Goal: Task Accomplishment & Management: Manage account settings

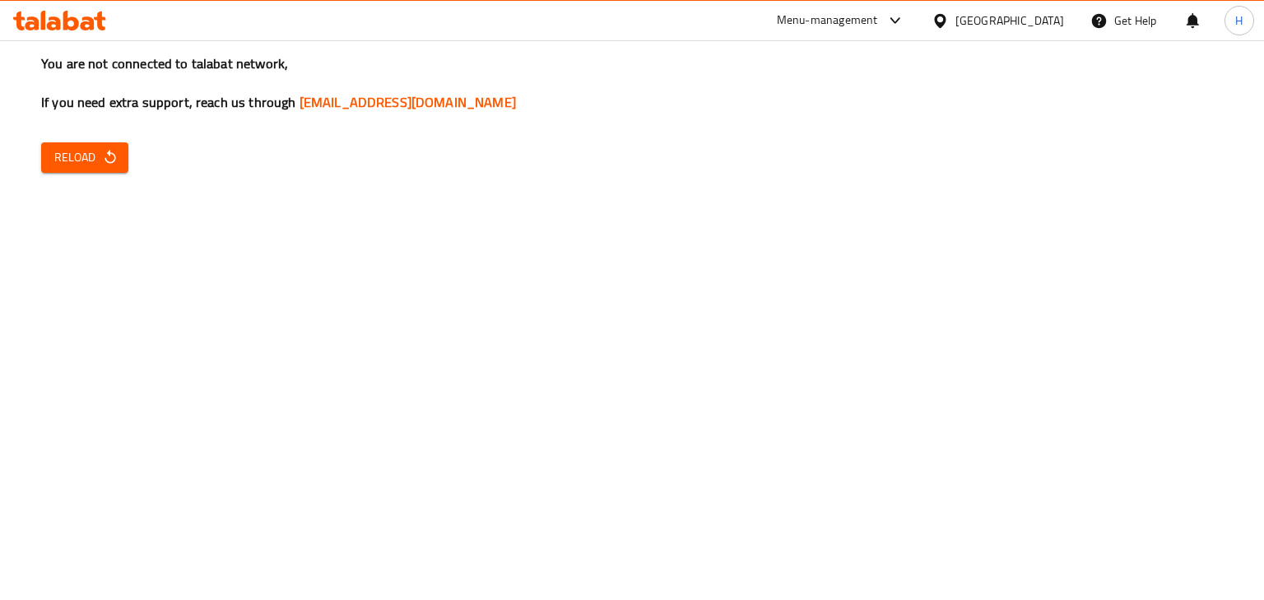
click at [92, 155] on span "Reload" at bounding box center [84, 157] width 61 height 21
click at [88, 165] on span "Reload" at bounding box center [84, 157] width 61 height 21
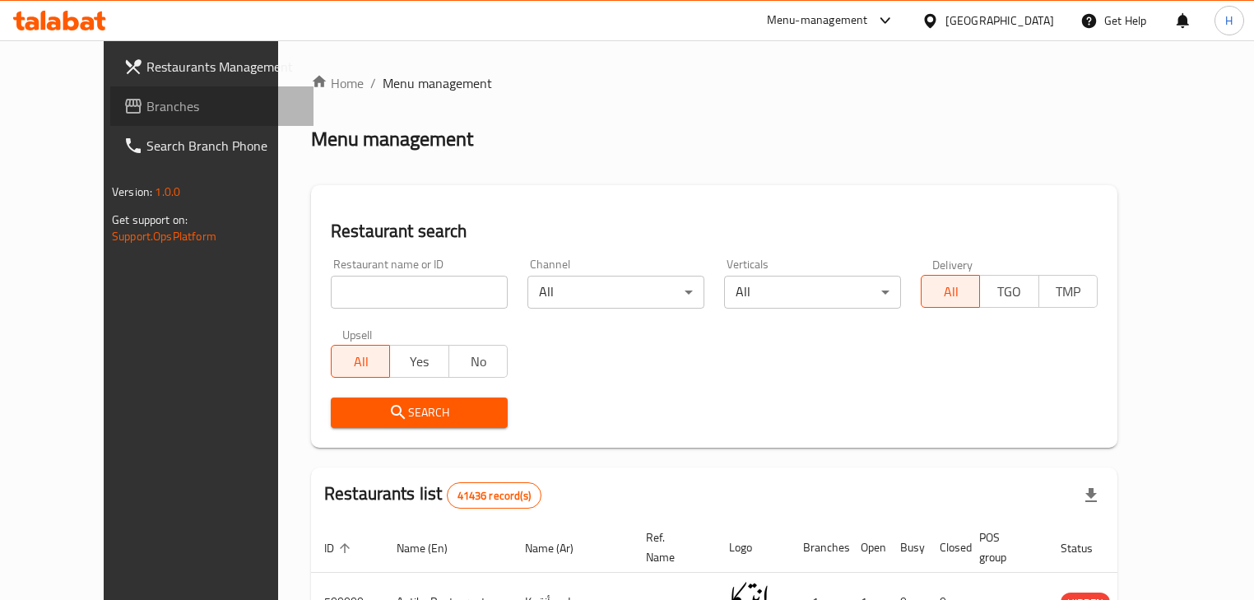
click at [123, 97] on icon at bounding box center [133, 106] width 20 height 20
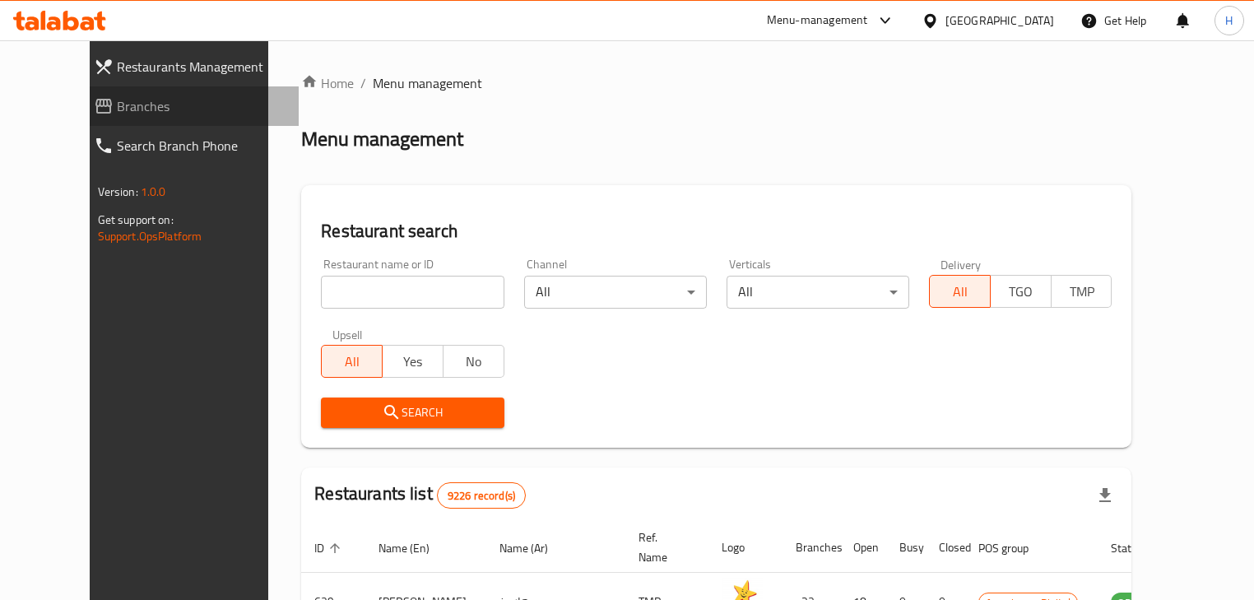
click at [117, 99] on span "Branches" at bounding box center [202, 106] width 170 height 20
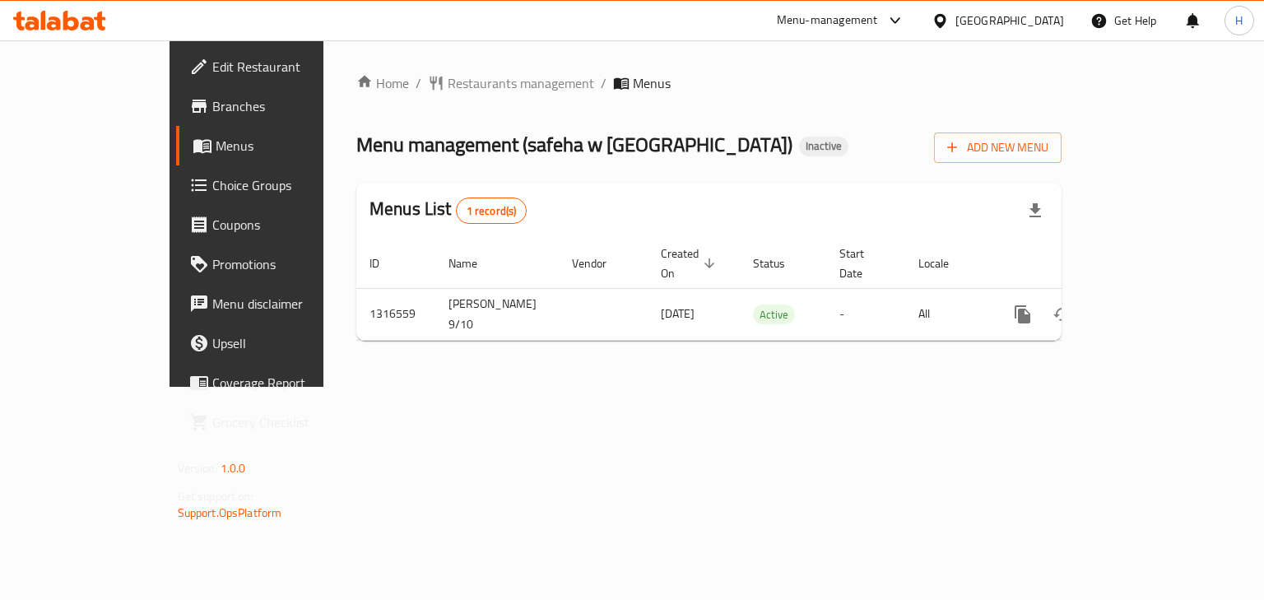
click at [212, 96] on span "Branches" at bounding box center [290, 106] width 156 height 20
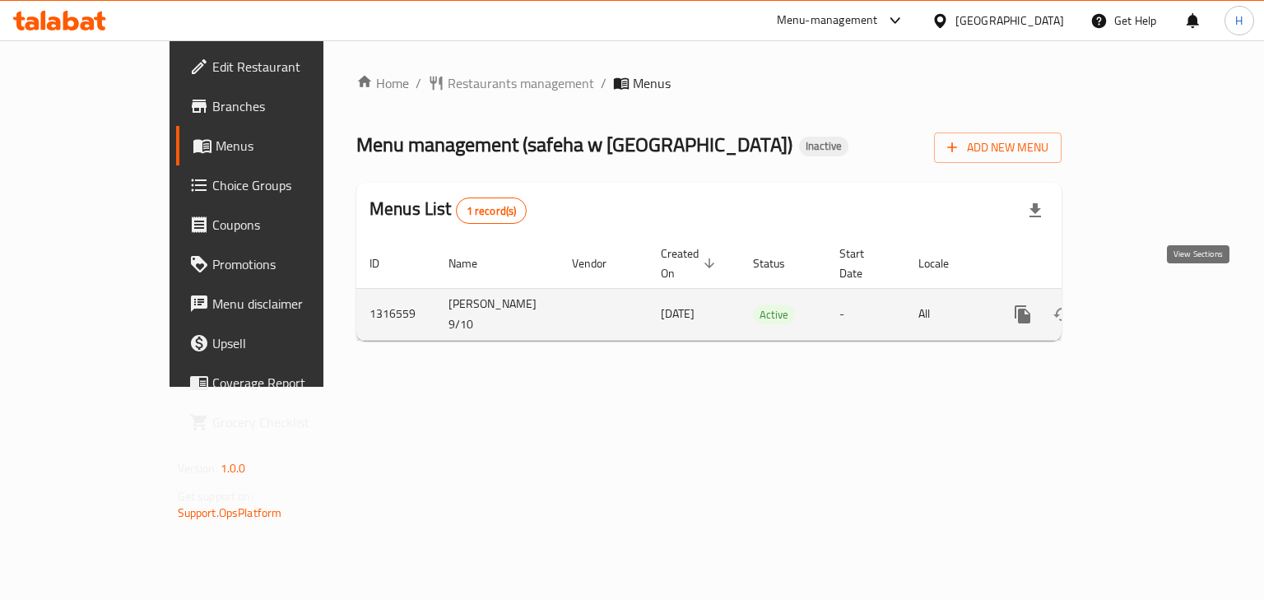
click at [1152, 305] on icon "enhanced table" at bounding box center [1142, 315] width 20 height 20
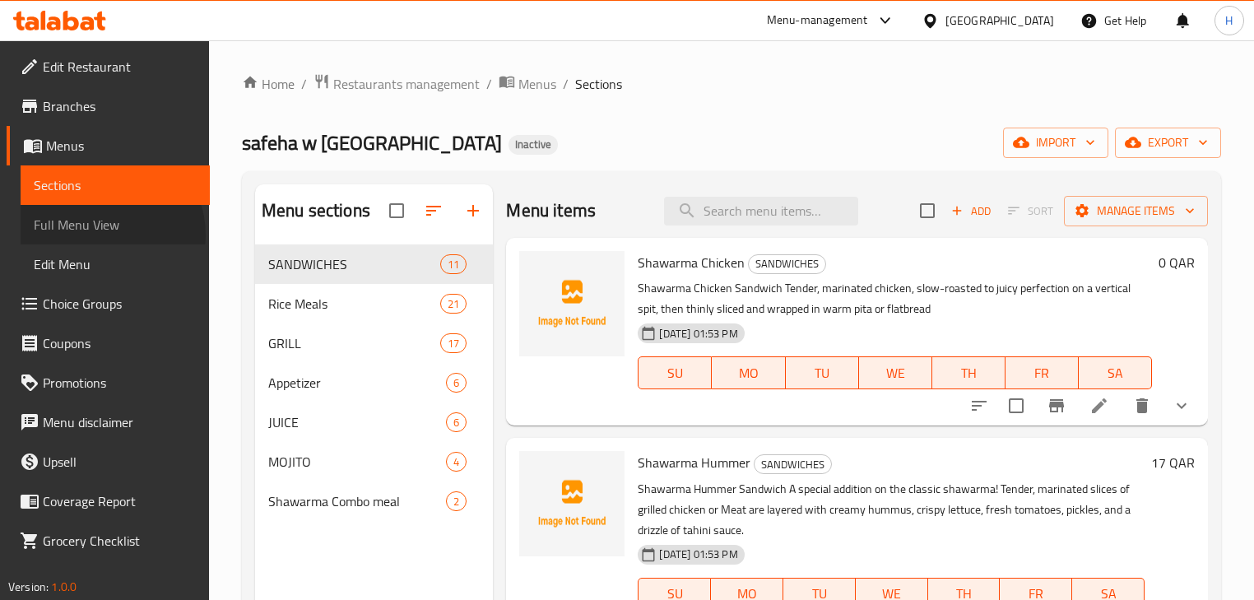
click at [109, 235] on span "Full Menu View" at bounding box center [115, 225] width 163 height 20
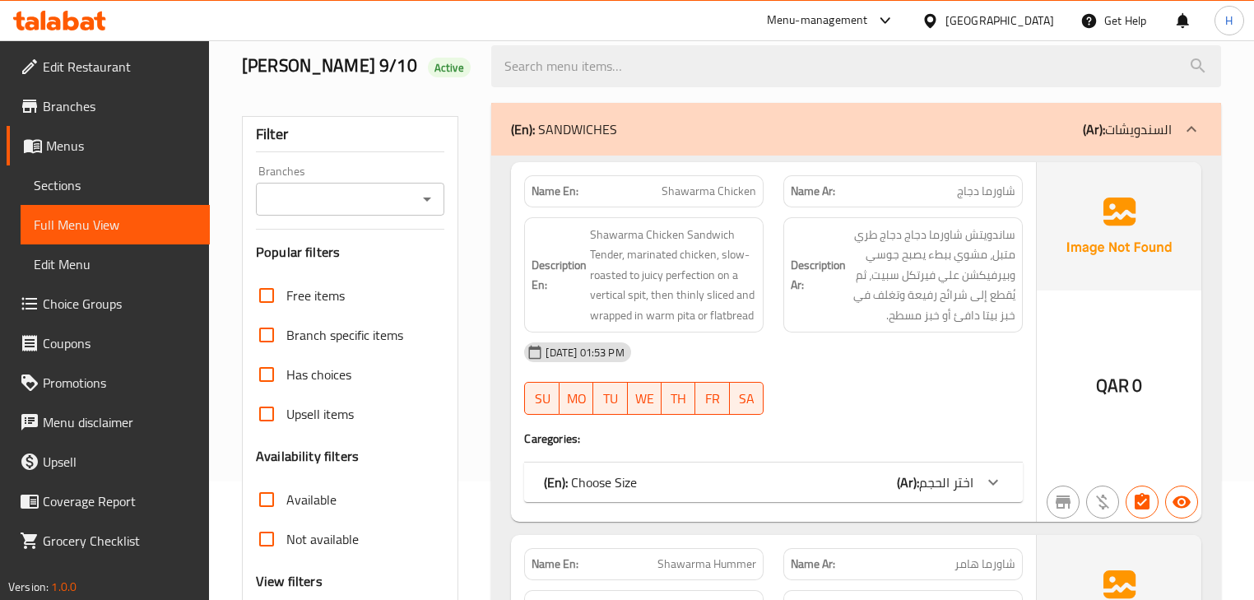
scroll to position [132, 0]
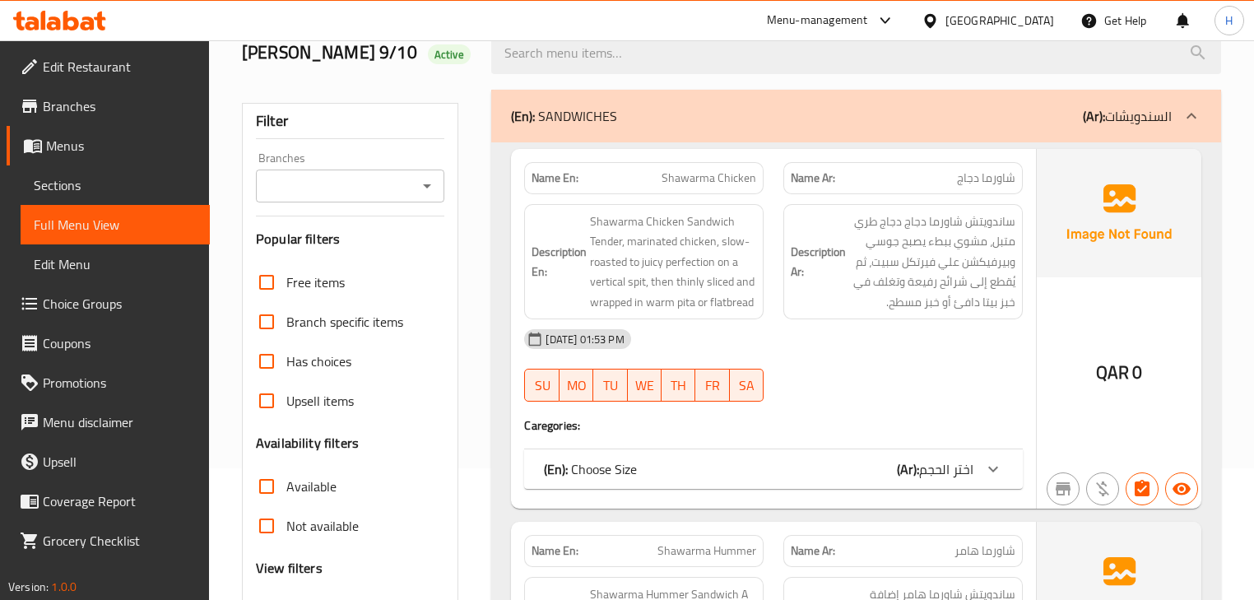
click at [701, 170] on span "Shawarma Chicken" at bounding box center [709, 178] width 95 height 17
copy span "Shawarma Chicken"
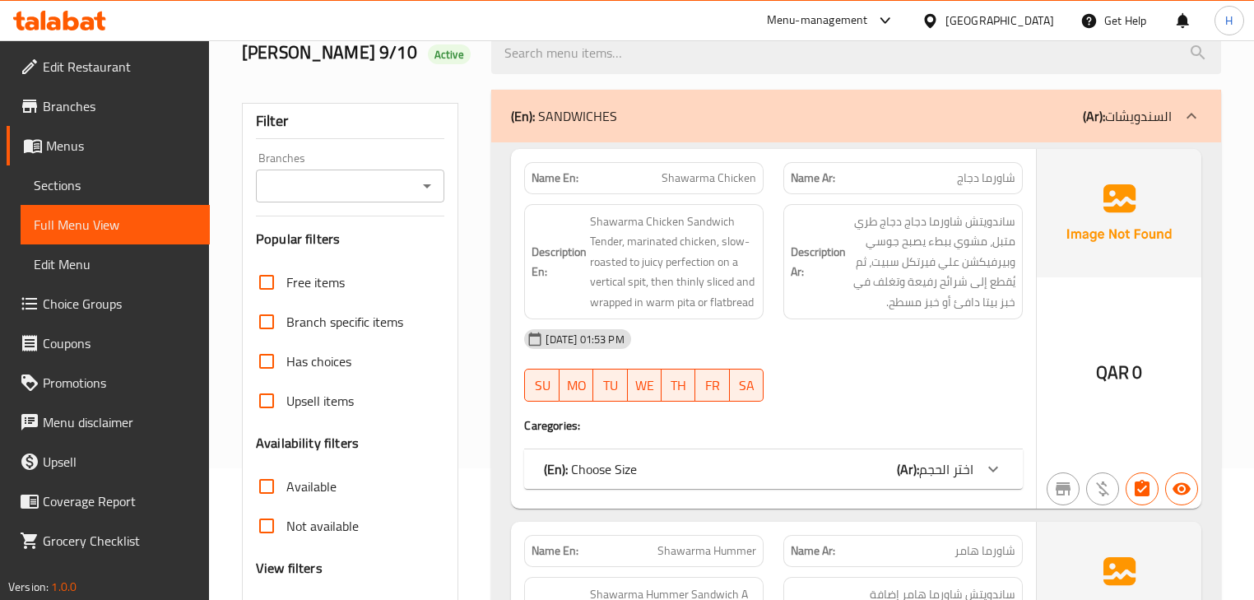
click at [760, 224] on div "Description En: Shawarma Chicken Sandwich Tender, marinated chicken, slow-roast…" at bounding box center [644, 262] width 240 height 116
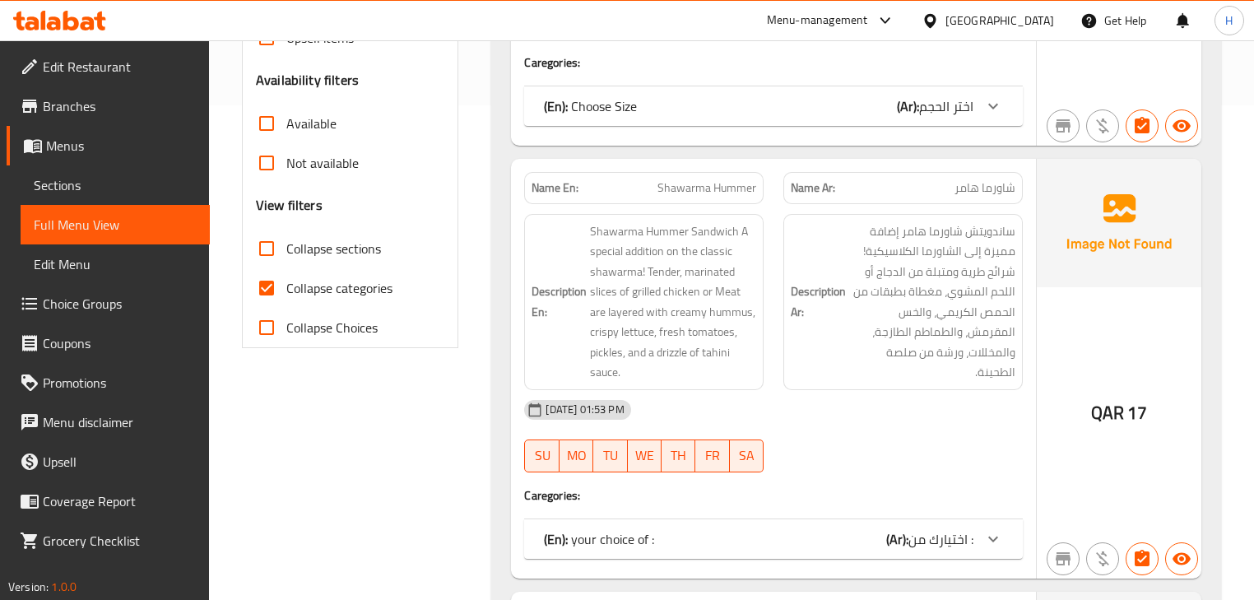
scroll to position [527, 0]
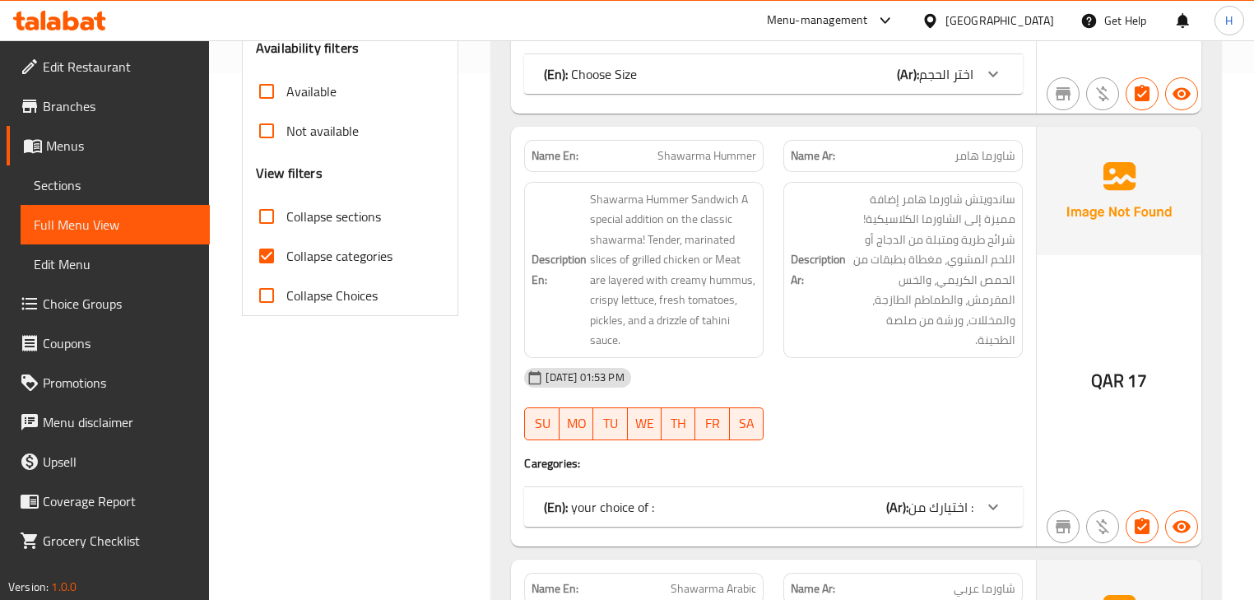
click at [723, 158] on span "Shawarma Hummer" at bounding box center [707, 155] width 99 height 17
copy span "Shawarma Hummer"
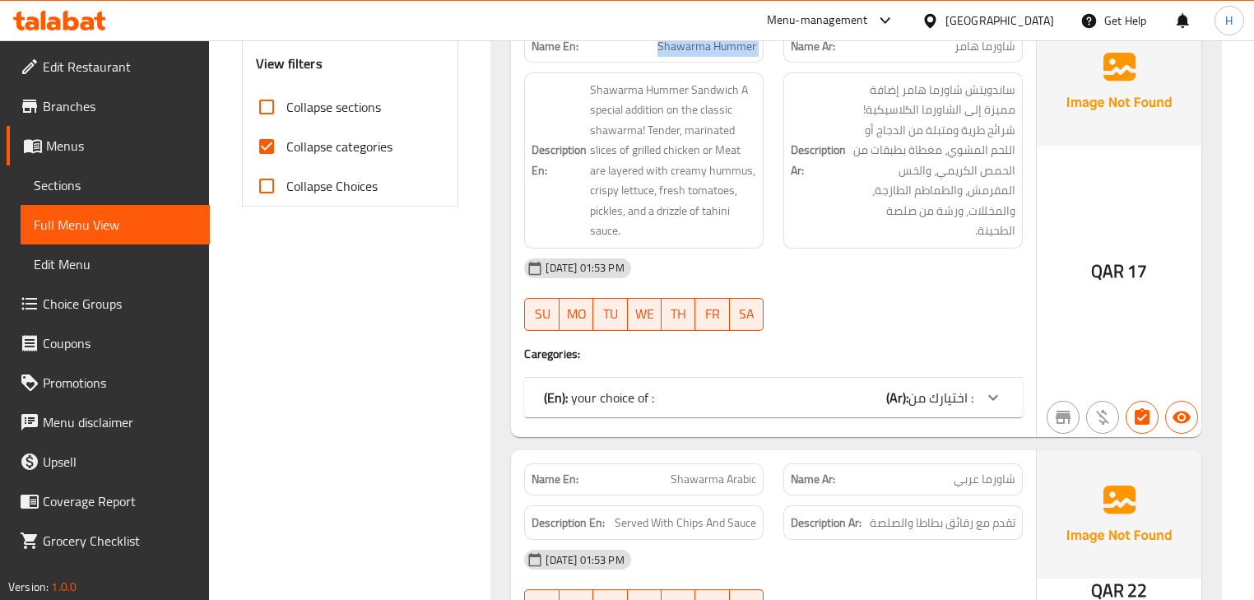
scroll to position [724, 0]
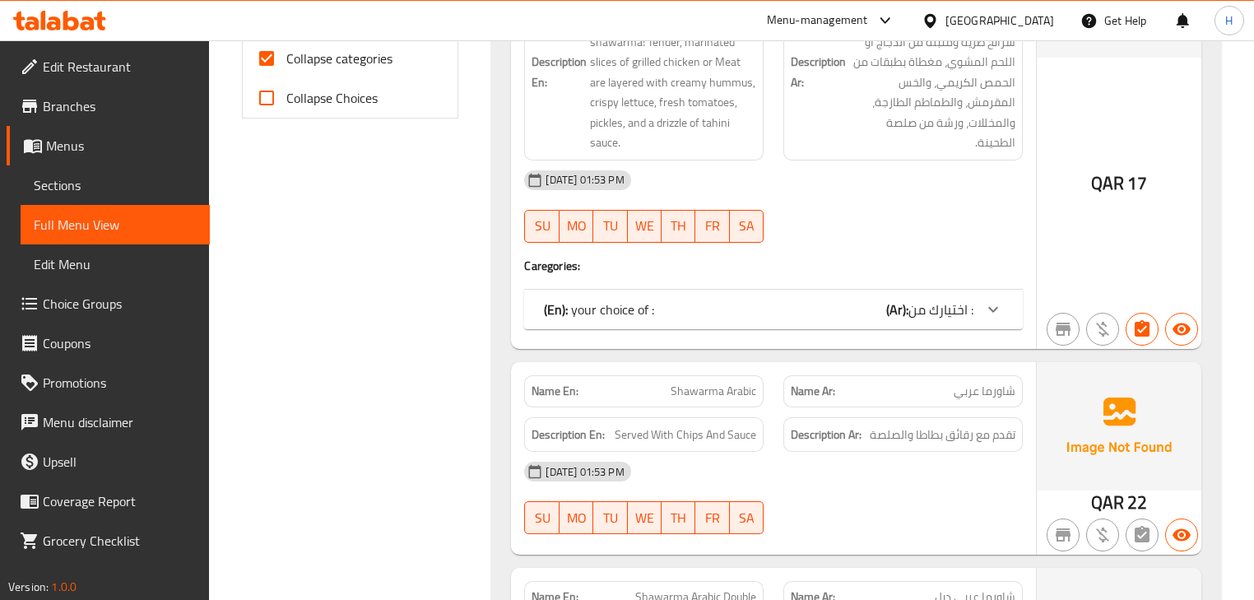
click at [766, 293] on div "(En): your choice of : (Ar): اختيارك من :" at bounding box center [773, 310] width 498 height 40
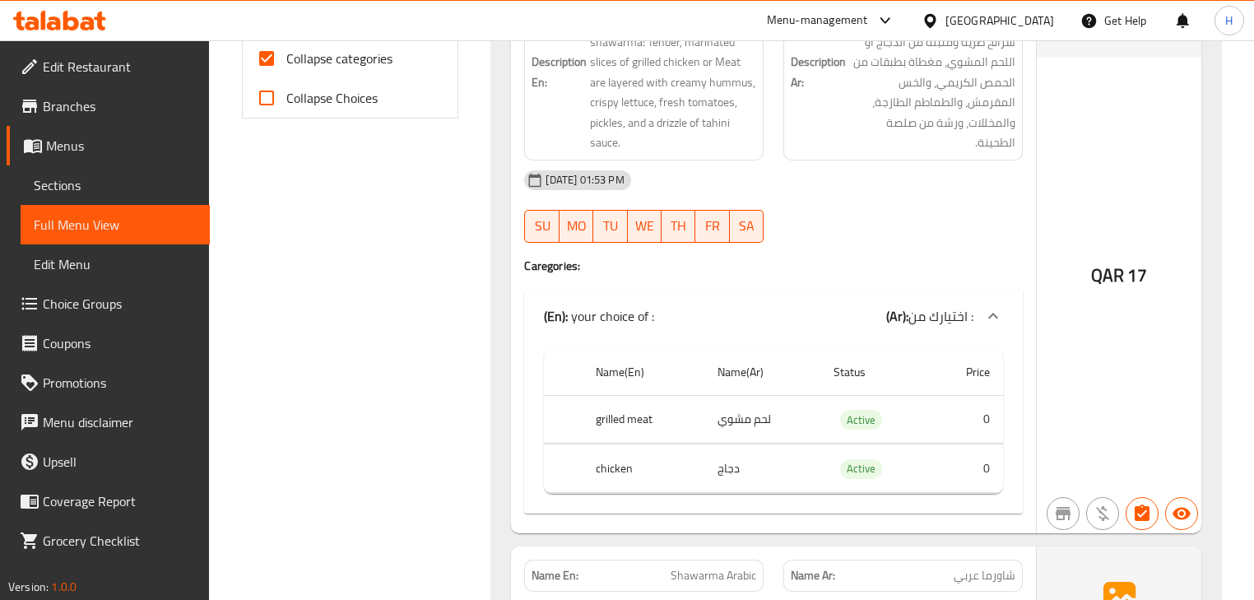
click at [764, 319] on div "(En): your choice of : (Ar): اختيارك من :" at bounding box center [758, 316] width 429 height 20
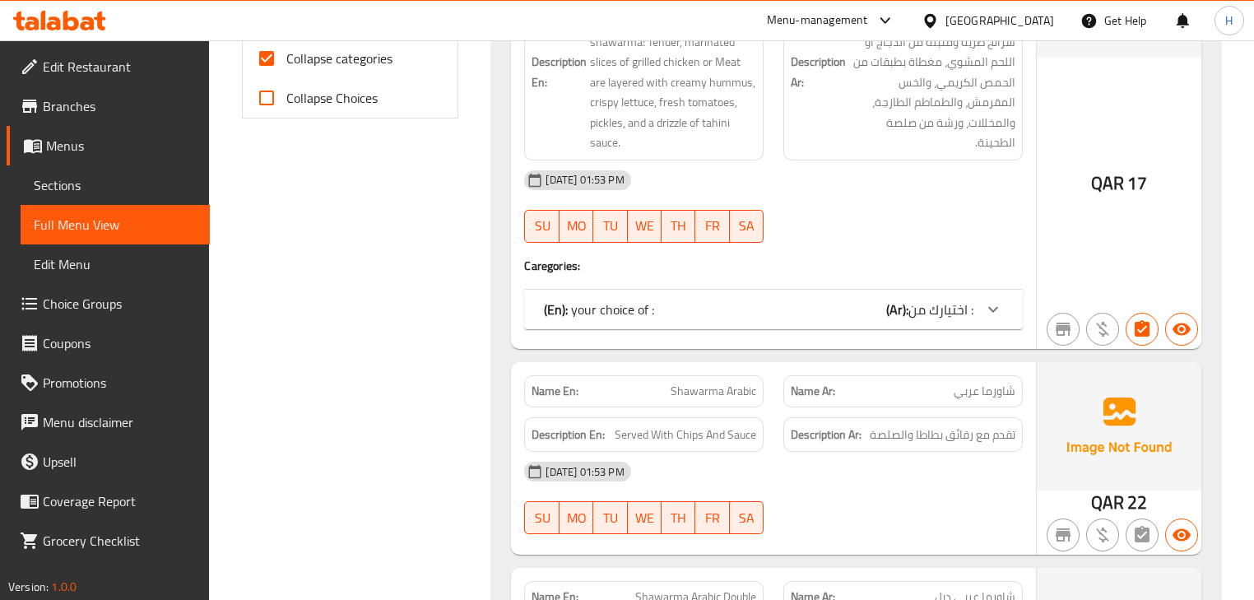
scroll to position [922, 0]
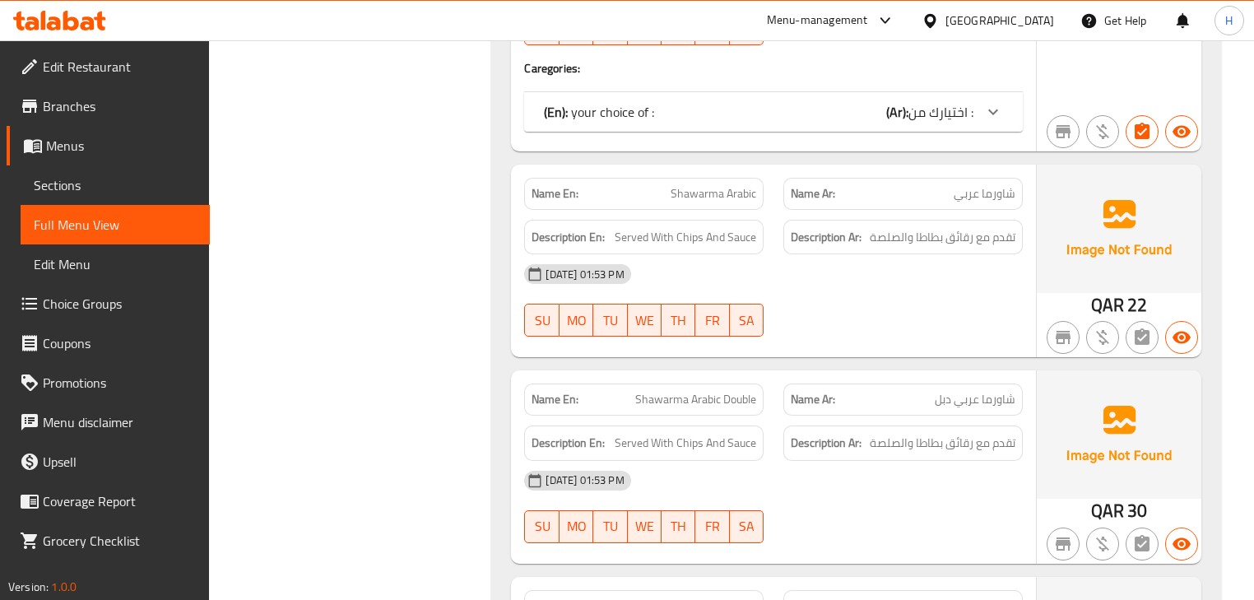
click at [777, 254] on div "[DATE] 01:53 PM" at bounding box center [773, 274] width 518 height 40
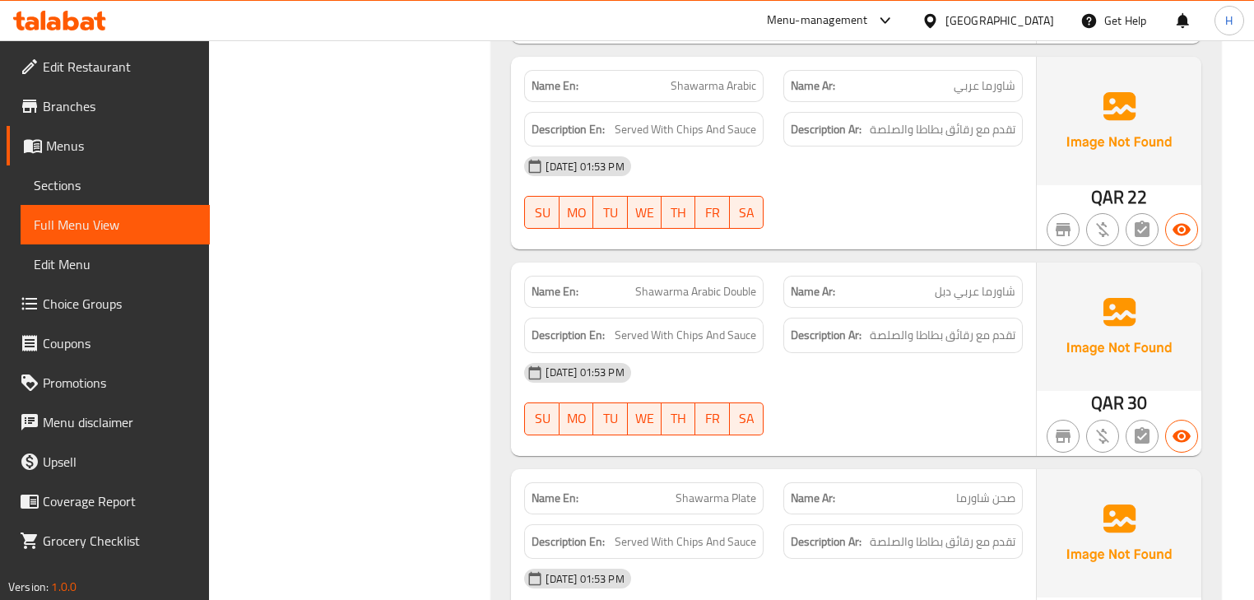
scroll to position [1054, 0]
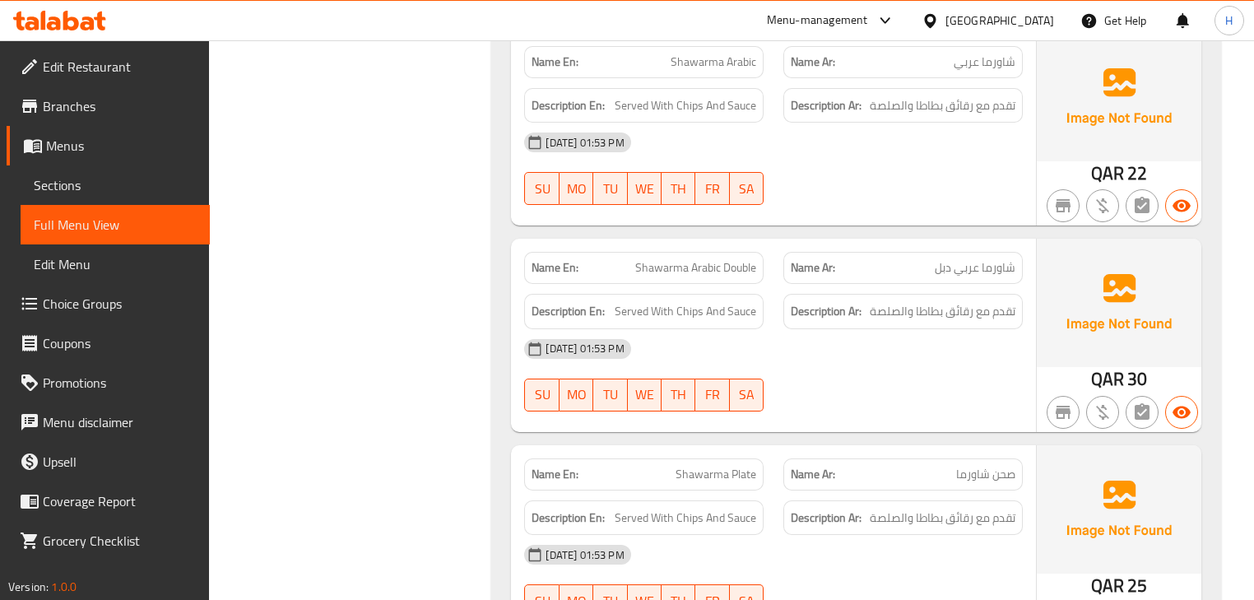
click at [754, 270] on span "Shawarma Arabic Double" at bounding box center [695, 267] width 121 height 17
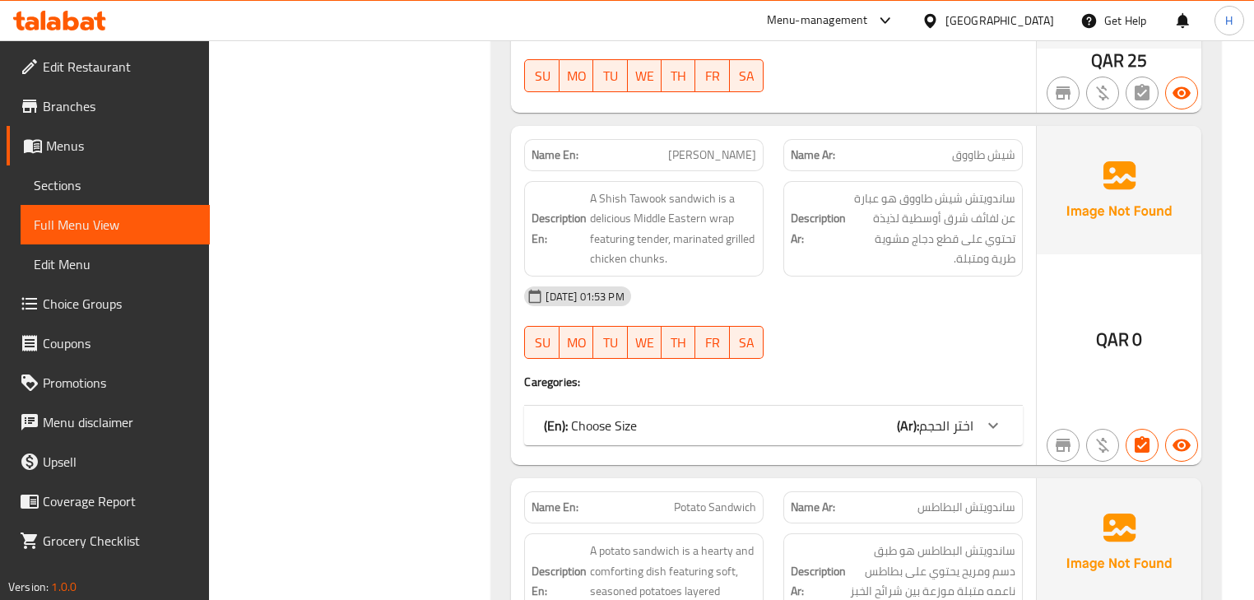
scroll to position [1580, 0]
click at [764, 426] on div "(En): Choose Size (Ar): اختر الحجم" at bounding box center [758, 424] width 429 height 20
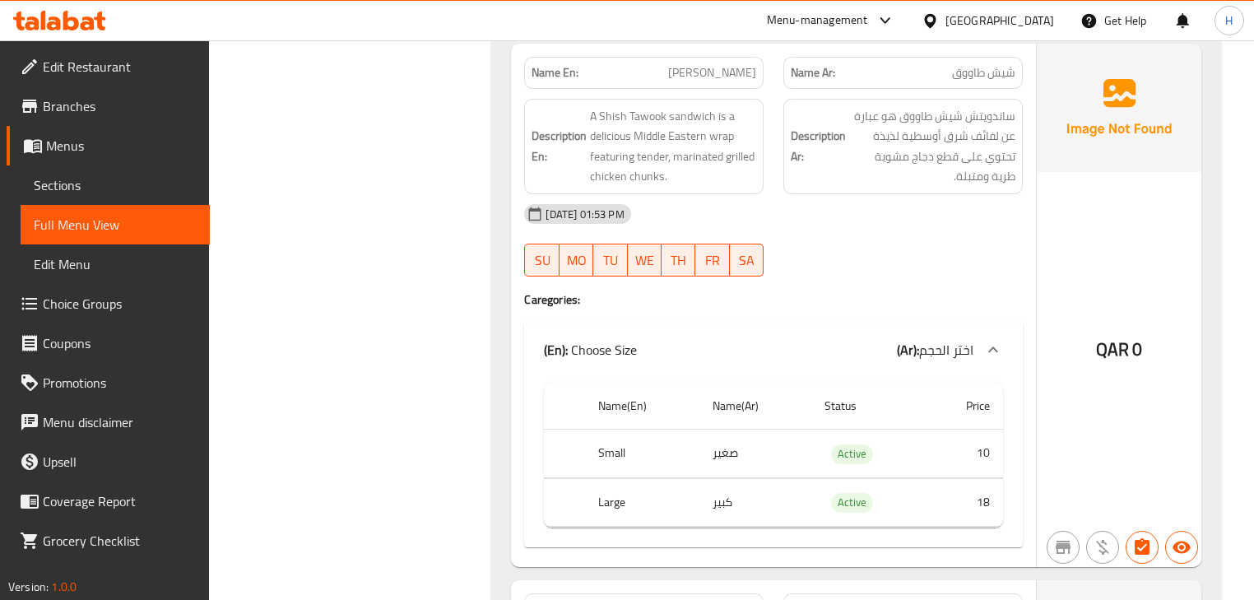
scroll to position [1712, 0]
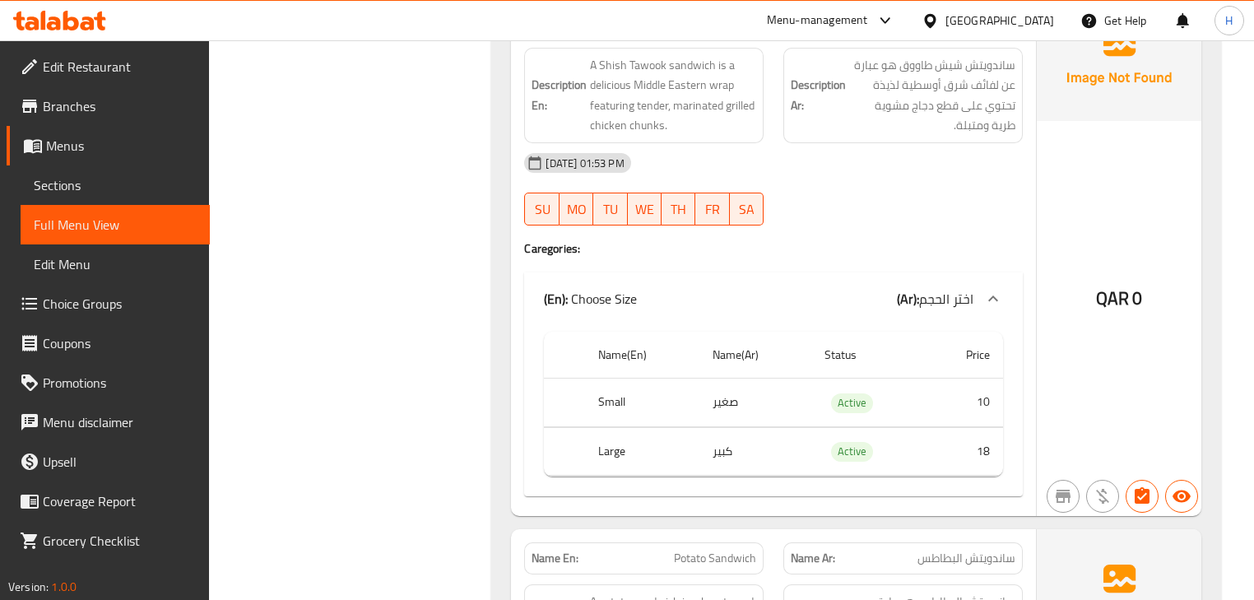
click at [763, 289] on div "(En): Choose Size (Ar): اختر الحجم" at bounding box center [758, 299] width 429 height 20
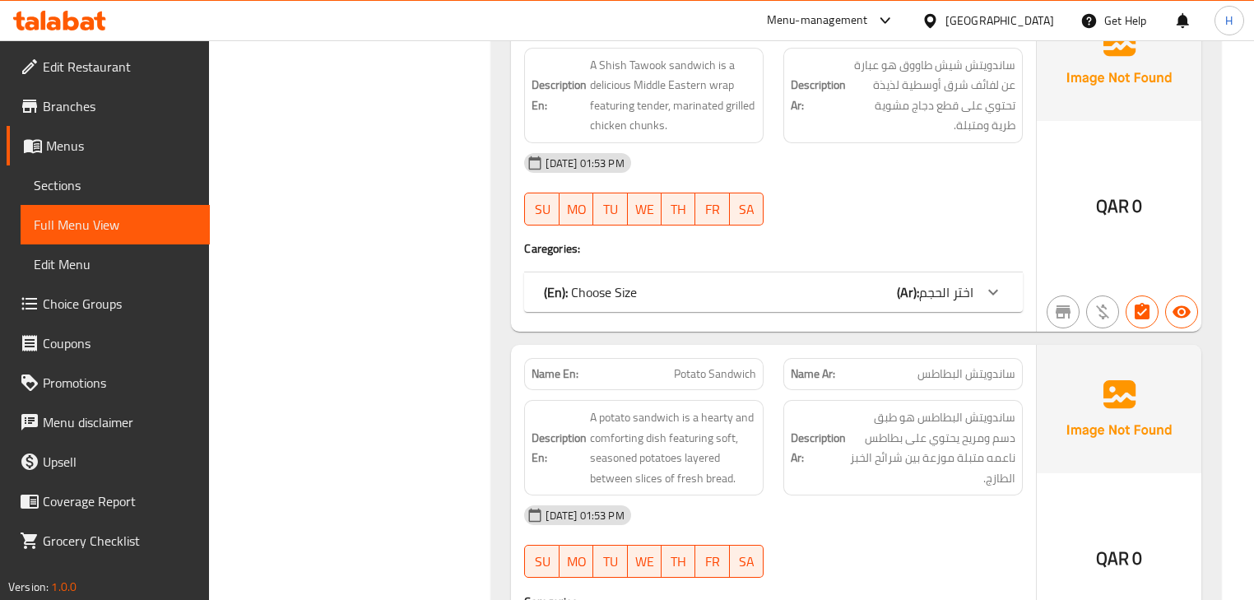
scroll to position [1515, 0]
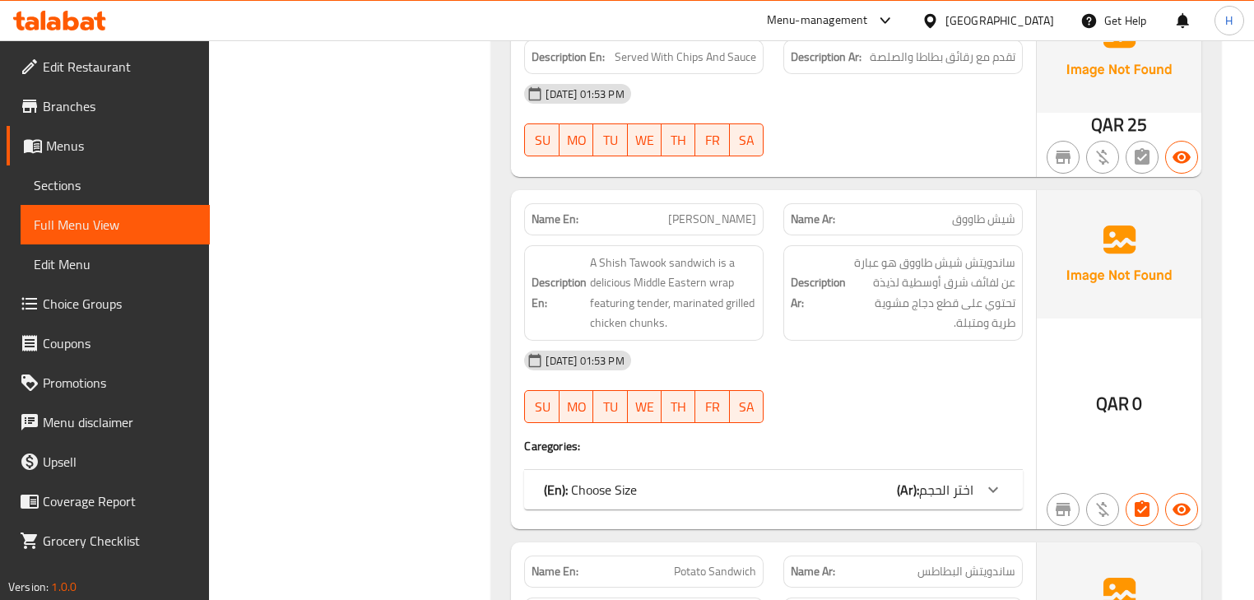
click at [712, 206] on div "Name En: Shish Tawook" at bounding box center [644, 219] width 240 height 32
copy span "[PERSON_NAME]"
click at [786, 240] on div "Description Ar: ساندويتش شيش طاووق هو عبارة عن لفائف شرق أوسطية لذيذة تحتوي على…" at bounding box center [903, 292] width 259 height 115
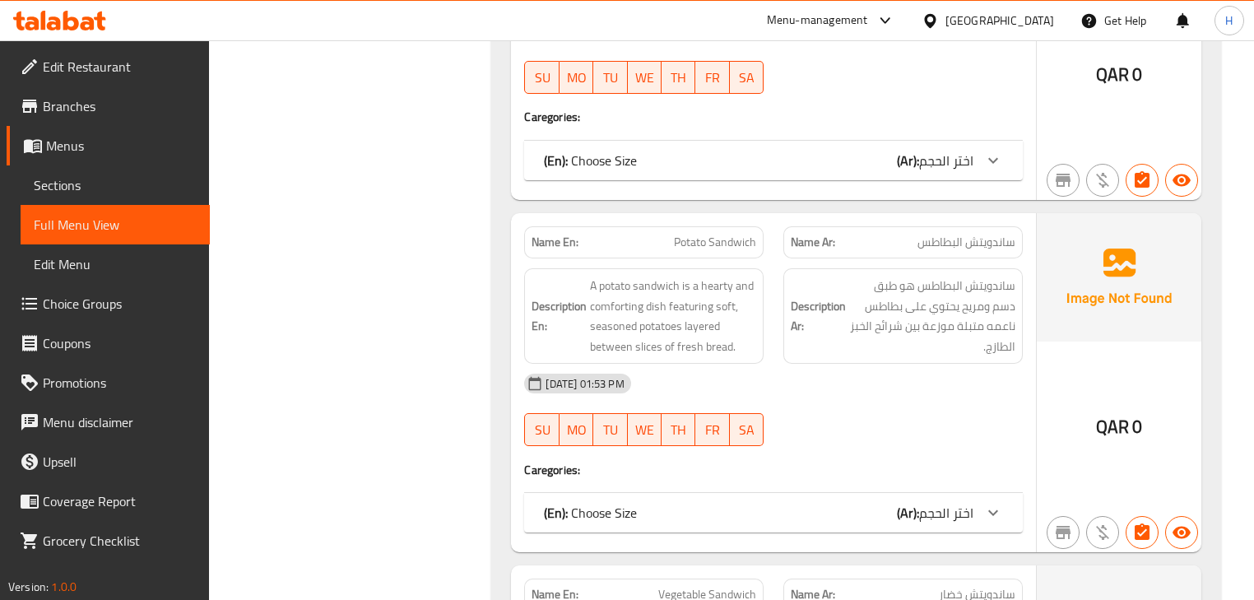
scroll to position [1910, 0]
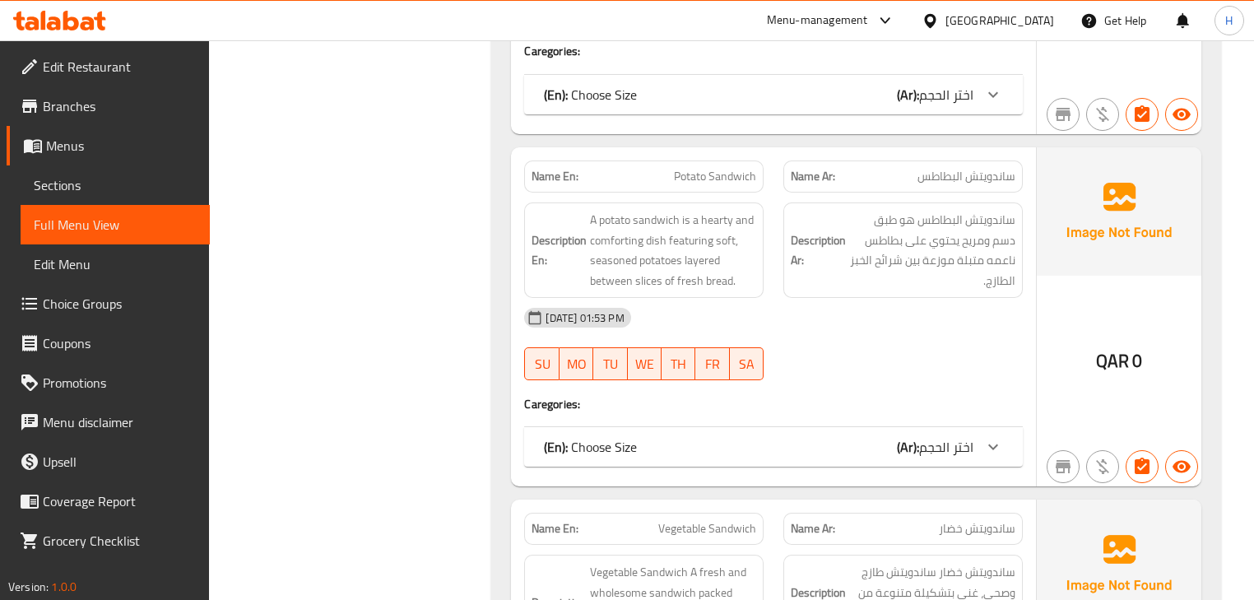
click at [733, 177] on span "Potato Sandwich" at bounding box center [715, 176] width 82 height 17
copy span "Potato Sandwich"
click at [778, 234] on div "Description Ar: ساندويتش البطاطس هو طبق دسم ومريح يحتوي على بطاطس ناعمه متبلة م…" at bounding box center [903, 250] width 259 height 115
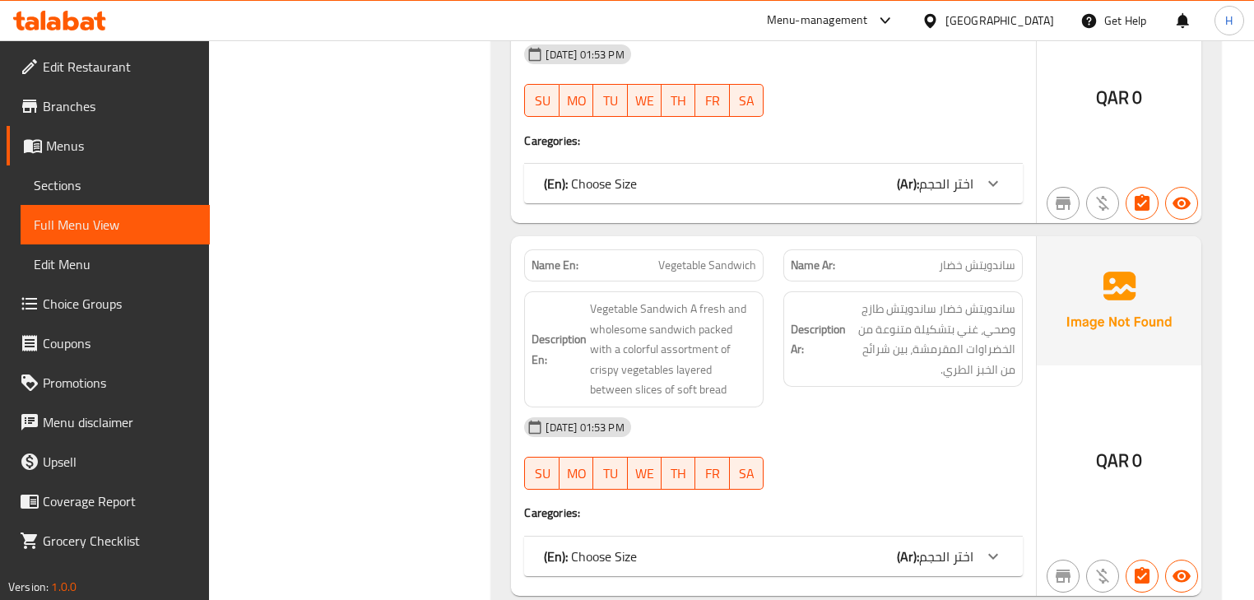
scroll to position [2239, 0]
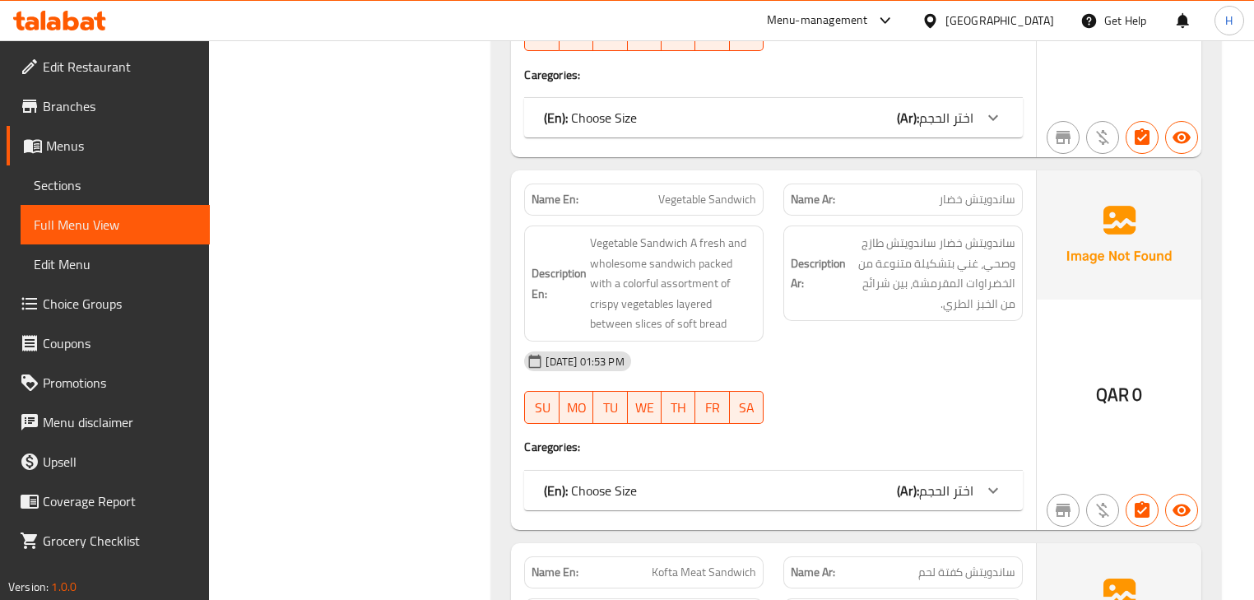
click at [724, 197] on span "Vegetable Sandwich" at bounding box center [708, 199] width 98 height 17
copy span "Vegetable Sandwich"
click at [757, 283] on div "Description En: Vegetable Sandwich A fresh and wholesome sandwich packed with a…" at bounding box center [644, 284] width 240 height 116
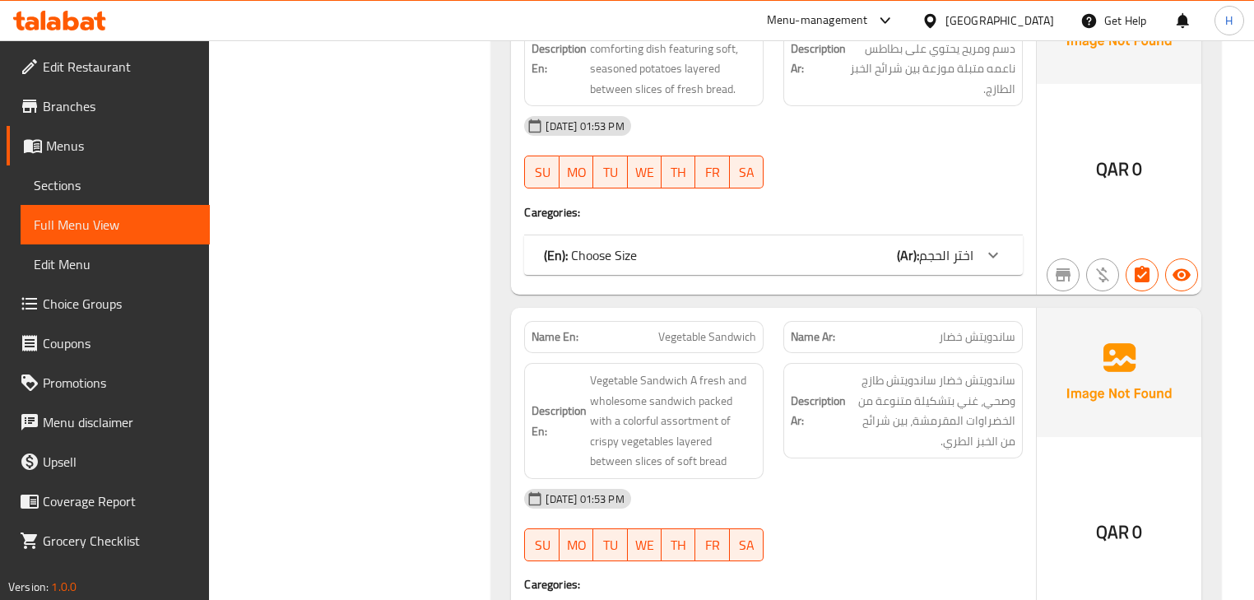
scroll to position [1976, 0]
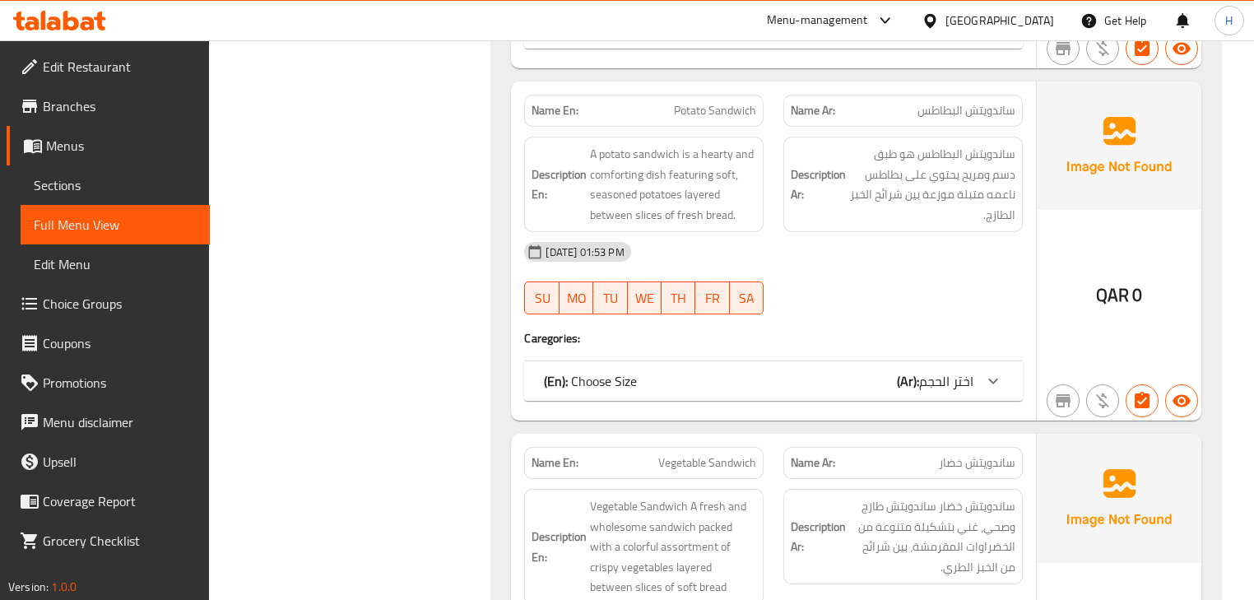
click at [697, 108] on span "Potato Sandwich" at bounding box center [715, 110] width 82 height 17
copy span "Potato Sandwich"
type button "0"
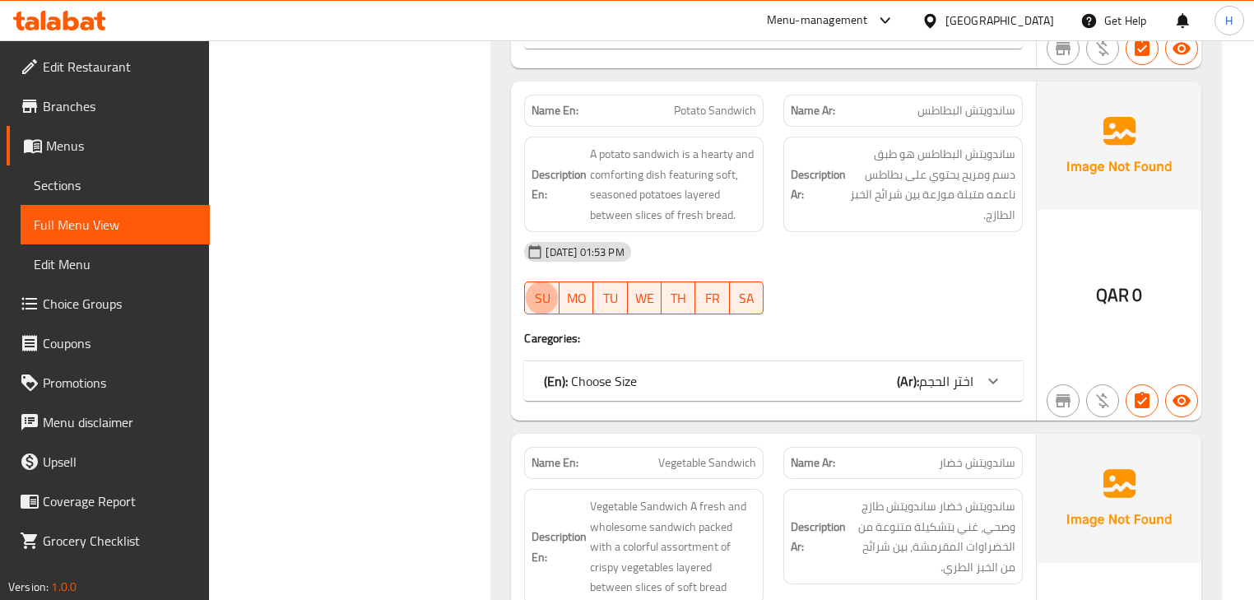
click at [771, 221] on div "Description En: A potato sandwich is a hearty and comforting dish featuring sof…" at bounding box center [643, 184] width 259 height 115
click at [797, 313] on div at bounding box center [903, 315] width 259 height 20
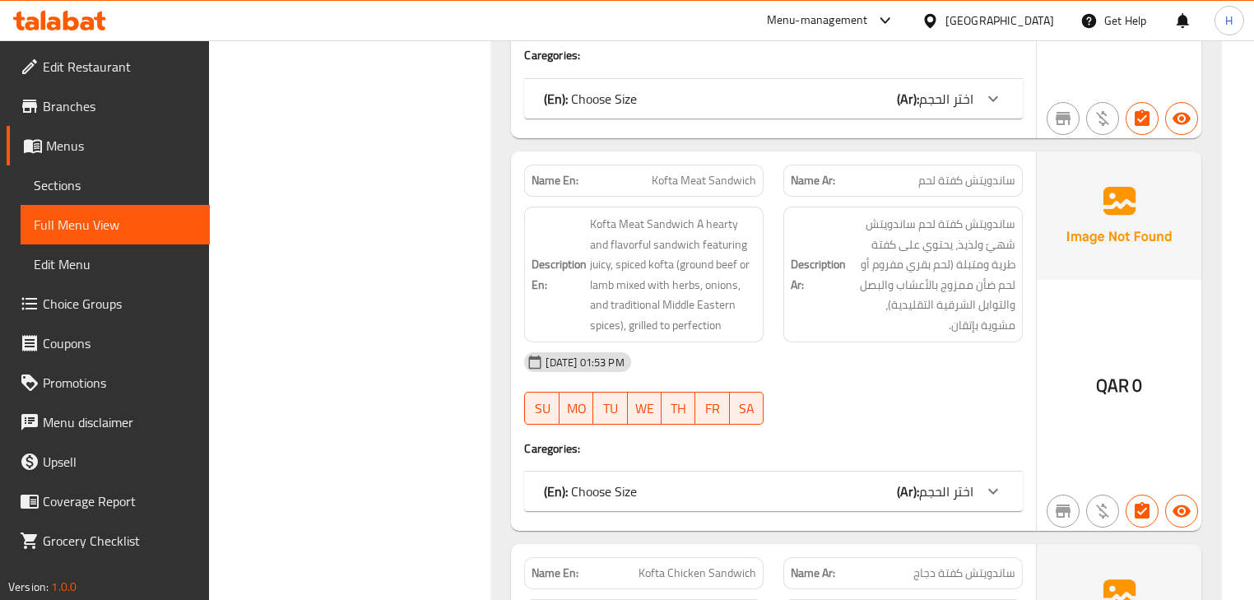
scroll to position [2634, 0]
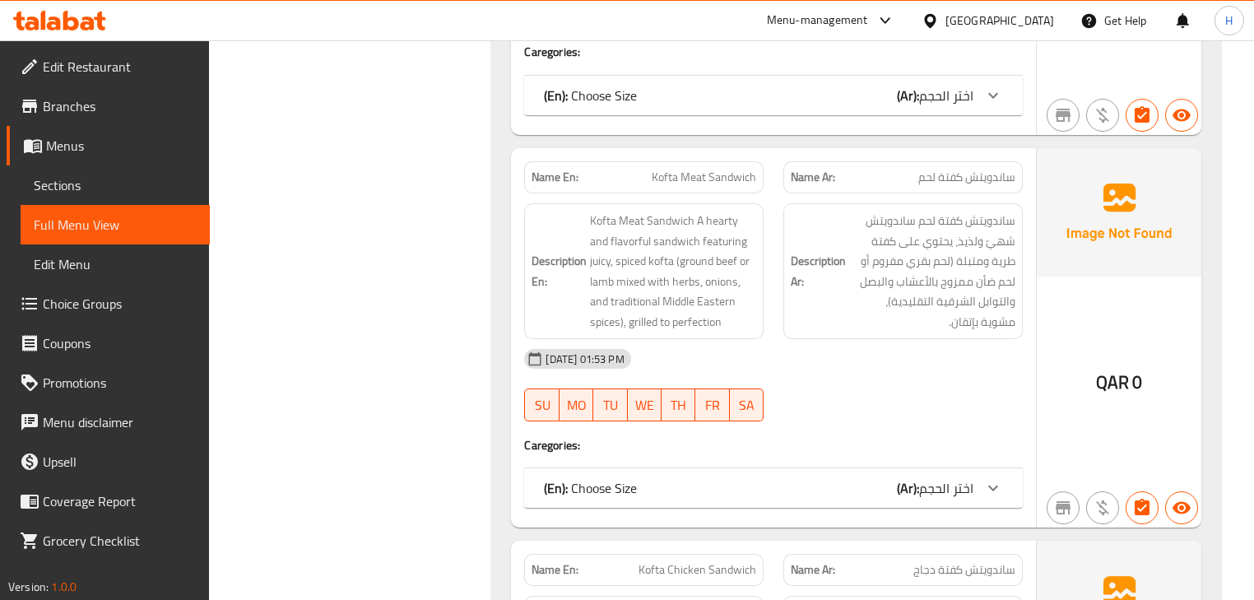
click at [732, 176] on span "Kofta Meat Sandwich" at bounding box center [704, 177] width 105 height 17
copy span "Kofta Meat Sandwich"
click at [766, 286] on div "Description En: Kofta Meat Sandwich A hearty and flavorful sandwich featuring j…" at bounding box center [643, 271] width 259 height 156
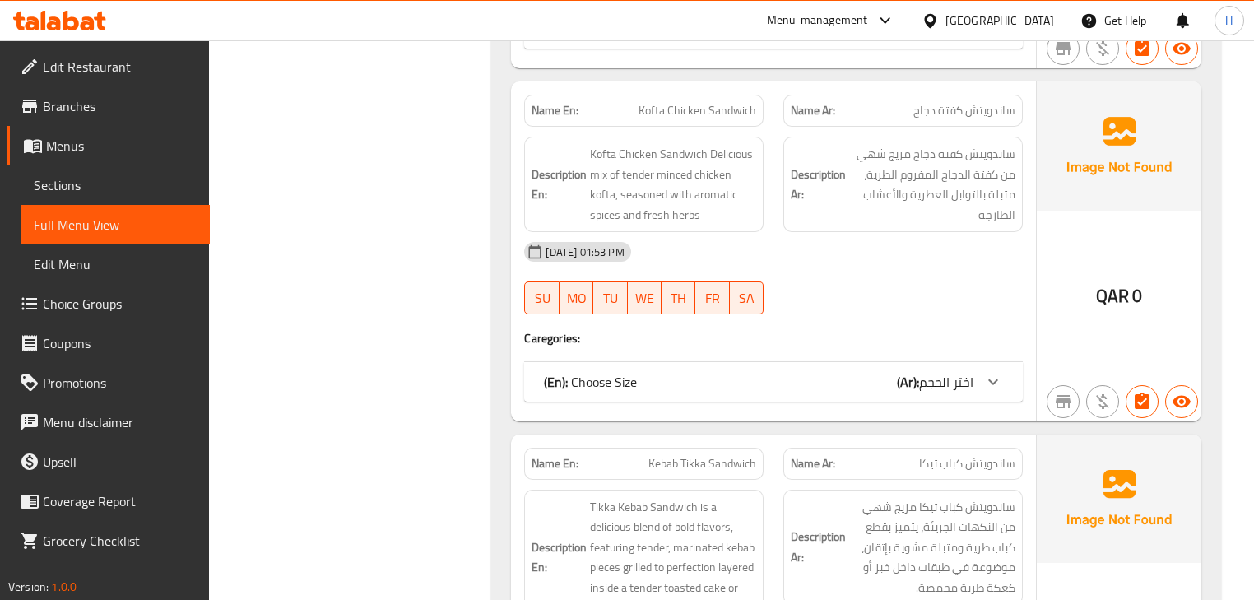
scroll to position [3095, 0]
click at [731, 110] on span "Kofta Chicken Sandwich" at bounding box center [698, 108] width 118 height 17
copy span "Kofta Chicken Sandwich"
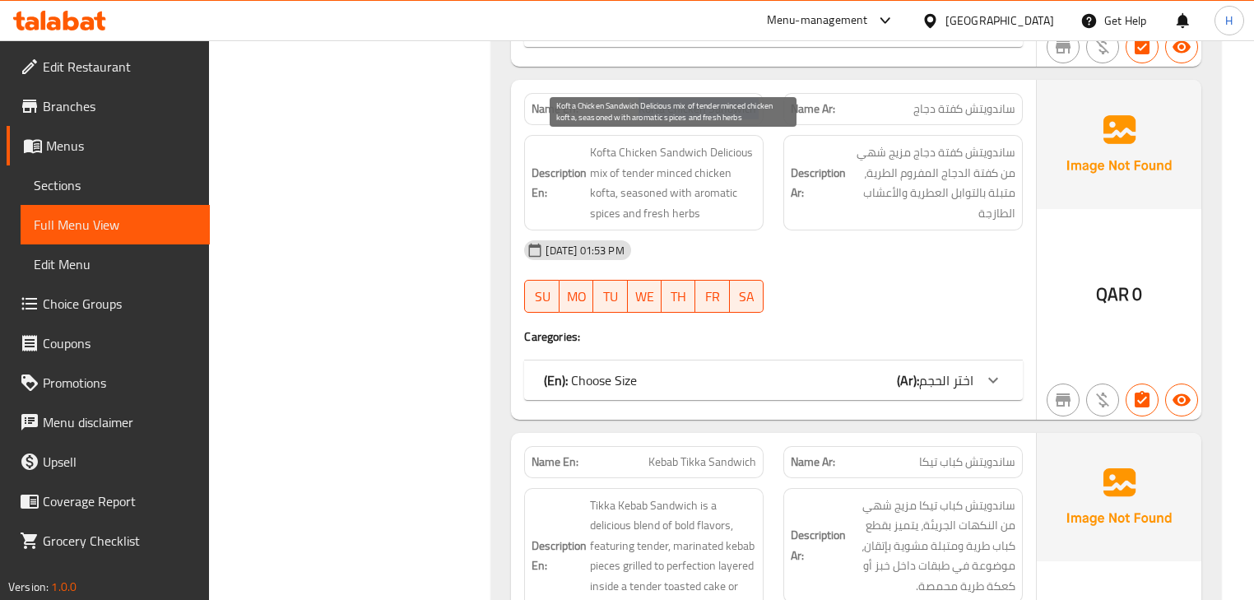
click at [728, 149] on span "Kofta Chicken Sandwich Delicious mix of tender minced chicken kofta, seasoned w…" at bounding box center [673, 182] width 166 height 81
copy span "Delicious"
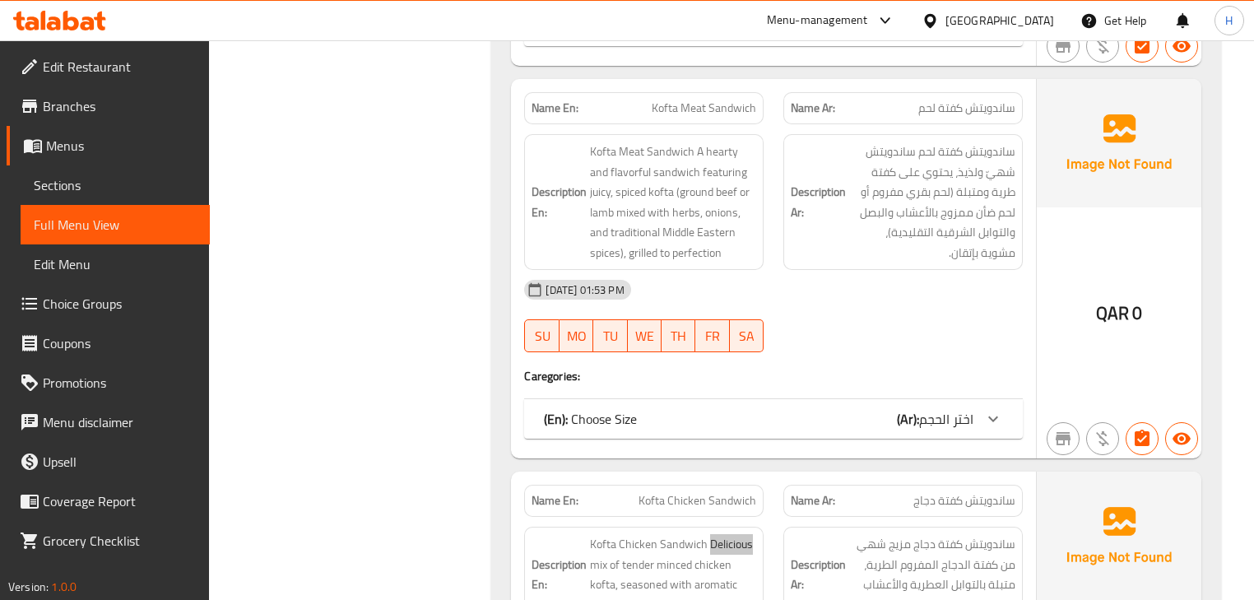
scroll to position [2634, 0]
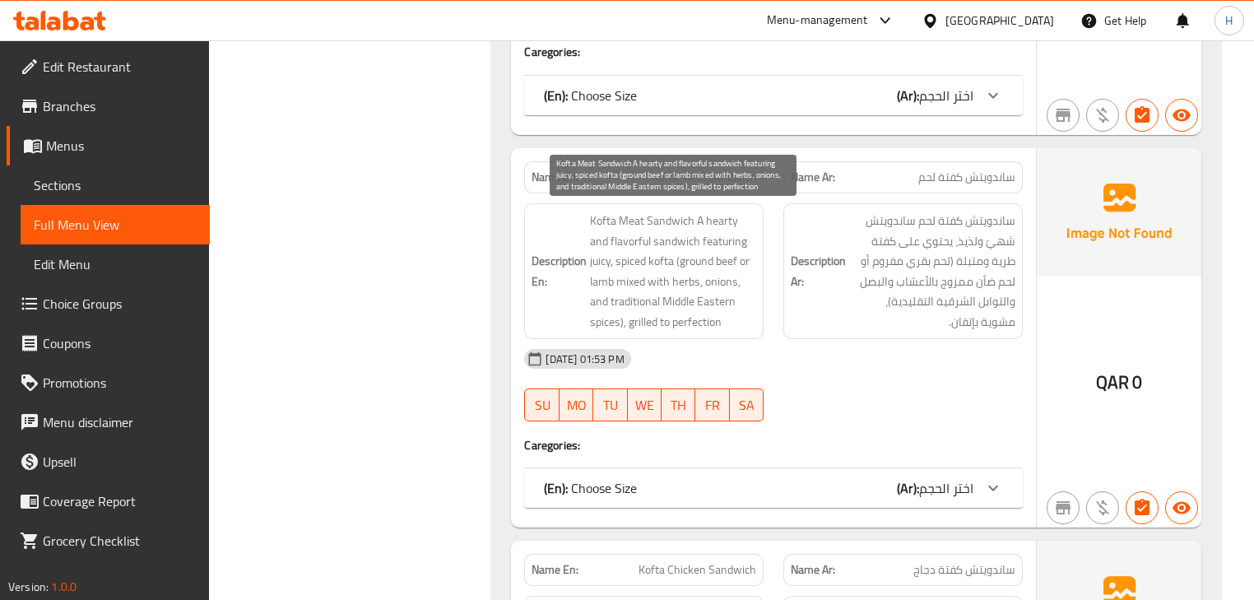
click at [635, 233] on span "Kofta Meat Sandwich A hearty and flavorful sandwich featuring juicy, spiced kof…" at bounding box center [673, 271] width 166 height 121
copy span "flavorful"
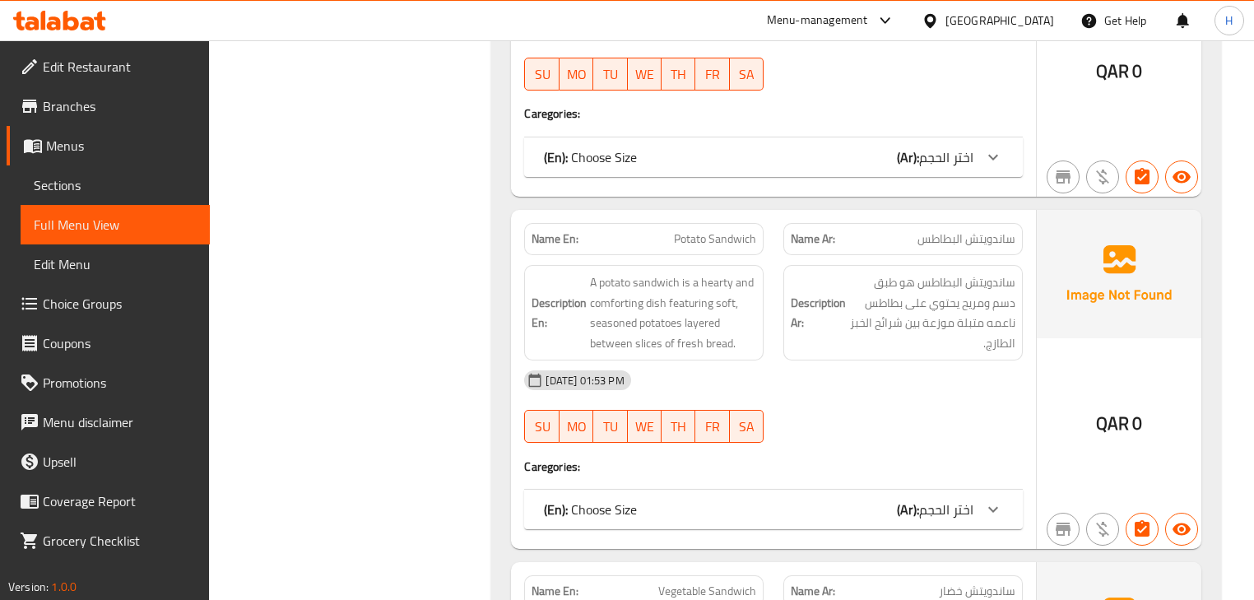
scroll to position [1844, 0]
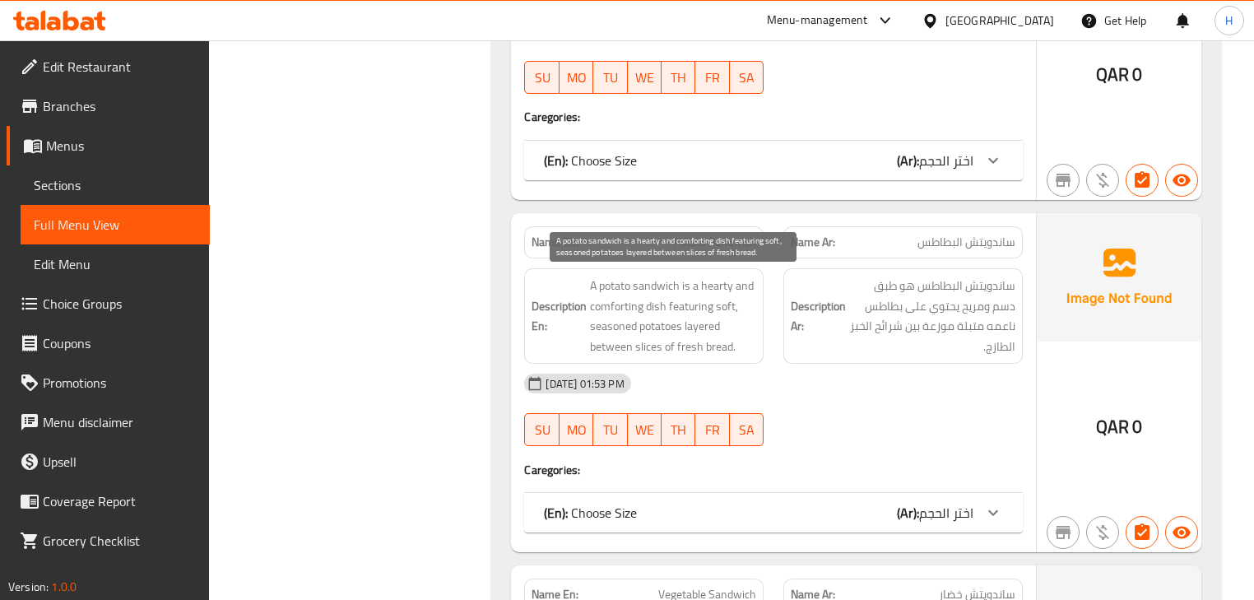
click at [618, 305] on span "A potato sandwich is a hearty and comforting dish featuring soft, seasoned pota…" at bounding box center [673, 316] width 166 height 81
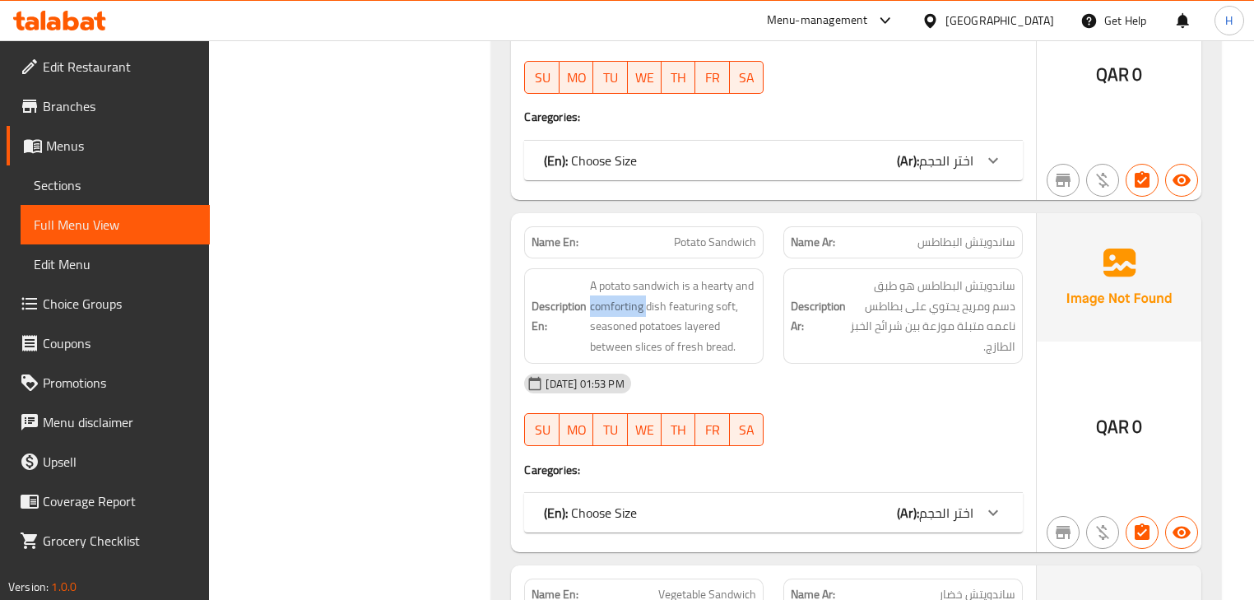
click at [776, 366] on div "[DATE] 01:53 PM" at bounding box center [773, 384] width 518 height 40
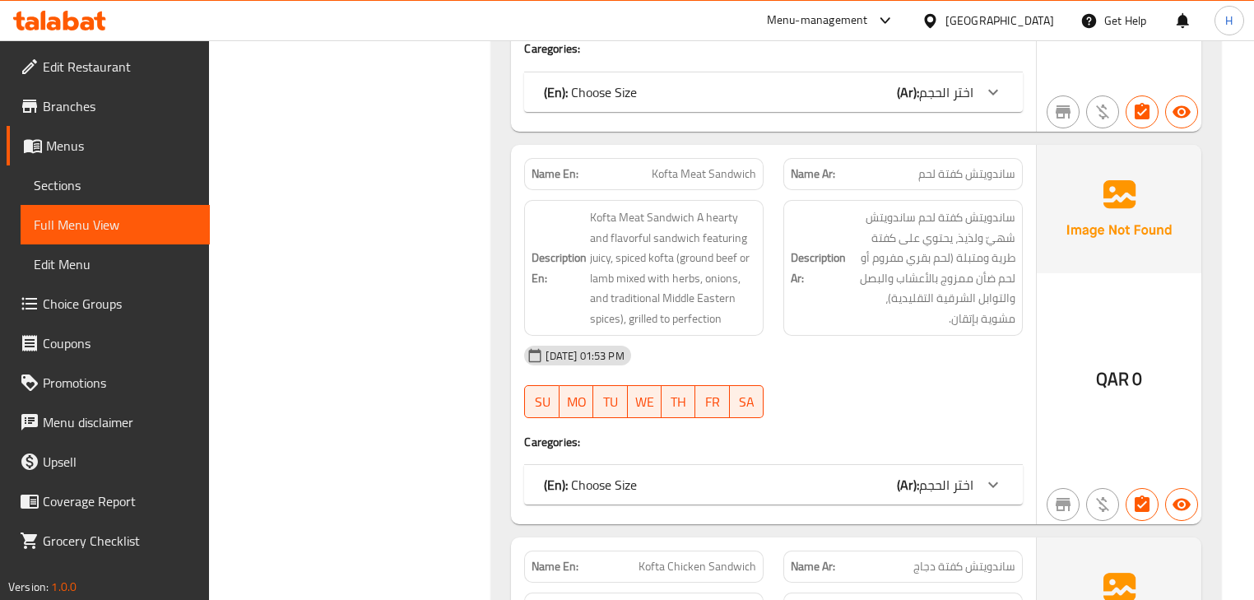
scroll to position [2832, 0]
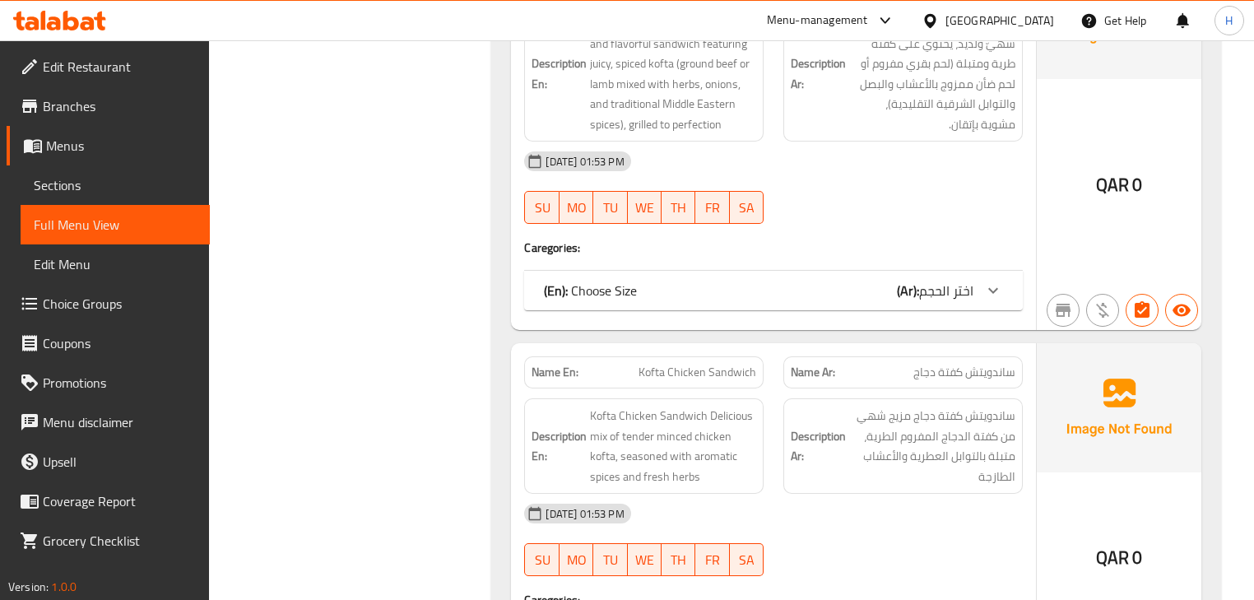
click at [776, 366] on div "Name Ar: ساندويتش كفتة دجاج" at bounding box center [903, 373] width 259 height 52
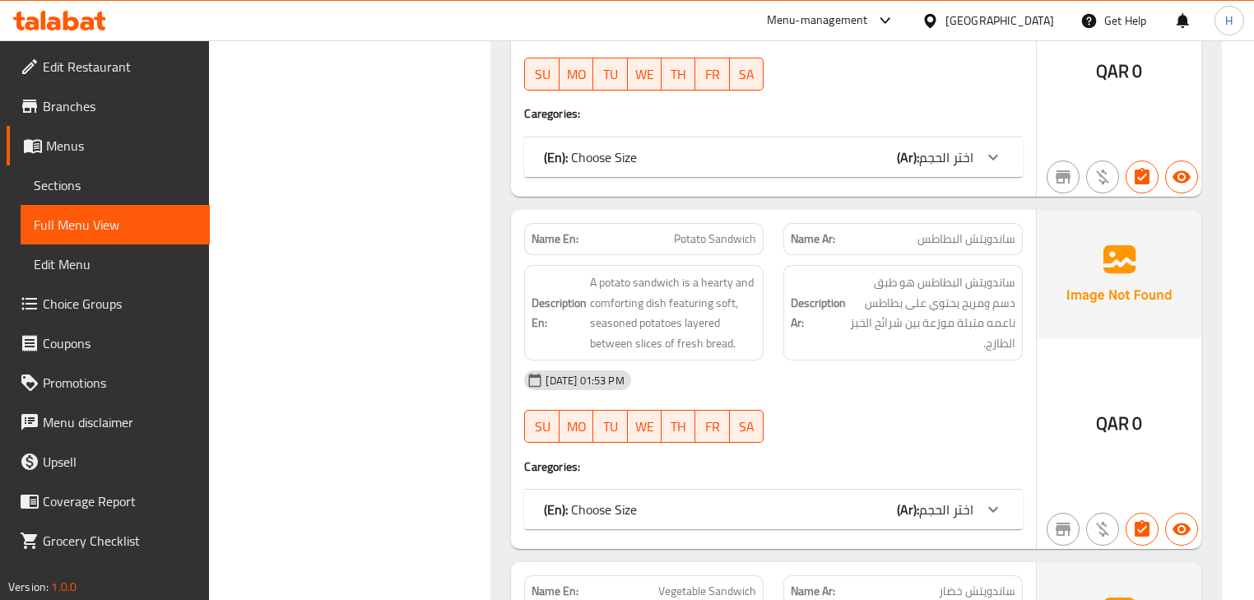
click at [770, 392] on div "[DATE] 01:53 PM" at bounding box center [773, 381] width 518 height 40
click at [697, 239] on span "Kofta Chicken Sandwich" at bounding box center [698, 237] width 118 height 17
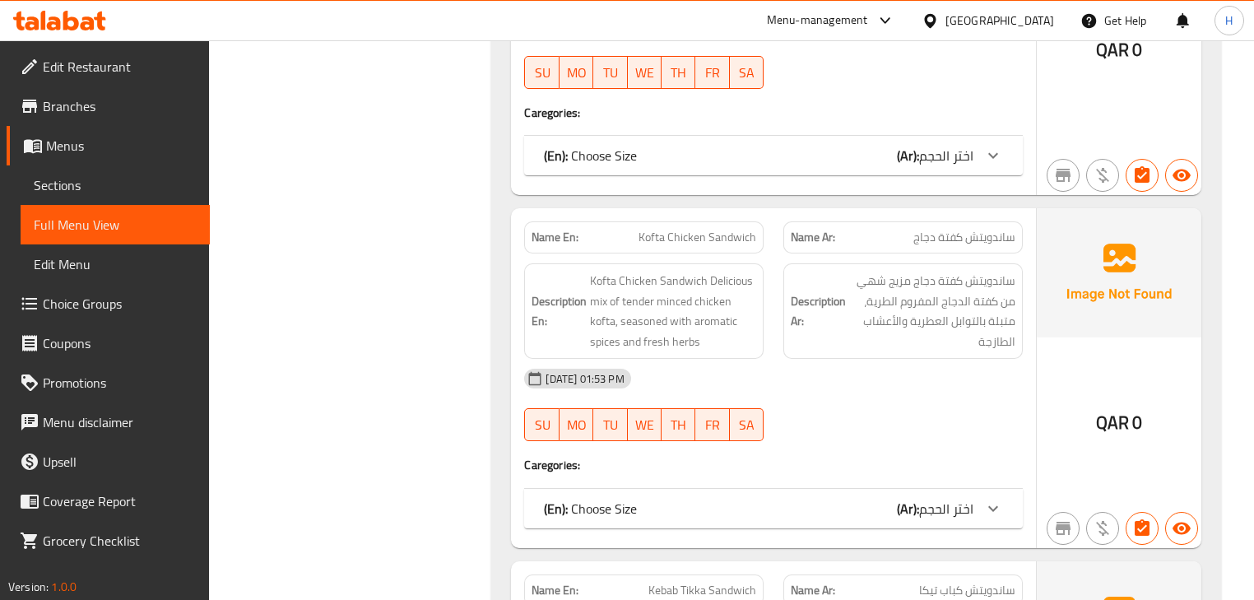
click at [770, 254] on div "Description En: Kofta Chicken Sandwich Delicious mix of tender minced chicken k…" at bounding box center [643, 311] width 259 height 115
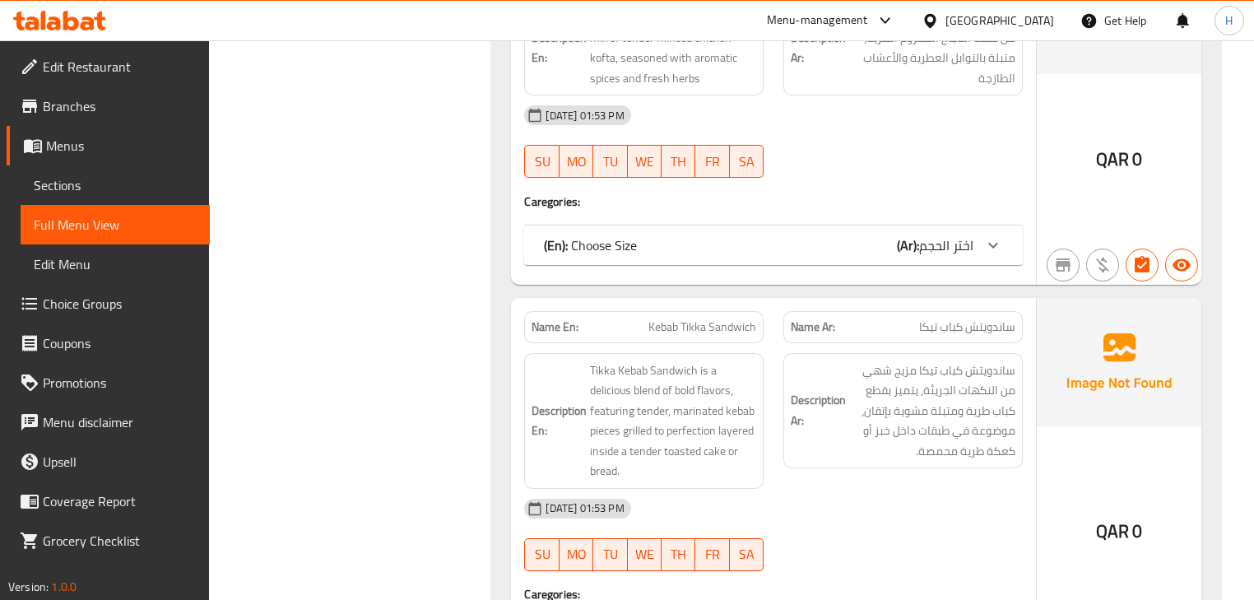
click at [777, 313] on div "Name Ar: ساندويتش كباب تيكا" at bounding box center [903, 327] width 259 height 52
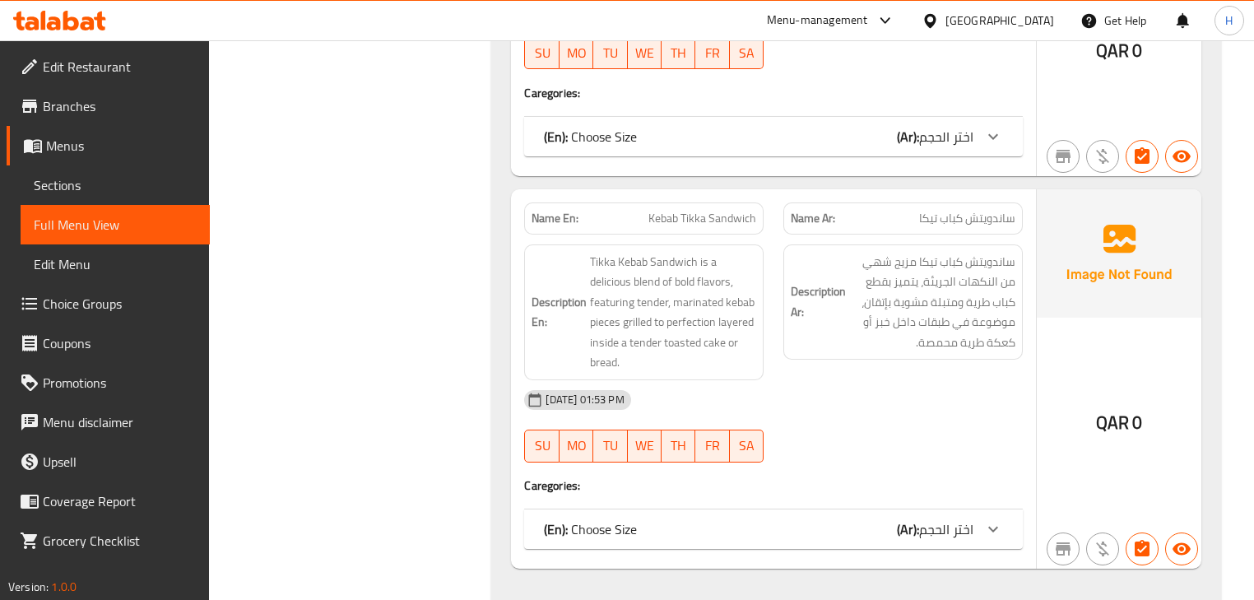
scroll to position [3362, 0]
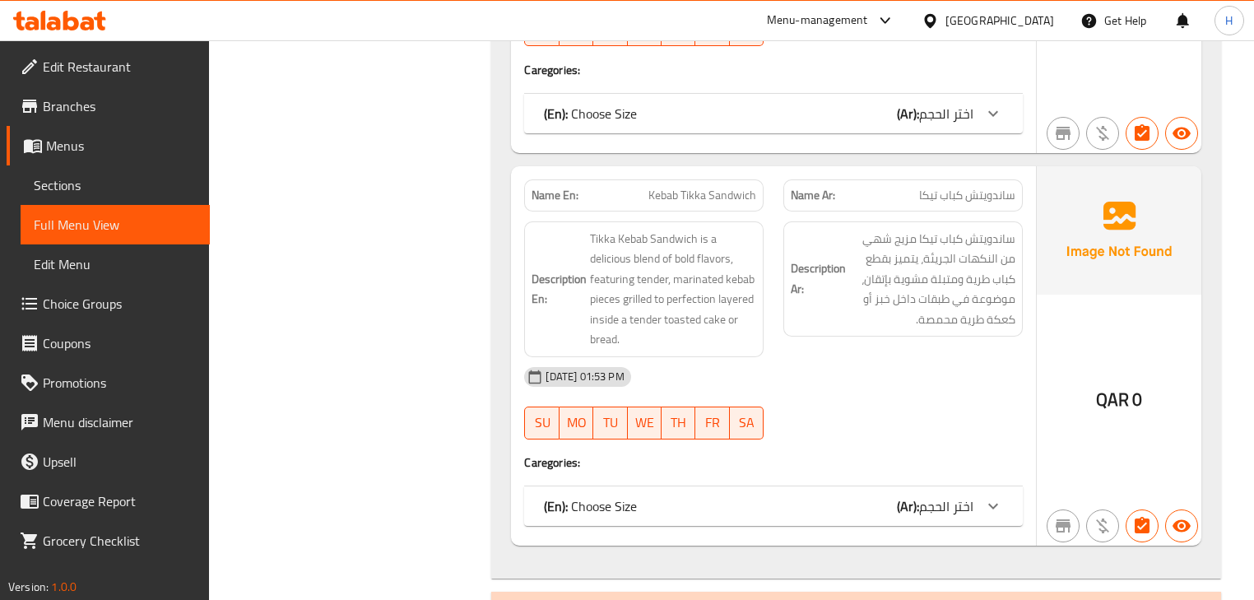
click at [706, 191] on span "Kebab Tikka Sandwich" at bounding box center [703, 195] width 108 height 17
click at [780, 267] on div "Description Ar: ساندويتش كباب تيكا مزيج شهي من النكهات الجريئة، يتميز بقطع كباب…" at bounding box center [903, 290] width 259 height 156
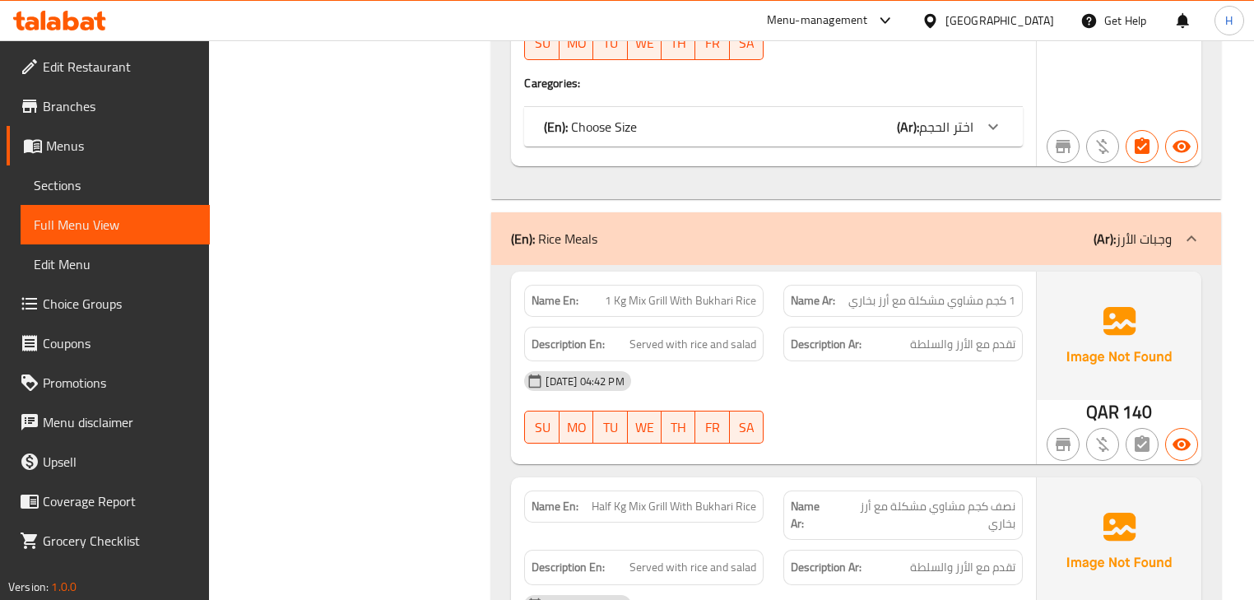
scroll to position [3757, 0]
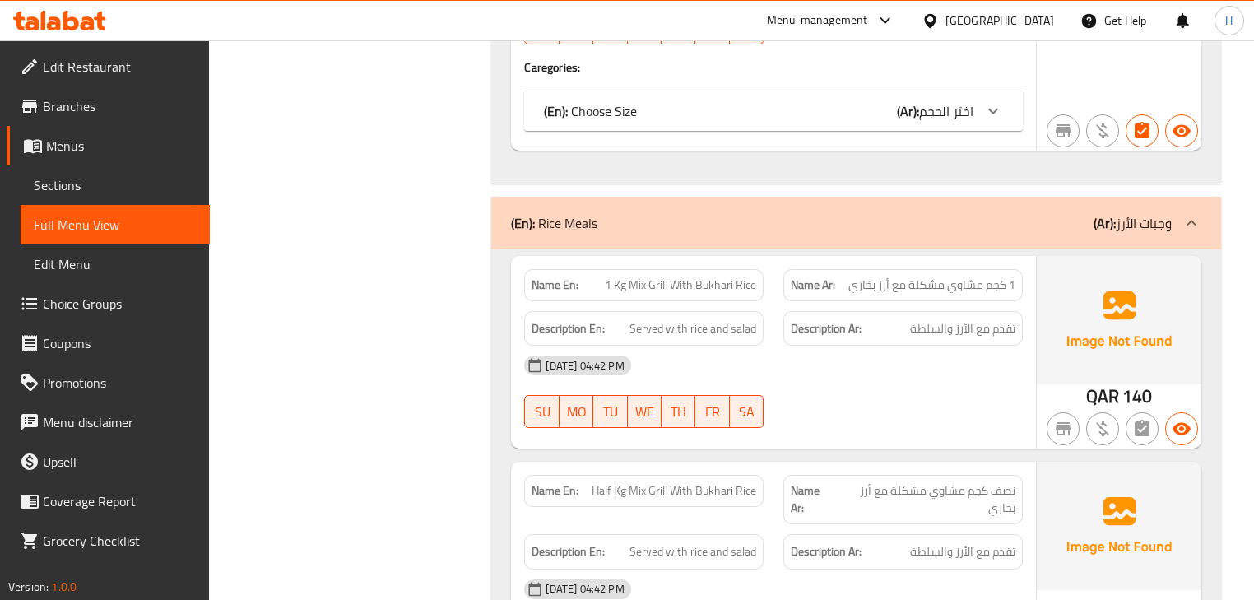
click at [697, 277] on span "1 Kg Mix Grill With Bukhari Rice" at bounding box center [680, 285] width 151 height 17
click at [797, 330] on strong "Description Ar:" at bounding box center [826, 329] width 71 height 21
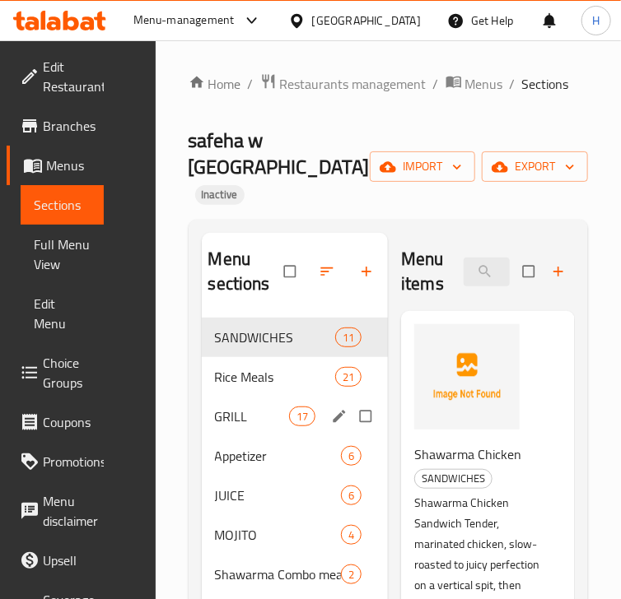
drag, startPoint x: 234, startPoint y: 385, endPoint x: 579, endPoint y: 339, distance: 348.0
click at [234, 407] on span "GRILL" at bounding box center [252, 417] width 74 height 20
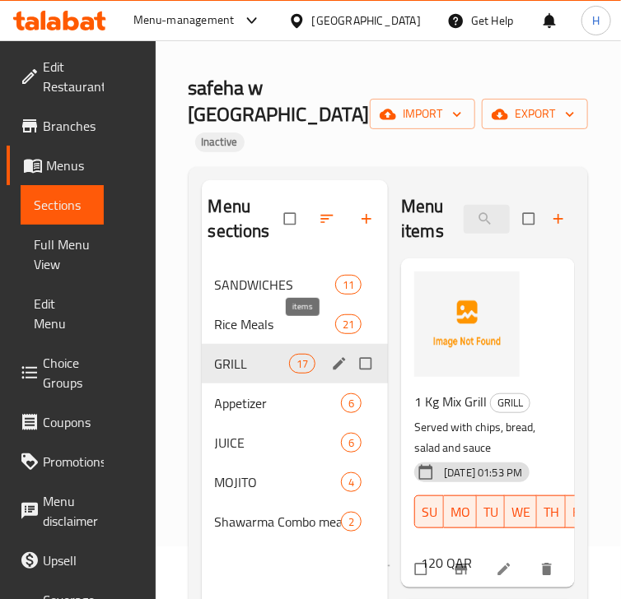
scroll to position [132, 0]
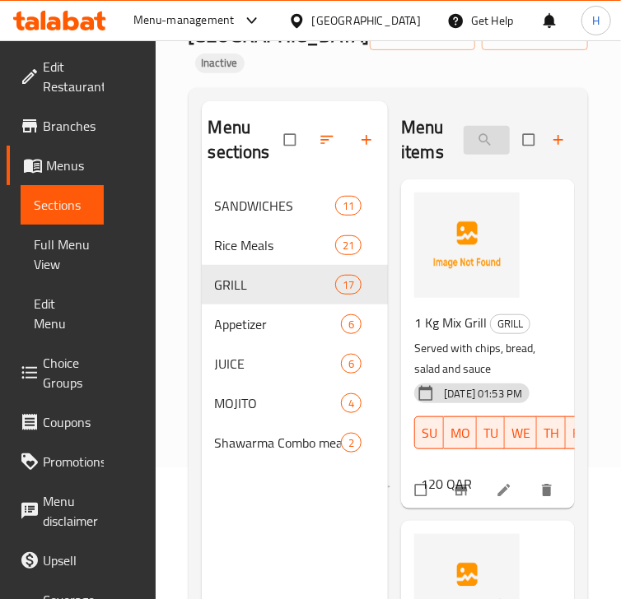
click at [484, 126] on input "search" at bounding box center [486, 140] width 46 height 29
paste input "Akkawi Cheese"
type input "Akkawi Cheese"
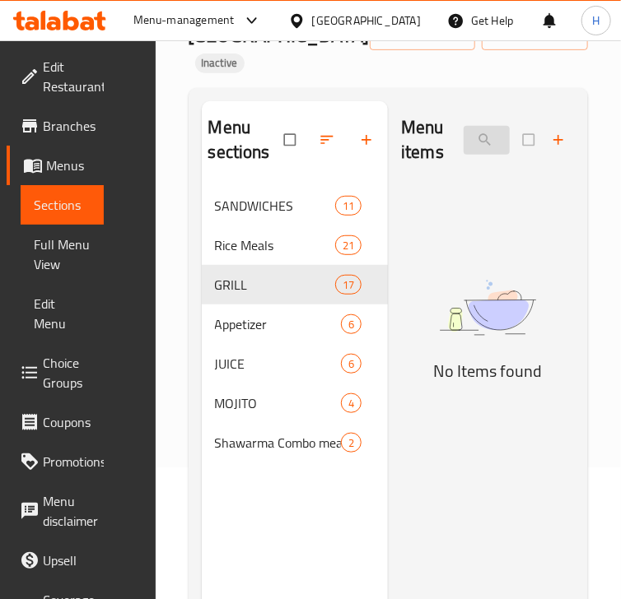
scroll to position [0, 0]
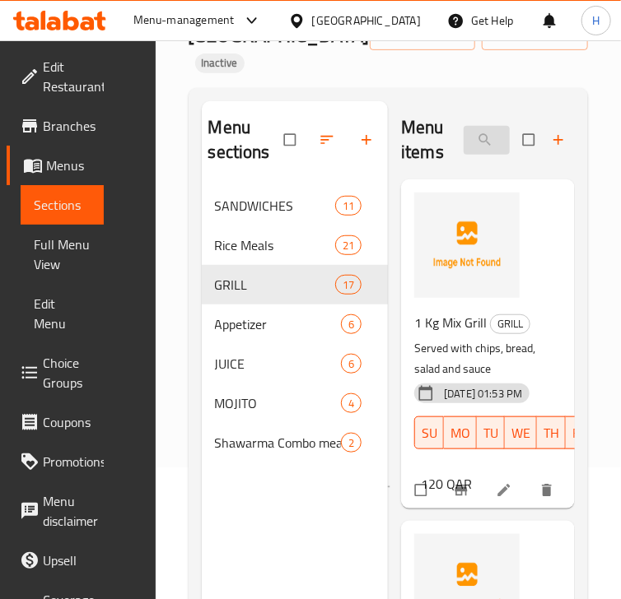
click at [484, 126] on input "search" at bounding box center [486, 140] width 46 height 29
click at [500, 101] on div "Menu items Add Sort Manage items" at bounding box center [488, 140] width 174 height 78
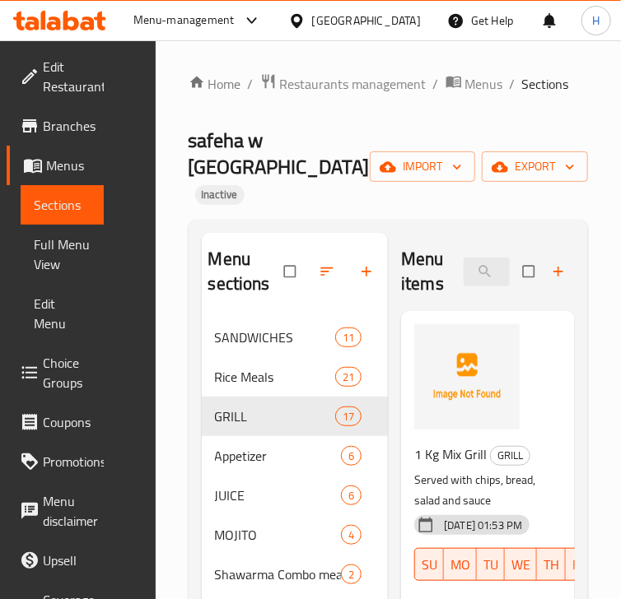
click at [394, 276] on div "Menu items Add Sort Manage items 1 Kg Mix Grill GRILL Served with chips, bread,…" at bounding box center [481, 532] width 187 height 599
click at [476, 92] on span "Menus" at bounding box center [484, 84] width 38 height 20
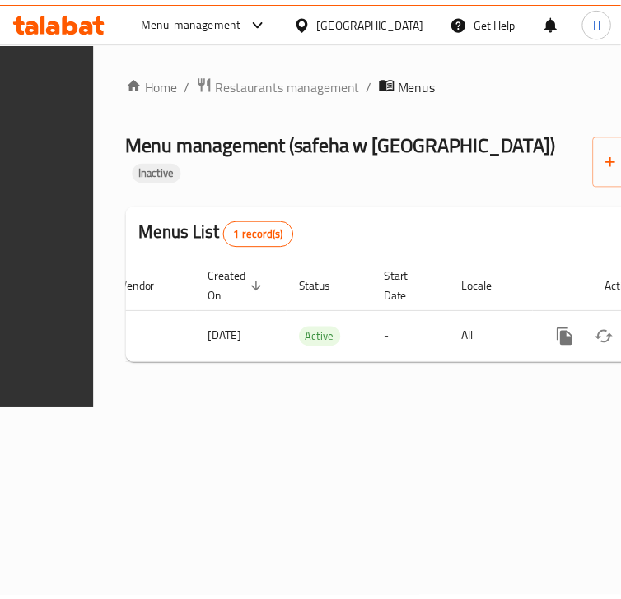
scroll to position [0, 410]
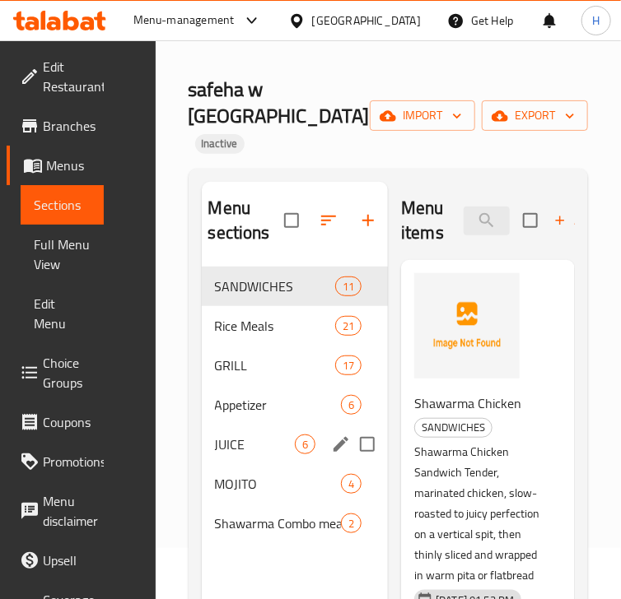
scroll to position [66, 0]
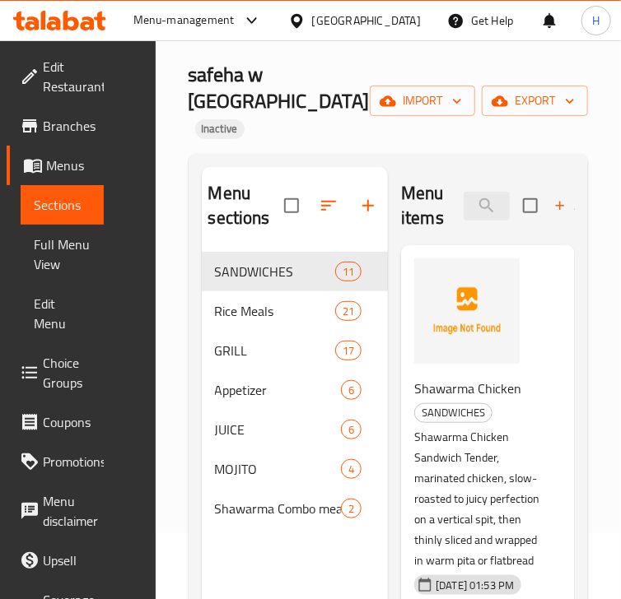
click at [407, 181] on h2 "Menu items" at bounding box center [422, 205] width 43 height 49
click at [408, 154] on div "Menu sections SANDWICHES 11 Rice Meals 21 GRILL 17 Appetizer 6 JUICE 6 MOJITO 4…" at bounding box center [389, 467] width 400 height 626
drag, startPoint x: 417, startPoint y: 412, endPoint x: 496, endPoint y: 433, distance: 82.7
click at [496, 433] on p "Shawarma Chicken Sandwich Tender, marinated chicken, slow-roasted to juicy perf…" at bounding box center [481, 499] width 134 height 144
click at [439, 427] on p "Shawarma Chicken Sandwich Tender, marinated chicken, slow-roasted to juicy perf…" at bounding box center [481, 499] width 134 height 144
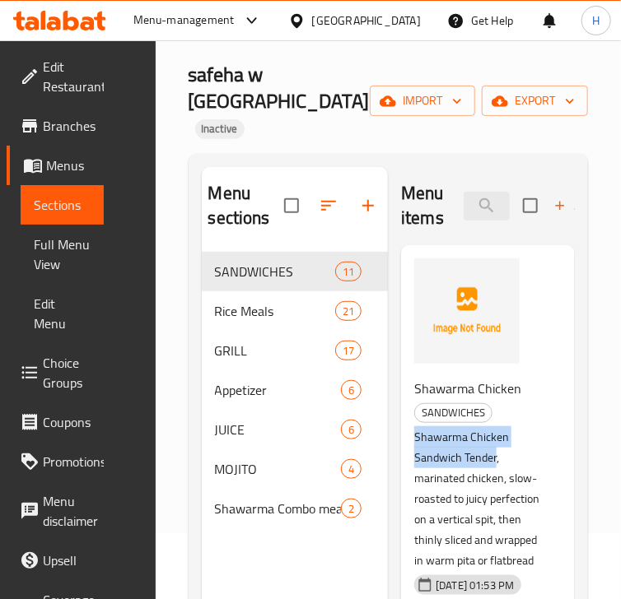
drag, startPoint x: 414, startPoint y: 409, endPoint x: 496, endPoint y: 423, distance: 83.5
click at [496, 423] on div "Shawarma Chicken SANDWICHES Shawarma Chicken Sandwich Tender, marinated chicken…" at bounding box center [480, 520] width 147 height 300
click at [506, 427] on p "Shawarma Chicken Sandwich Tender, marinated chicken, slow-roasted to juicy perf…" at bounding box center [481, 499] width 134 height 144
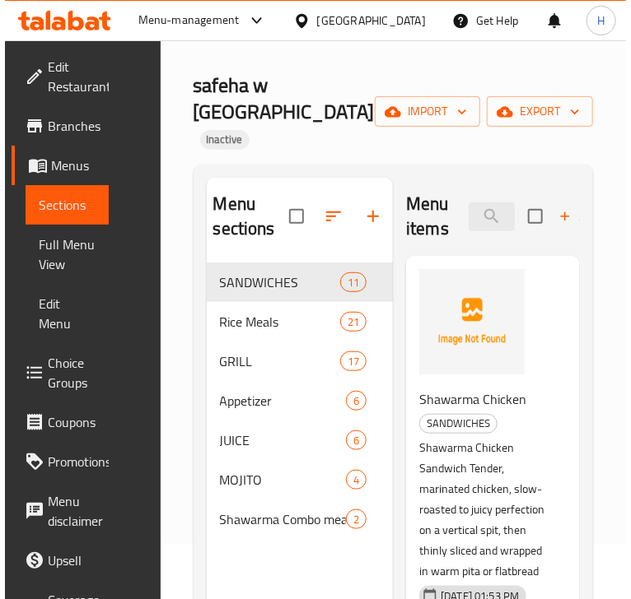
scroll to position [0, 0]
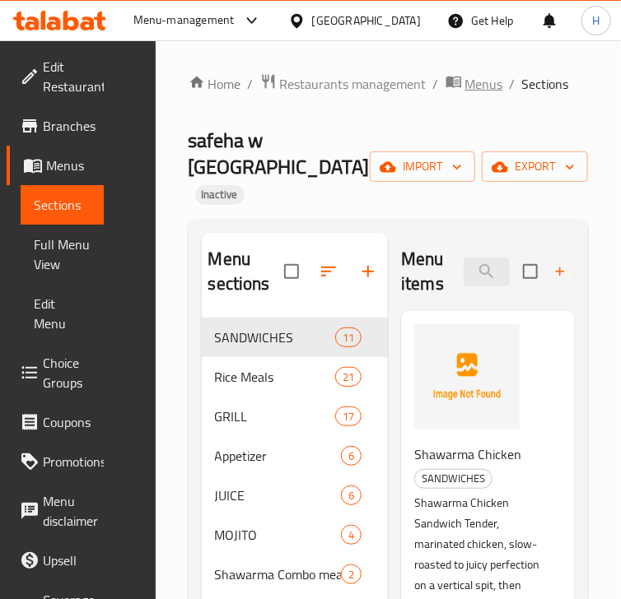
click at [484, 86] on span "Menus" at bounding box center [484, 84] width 38 height 20
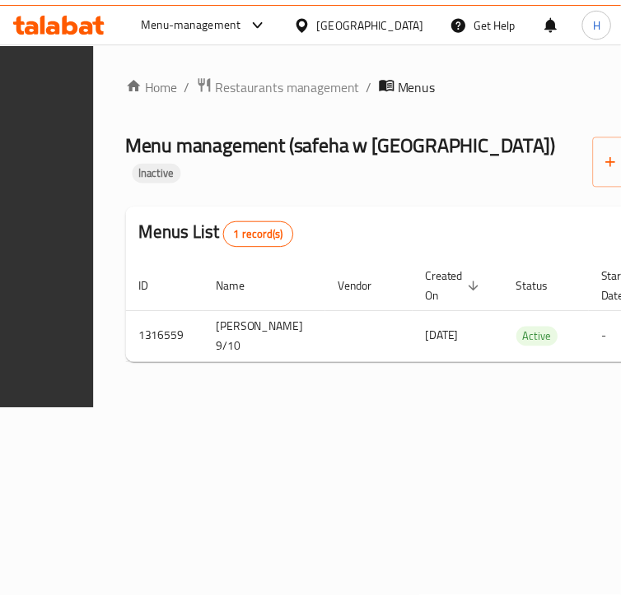
scroll to position [0, 410]
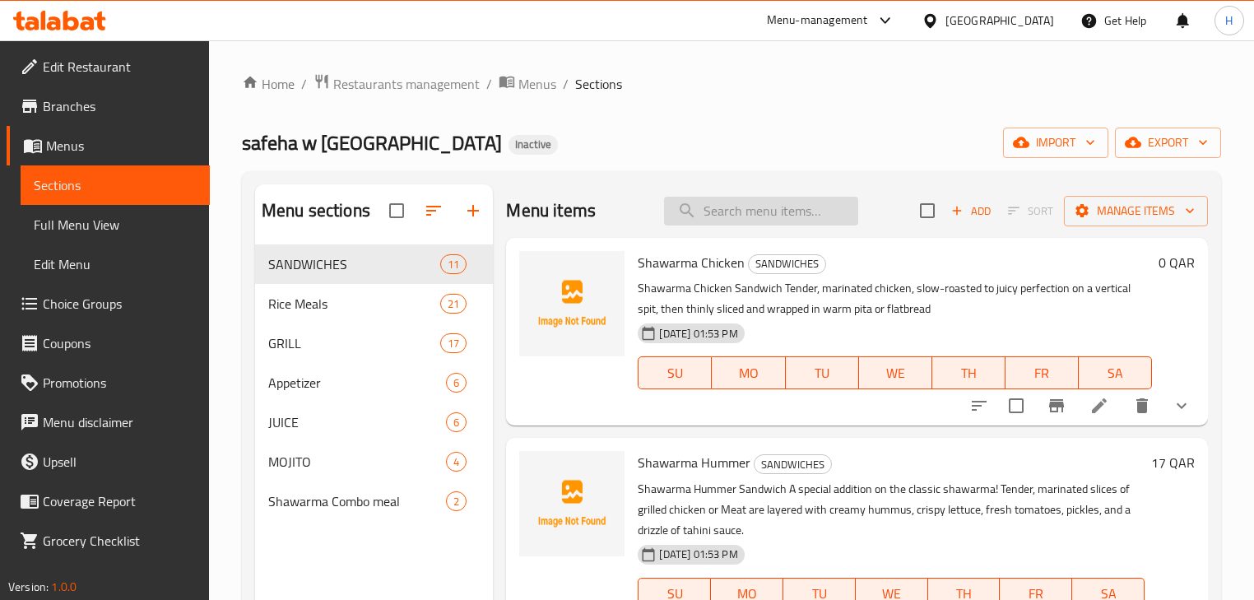
click at [770, 215] on input "search" at bounding box center [761, 211] width 194 height 29
click at [1096, 398] on icon at bounding box center [1100, 406] width 20 height 20
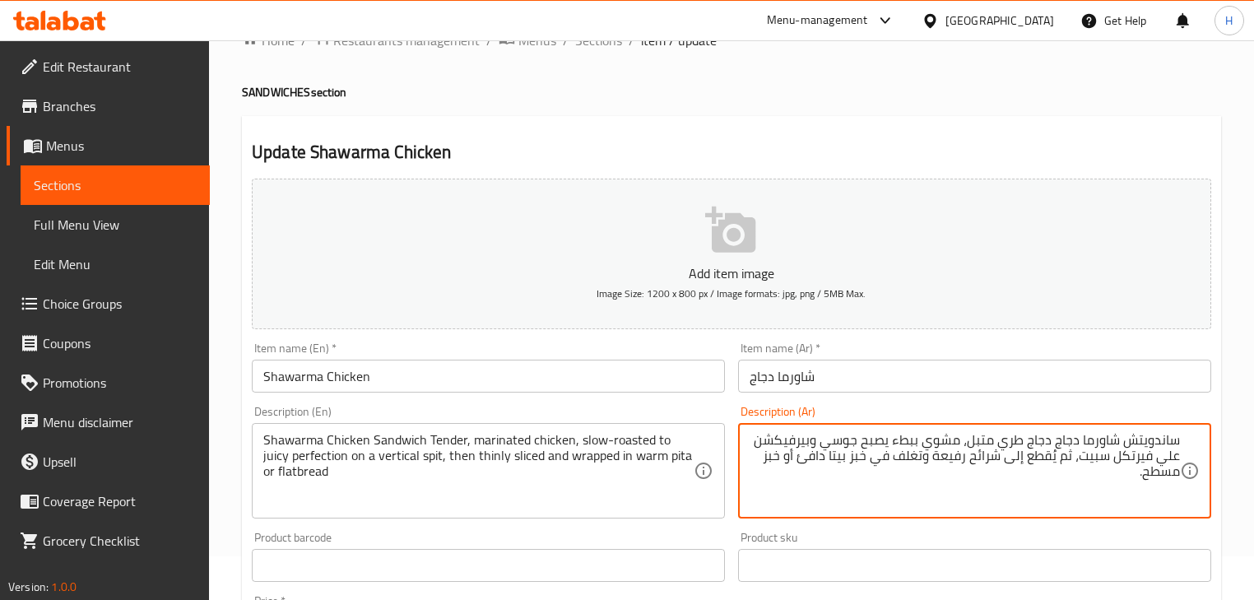
scroll to position [66, 0]
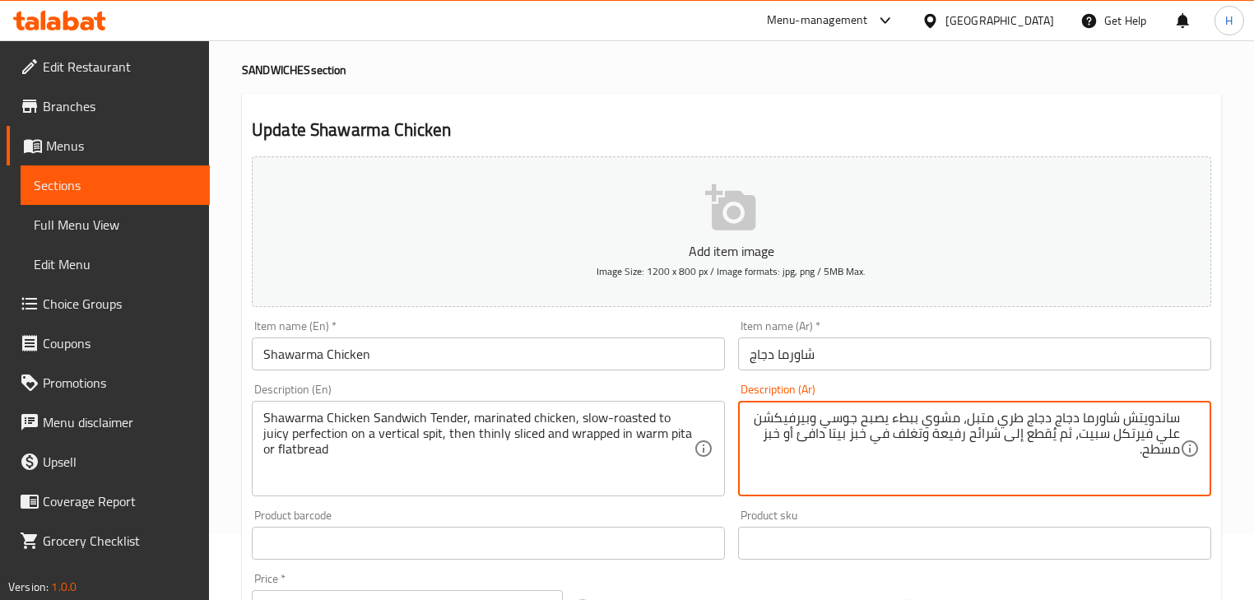
click at [1040, 415] on textarea "ساندويتش شاورما دجاج دجاج طري متبل، مشوي ببطء يصبح جوسي وبيرفيكشن علي فيرتكل سب…" at bounding box center [965, 449] width 431 height 78
click at [1043, 400] on div "Description (Ar) ساندويتش شاورما دجاج طري متبل، مشوي ببطء يصبح جوسي وبيرفيكشن ع…" at bounding box center [974, 440] width 473 height 113
drag, startPoint x: 789, startPoint y: 418, endPoint x: 843, endPoint y: 414, distance: 53.7
type textarea "ساندويتش شاورما دجاج طري متبل، مشوي ببطء يصبح جوسي ومثالي علي فيرتكل سبيت، ثم ي…"
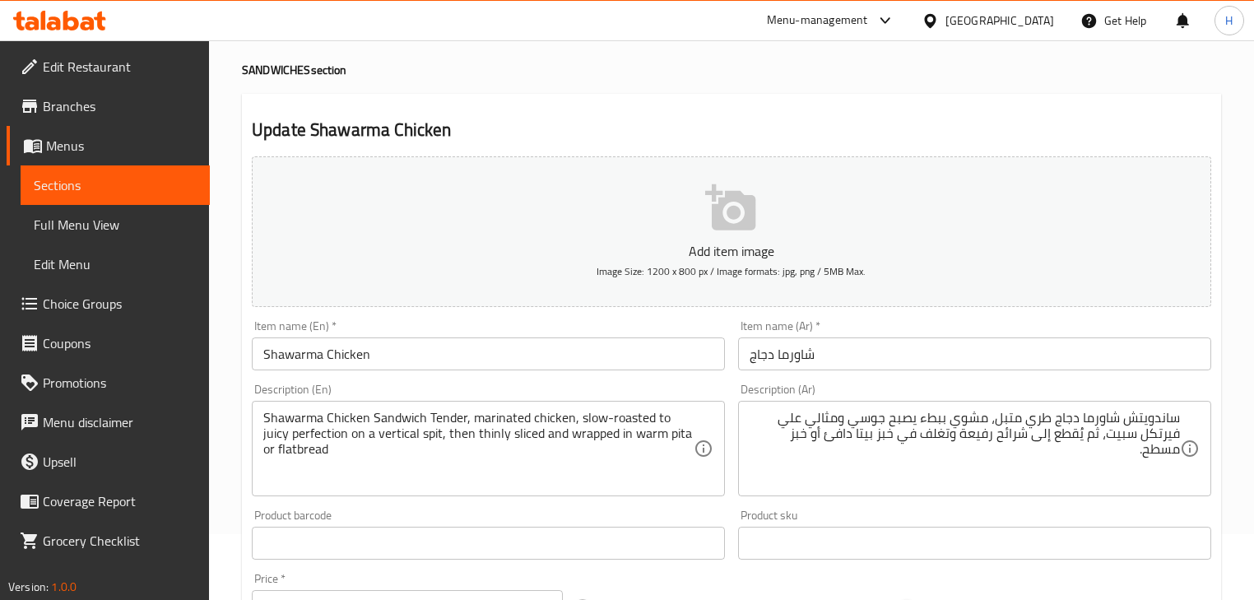
drag, startPoint x: 261, startPoint y: 435, endPoint x: 383, endPoint y: 438, distance: 121.9
click at [382, 438] on div "Shawarma Chicken Sandwich Tender, marinated chicken, slow-roasted to juicy perf…" at bounding box center [488, 448] width 473 height 95
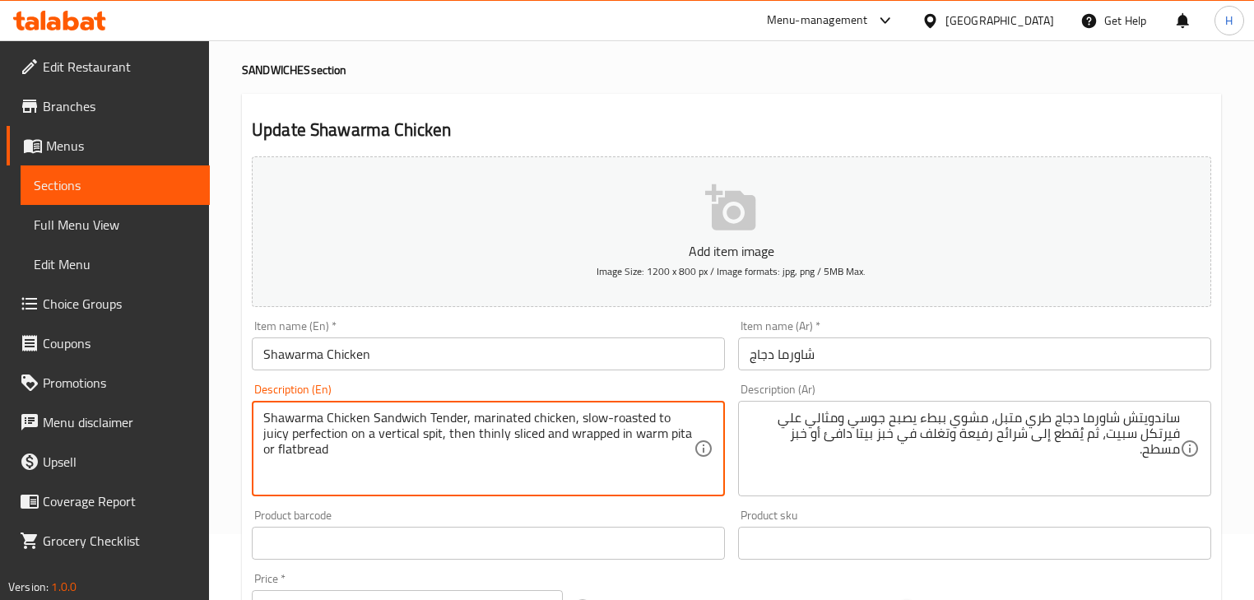
drag, startPoint x: 416, startPoint y: 435, endPoint x: 263, endPoint y: 438, distance: 152.3
click at [263, 438] on textarea "Shawarma Chicken Sandwich Tender, marinated chicken, slow-roasted to juicy perf…" at bounding box center [478, 449] width 431 height 78
click at [749, 385] on div "Description (Ar) ساندويتش شاورما دجاج طري متبل، مشوي ببطء يصبح جوسي ومثالي علي …" at bounding box center [974, 440] width 473 height 113
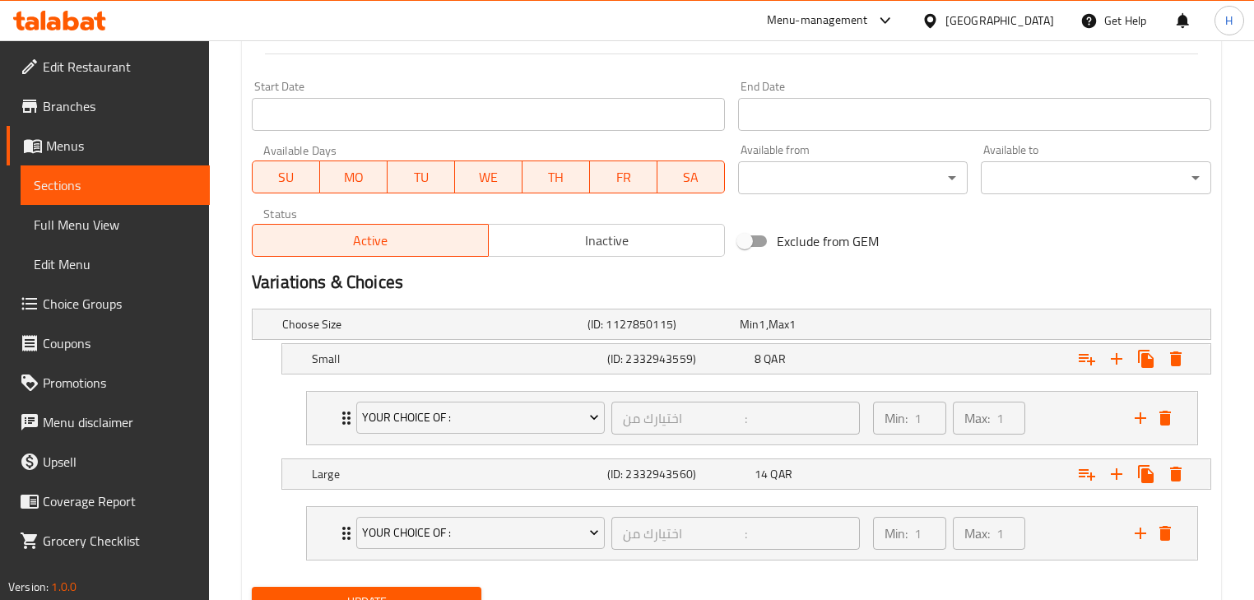
scroll to position [733, 0]
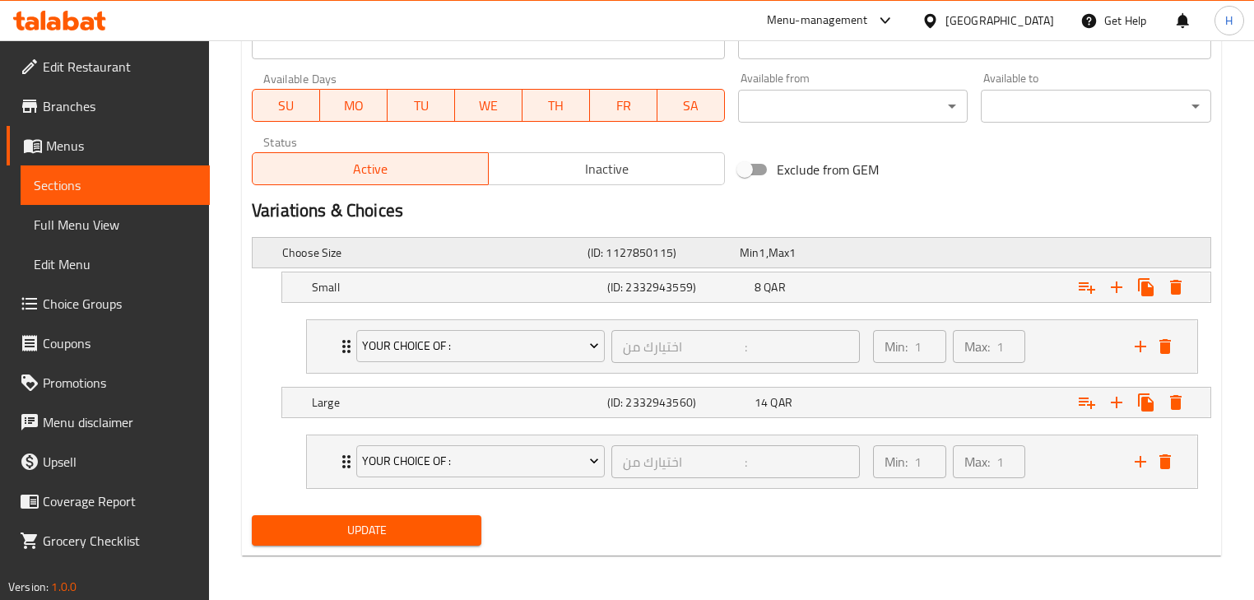
click at [874, 263] on div "Min 1 , Max 1" at bounding box center [813, 252] width 152 height 23
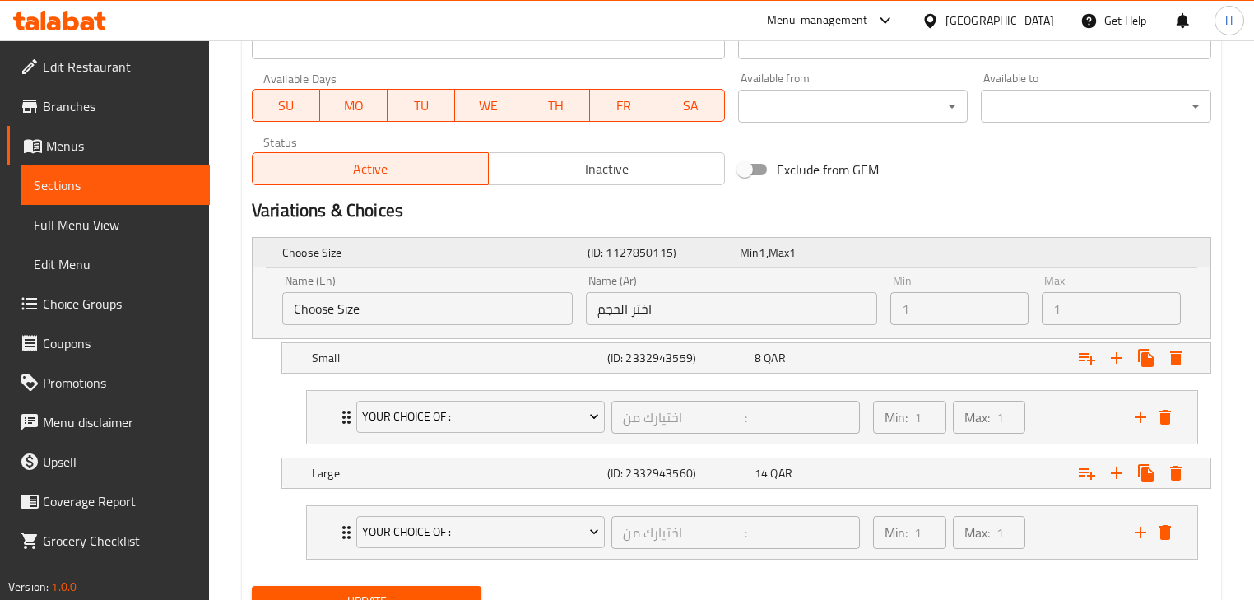
click at [873, 254] on div "Min 1 , Max 1" at bounding box center [813, 252] width 146 height 16
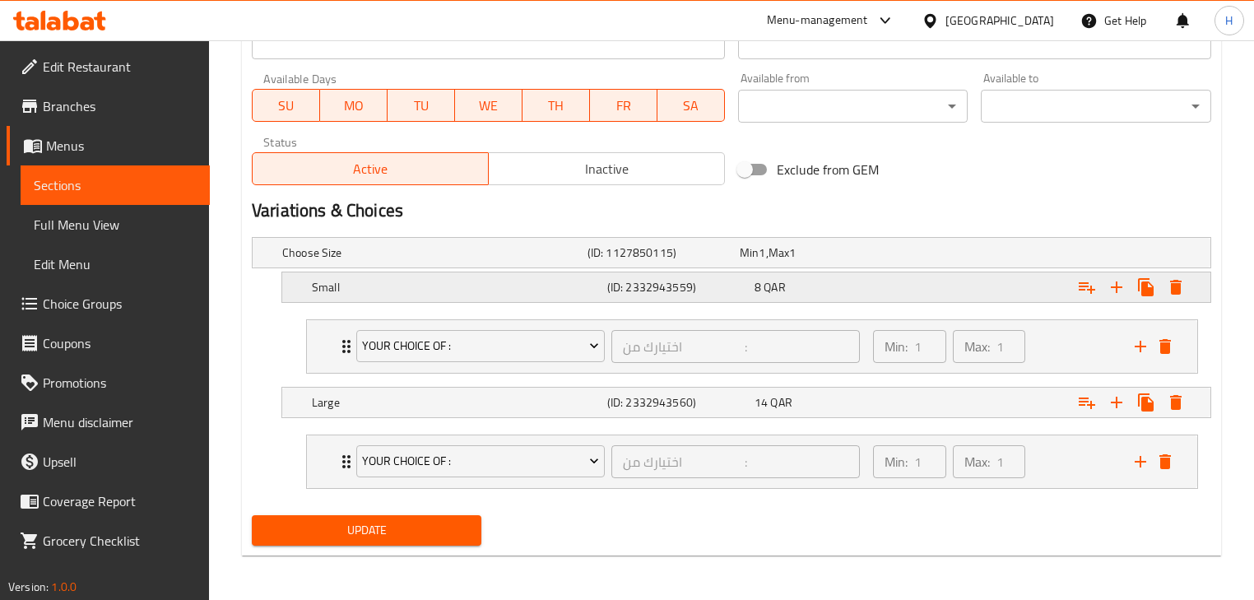
click at [884, 291] on div "8 QAR" at bounding box center [825, 287] width 141 height 16
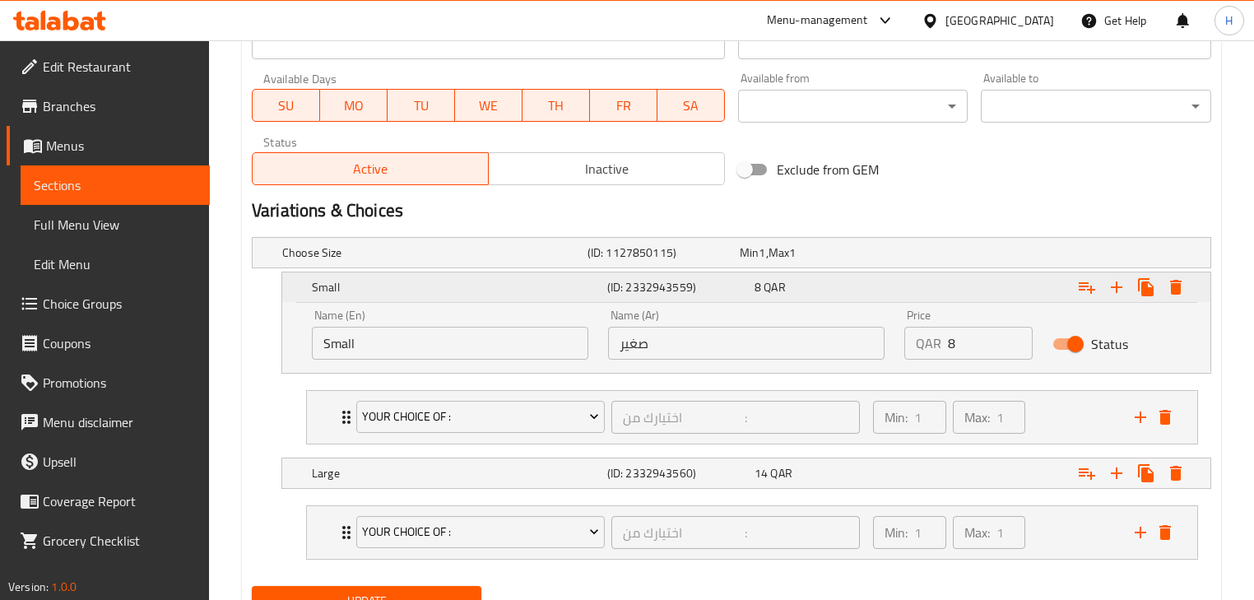
click at [884, 291] on div "8 QAR" at bounding box center [825, 287] width 141 height 16
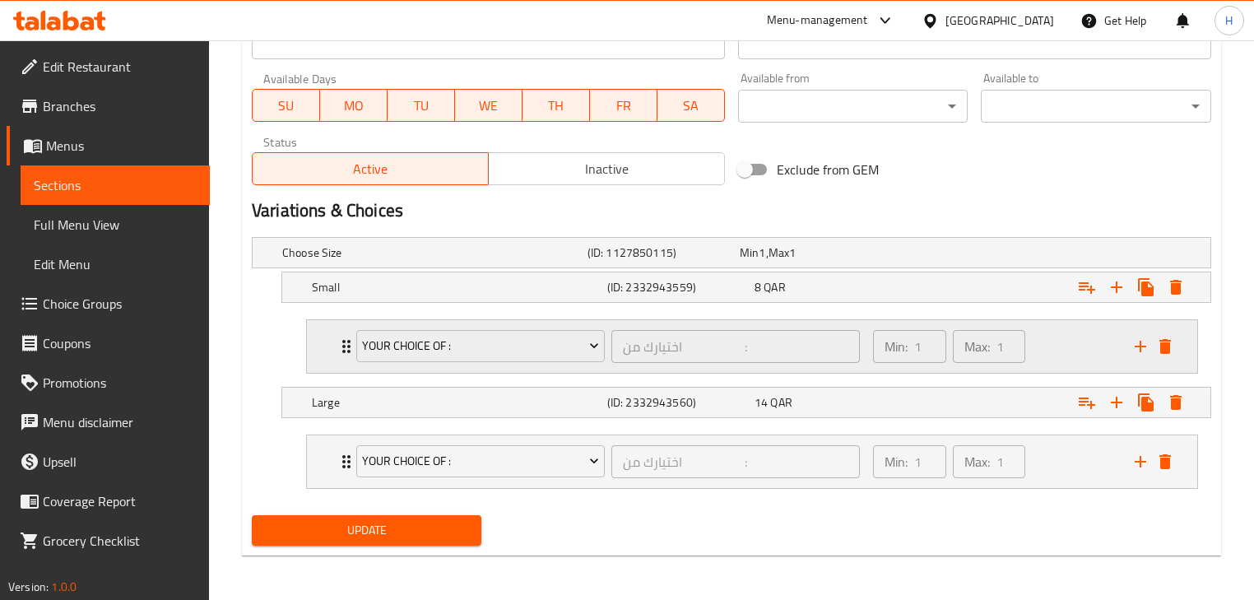
click at [1040, 347] on div "Min: 1 ​ Max: 1 ​" at bounding box center [994, 346] width 262 height 53
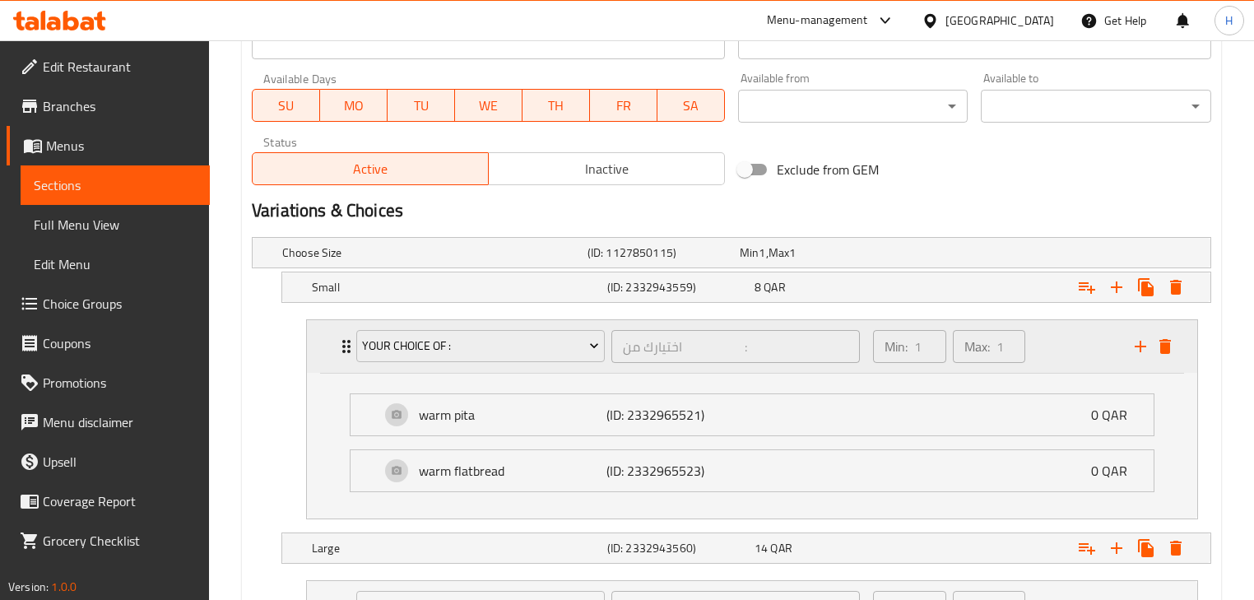
click at [1040, 347] on div "Min: 1 ​ Max: 1 ​" at bounding box center [994, 346] width 262 height 53
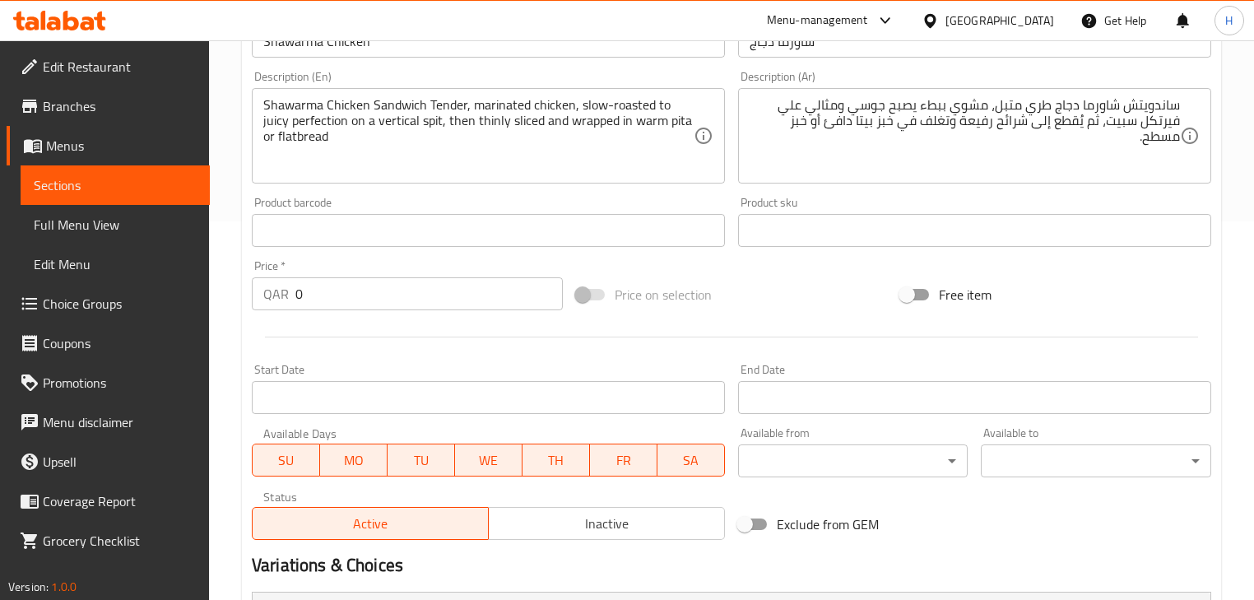
scroll to position [141, 0]
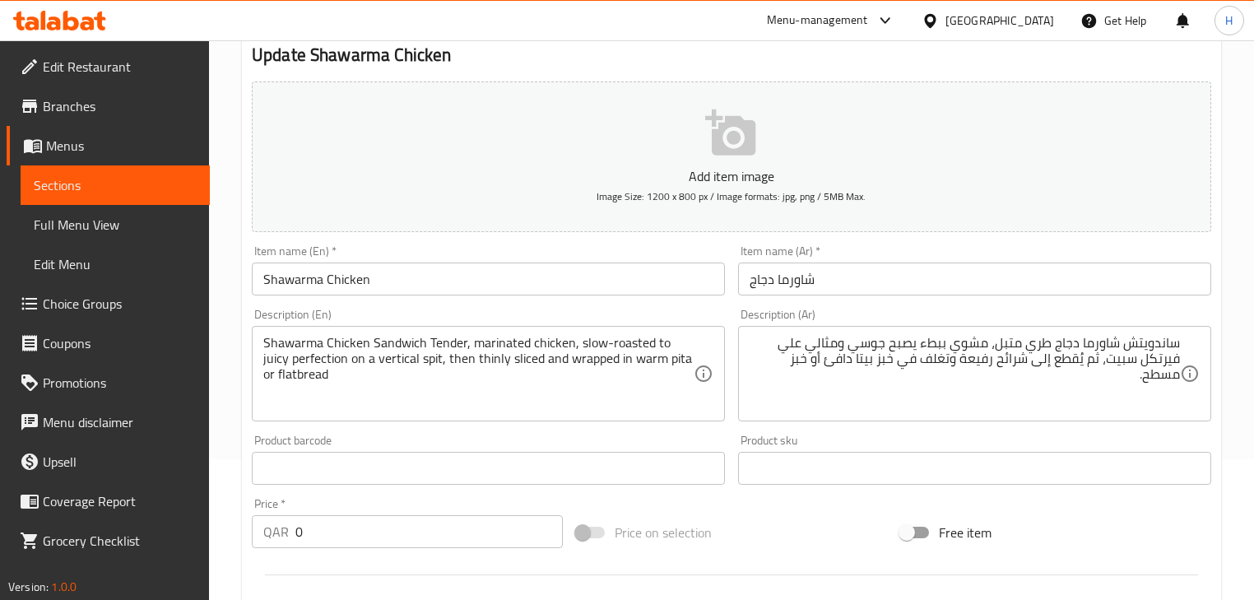
click at [642, 282] on input "Shawarma Chicken" at bounding box center [488, 279] width 473 height 33
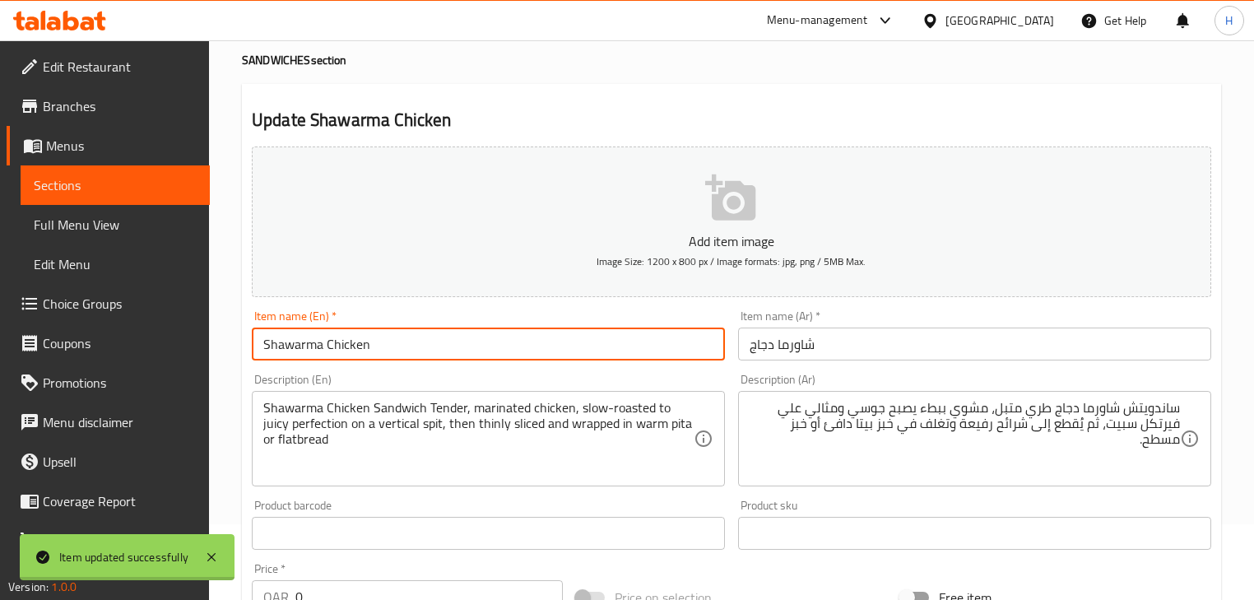
scroll to position [0, 0]
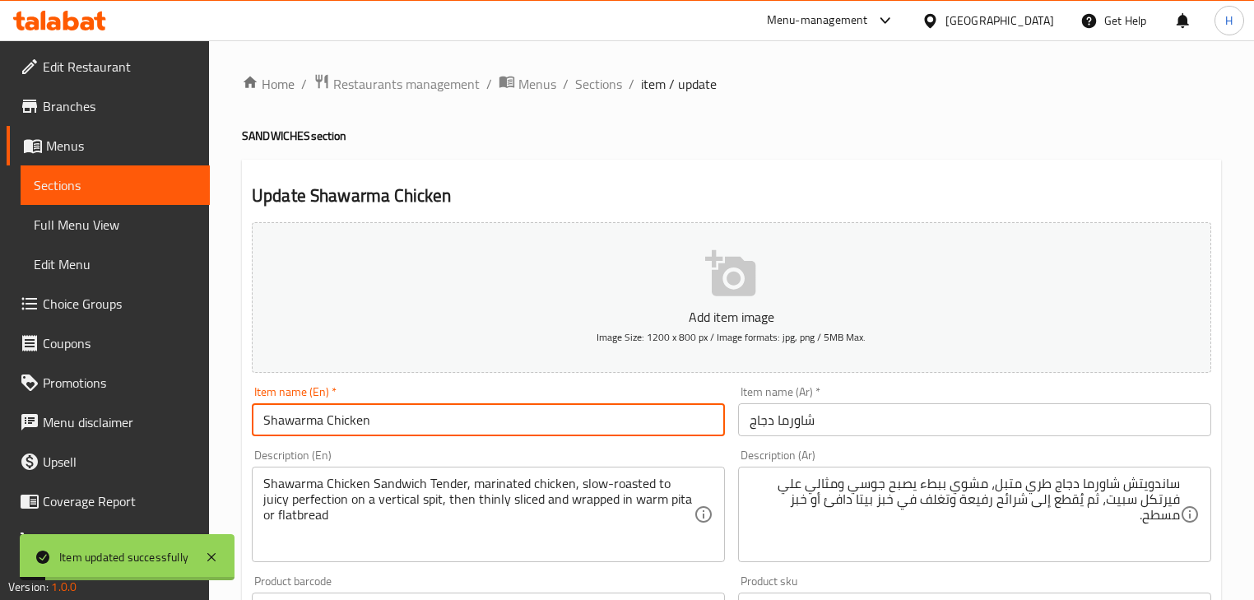
drag, startPoint x: 591, startPoint y: 84, endPoint x: 614, endPoint y: 96, distance: 26.1
click at [591, 84] on span "Sections" at bounding box center [598, 84] width 47 height 20
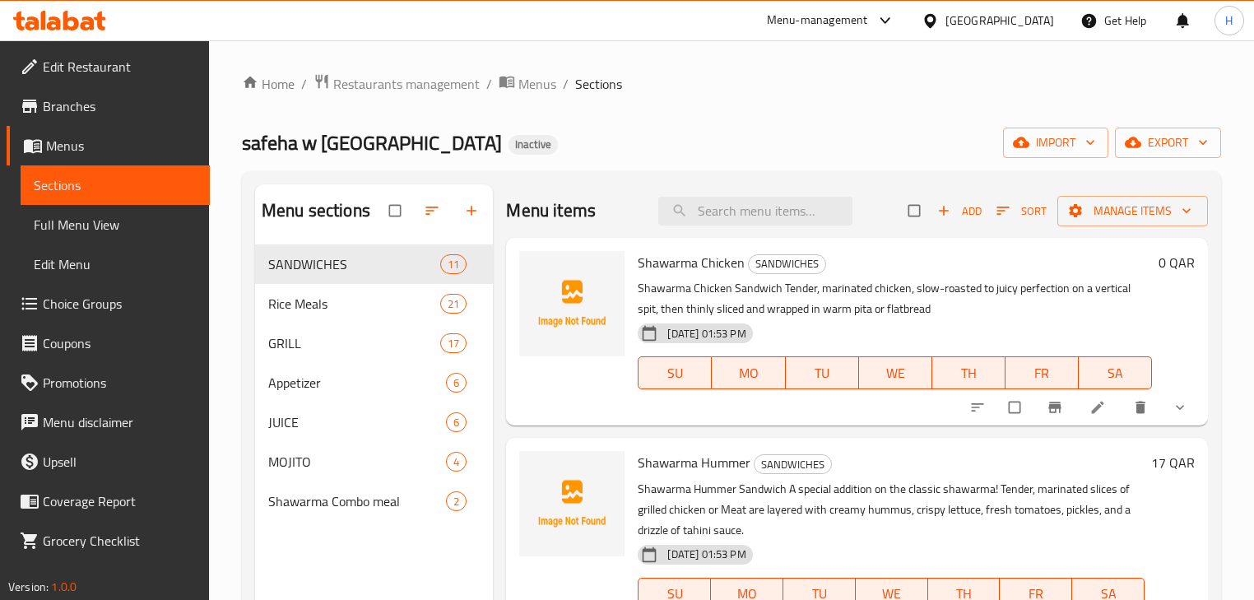
click at [839, 238] on div "Shawarma Chicken SANDWICHES Shawarma Chicken Sandwich Tender, marinated chicken…" at bounding box center [856, 332] width 701 height 188
click at [821, 214] on input "search" at bounding box center [756, 211] width 194 height 29
paste input "[PERSON_NAME]"
type input "[PERSON_NAME]"
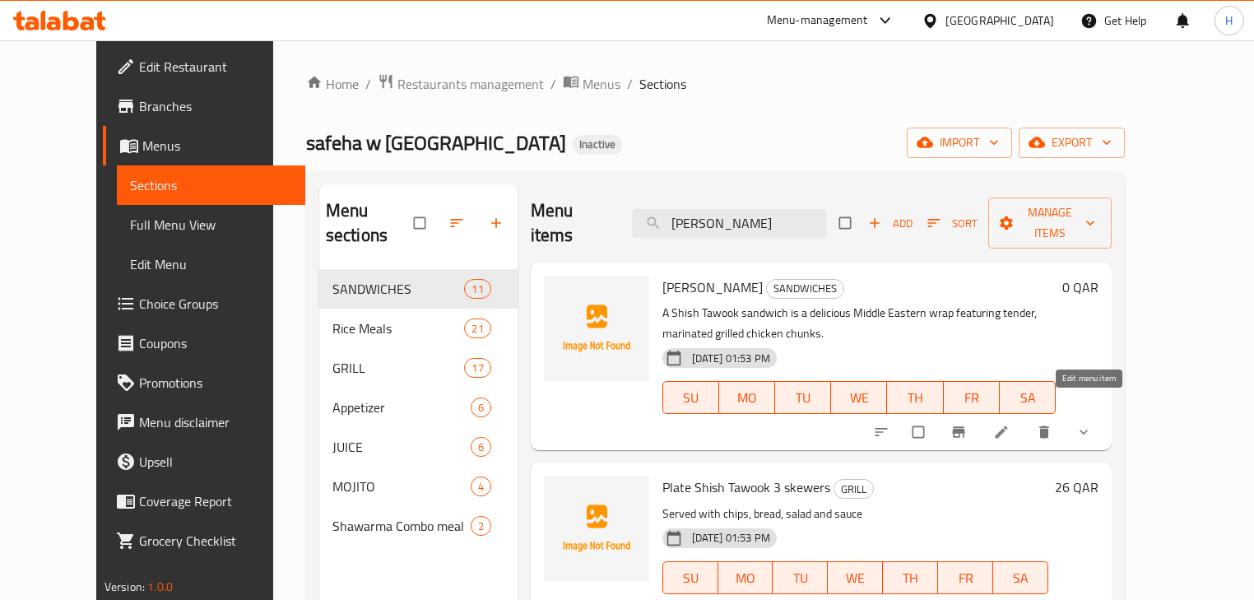
click at [1010, 424] on icon at bounding box center [1002, 432] width 16 height 16
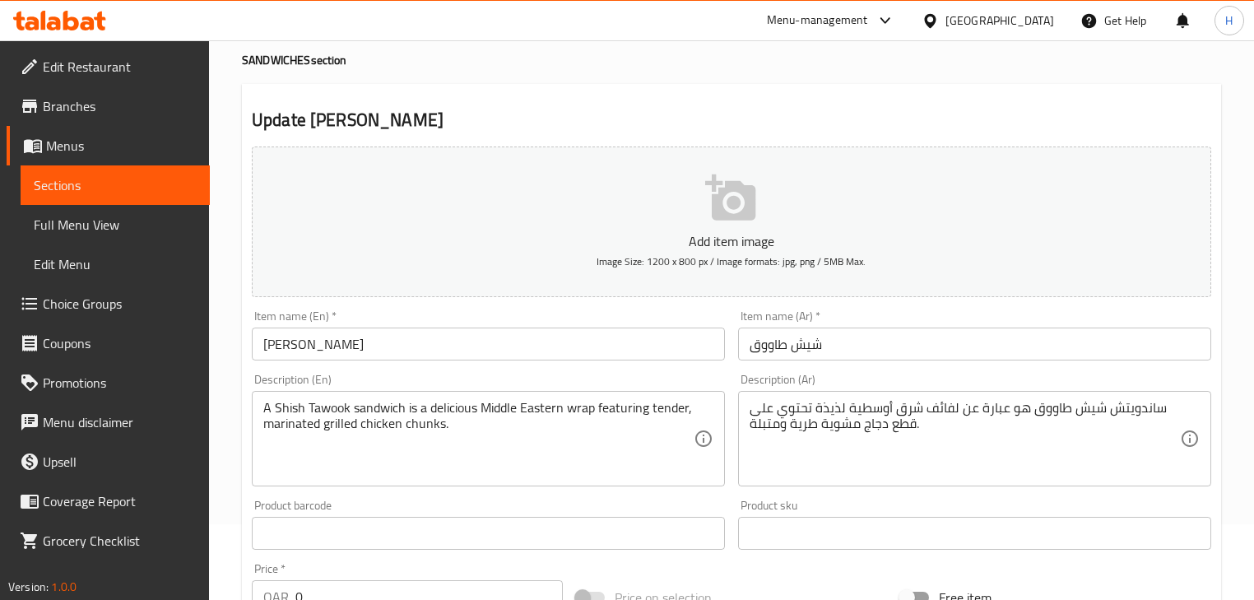
scroll to position [198, 0]
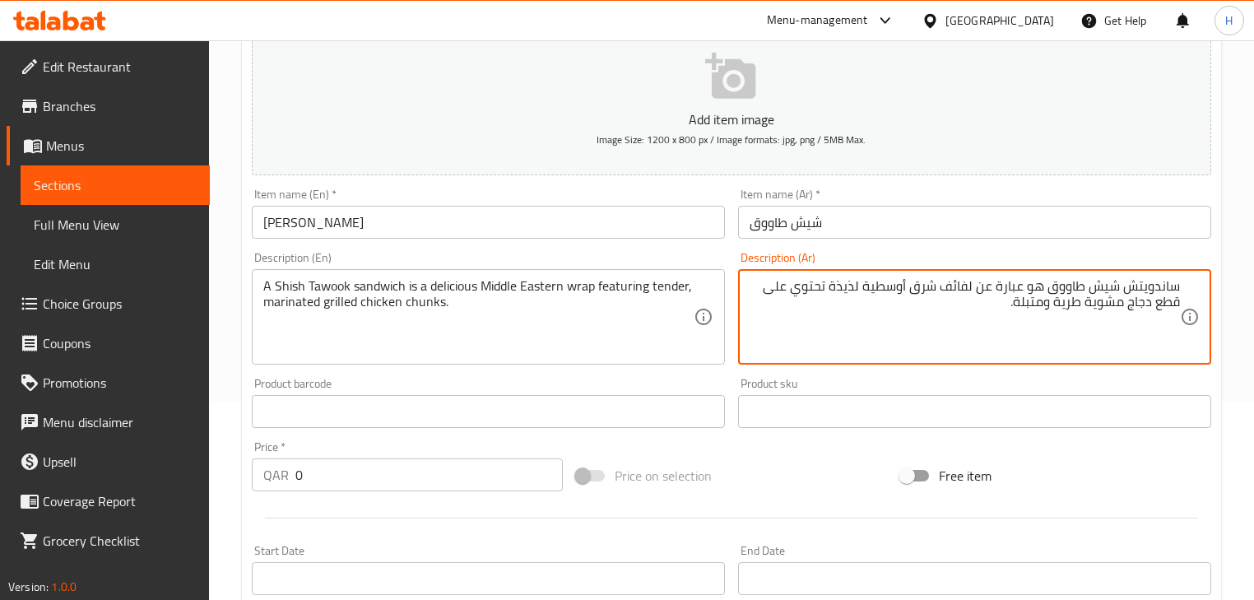
click at [848, 290] on textarea "ساندويتش شيش طاووق هو عبارة عن لفائف شرق أوسطية لذيذة تحتوي على قطع دجاج مشوية …" at bounding box center [965, 317] width 431 height 78
type textarea "ساندويتش شيش طاووق هو عبارة عن لفائف شرق أوسطية تحتوي على قطع دجاج مشوية طرية و…"
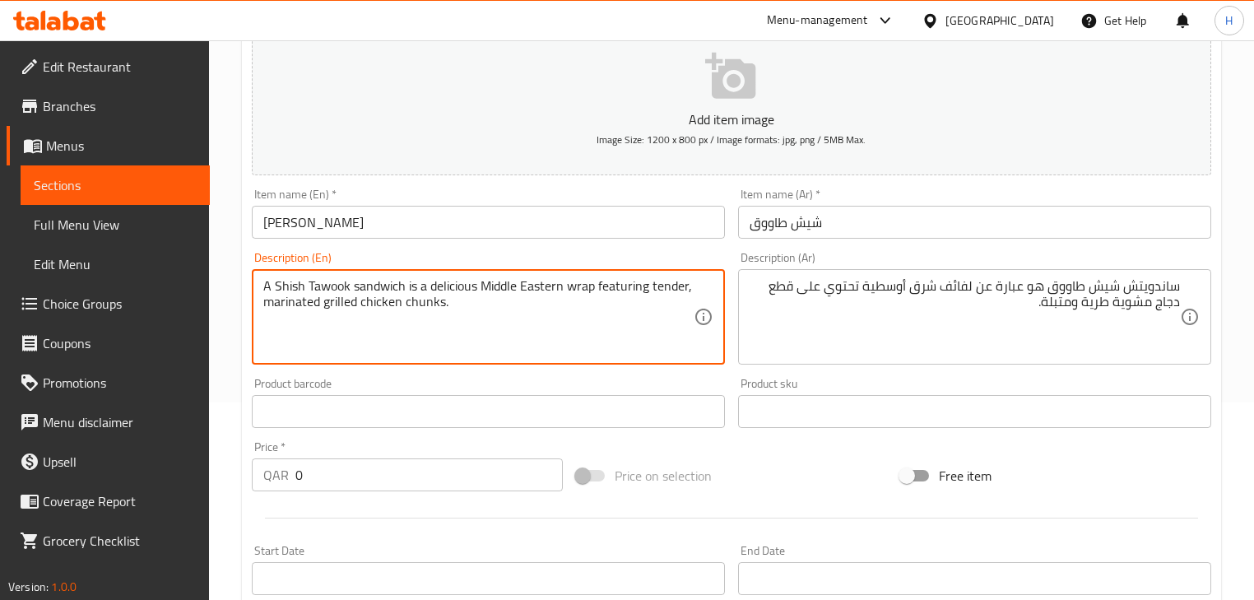
click at [453, 287] on textarea "A Shish Tawook sandwich is a delicious Middle Eastern wrap featuring tender, ma…" at bounding box center [478, 317] width 431 height 78
type textarea "A Shish Tawook sandwich is Middle Eastern wrap featuring tender, marinated gril…"
click at [472, 260] on div "Description (En) A Shish Tawook sandwich is Middle Eastern wrap featuring tende…" at bounding box center [488, 308] width 473 height 113
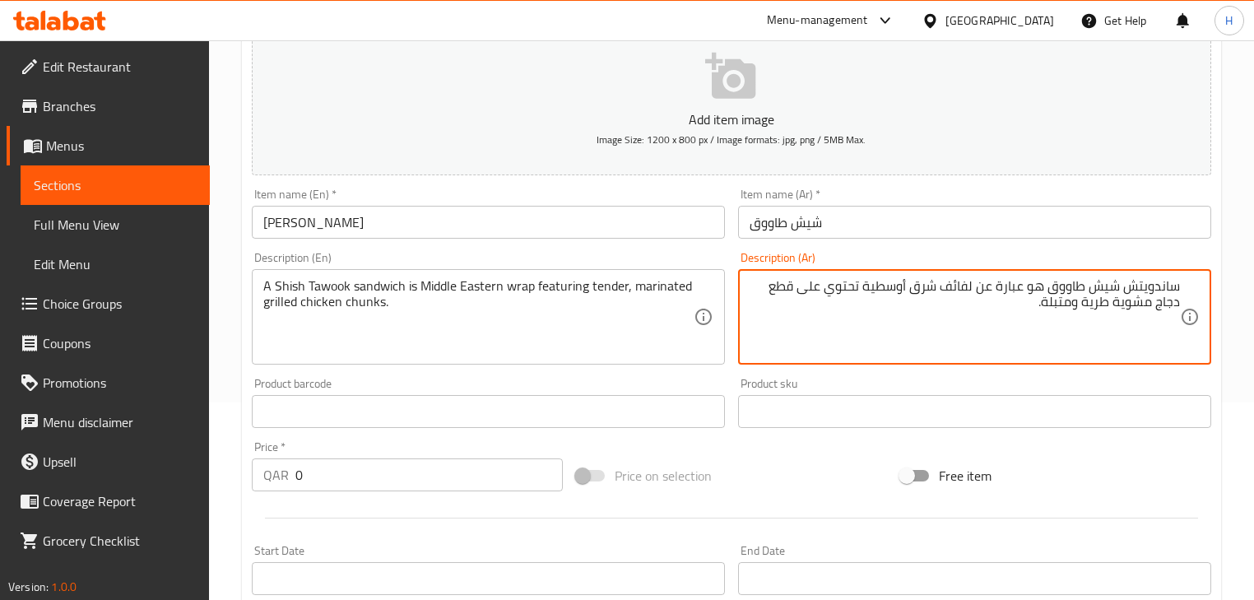
click at [957, 283] on textarea "ساندويتش شيش طاووق هو عبارة عن لفائف شرق أوسطية تحتوي على قطع دجاج مشوية طرية و…" at bounding box center [965, 317] width 431 height 78
type textarea "ساندويتش شيش طاووق هو عبارة عن راب شرق أوسطية تحتوي على قطع دجاج مشوية طرية ومت…"
click at [590, 254] on div "Description (En) A Shish Tawook sandwich is Middle Eastern wrap featuring tende…" at bounding box center [488, 308] width 473 height 113
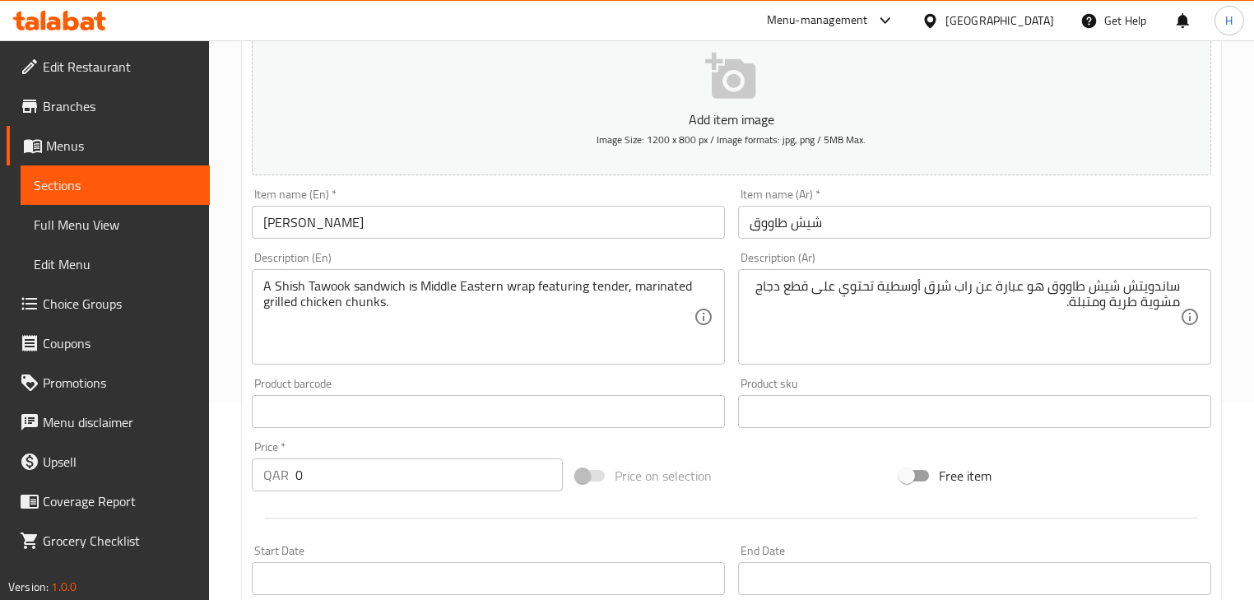
click at [549, 227] on input "[PERSON_NAME]" at bounding box center [488, 222] width 473 height 33
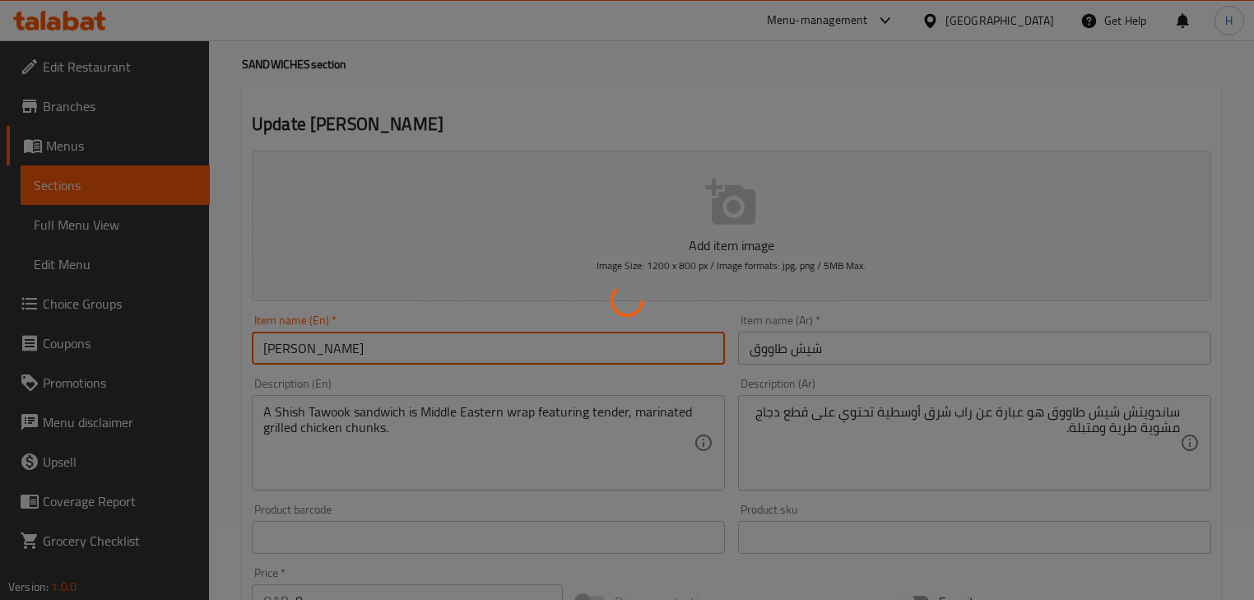
scroll to position [0, 0]
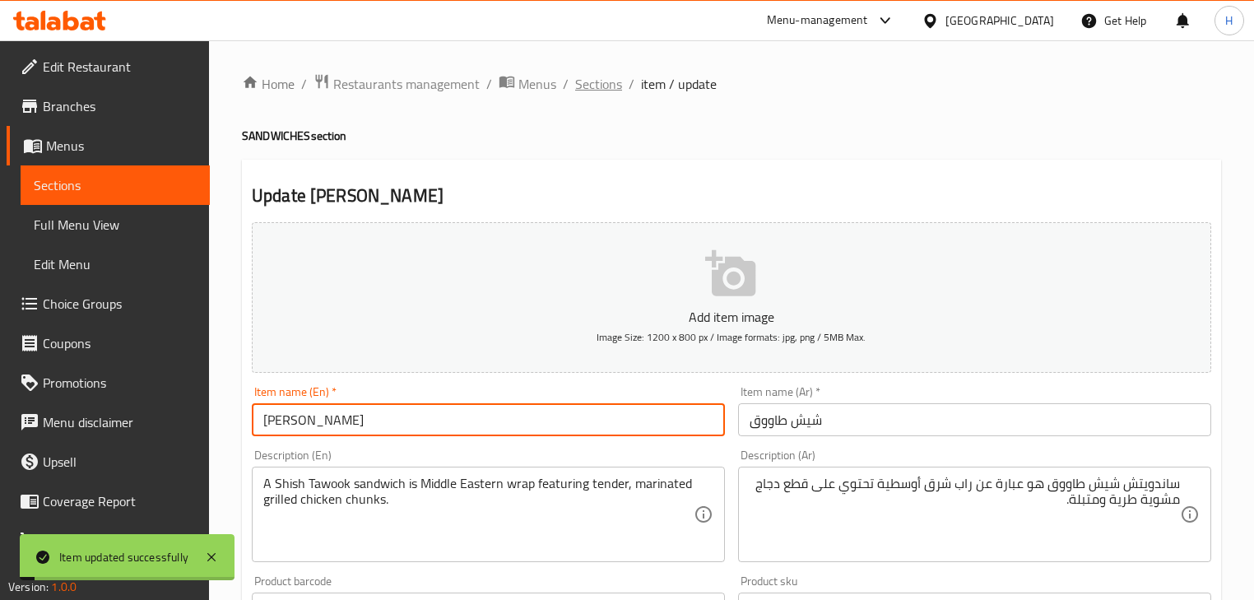
click at [607, 77] on span "Sections" at bounding box center [598, 84] width 47 height 20
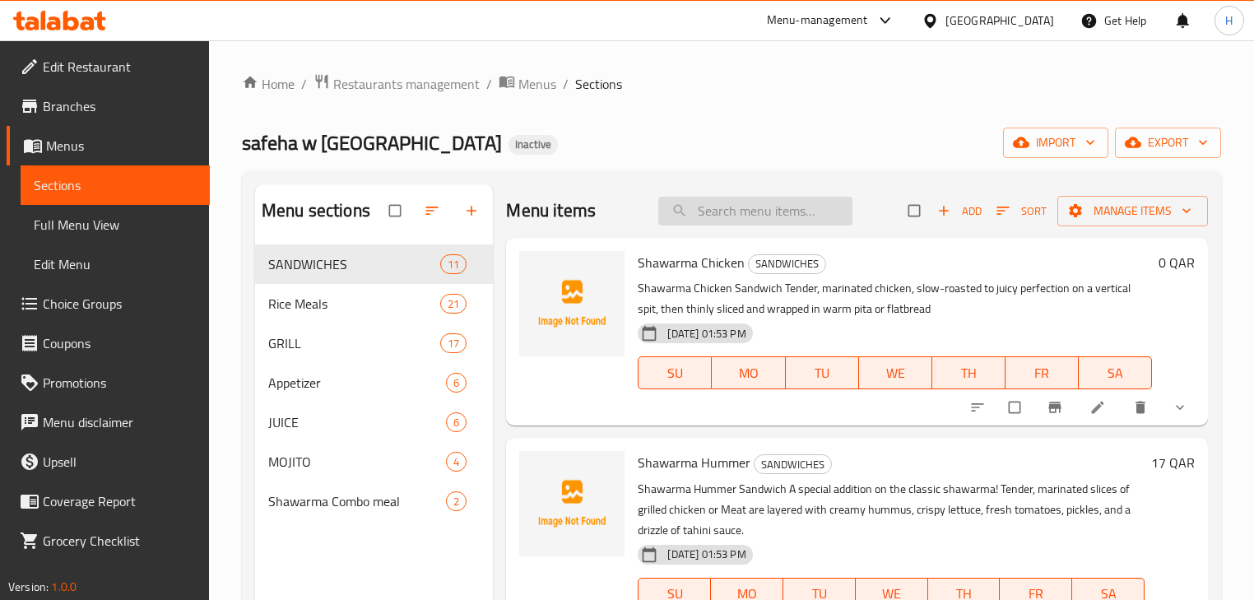
click at [764, 198] on input "search" at bounding box center [756, 211] width 194 height 29
paste input "Potato Sandwich"
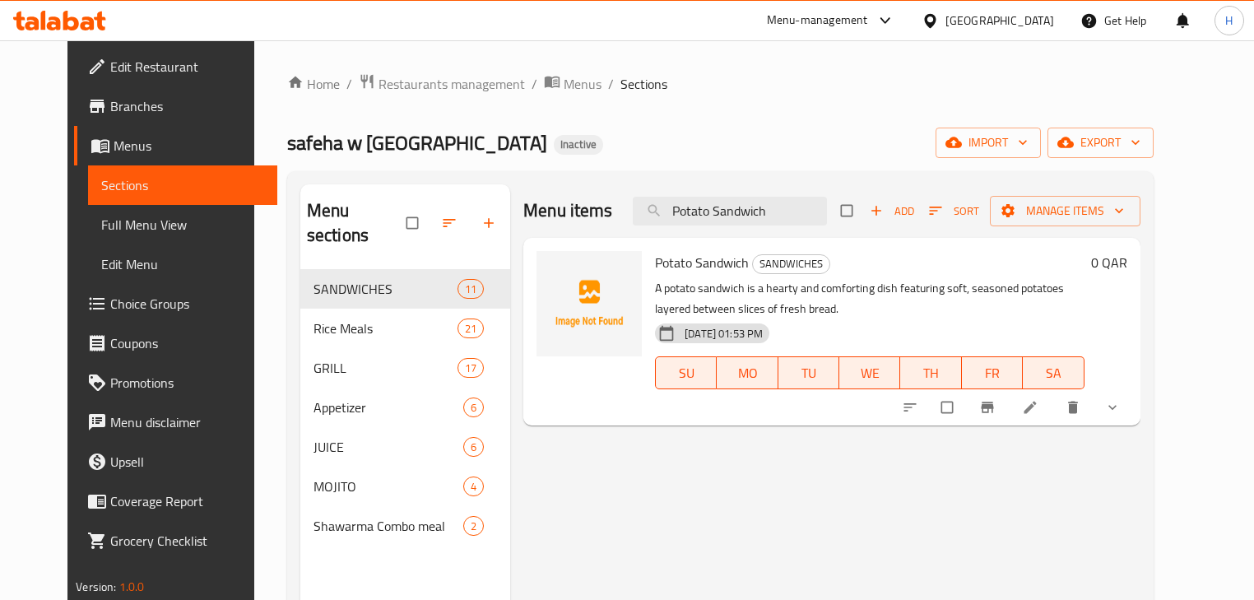
type input "Potato Sandwich"
click at [1055, 405] on li at bounding box center [1032, 407] width 46 height 26
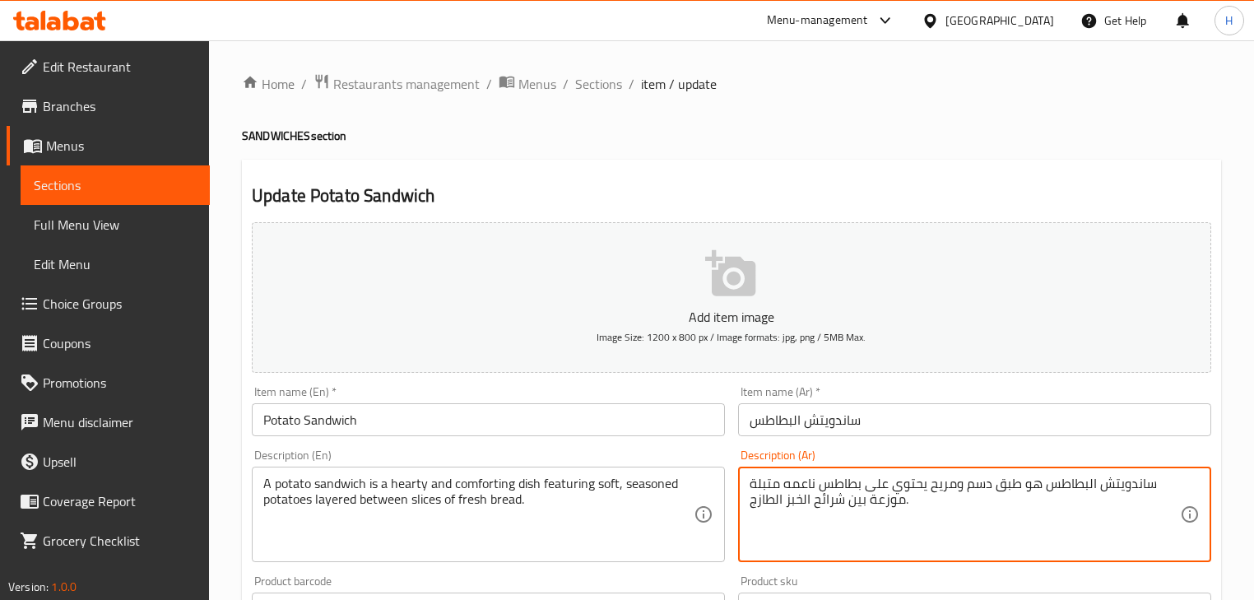
click at [980, 486] on textarea "ساندويتش البطاطس هو طبق دسم ومريح يحتوي على بطاطس ناعمه متبلة موزعة بين شرائح ا…" at bounding box center [965, 515] width 431 height 78
click at [739, 458] on div "Description (Ar) ساندويتش البطاطس هو طبق هيرتي ومريح يحتوي على بطاطس ناعمه متبل…" at bounding box center [974, 505] width 473 height 113
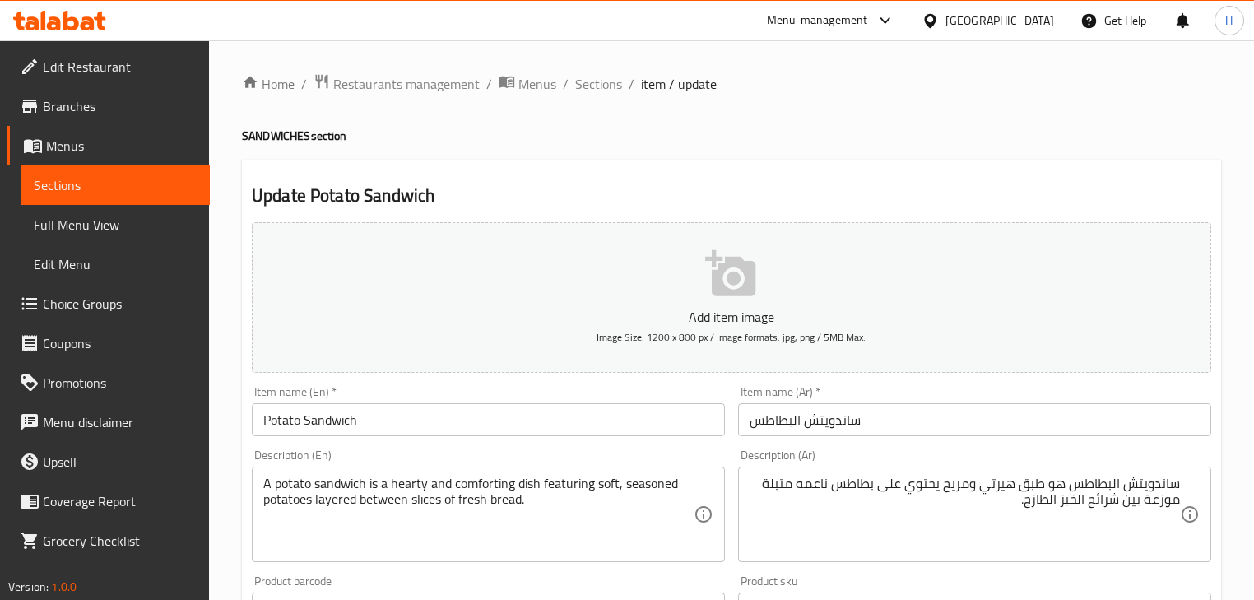
scroll to position [66, 0]
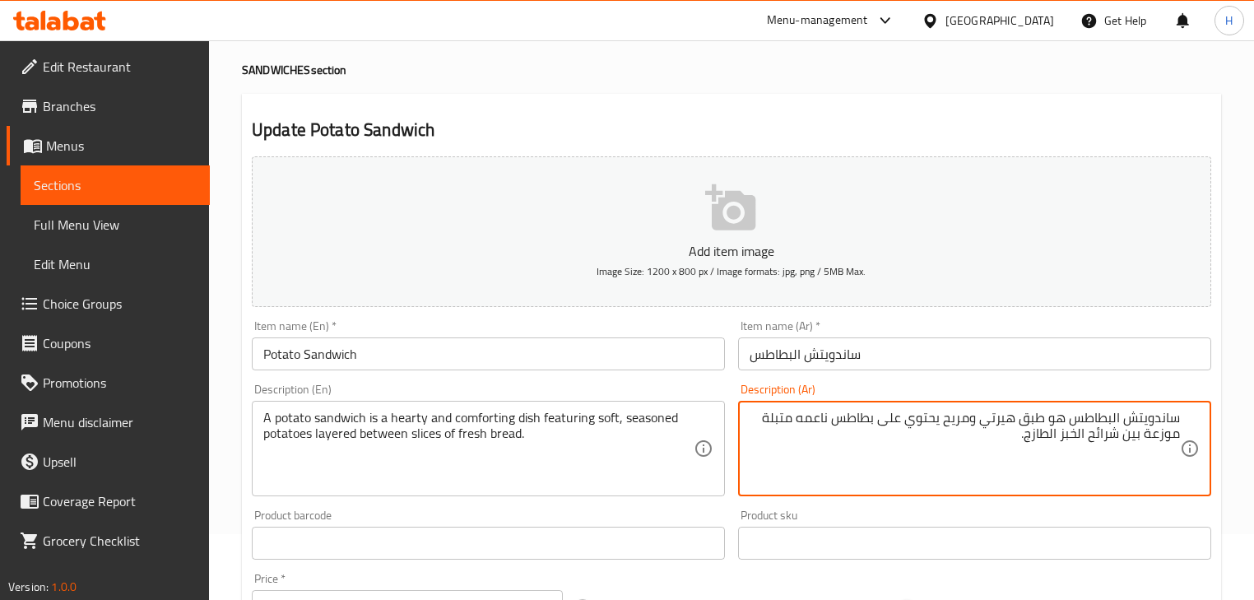
click at [961, 419] on textarea "ساندويتش البطاطس هو طبق هيرتي ومريح يحتوي على بطاطس ناعمه متبلة موزعة بين شرائح…" at bounding box center [965, 449] width 431 height 78
type textarea "ساندويتش البطاطس هو طبق هيرتي يحتوي على بطاطس ناعمه متبلة موزعة بين شرائح الخبز…"
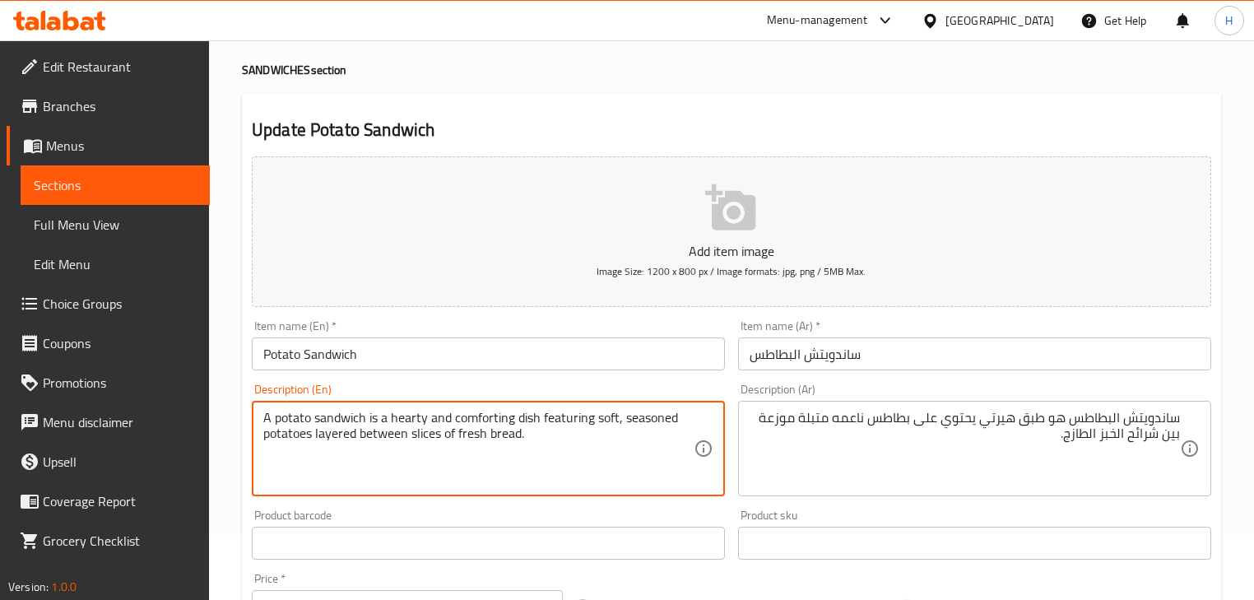
click at [494, 414] on textarea "A potato sandwich is a hearty and comforting dish featuring soft, seasoned pota…" at bounding box center [478, 449] width 431 height 78
type textarea "A potato sandwich is a hearty dish featuring soft, seasoned potatoes layered be…"
click at [510, 386] on div "Description (En) A potato sandwich is a hearty dish featuring soft, seasoned po…" at bounding box center [488, 440] width 473 height 113
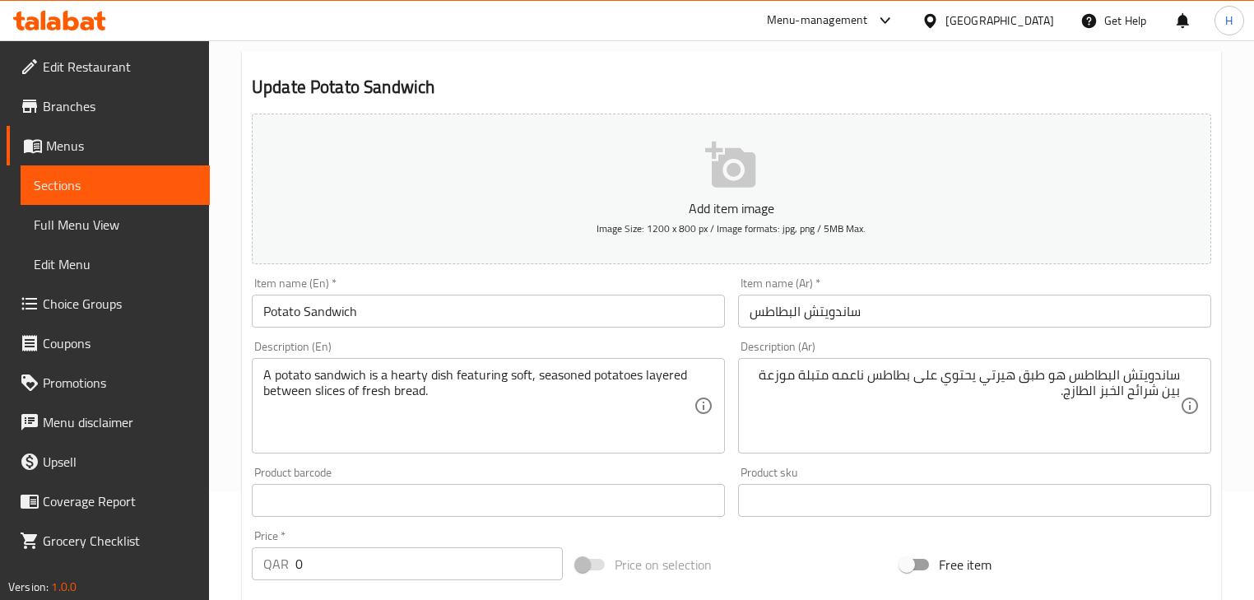
scroll to position [132, 0]
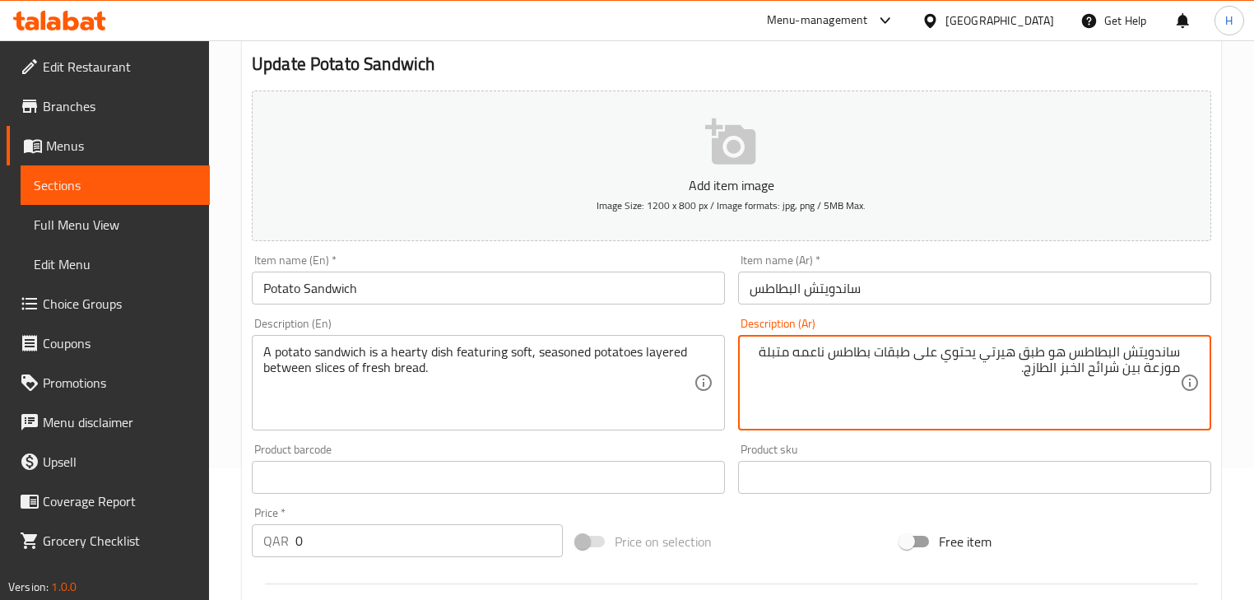
type textarea "ساندويتش البطاطس هو طبق هيرتي يحتوي على طبقات بطاطس ناعمه متبلة موزعة بين شرائح…"
click at [732, 325] on div "Description (Ar) ساندويتش البطاطس هو طبق هيرتي يحتوي على طبقات بطاطس ناعمه متبل…" at bounding box center [975, 374] width 486 height 126
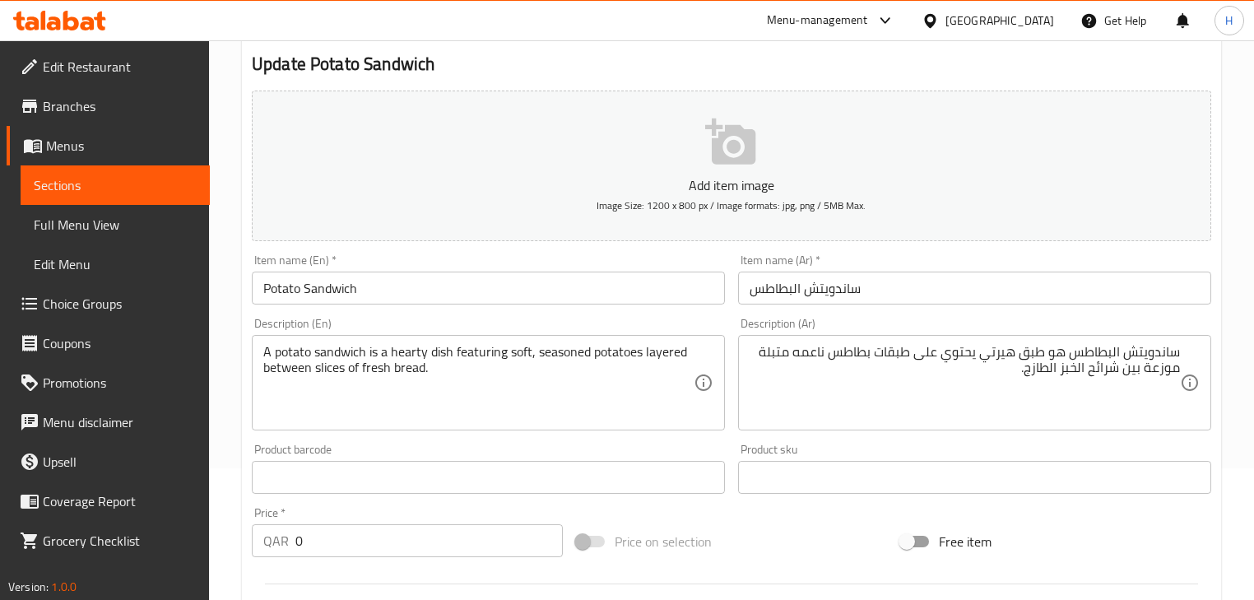
click at [612, 288] on input "Potato Sandwich" at bounding box center [488, 288] width 473 height 33
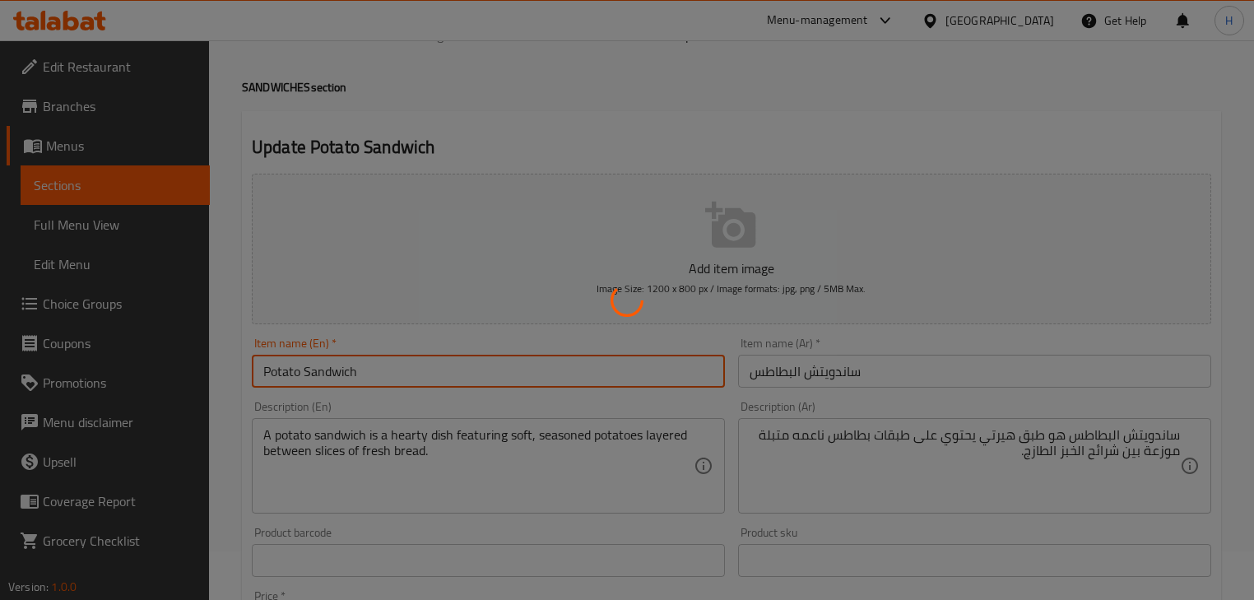
scroll to position [0, 0]
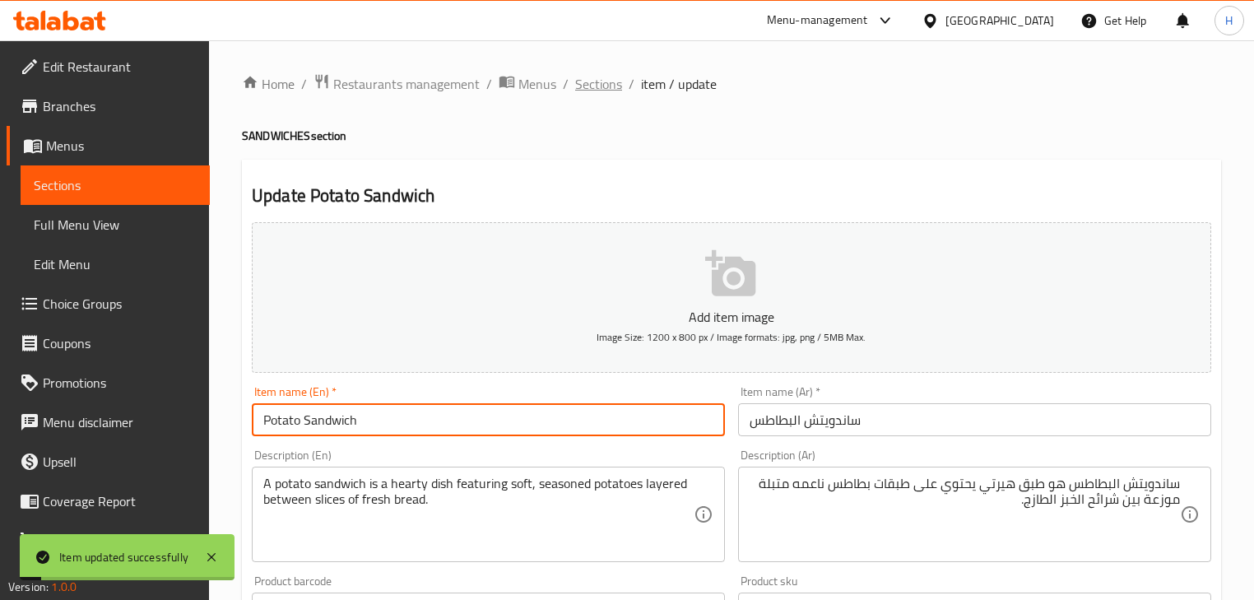
click at [598, 83] on span "Sections" at bounding box center [598, 84] width 47 height 20
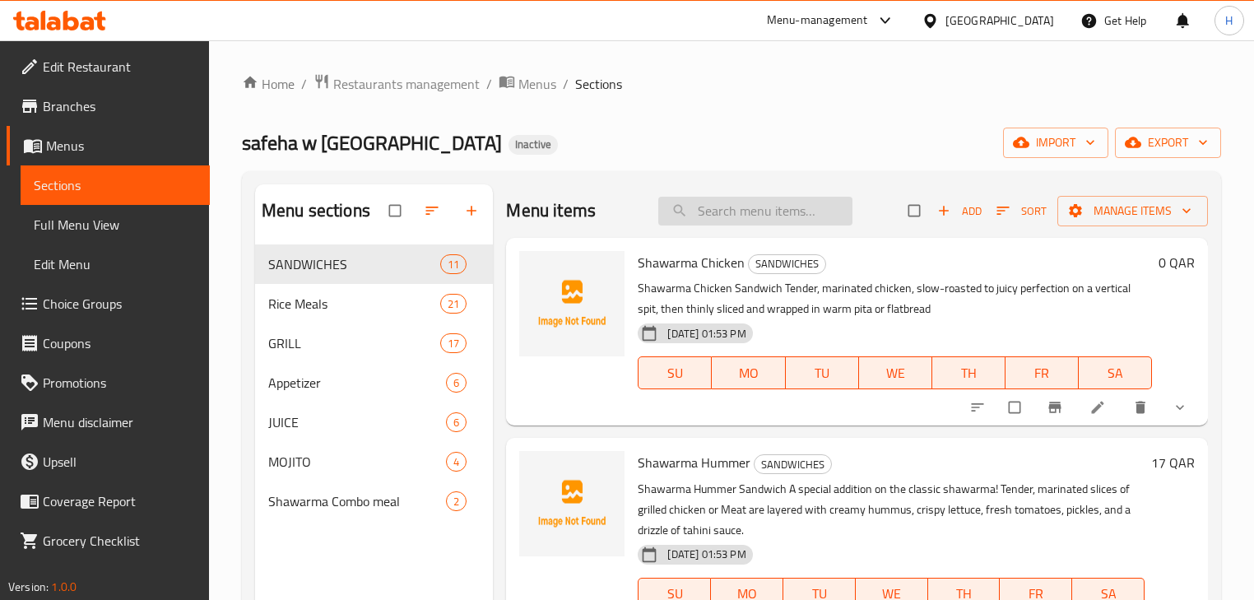
click at [731, 206] on input "search" at bounding box center [756, 211] width 194 height 29
paste input "Vegetable Sandwich"
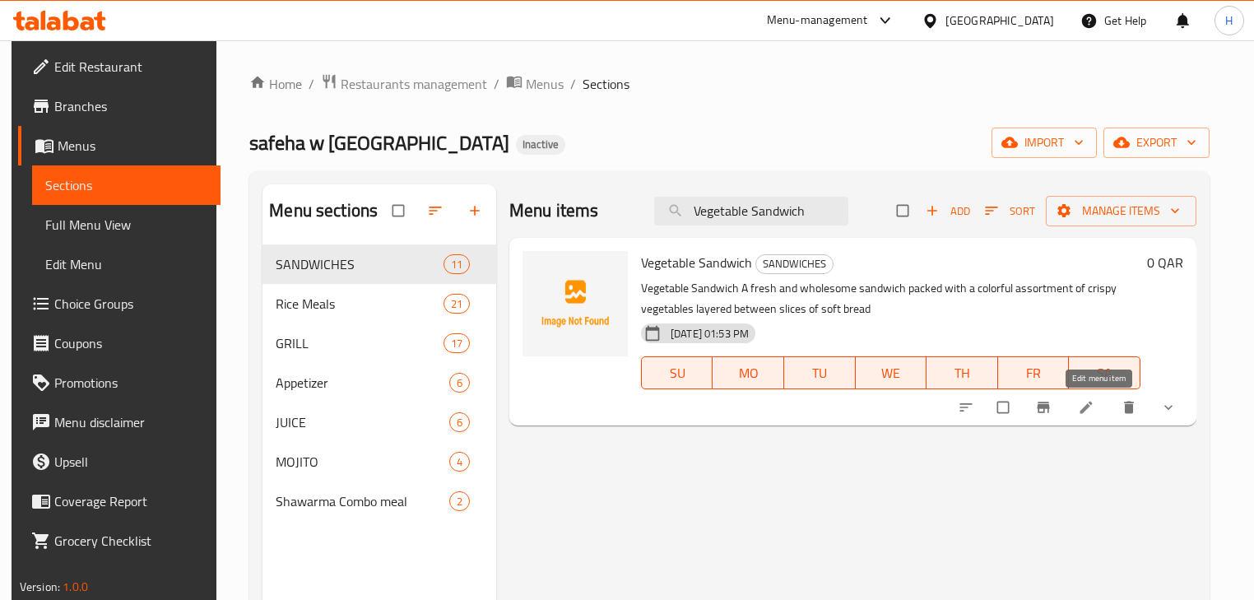
type input "Vegetable Sandwich"
click at [1091, 403] on icon at bounding box center [1086, 407] width 16 height 16
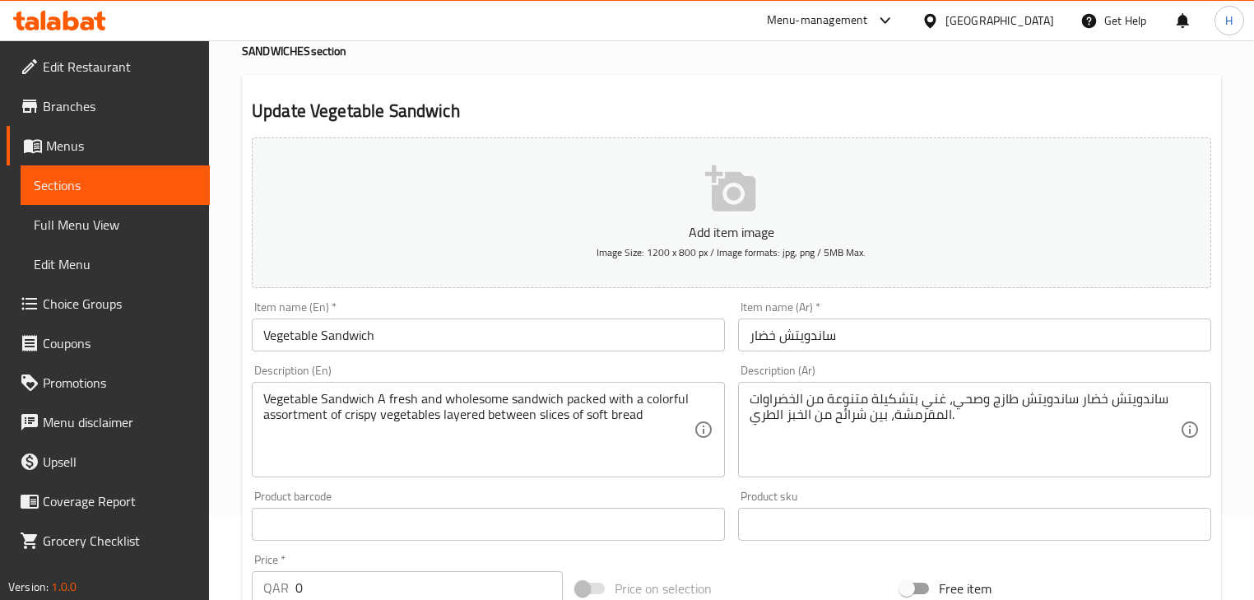
scroll to position [198, 0]
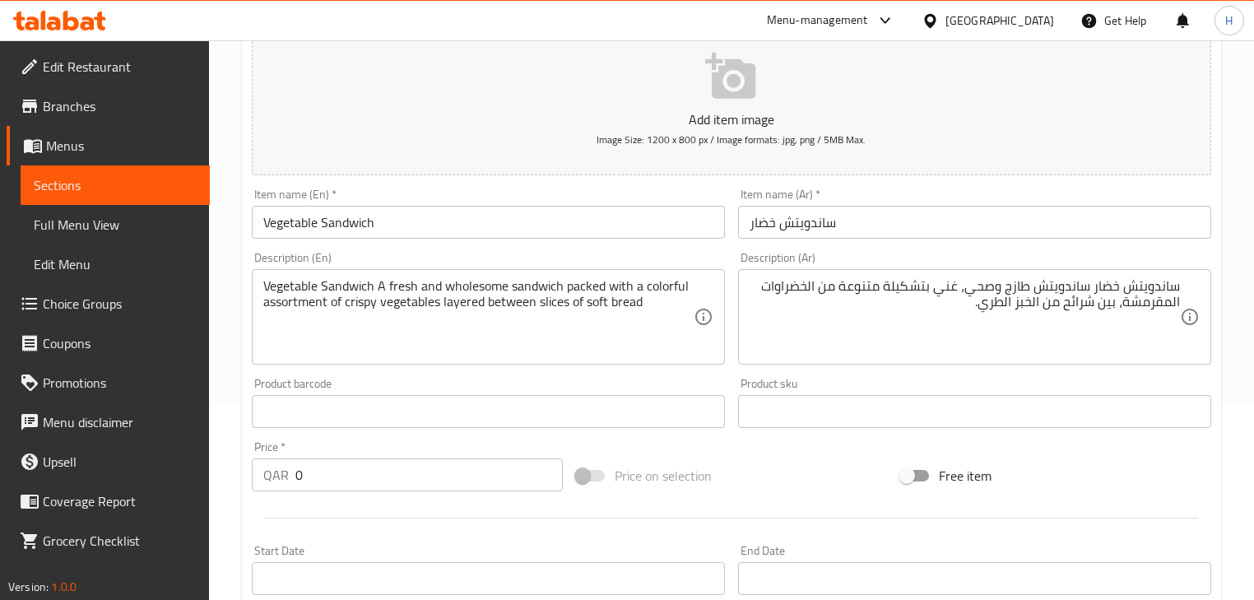
click at [921, 264] on div "Description (Ar) ساندويتش خضار ساندويتش طازج وصحي، غني بتشكيلة متنوعة من الخضرا…" at bounding box center [974, 308] width 473 height 113
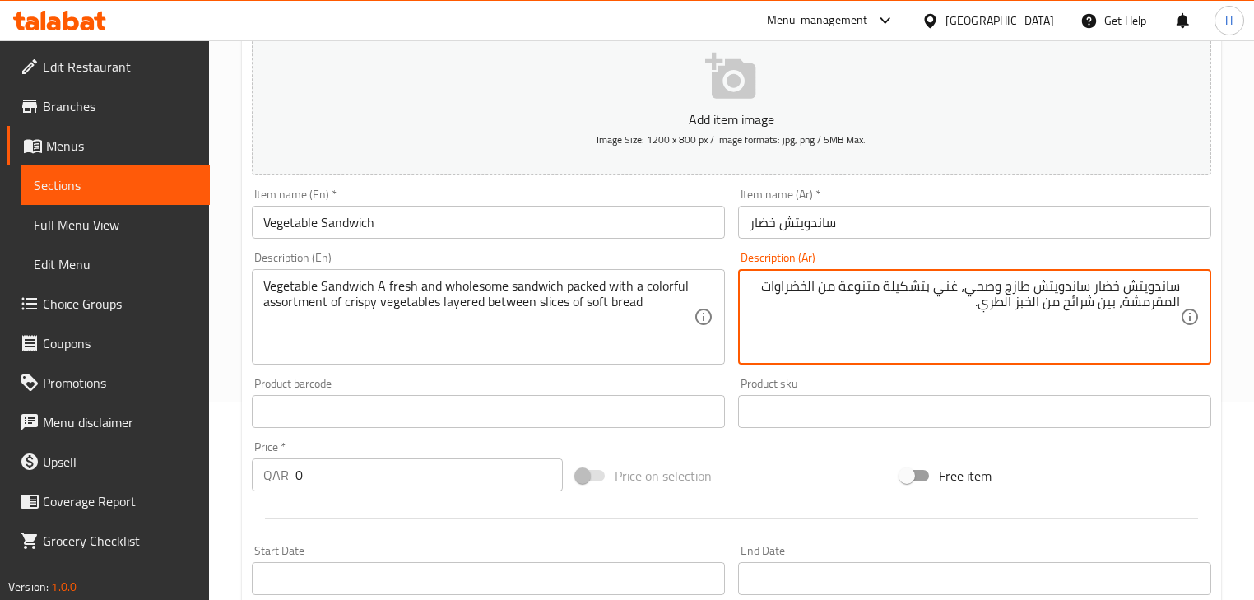
click at [952, 291] on textarea "ساندويتش خضار ساندويتش طازج وصحي، غني بتشكيلة متنوعة من الخضراوات المقرمشة، بين…" at bounding box center [965, 317] width 431 height 78
click at [713, 247] on div "Description (En) Vegetable Sandwich A fresh and wholesome sandwich packed with …" at bounding box center [488, 308] width 486 height 126
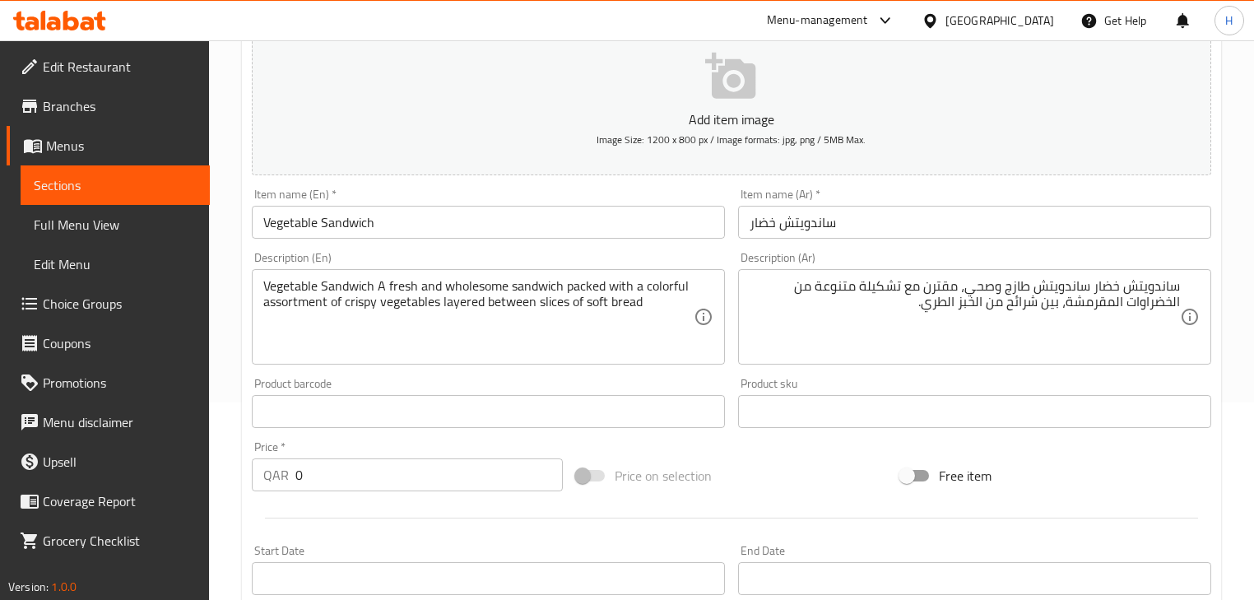
click at [738, 258] on div "Description (Ar) ساندويتش خضار ساندويتش طازج وصحي، مقترن مع تشكيلة متنوعة من ال…" at bounding box center [974, 308] width 473 height 113
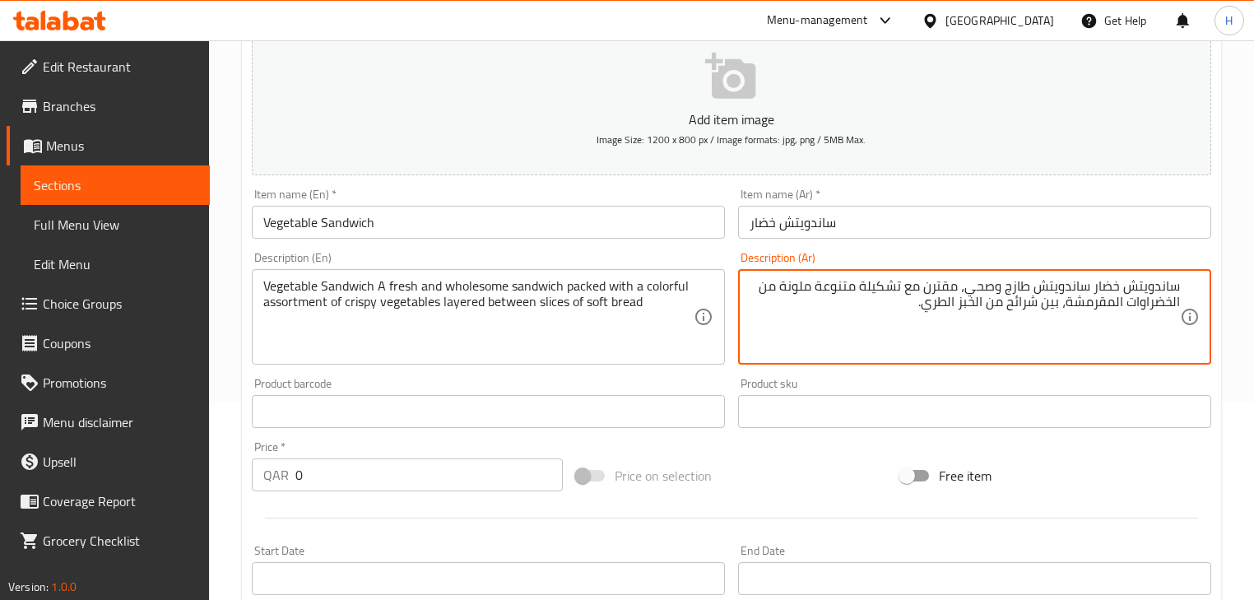
type textarea "ساندويتش خضار ساندويتش طازج وصحي، مقترن مع تشكيلة متنوعة ملونة من الخضراوات الم…"
click at [603, 269] on div "Description (En) Vegetable Sandwich A fresh and wholesome sandwich packed with …" at bounding box center [488, 308] width 473 height 113
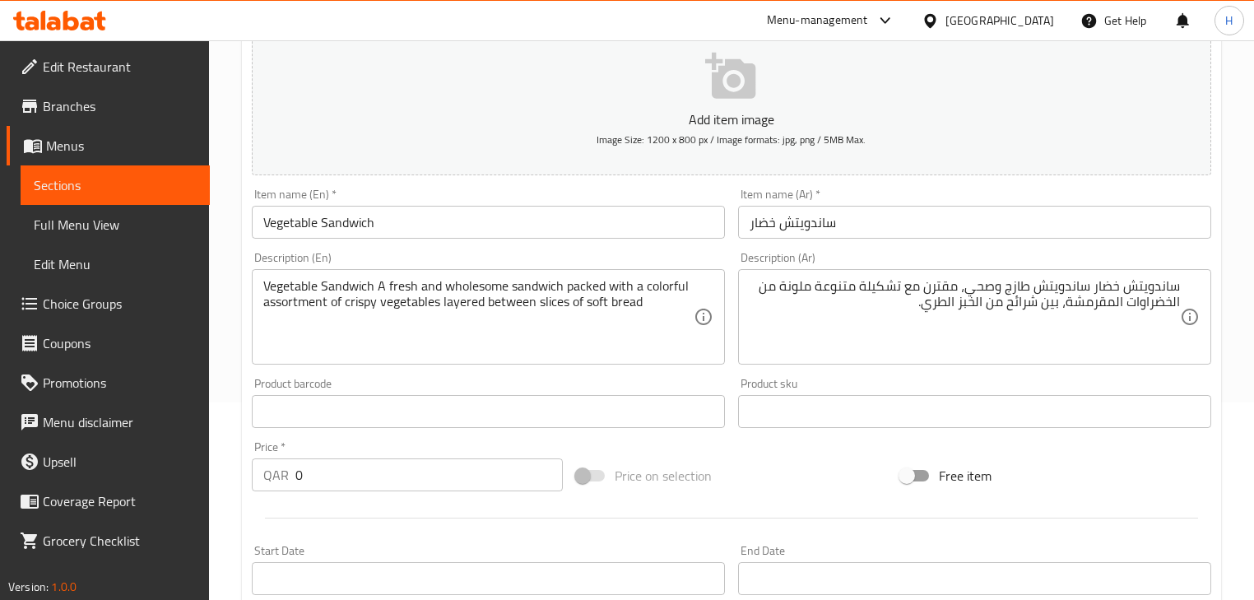
click at [466, 208] on input "Vegetable Sandwich" at bounding box center [488, 222] width 473 height 33
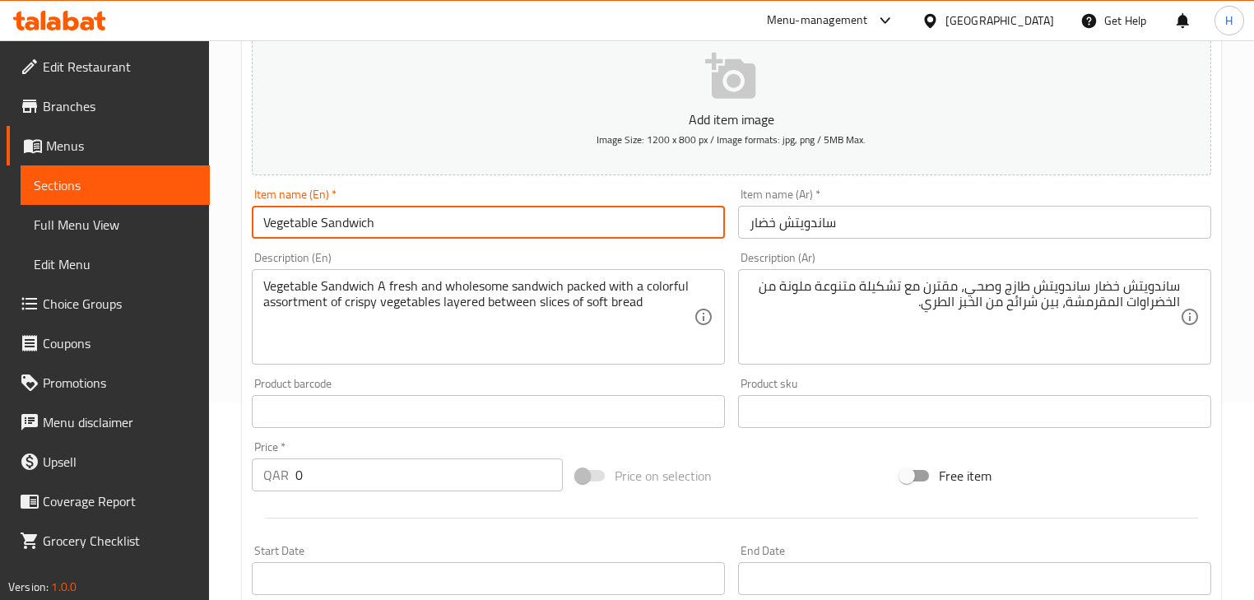
click at [466, 208] on input "Vegetable Sandwich" at bounding box center [488, 222] width 473 height 33
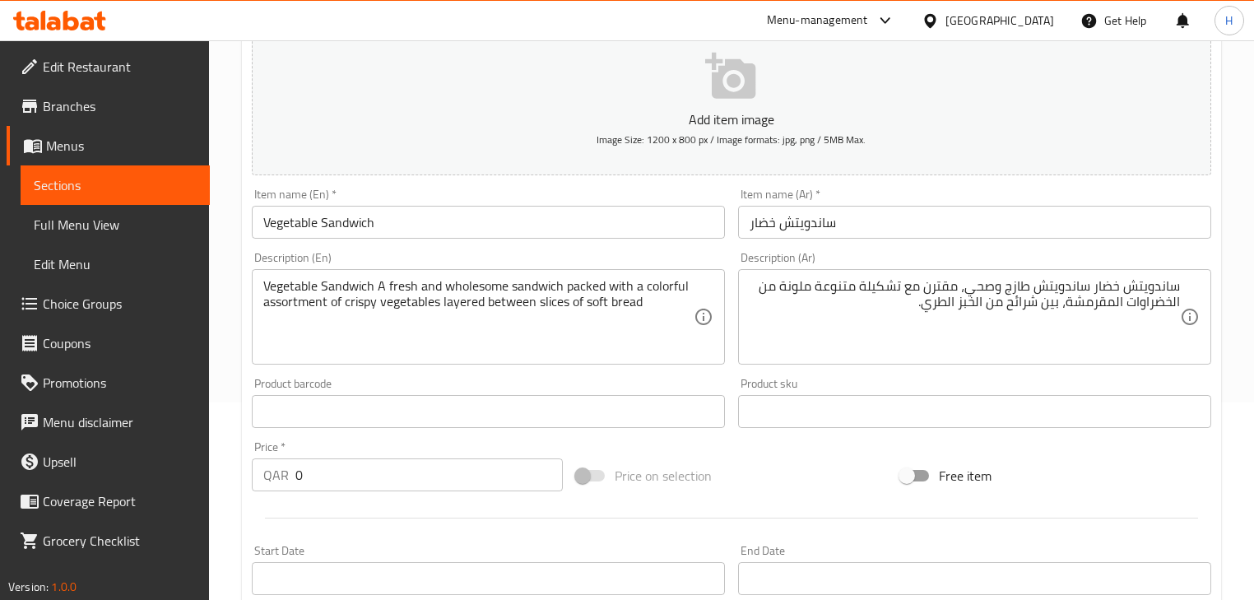
click at [728, 256] on div "Description (En) Vegetable Sandwich A fresh and wholesome sandwich packed with …" at bounding box center [488, 308] width 486 height 126
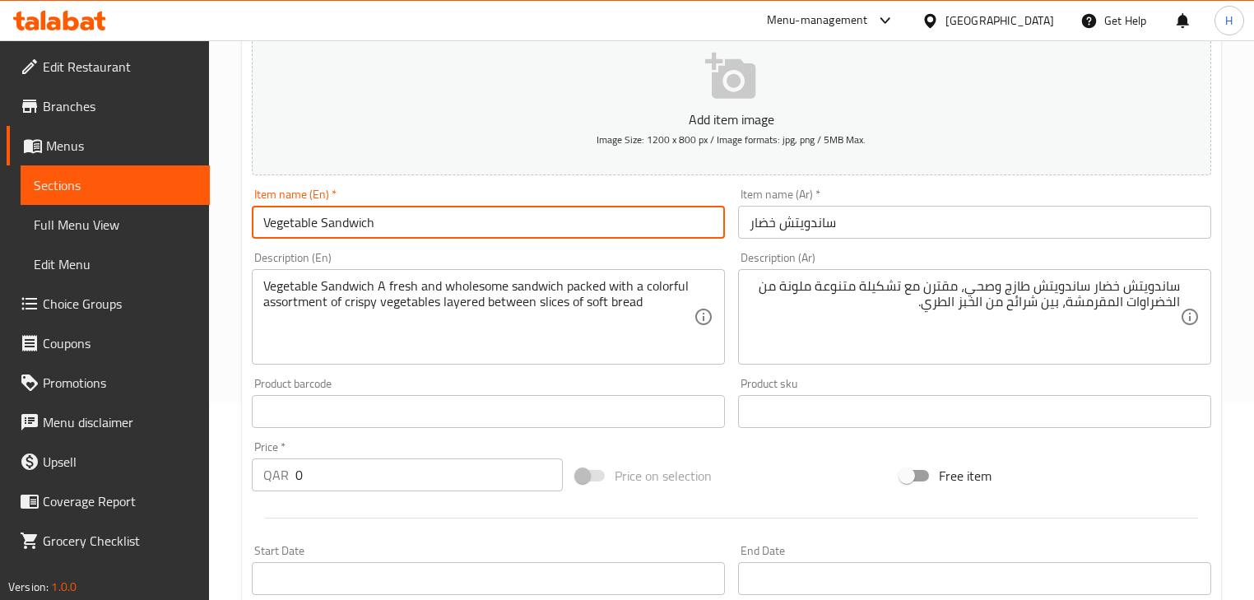
click at [668, 213] on input "Vegetable Sandwich" at bounding box center [488, 222] width 473 height 33
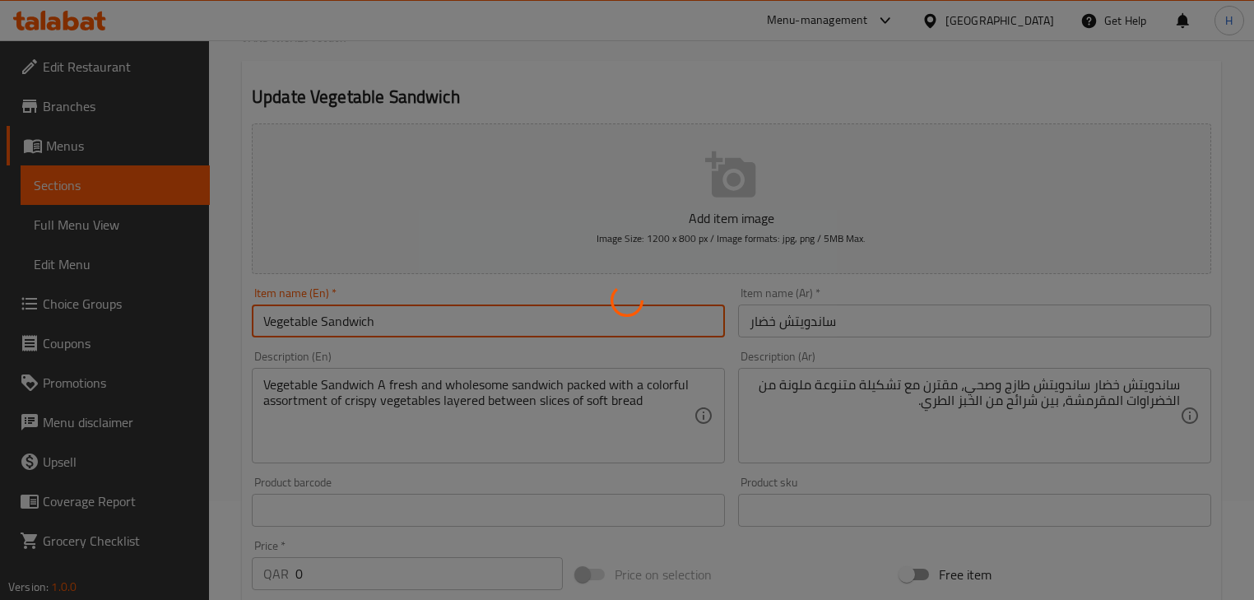
scroll to position [0, 0]
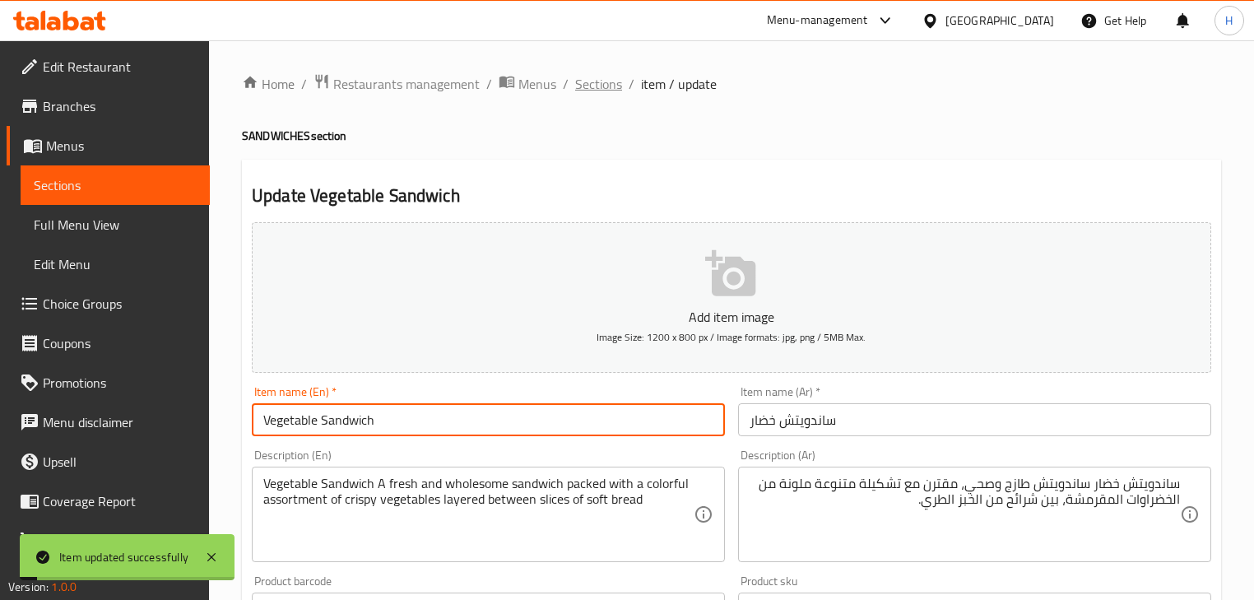
click at [598, 82] on span "Sections" at bounding box center [598, 84] width 47 height 20
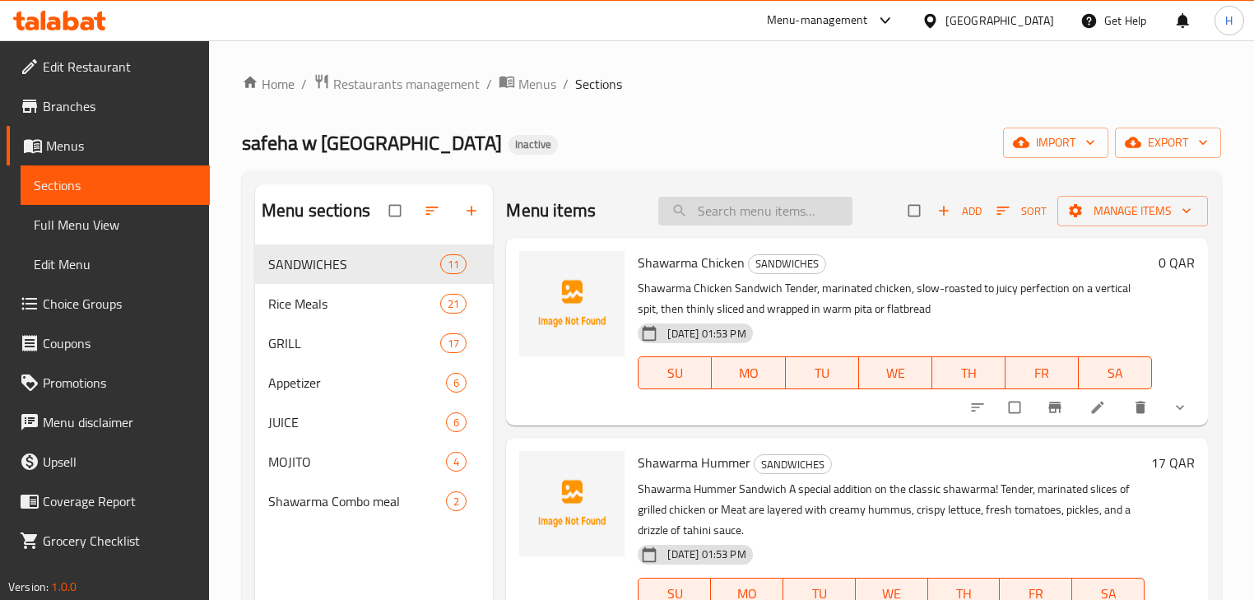
click at [799, 215] on input "search" at bounding box center [756, 211] width 194 height 29
paste input "Kofta Meat Sandwich"
type input "Kofta Meat Sandwich"
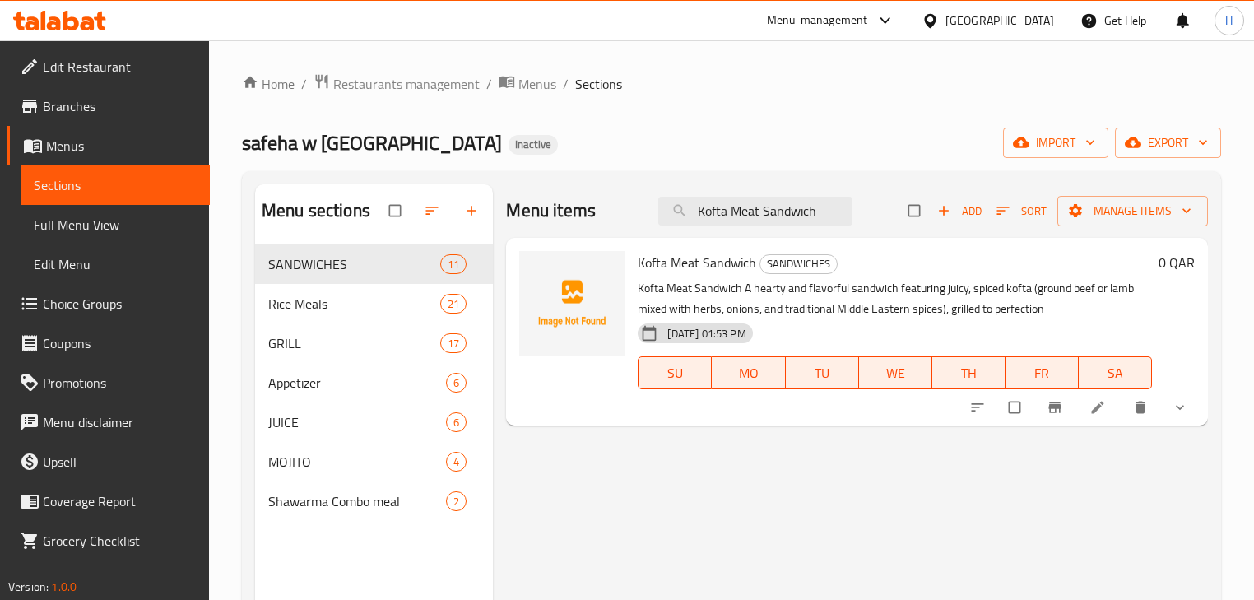
click at [1102, 412] on icon at bounding box center [1098, 407] width 16 height 16
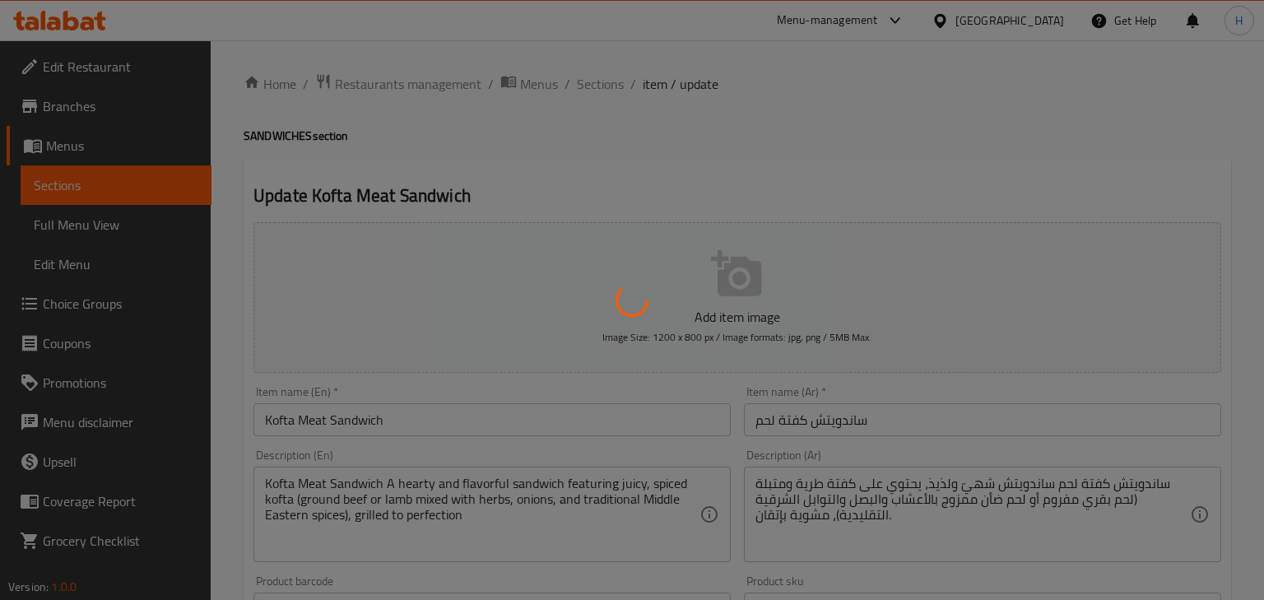
type input "اختيارك من :"
type input "1"
type input "اختيارك من :"
type input "1"
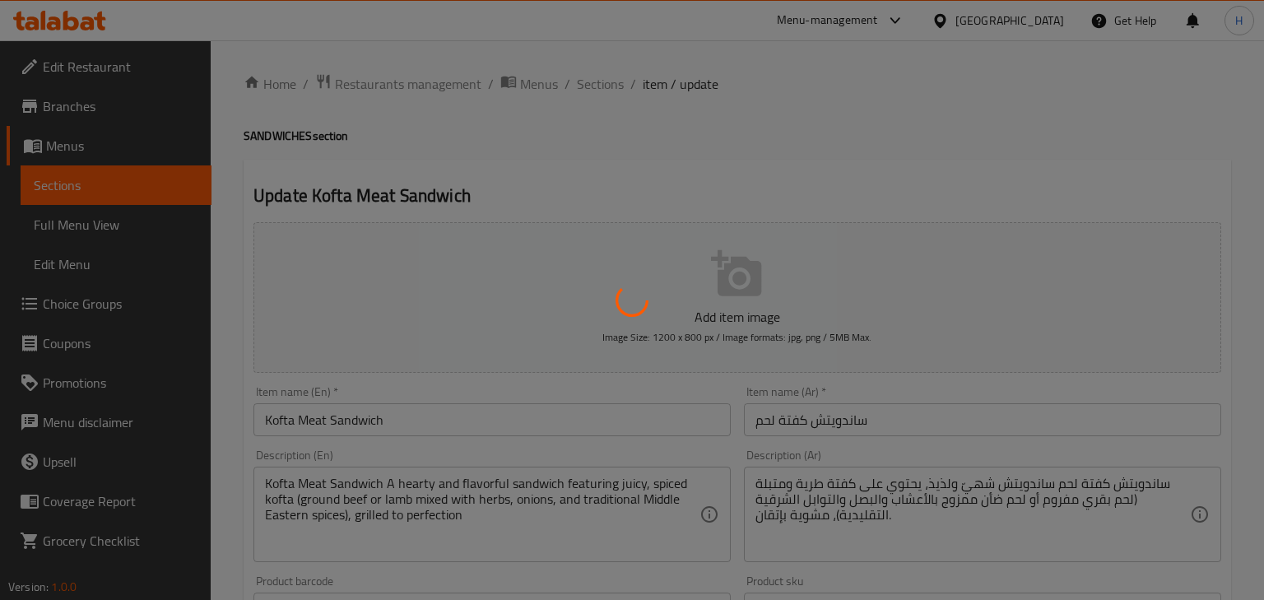
type input "1"
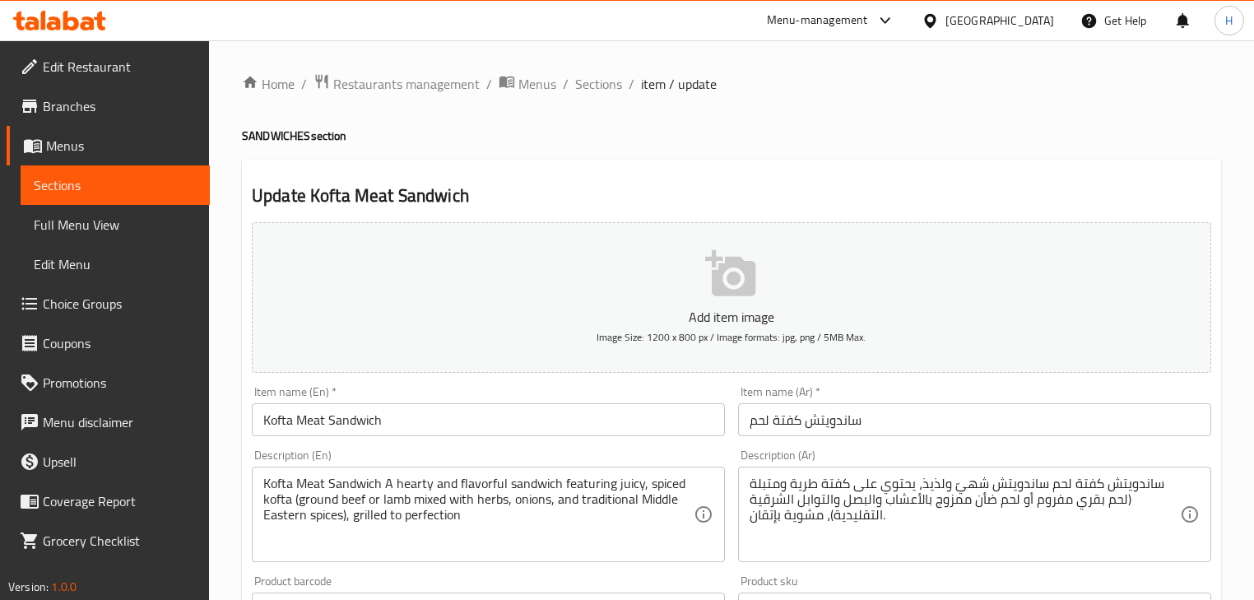
click at [930, 499] on div at bounding box center [627, 300] width 1254 height 600
click at [729, 464] on div "Description (En) Kofta Meat Sandwich A hearty and flavorful sandwich featuring …" at bounding box center [488, 506] width 486 height 126
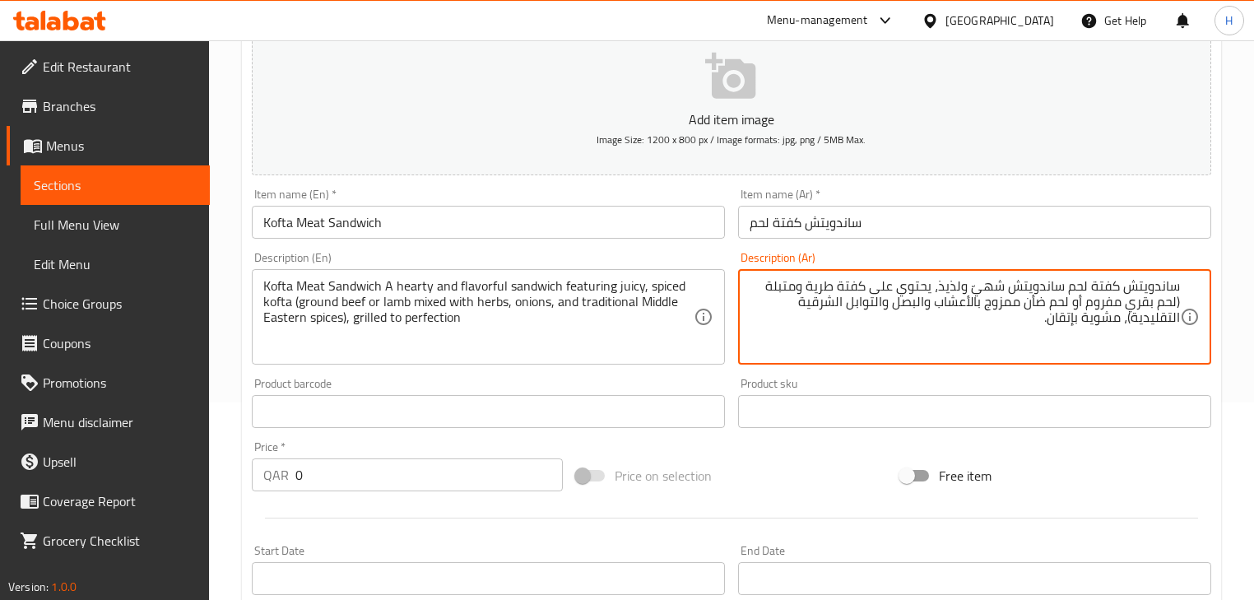
click at [984, 289] on textarea "ساندويتش كفتة لحم ساندويتش شهيّ ولذيذ، يحتوي على كفتة طرية ومتبلة (لحم بقري مفر…" at bounding box center [965, 317] width 431 height 78
click at [994, 286] on textarea "ساندويتش كفتة لحم ساندويتش ولذيذ، يحتوي على كفتة طرية ومتبلة (لحم بقري مفروم أو…" at bounding box center [965, 317] width 431 height 78
type textarea "ساندويتش كفتة لحم ساندويتش هيرتي، يحتوي على كفتة طرية ومتبلة (لحم بقري مفروم أو…"
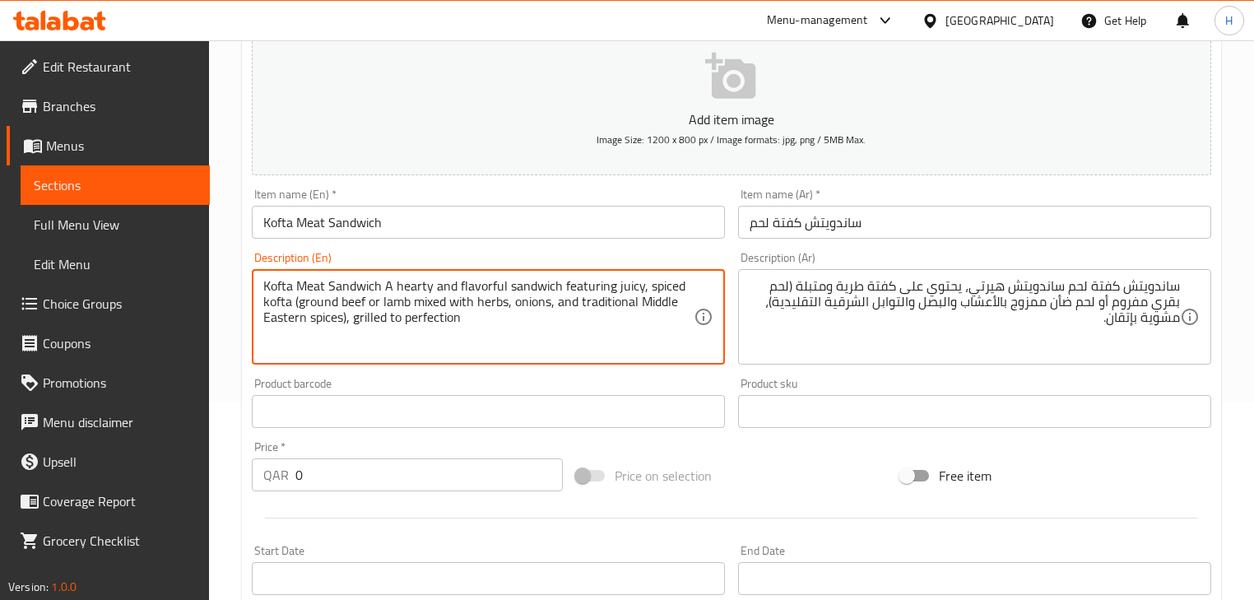
click at [477, 289] on textarea "Kofta Meat Sandwich A hearty and flavorful sandwich featuring juicy, spiced kof…" at bounding box center [478, 317] width 431 height 78
click at [459, 289] on textarea "Kofta Meat Sandwich A hearty sandwich featuring juicy, spiced kofta (ground bee…" at bounding box center [478, 317] width 431 height 78
click at [496, 260] on div "Description (En) Kofta Meat Sandwich A hearty sandwich featuring juicy, spiced …" at bounding box center [488, 308] width 473 height 113
click at [457, 283] on textarea "Kofta Meat Sandwich A hearty sandwich featuring juicy, spiced kofta (ground bee…" at bounding box center [478, 317] width 431 height 78
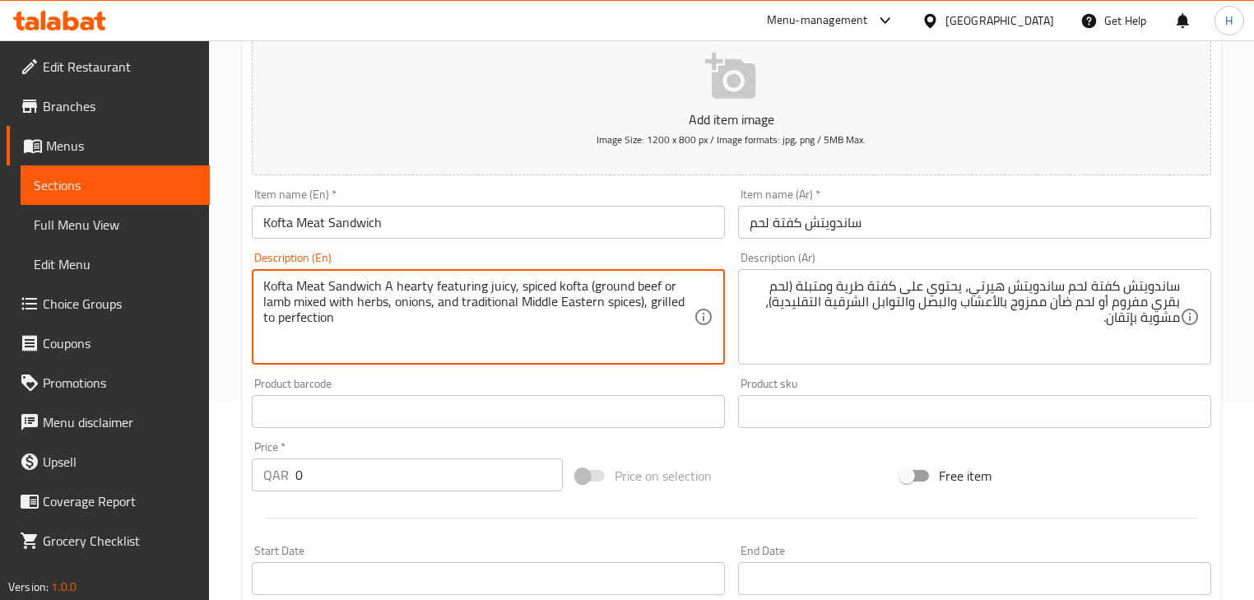
type textarea "Kofta Meat Sandwich A hearty featuring juicy, spiced kofta (ground beef or lamb…"
click at [474, 258] on div "Description (En) Kofta Meat Sandwich A hearty featuring juicy, spiced kofta (gr…" at bounding box center [488, 308] width 473 height 113
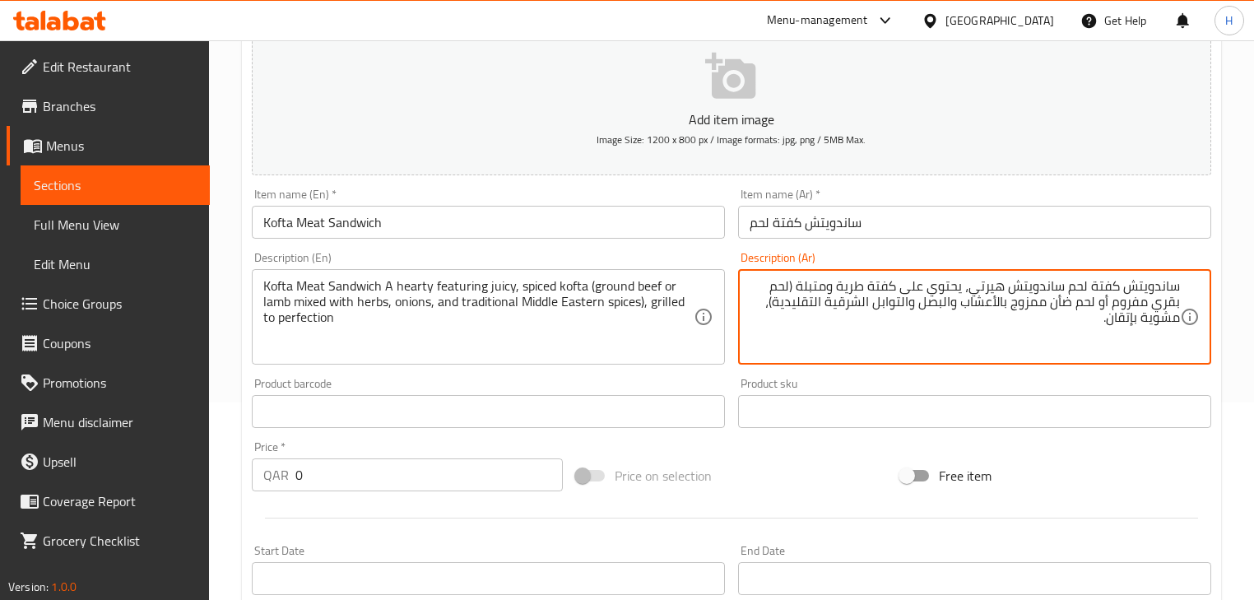
click at [1031, 285] on textarea "ساندويتش كفتة لحم ساندويتش هيرتي، يحتوي على كفتة طرية ومتبلة (لحم بقري مفروم أو…" at bounding box center [965, 317] width 431 height 78
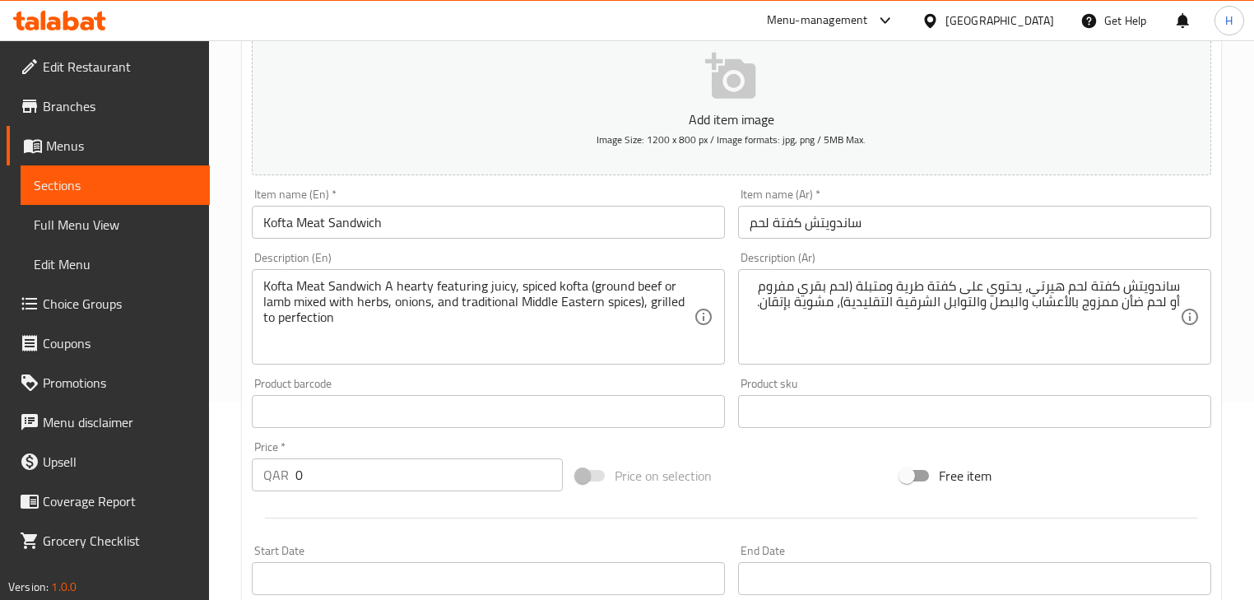
click at [1026, 242] on div "Item name (Ar)   * ساندويتش كفتة لحم Item name (Ar) *" at bounding box center [975, 213] width 486 height 63
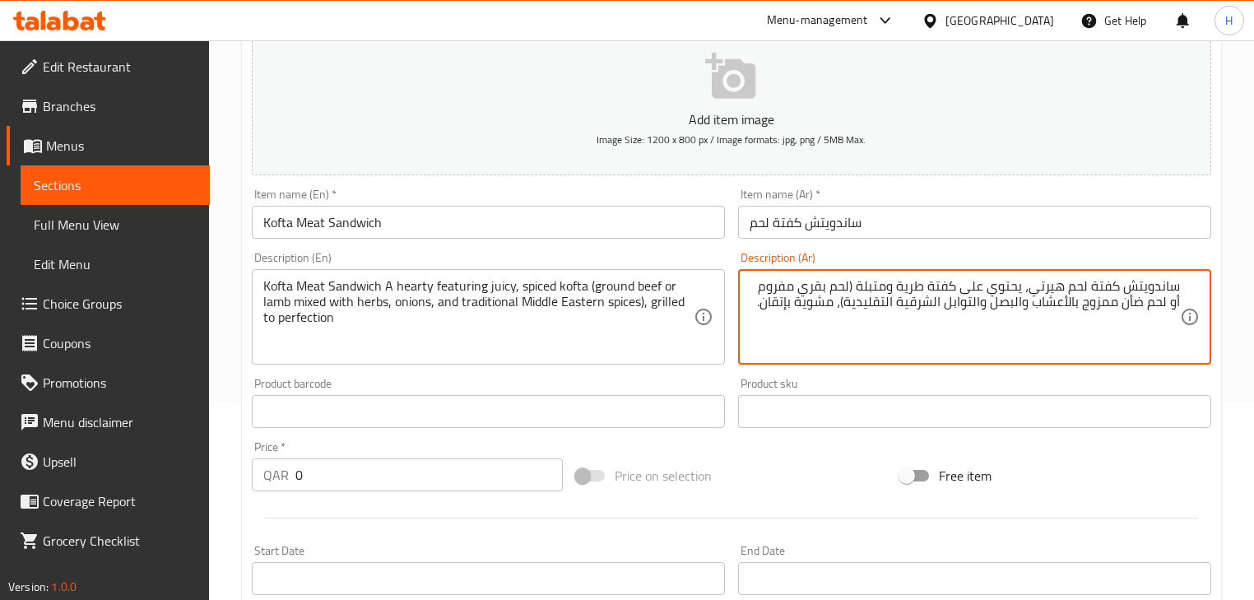
click at [856, 288] on textarea "ساندويتش كفتة لحم هيرتي، يحتوي على كفتة طرية ومتبلة (لحم بقري مفروم أو لحم ضأن …" at bounding box center [965, 317] width 431 height 78
type textarea "ساندويتش كفتة لحم هيرتي، يحتوي على كفتة طرية ومتبلة جوسي (لحم بقري مفروم أو لحم…"
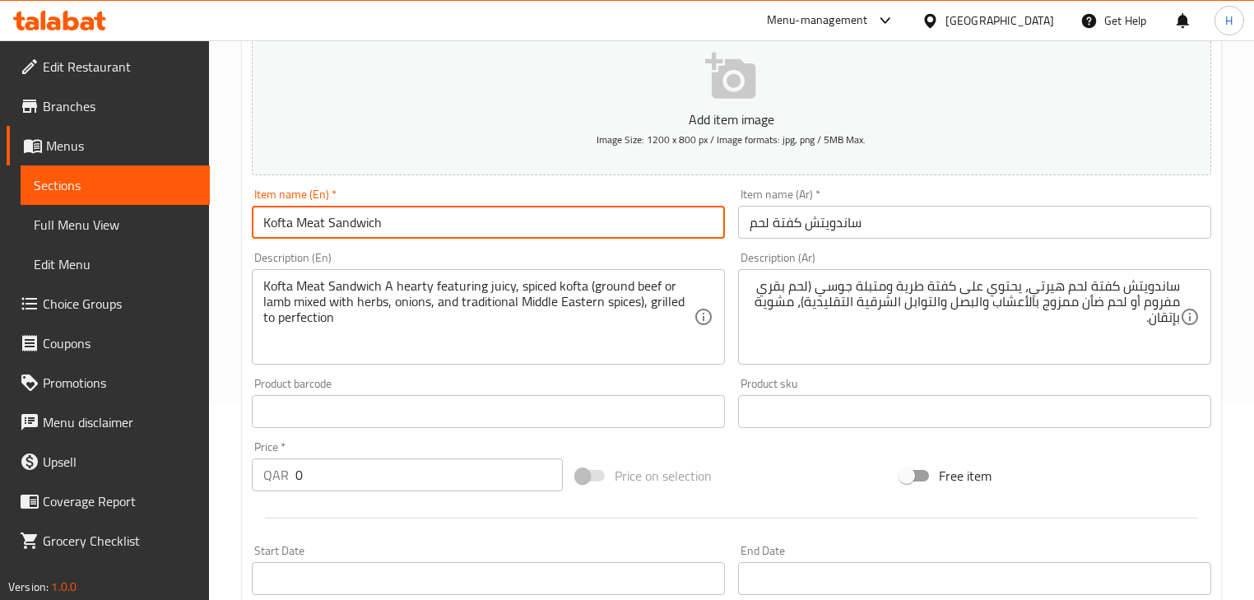
click at [392, 227] on input "Kofta Meat Sandwich" at bounding box center [488, 222] width 473 height 33
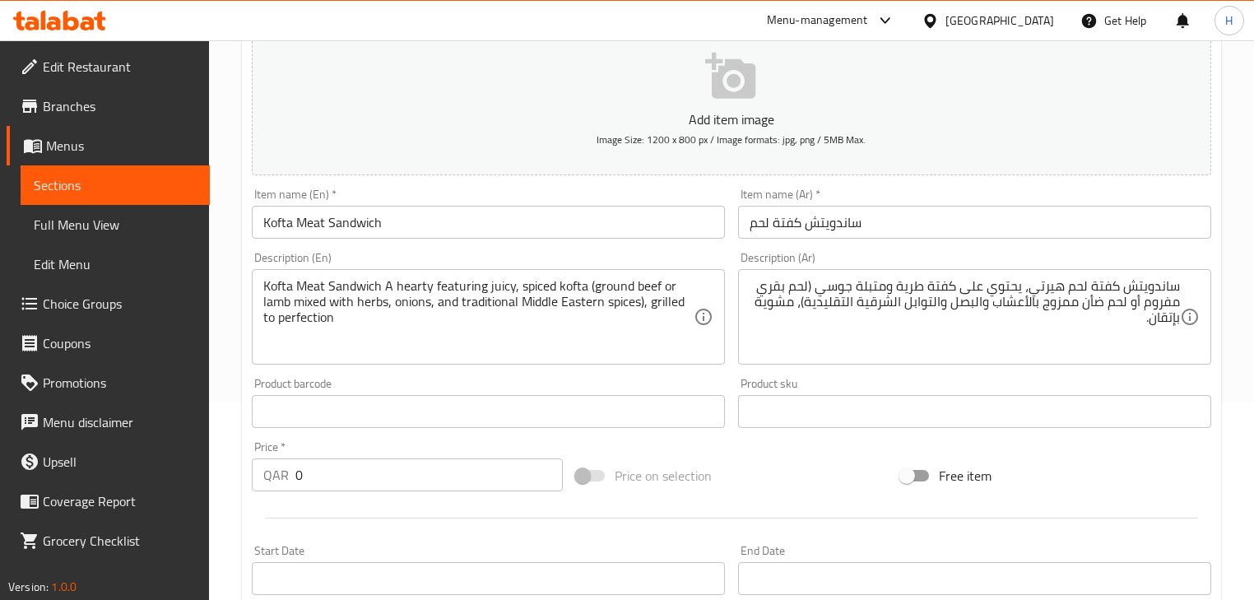
click at [730, 364] on div "Description (En) Kofta Meat Sandwich A hearty featuring juicy, spiced kofta (gr…" at bounding box center [488, 308] width 486 height 126
click at [532, 225] on input "Kofta Meat Sandwich" at bounding box center [488, 222] width 473 height 33
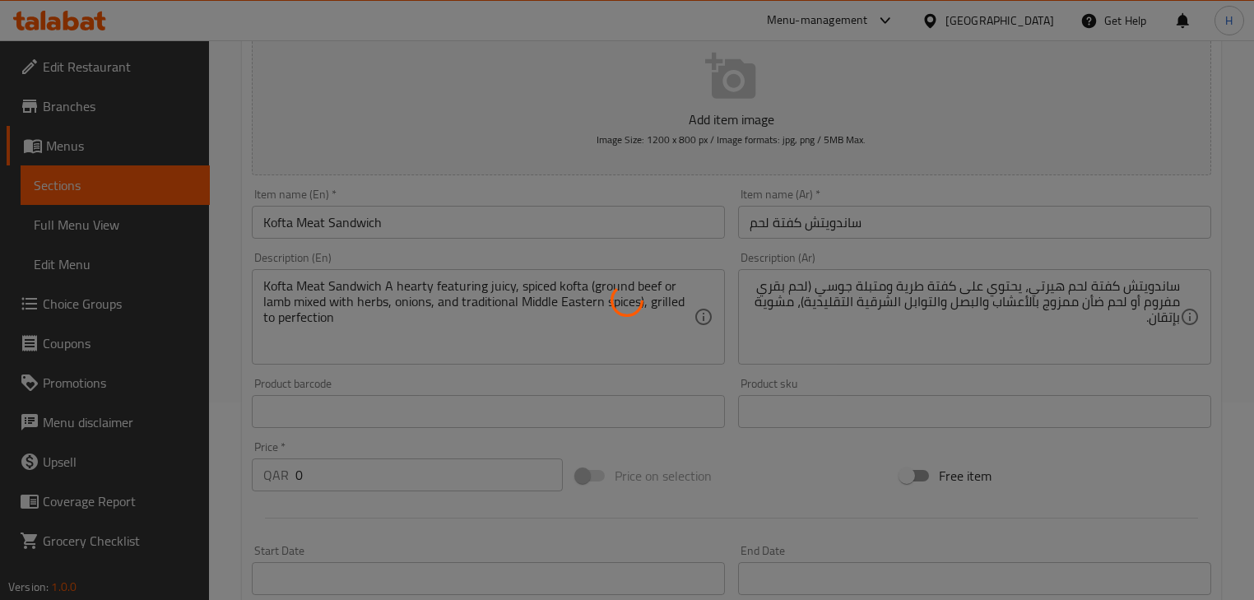
click at [452, 216] on div at bounding box center [627, 300] width 1254 height 600
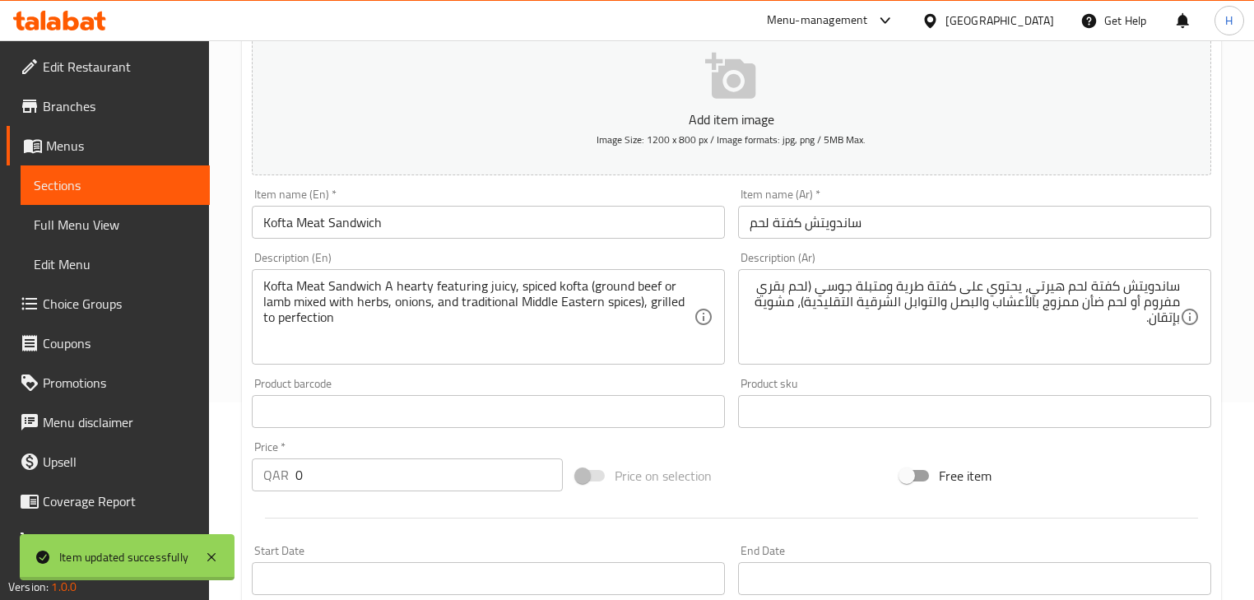
click at [452, 216] on div at bounding box center [627, 300] width 1254 height 600
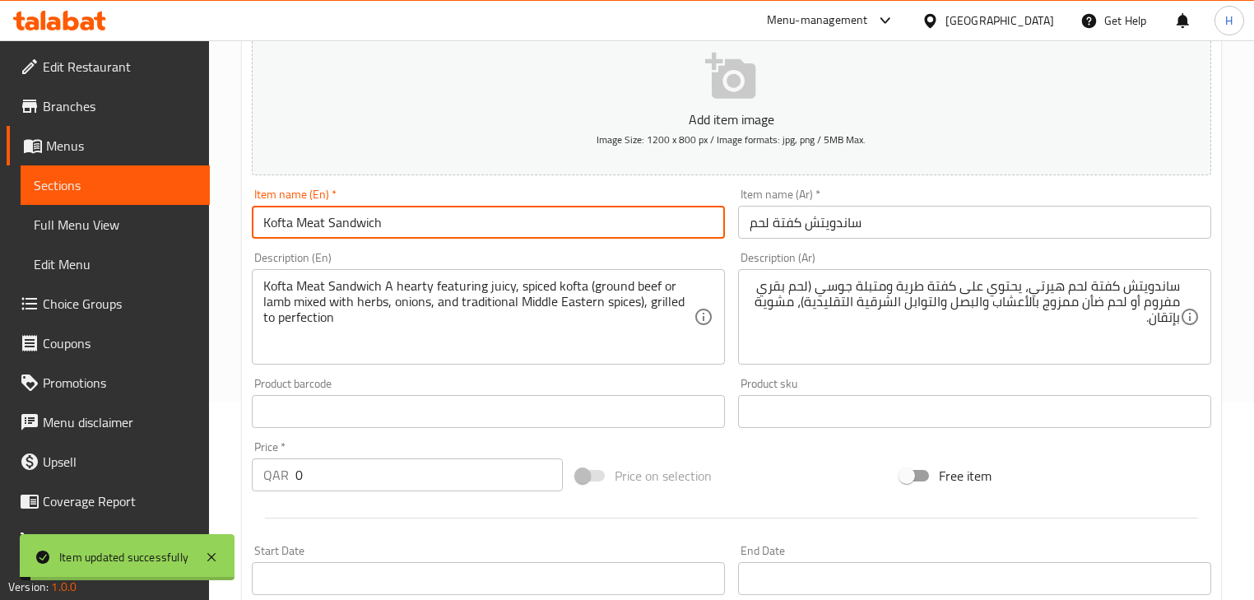
click at [452, 216] on input "Kofta Meat Sandwich" at bounding box center [488, 222] width 473 height 33
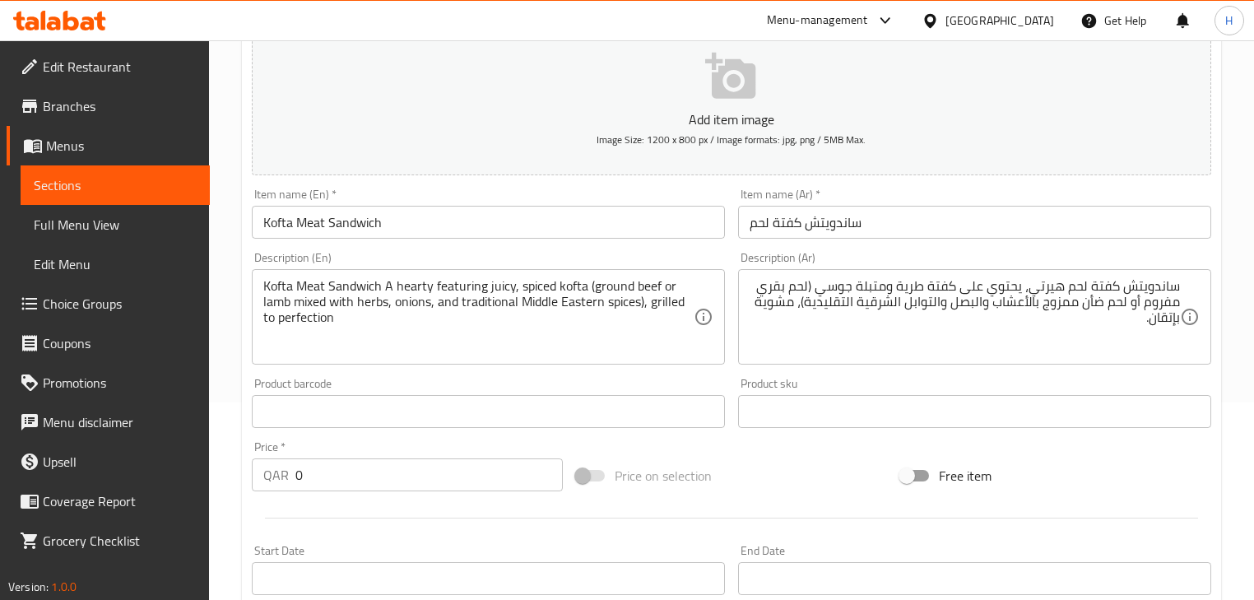
click at [618, 222] on input "Kofta Meat Sandwich" at bounding box center [488, 222] width 473 height 33
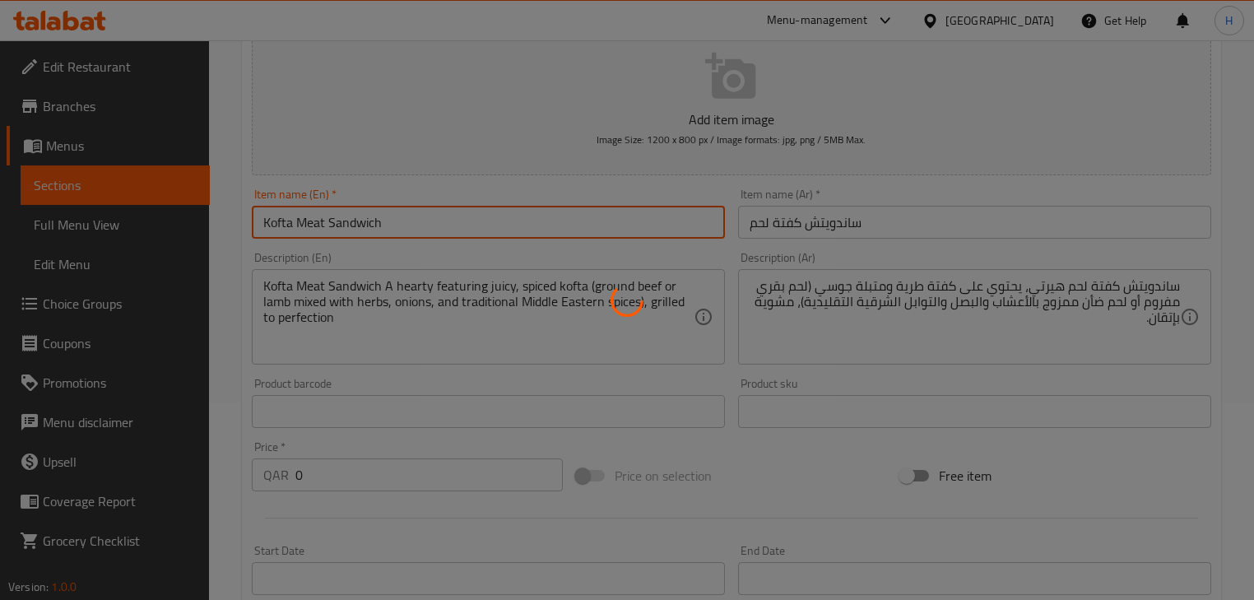
scroll to position [0, 0]
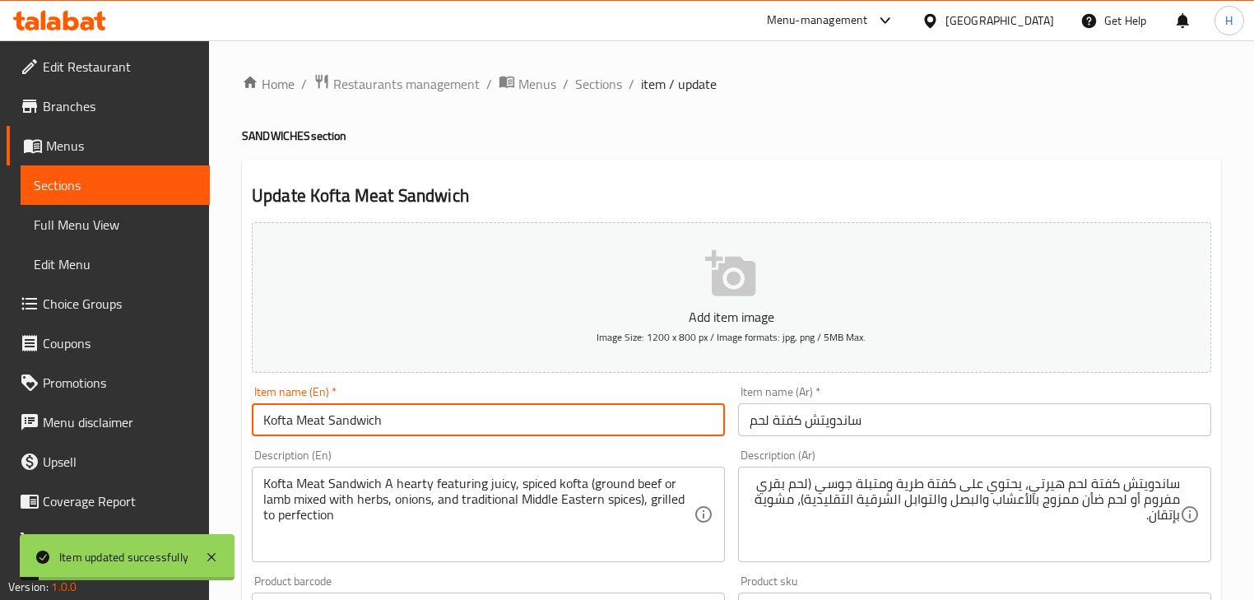
drag, startPoint x: 602, startPoint y: 89, endPoint x: 357, endPoint y: 4, distance: 258.8
click at [602, 89] on span "Sections" at bounding box center [598, 84] width 47 height 20
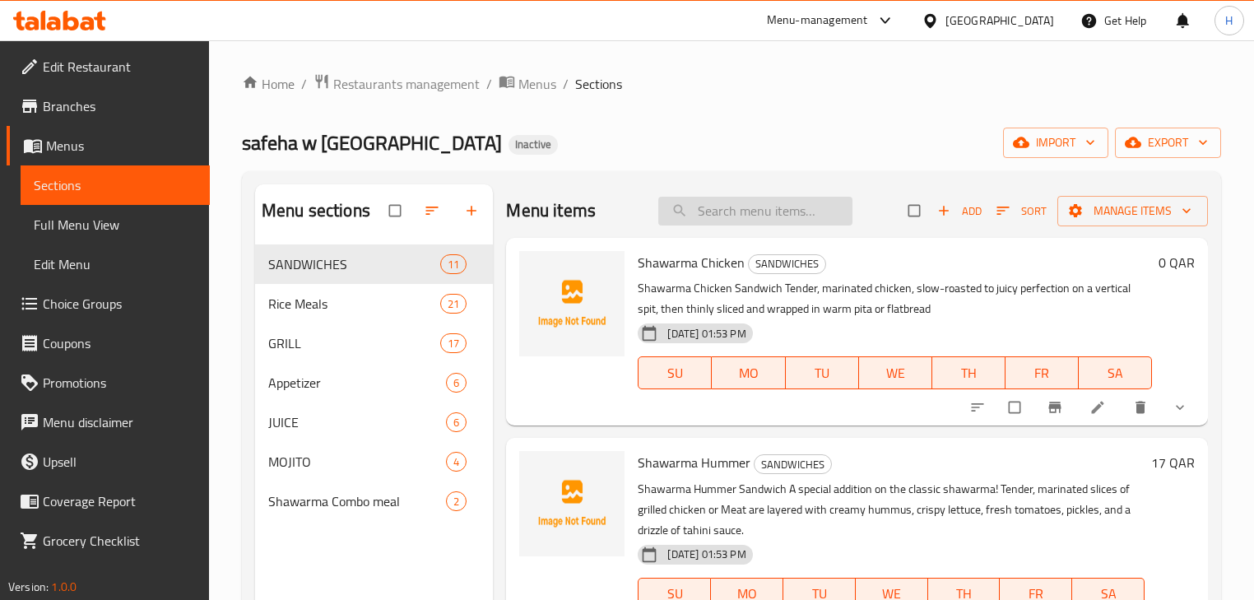
click at [777, 206] on input "search" at bounding box center [756, 211] width 194 height 29
paste input "Kofta Chicken Sandwich"
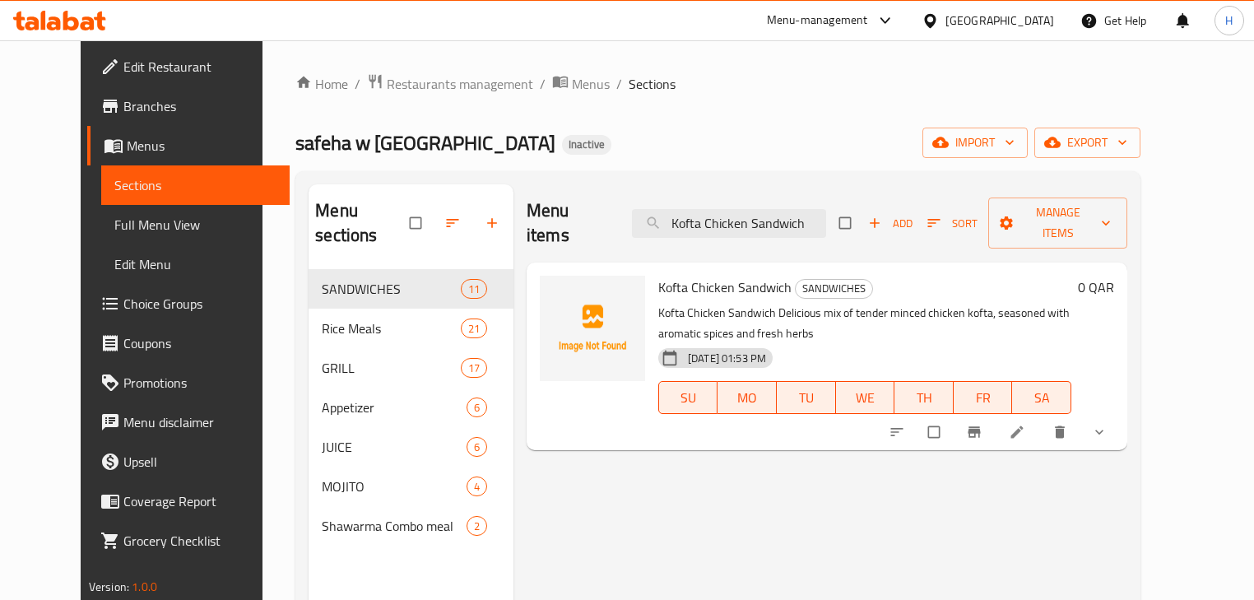
type input "Kofta Chicken Sandwich"
click at [1026, 424] on icon at bounding box center [1017, 432] width 16 height 16
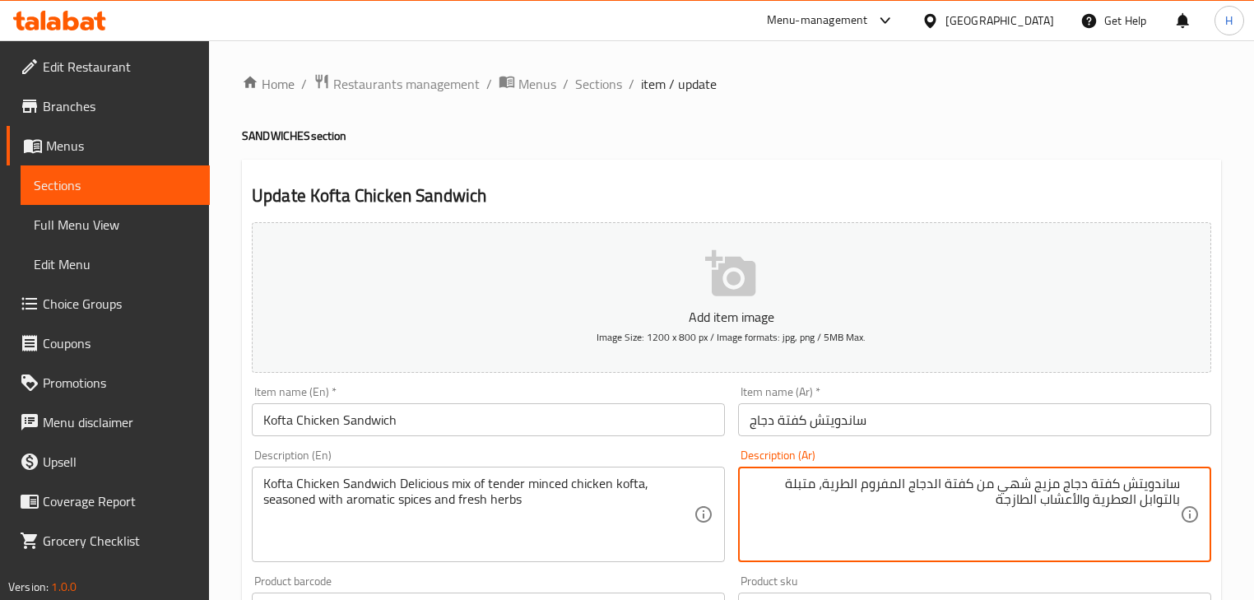
click at [988, 458] on div "Description (Ar) ساندويتش كفتة دجاج مزيج شهي من كفتة الدجاج المفروم الطرية، متب…" at bounding box center [974, 505] width 473 height 113
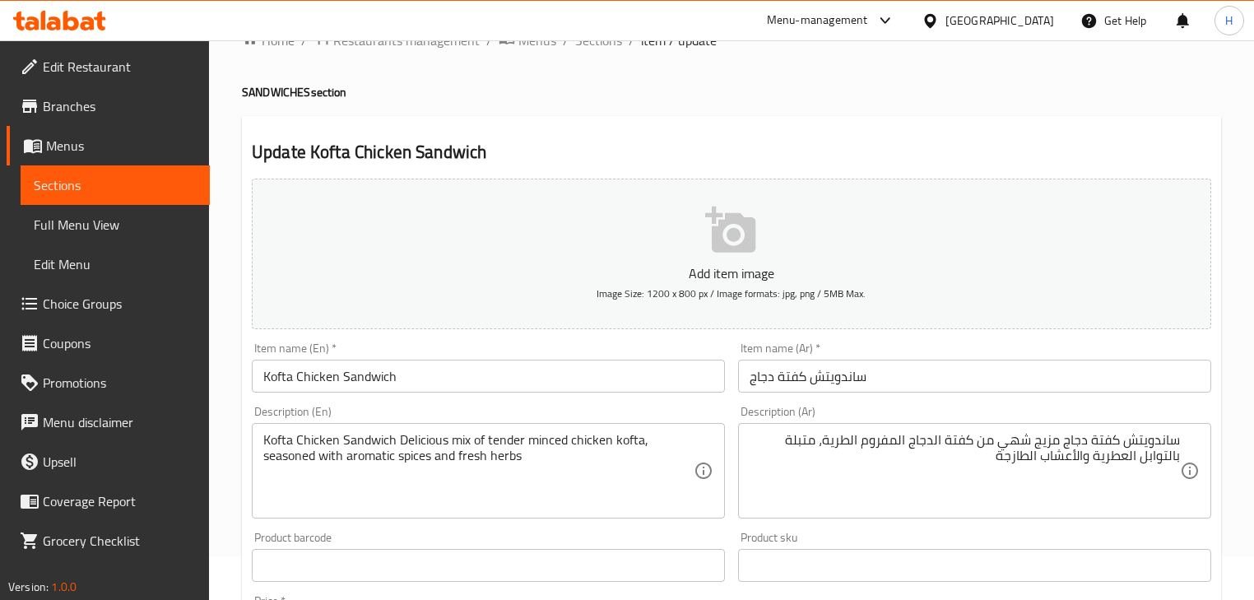
scroll to position [66, 0]
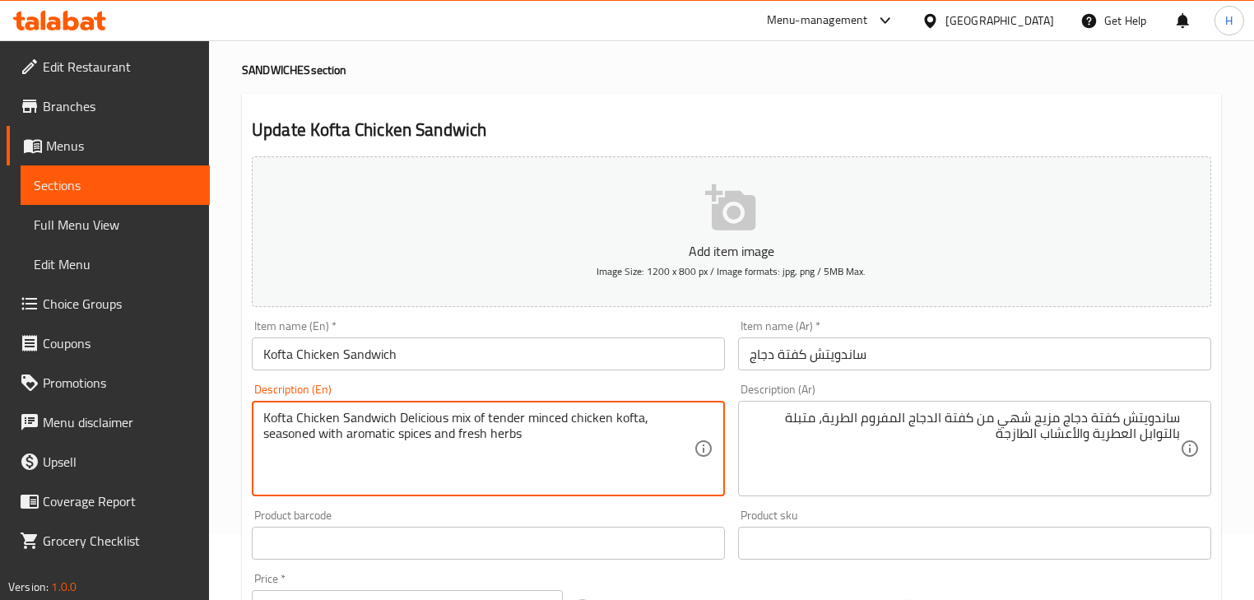
click at [419, 422] on textarea "Kofta Chicken Sandwich Delicious mix of tender minced chicken kofta, seasoned w…" at bounding box center [478, 449] width 431 height 78
type textarea "Kofta Chicken Sandwich mix of tender minced chicken kofta, seasoned with aromat…"
click at [491, 407] on div "Kofta Chicken Sandwich mix of tender minced chicken kofta, seasoned with aromat…" at bounding box center [488, 448] width 473 height 95
click at [1019, 421] on textarea "ساندويتش كفتة دجاج مزيج شهي من كفتة الدجاج المفروم الطرية، متبلة بالتوابل العطر…" at bounding box center [965, 449] width 431 height 78
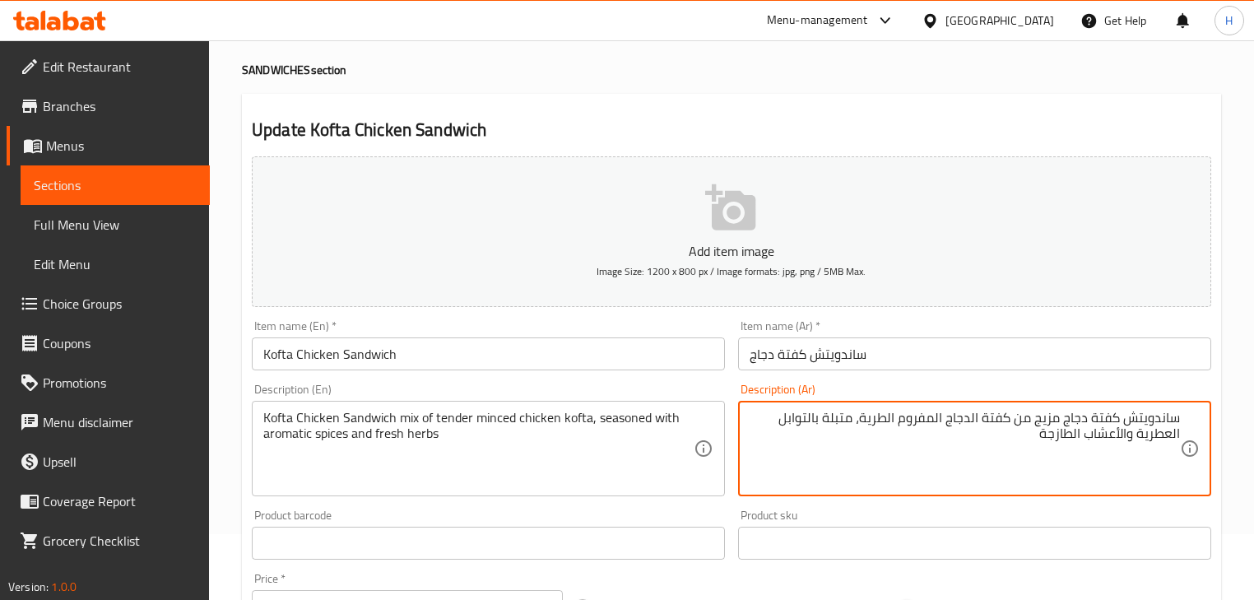
type textarea "ساندويتش كفتة دجاج مزيج من كفتة الدجاج المفروم الطرية، متبلة بالتوابل العطرية و…"
click at [1001, 393] on div "Description (Ar) ساندويتش كفتة دجاج مزيج من كفتة الدجاج المفروم الطرية، متبلة ب…" at bounding box center [974, 440] width 473 height 113
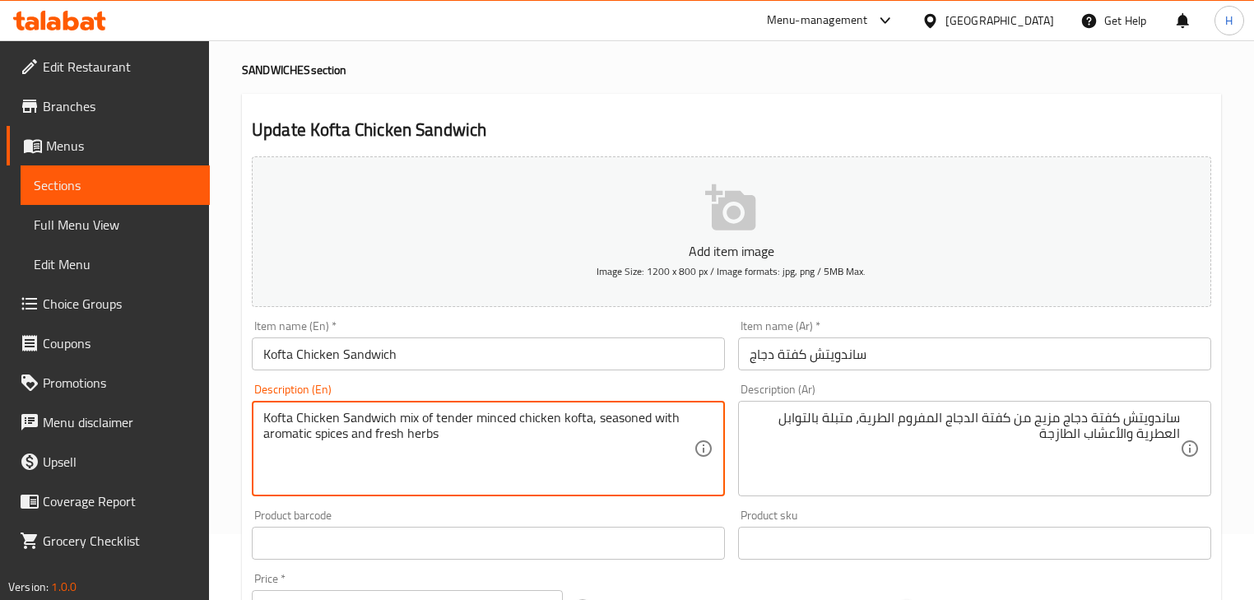
drag, startPoint x: 588, startPoint y: 417, endPoint x: 226, endPoint y: 421, distance: 361.4
click at [458, 378] on div "Description (En) Kofta Chicken Sandwich mix of tender minced chicken kofta, sea…" at bounding box center [488, 440] width 486 height 126
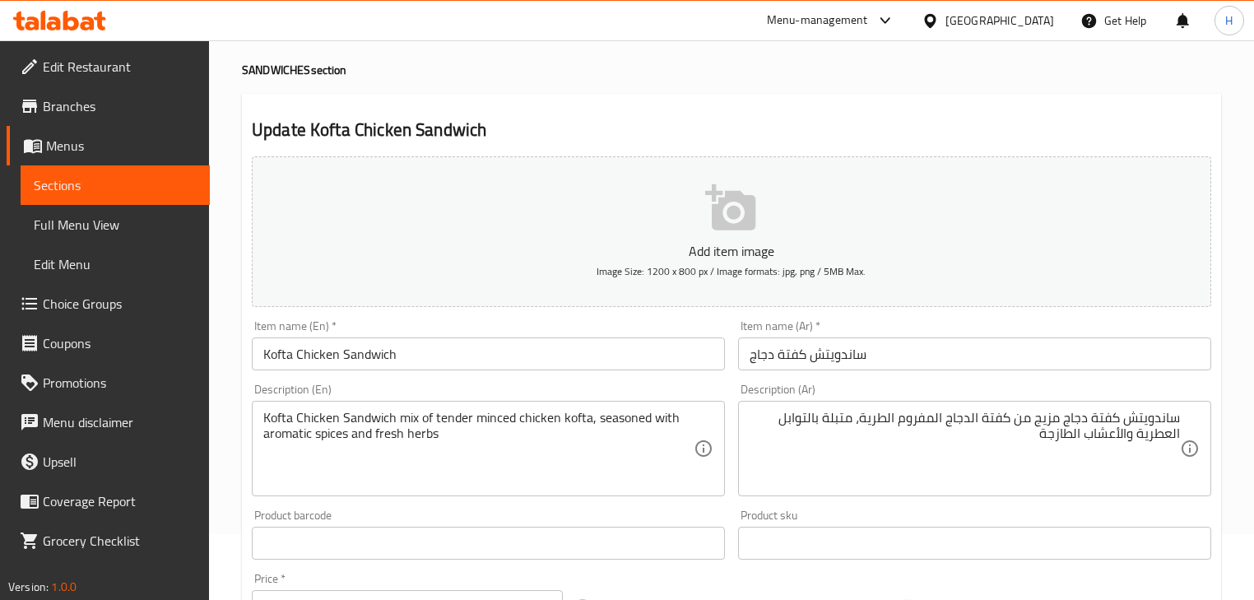
click at [784, 351] on input "ساندويتش كفتة دجاج" at bounding box center [974, 353] width 473 height 33
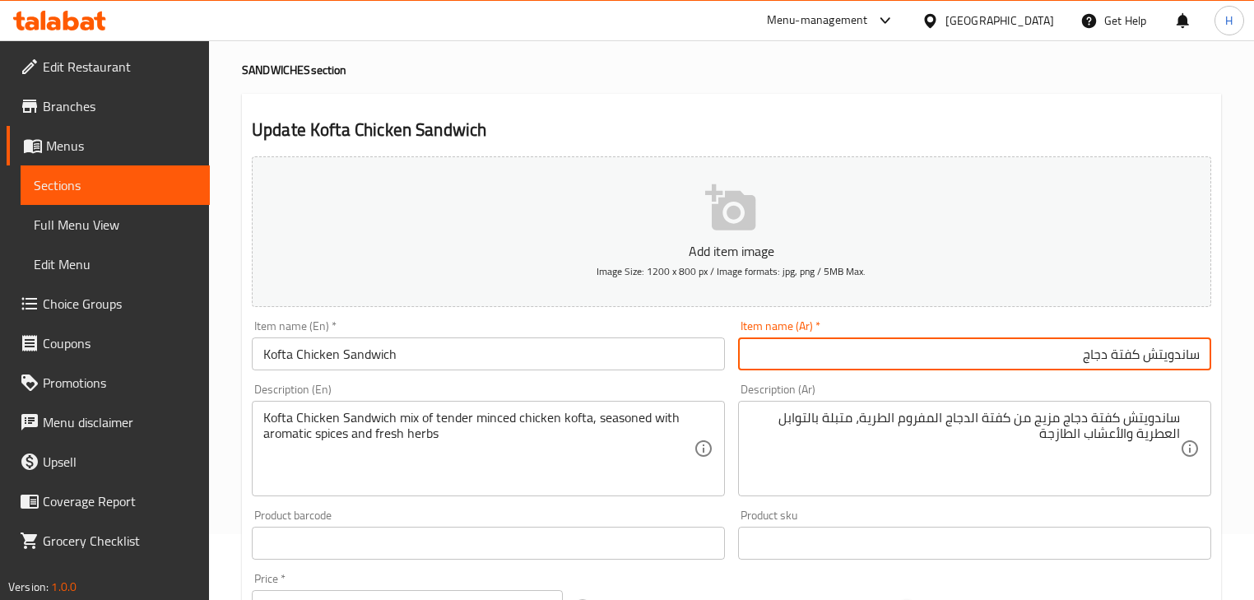
click at [739, 389] on div "Description (Ar) ساندويتش كفتة دجاج مزيج من كفتة الدجاج المفروم الطرية، متبلة ب…" at bounding box center [974, 440] width 473 height 113
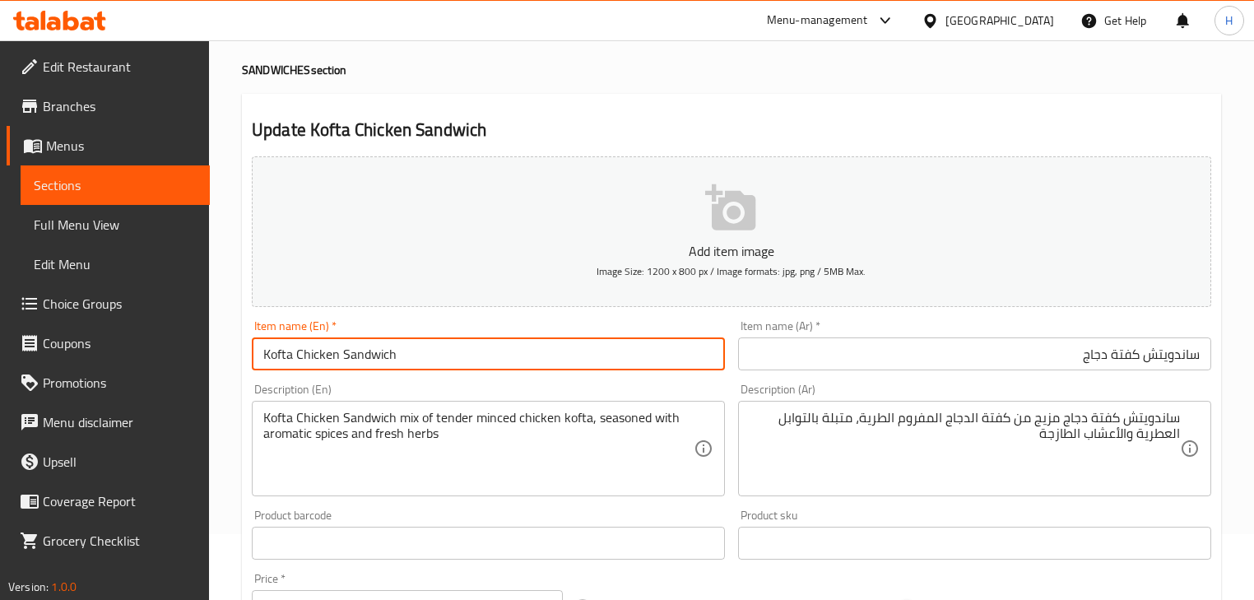
click at [606, 340] on input "Kofta Chicken Sandwich" at bounding box center [488, 353] width 473 height 33
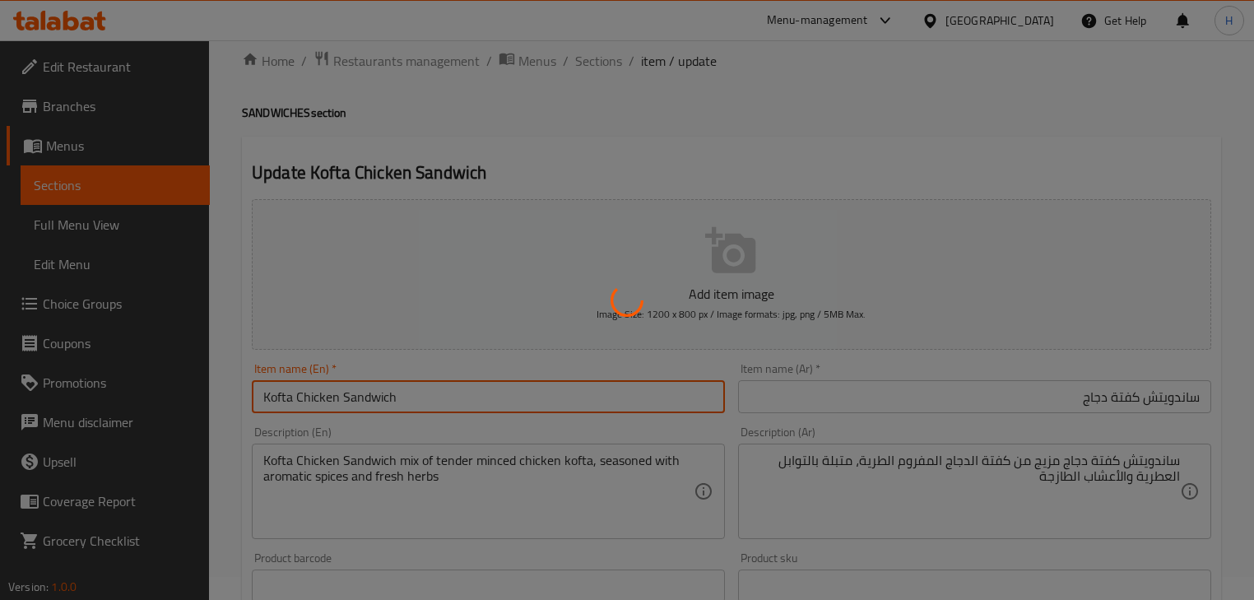
scroll to position [0, 0]
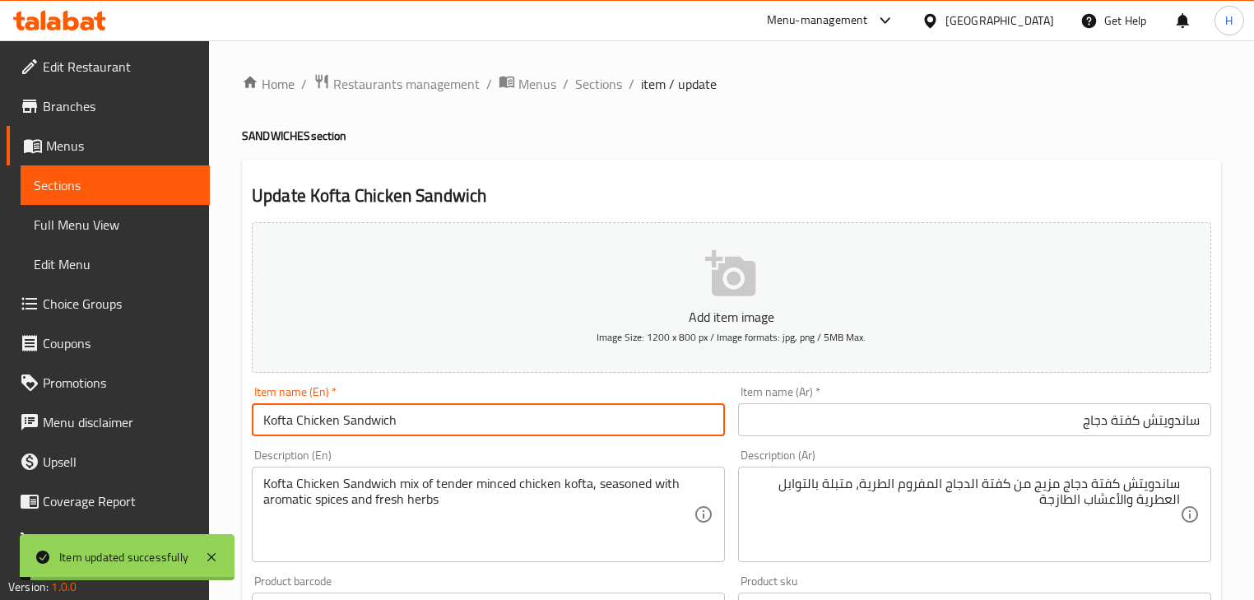
drag, startPoint x: 608, startPoint y: 83, endPoint x: 337, endPoint y: 6, distance: 282.4
click at [608, 83] on span "Sections" at bounding box center [598, 84] width 47 height 20
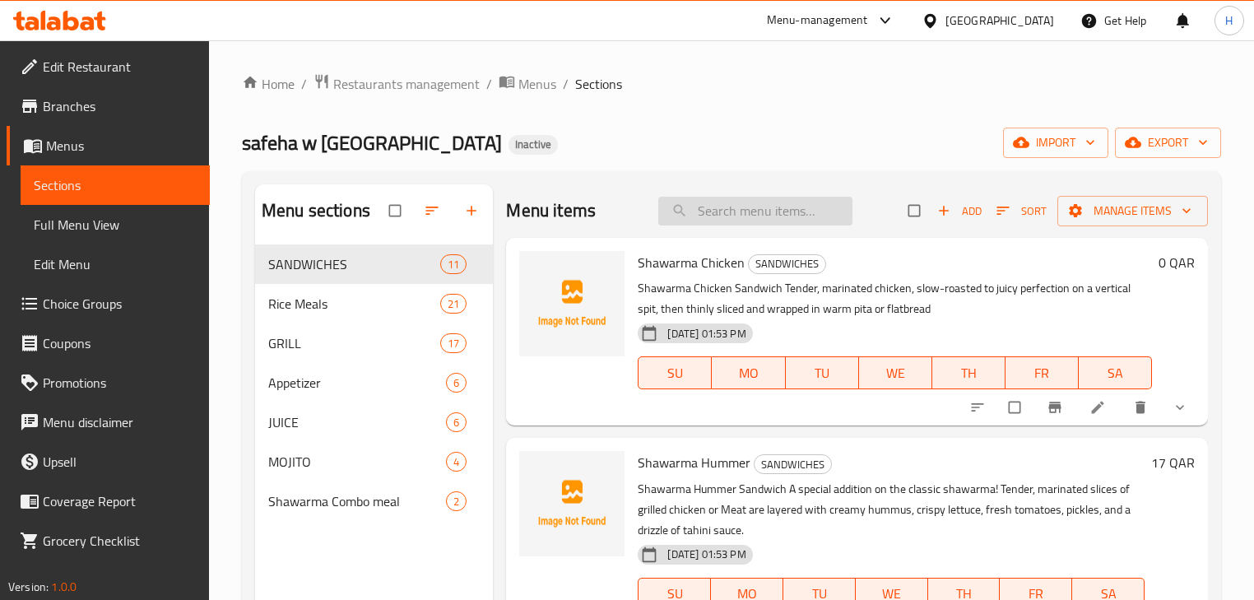
click at [790, 212] on input "search" at bounding box center [756, 211] width 194 height 29
paste input "Kebab Tikka Sandwich"
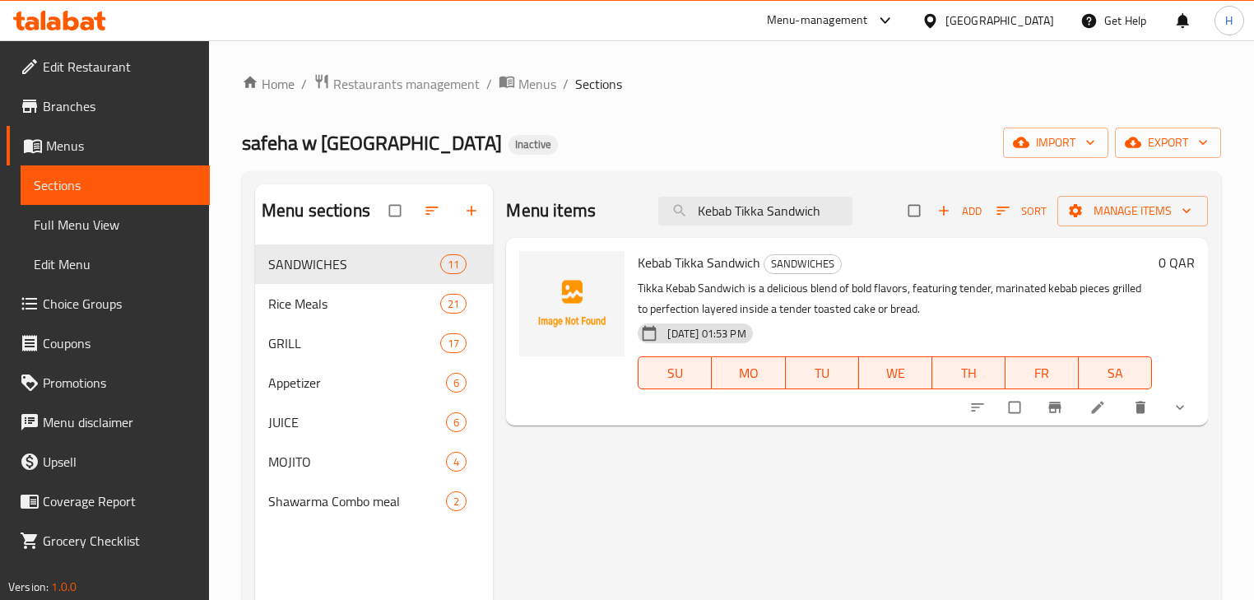
type input "Kebab Tikka Sandwich"
click at [1098, 413] on icon at bounding box center [1098, 407] width 16 height 16
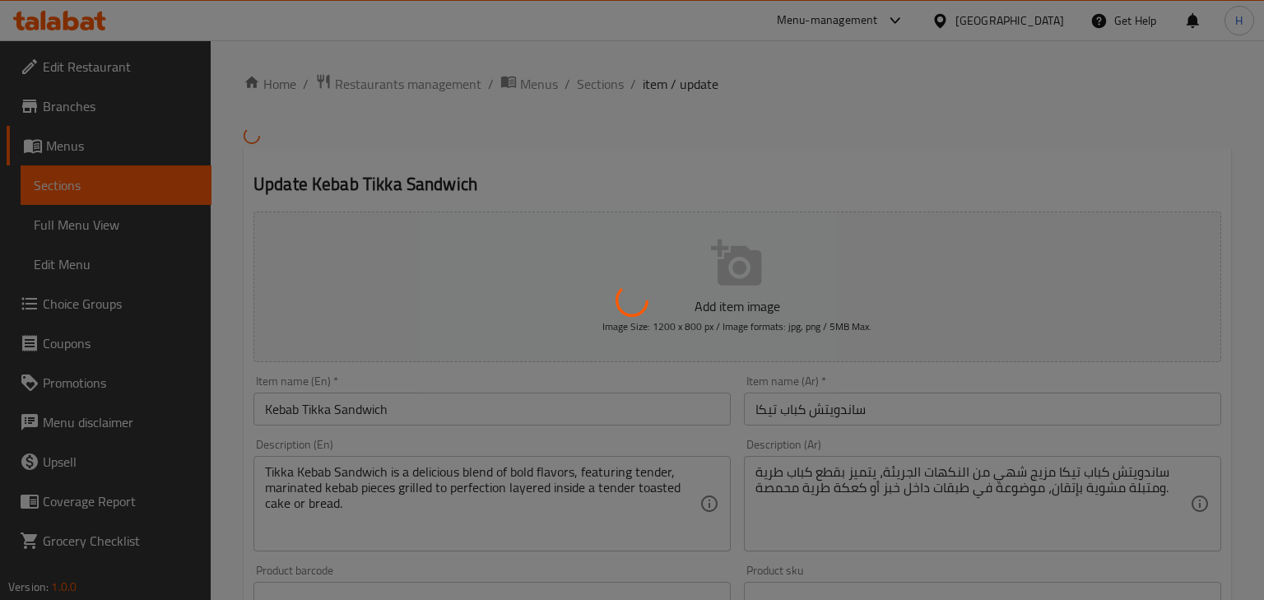
type input "اختيارك :"
type input "1"
type input "اختيارك :"
type input "1"
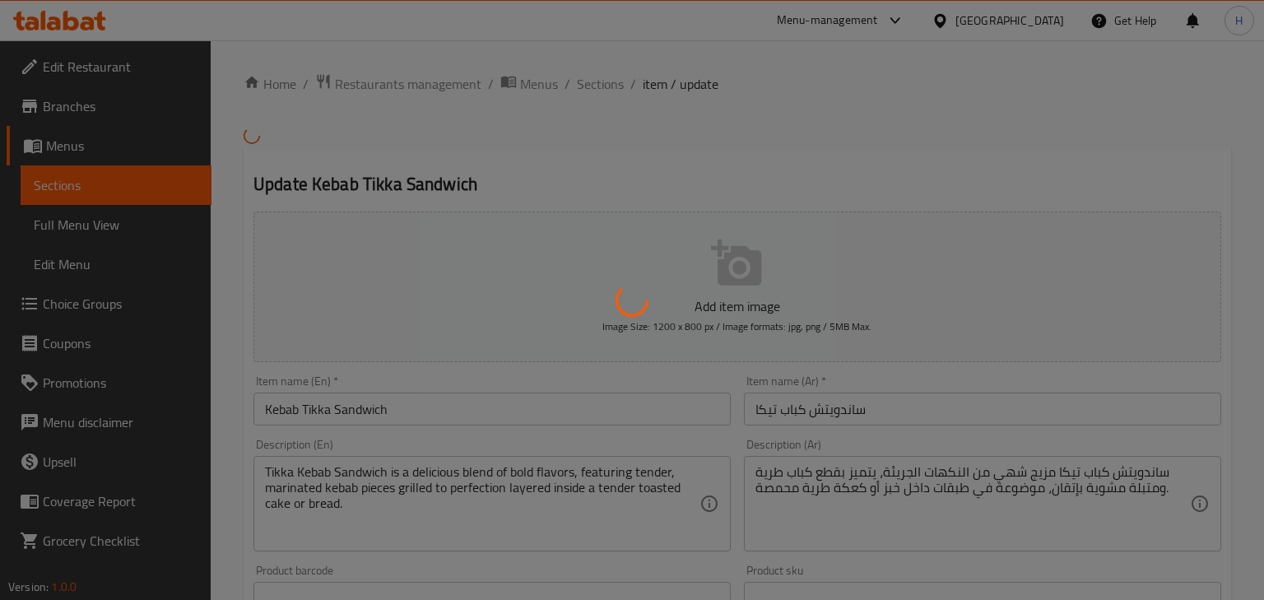
type input "1"
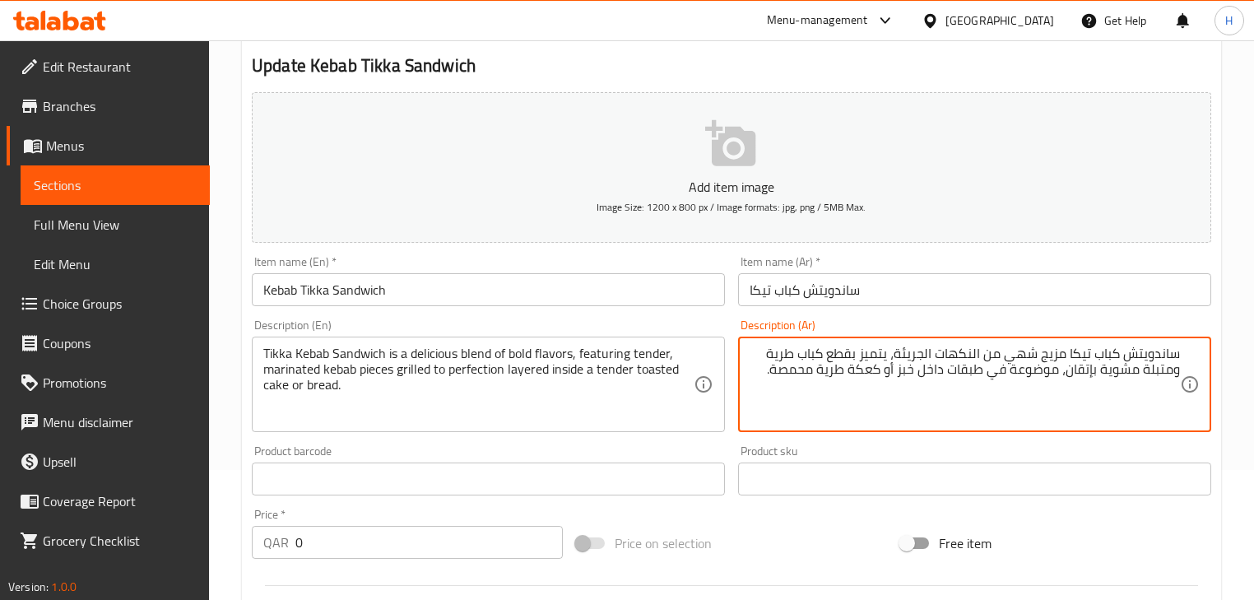
scroll to position [132, 0]
click at [917, 353] on textarea "ساندويتش كباب تيكا مزيج شهي من النكهات الجريئة، يتميز بقطع كباب طرية ومتبلة مشو…" at bounding box center [965, 383] width 431 height 78
type textarea "ساندويتش كباب تيكا مزيج شهي من النكهات بولد، يتميز بقطع كباب طرية ومتبلة مشوية …"
click at [952, 323] on div "Description (Ar) ساندويتش كباب تيكا مزيج شهي من النكهات بولد، يتميز بقطع كباب ط…" at bounding box center [974, 374] width 473 height 113
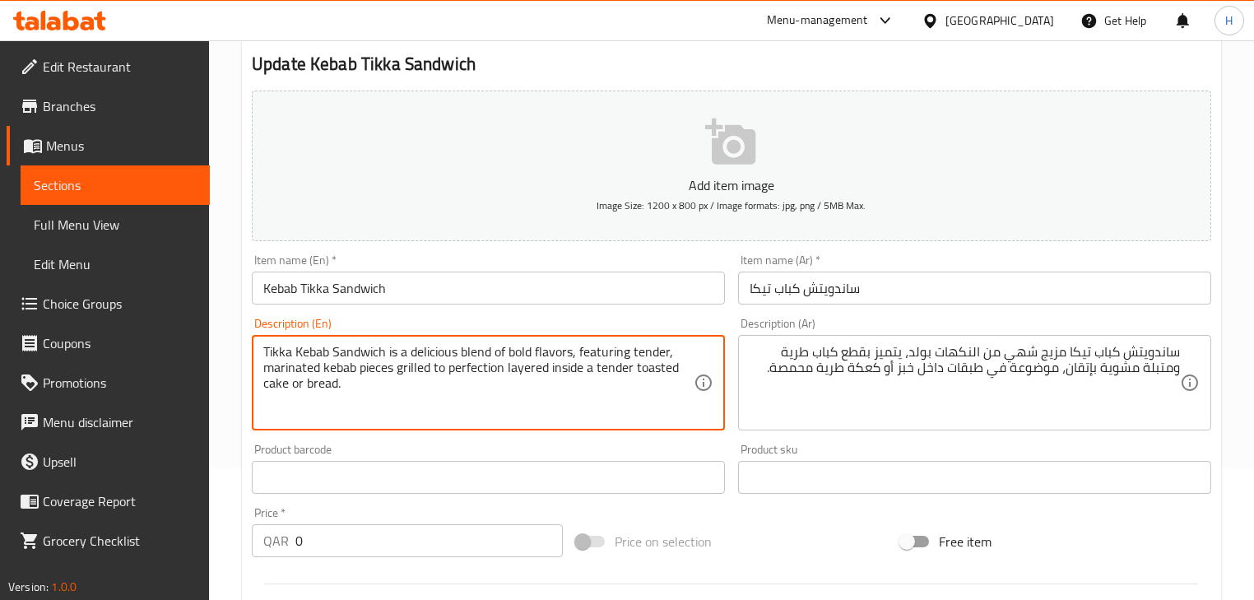
click at [447, 349] on textarea "Tikka Kebab Sandwich is a delicious blend of bold flavors, featuring tender, ma…" at bounding box center [478, 383] width 431 height 78
type textarea "Tikka Kebab Sandwich is blend of bold flavors, featuring tender, marinated keba…"
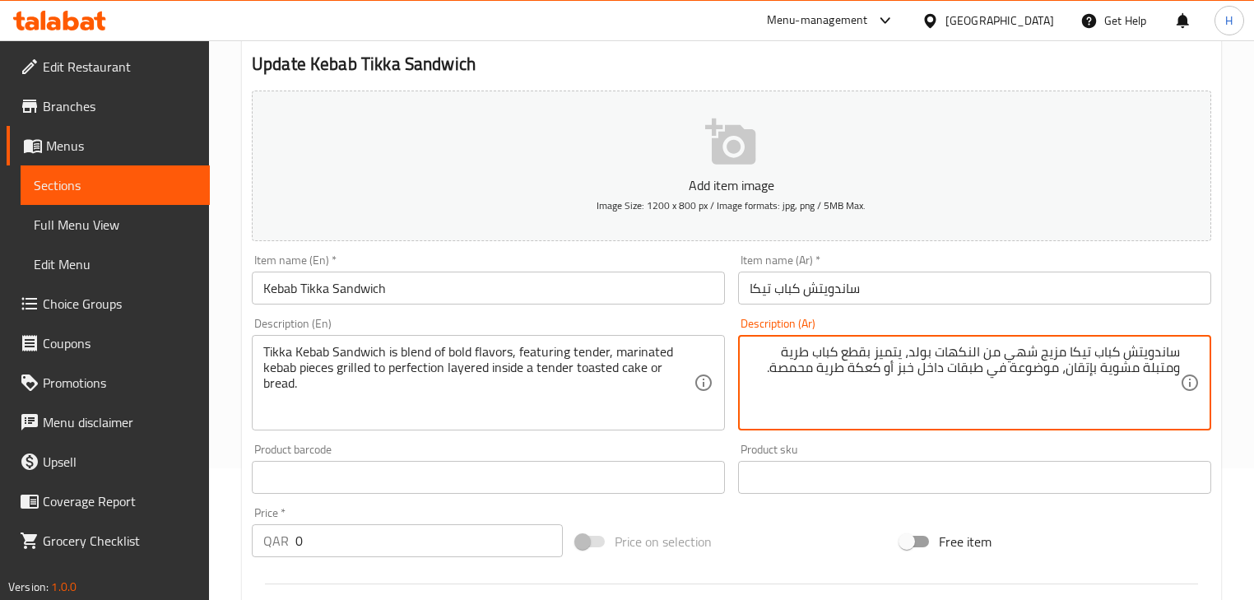
click at [1026, 355] on textarea "ساندويتش كباب تيكا مزيج شهي من النكهات بولد، يتميز بقطع كباب طرية ومتبلة مشوية …" at bounding box center [965, 383] width 431 height 78
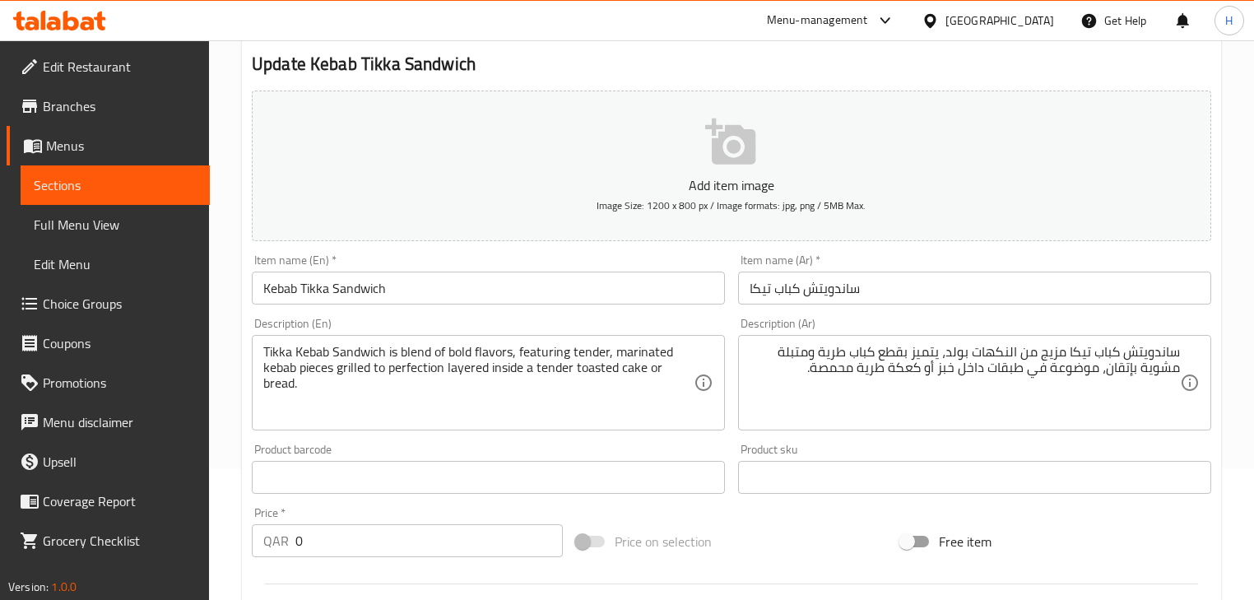
click at [988, 323] on div "Description (Ar) ساندويتش كباب تيكا مزيج من النكهات بولد، يتميز بقطع كباب طرية …" at bounding box center [974, 374] width 473 height 113
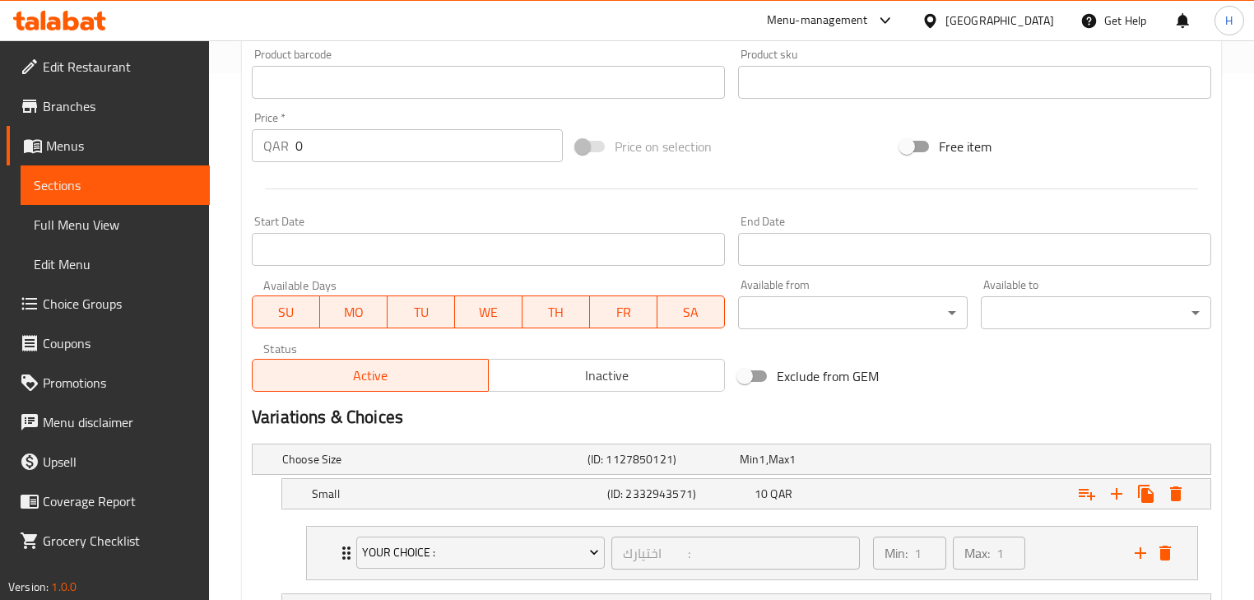
scroll to position [733, 0]
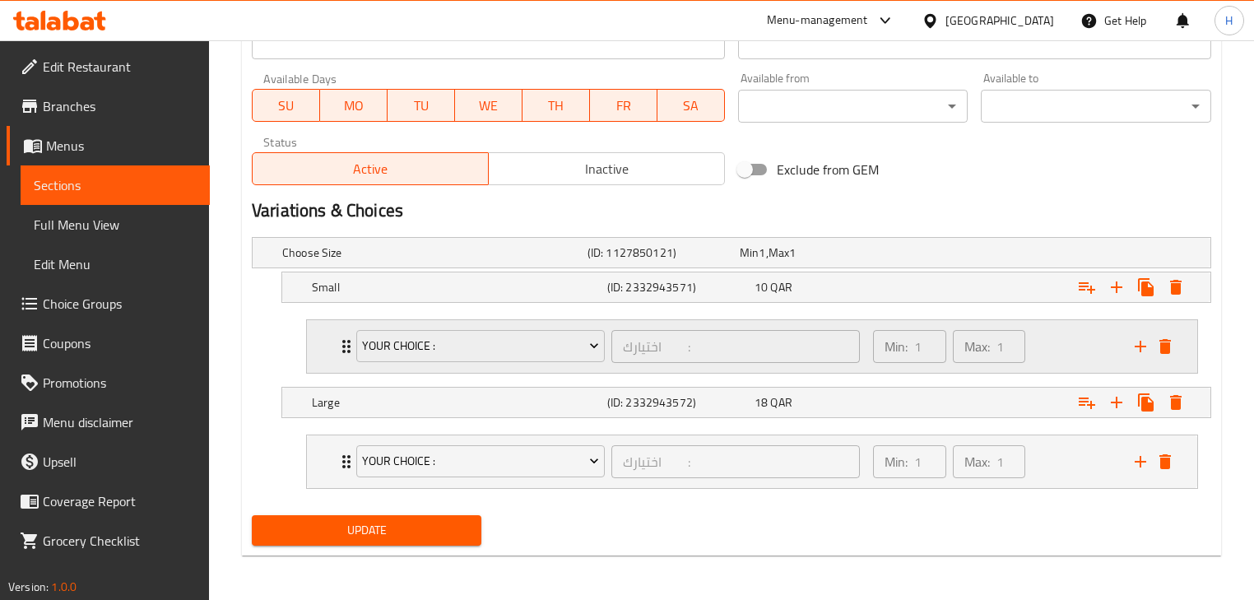
click at [1044, 352] on div "Min: 1 ​ Max: 1 ​" at bounding box center [994, 346] width 262 height 53
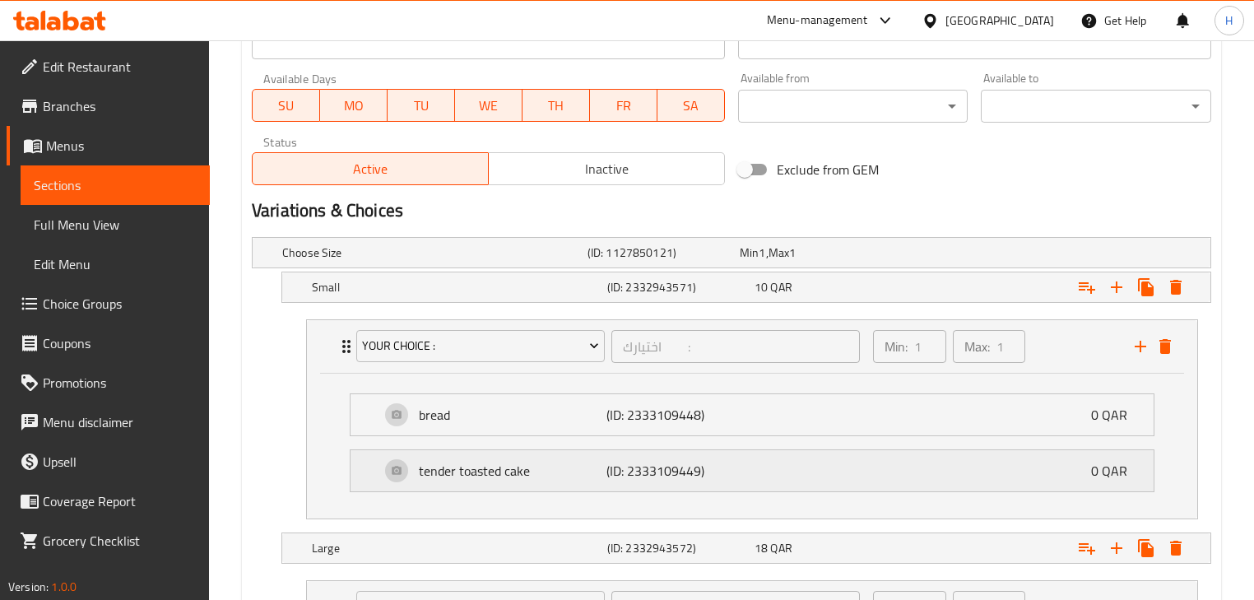
click at [869, 481] on div "tender toasted cake (ID: 2333109449) 0 QAR" at bounding box center [757, 470] width 754 height 41
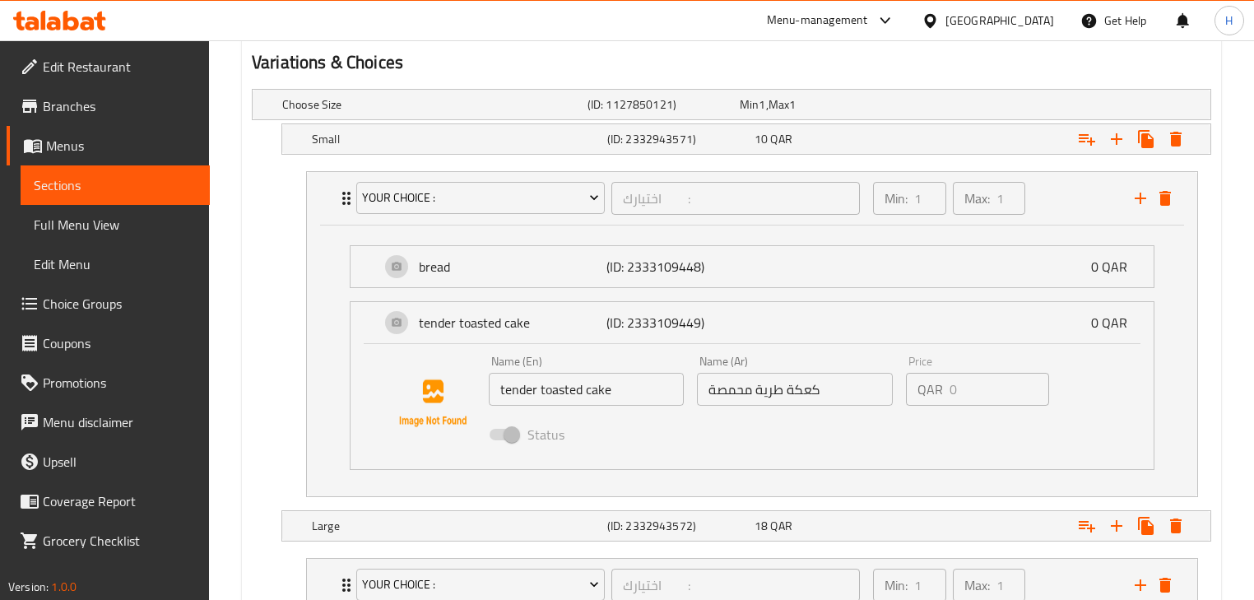
scroll to position [931, 0]
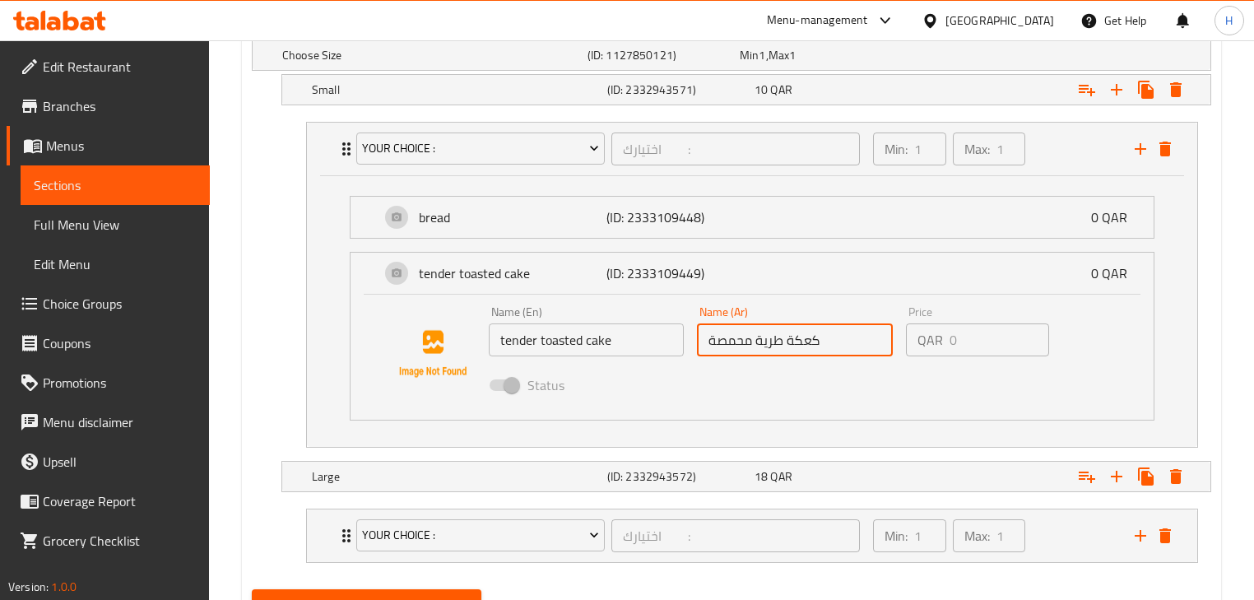
click at [787, 340] on input "كعكة طرية محمصة" at bounding box center [794, 340] width 195 height 33
click at [706, 272] on p "(ID: 2333109449)" at bounding box center [669, 273] width 125 height 20
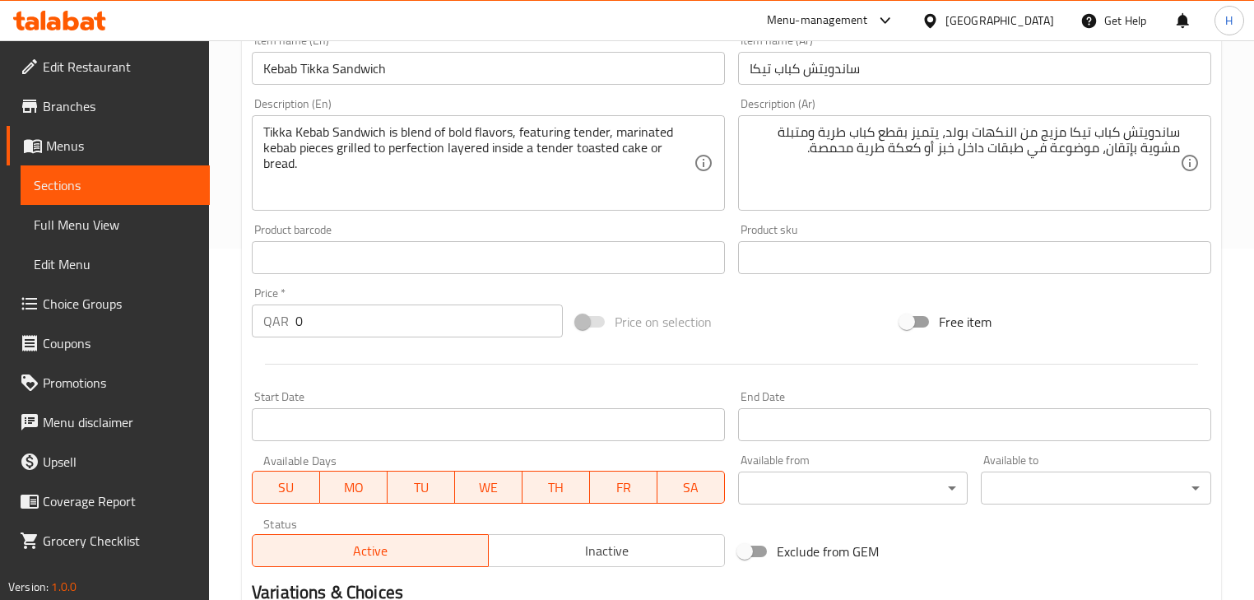
scroll to position [154, 0]
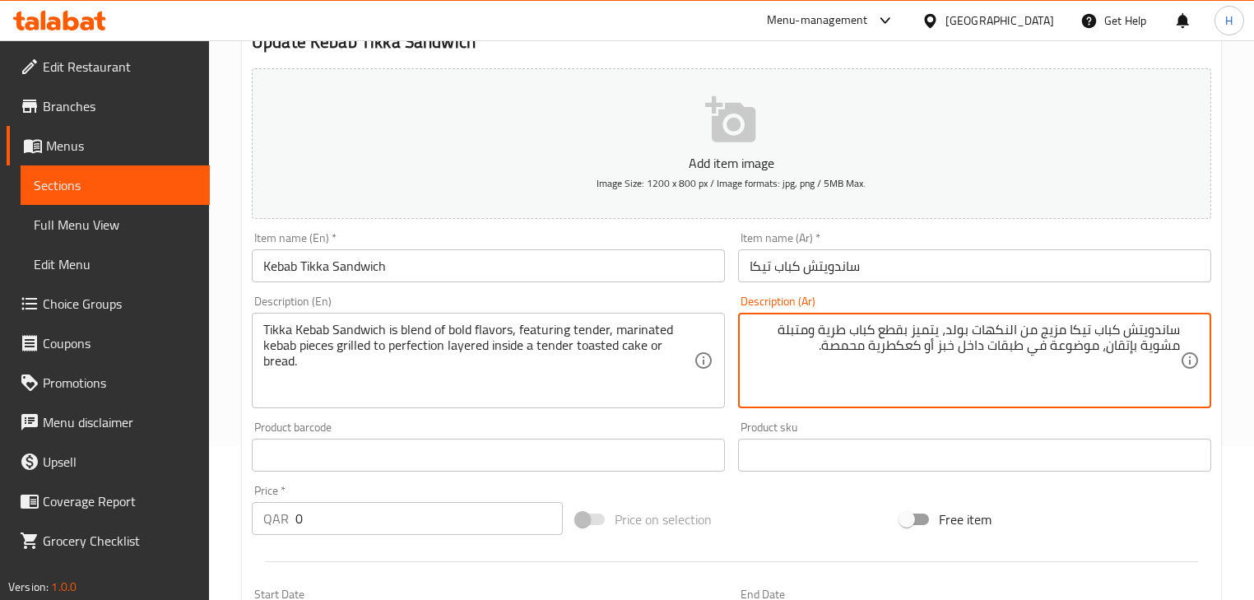
click at [915, 346] on textarea "ساندويتش كباب تيكا مزيج من النكهات بولد، يتميز بقطع كباب طرية ومتبلة مشوية بإتق…" at bounding box center [965, 361] width 431 height 78
type textarea "ساندويتش كباب تيكا مزيج من النكهات بولد، يتميز بقطع كباب طرية ومتبلة مشوية بإتق…"
click at [781, 416] on div "Product sku Product sku" at bounding box center [975, 446] width 486 height 63
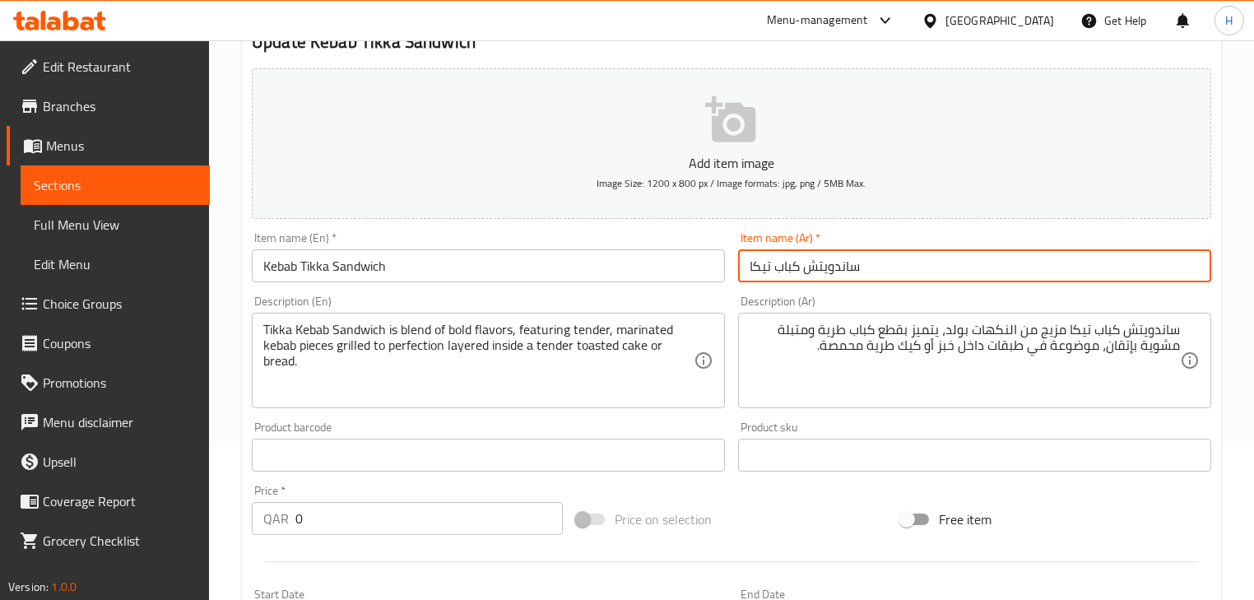
click at [766, 268] on input "ساندويتش كباب تيكا" at bounding box center [974, 265] width 473 height 33
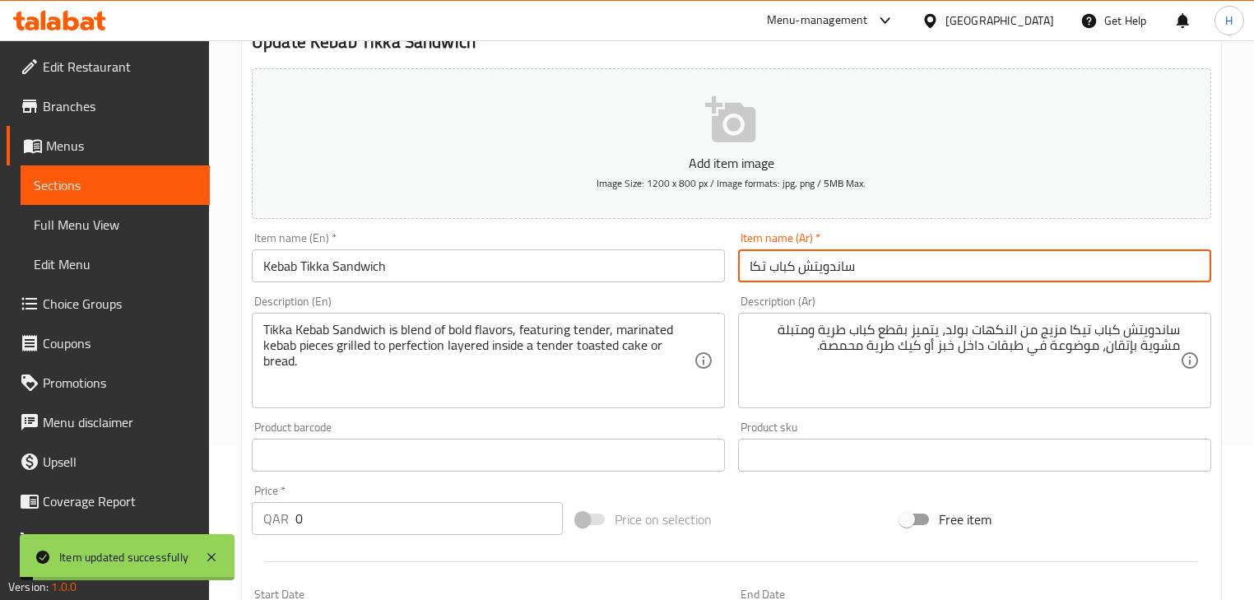
type input "ساندويتش كباب تكا"
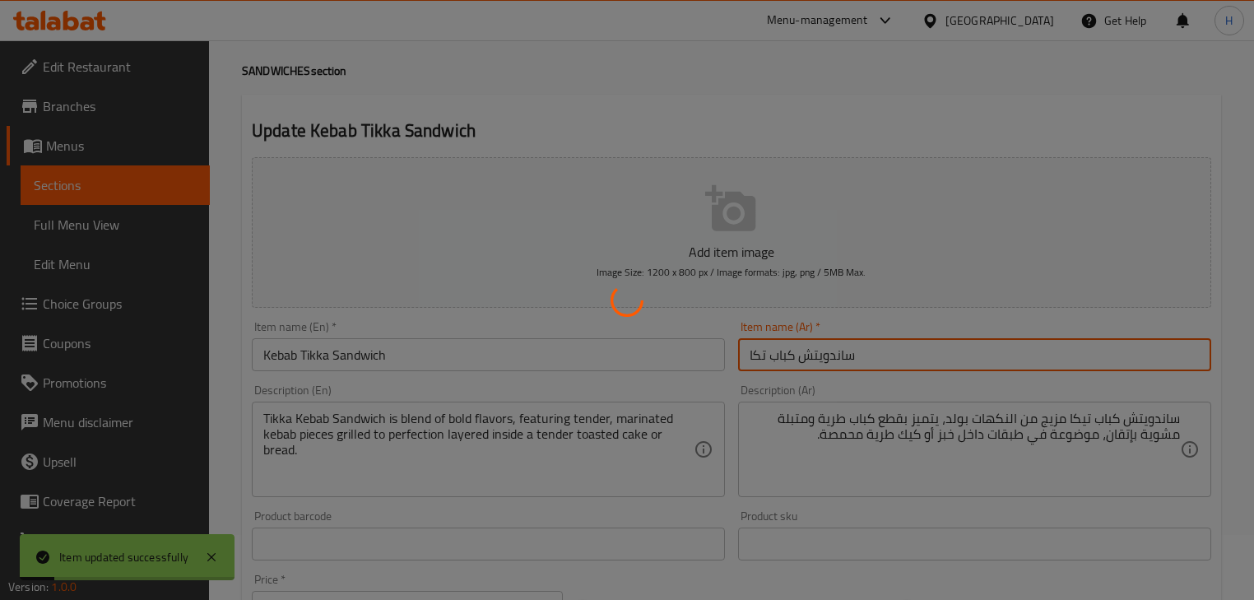
scroll to position [0, 0]
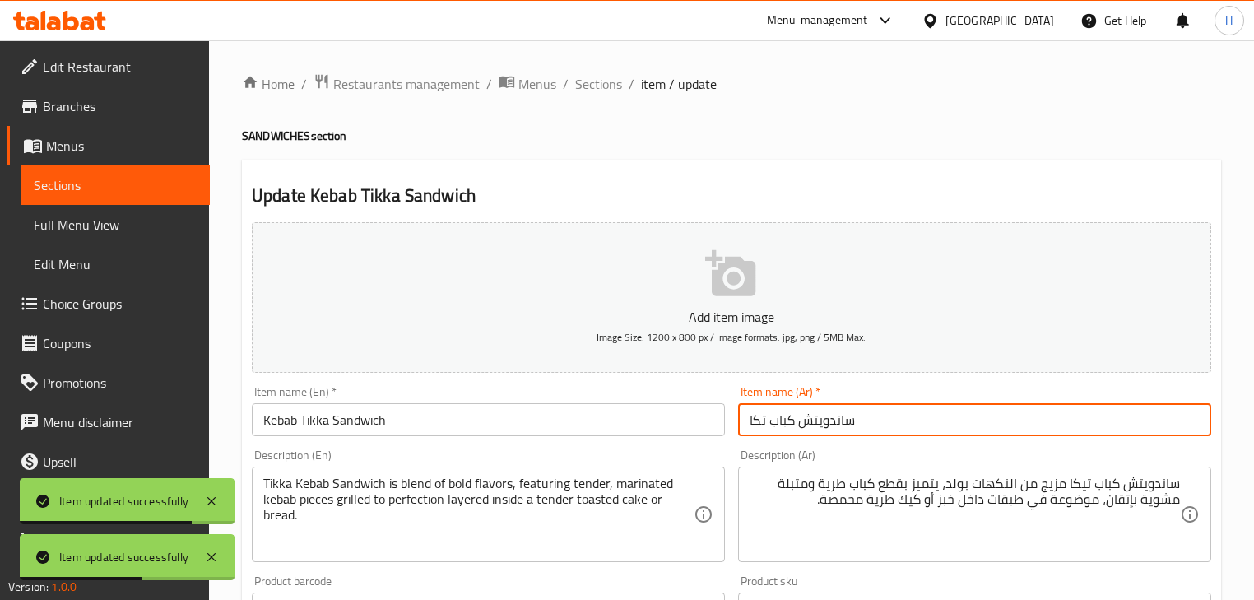
click at [675, 413] on input "Kebab Tikka Sandwich" at bounding box center [488, 419] width 473 height 33
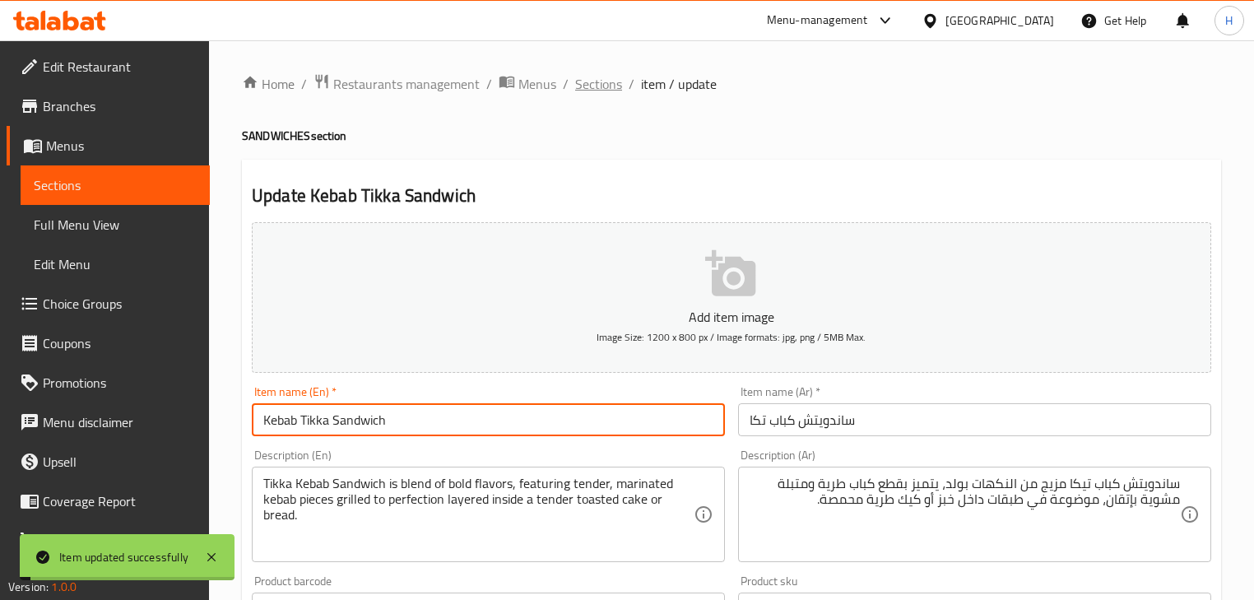
click at [611, 78] on span "Sections" at bounding box center [598, 84] width 47 height 20
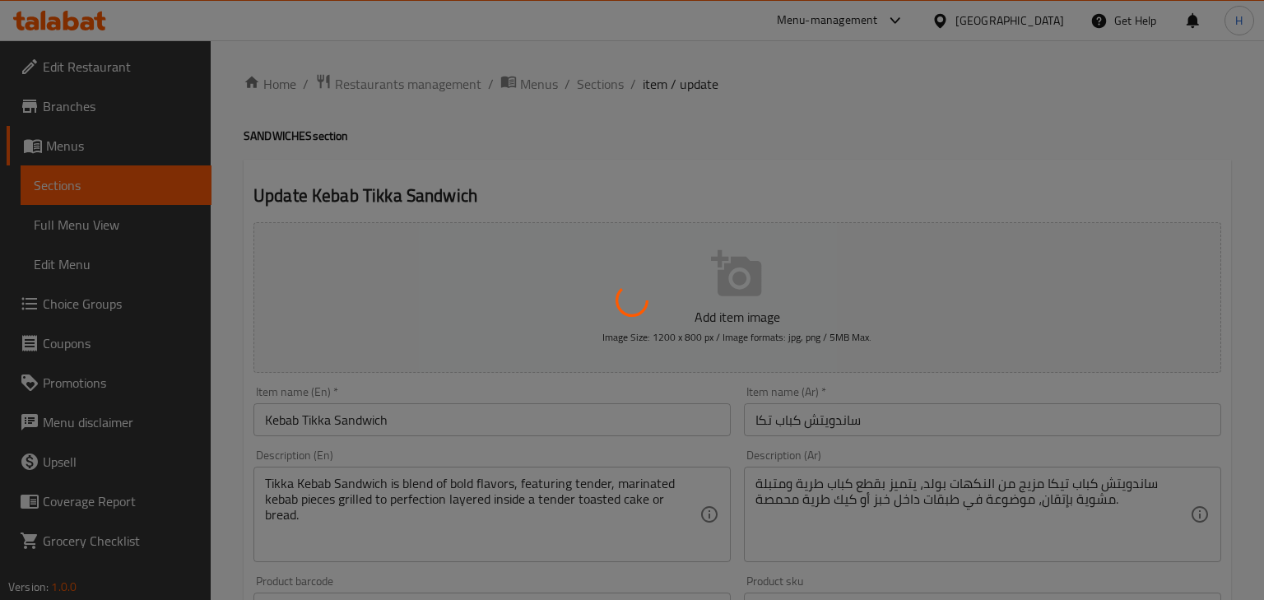
type input "اختيارك :"
type input "1"
type input "اختيارك :"
type input "1"
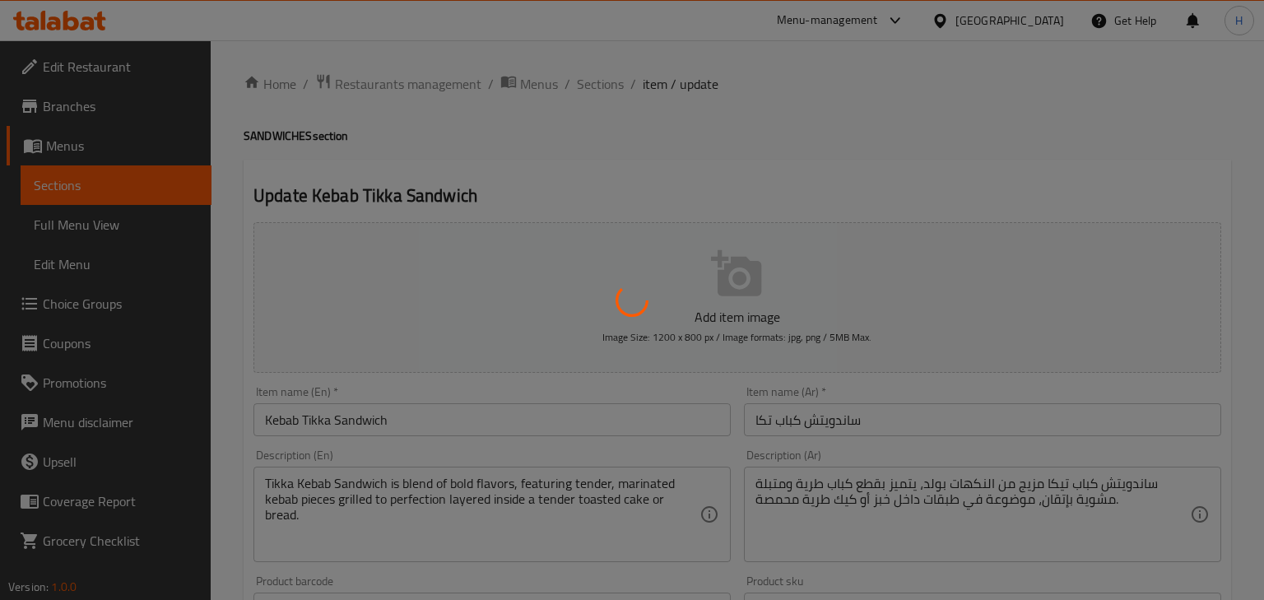
type input "1"
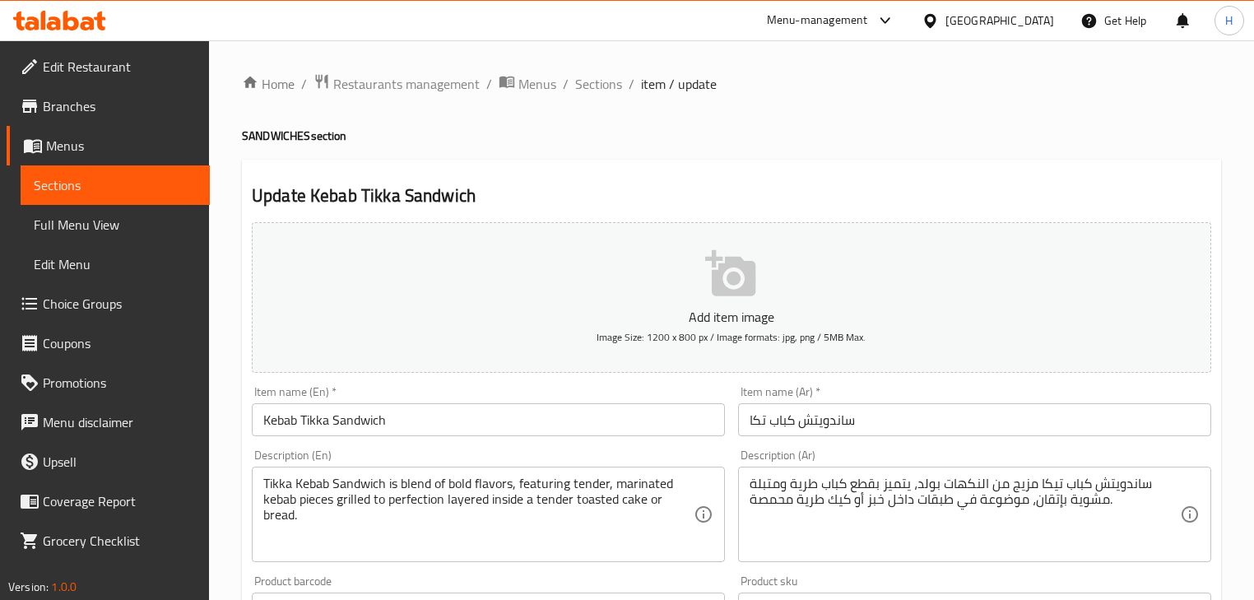
click at [147, 310] on span "Choice Groups" at bounding box center [120, 304] width 154 height 20
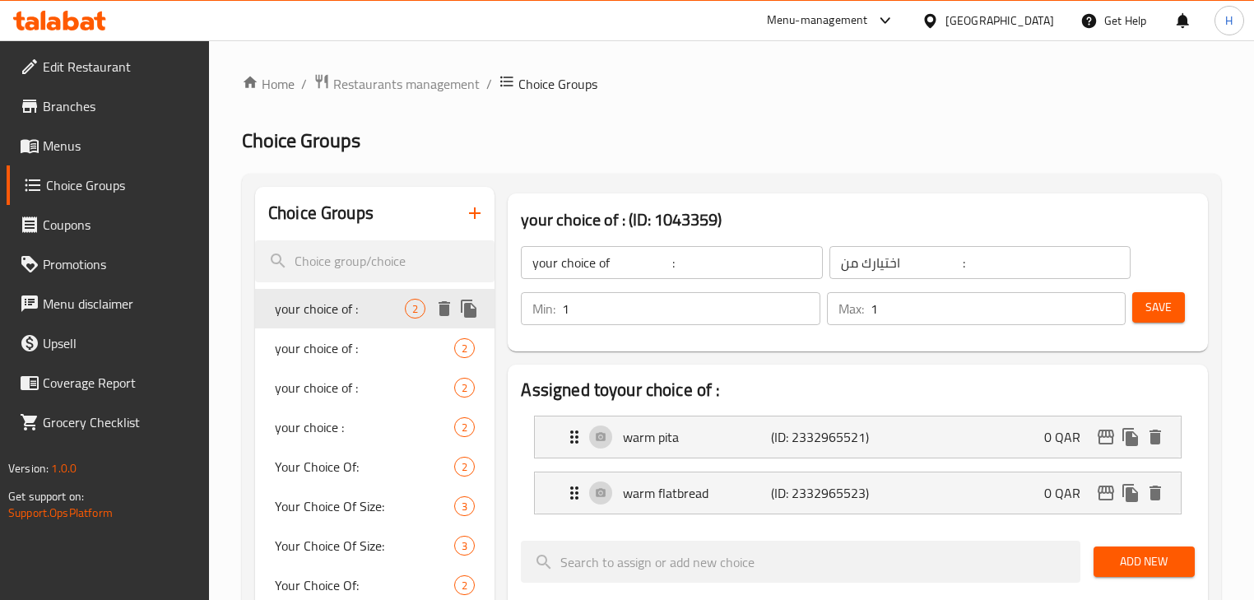
click at [332, 332] on div "your choice of : 2" at bounding box center [375, 348] width 240 height 40
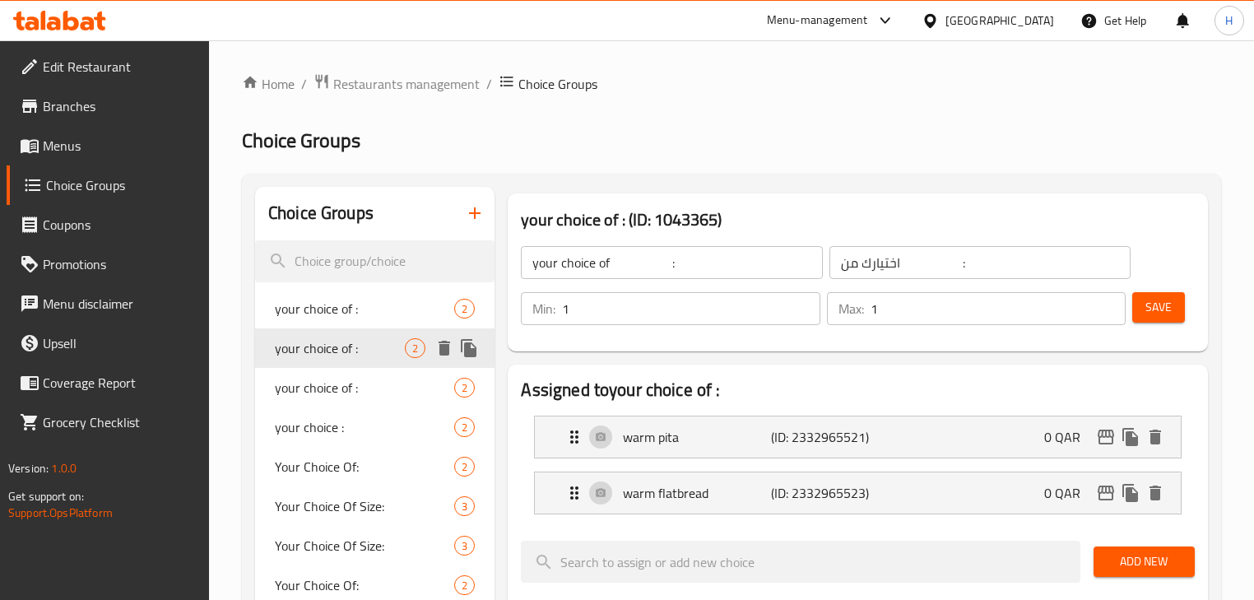
type input "your choice of :"
type input "اختيارك من :"
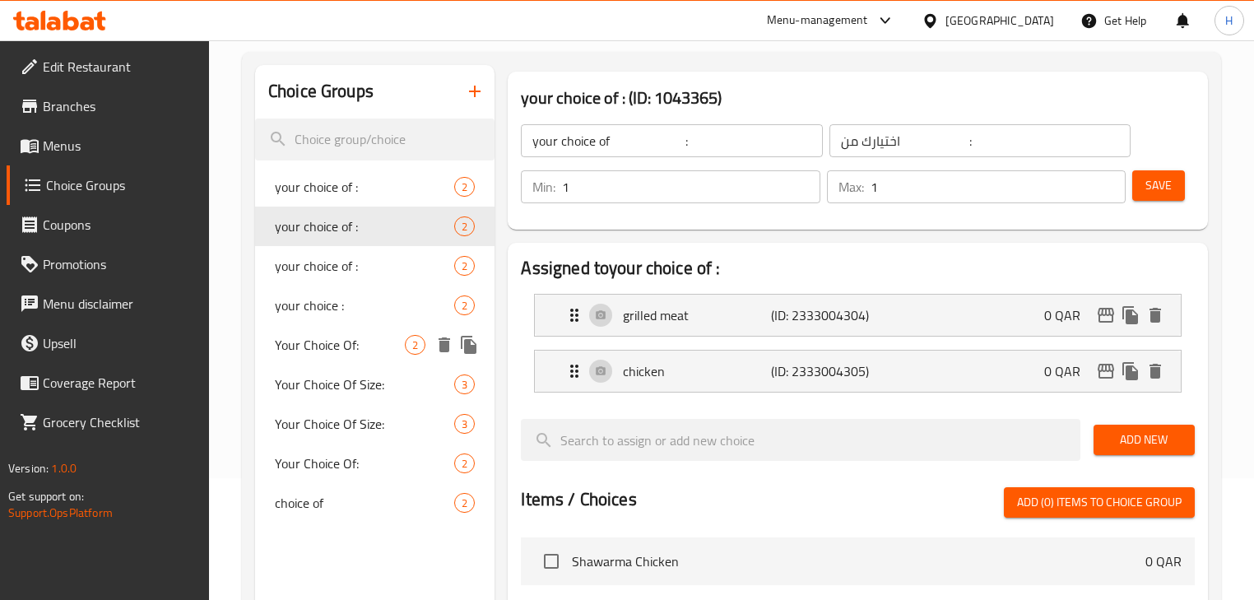
scroll to position [132, 0]
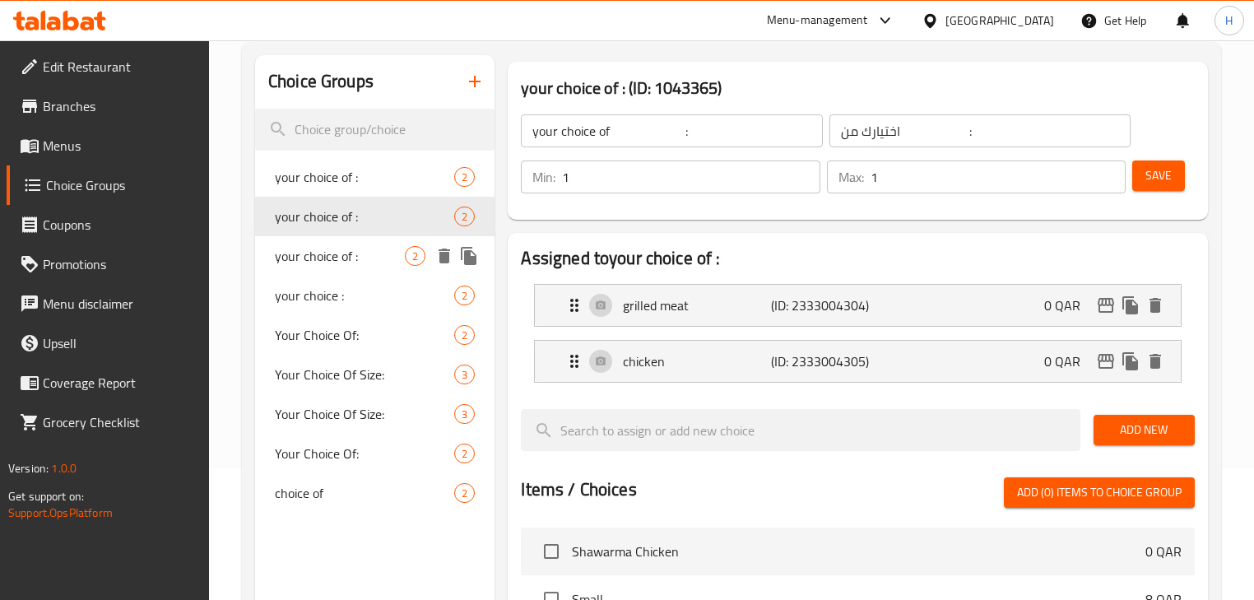
click at [331, 252] on span "your choice of :" at bounding box center [340, 256] width 130 height 20
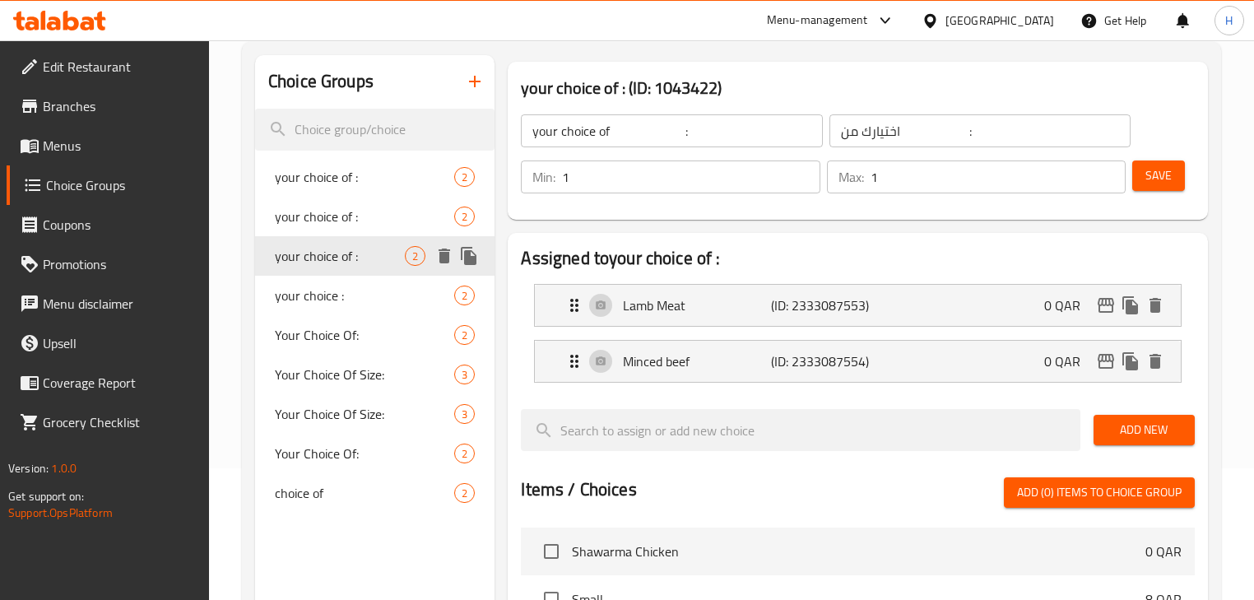
type input "your choice of :"
type input "اختيارك من :"
click at [333, 286] on span "your choice :" at bounding box center [340, 296] width 130 height 20
type input "your choice :"
type input "اختيارك :"
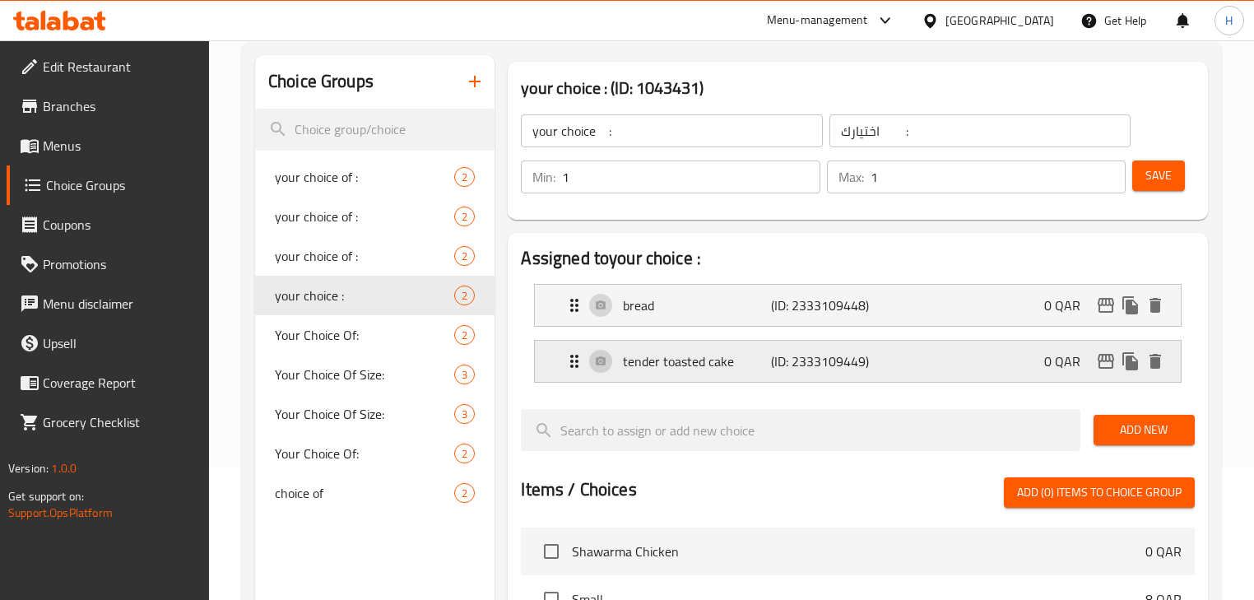
click at [669, 360] on p "tender toasted cake" at bounding box center [697, 361] width 148 height 20
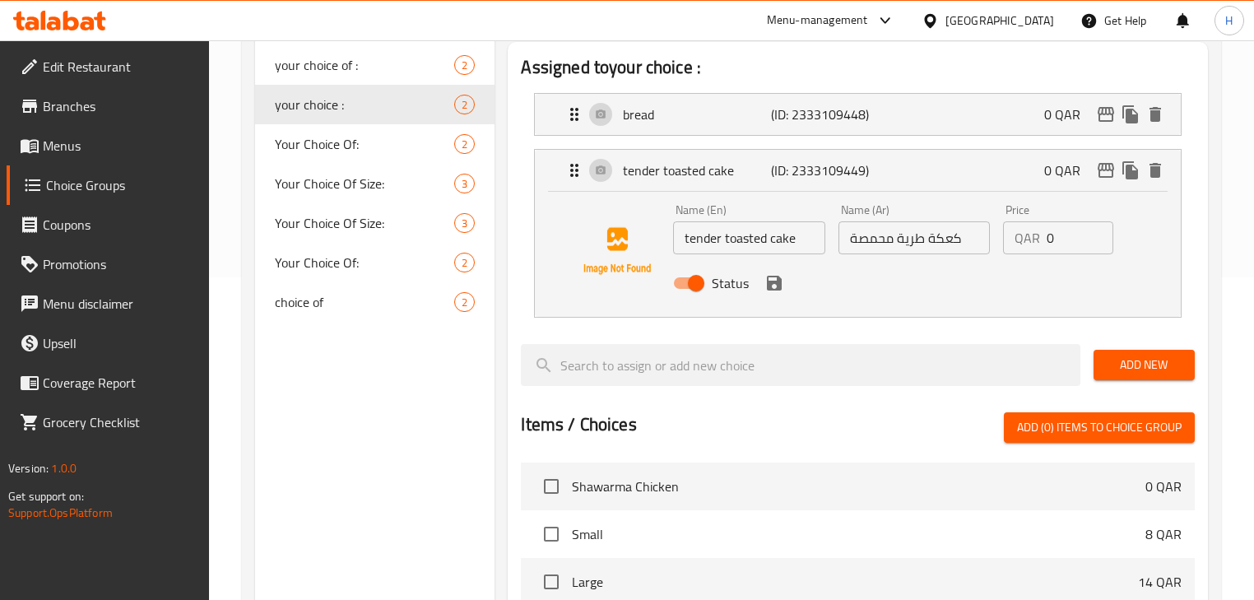
scroll to position [395, 0]
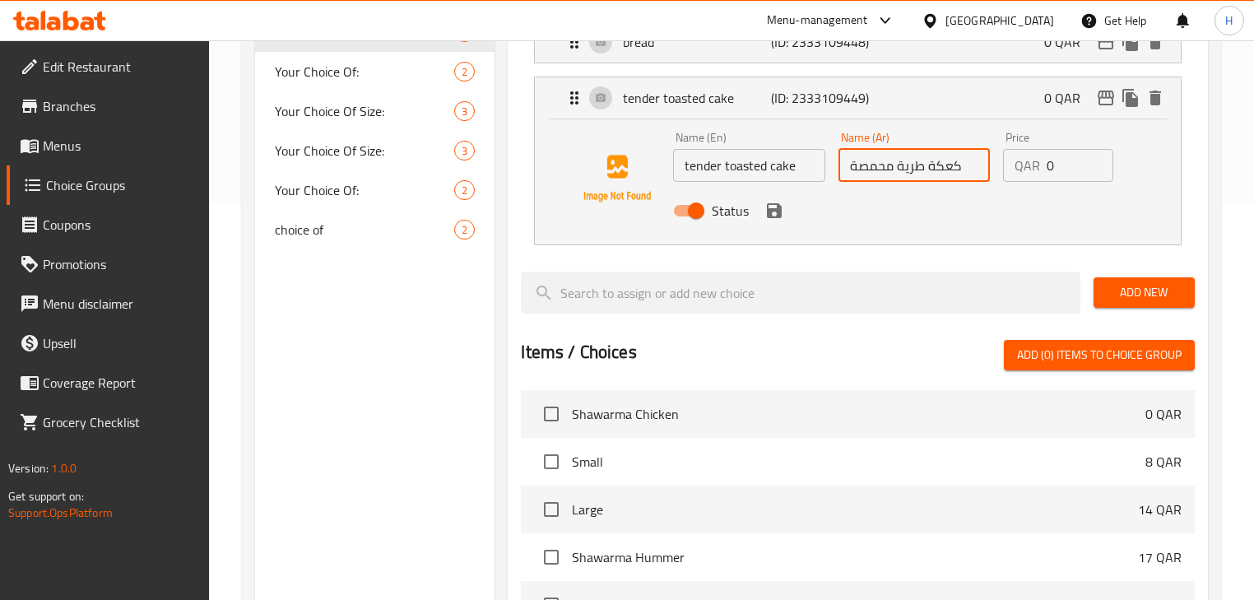
drag, startPoint x: 947, startPoint y: 165, endPoint x: 949, endPoint y: 175, distance: 11.0
click at [950, 175] on input "كعكة طرية محمصة" at bounding box center [914, 165] width 151 height 33
click at [927, 168] on input "كيكة طرية محمصة" at bounding box center [914, 165] width 151 height 33
click at [775, 212] on icon "save" at bounding box center [775, 211] width 20 height 20
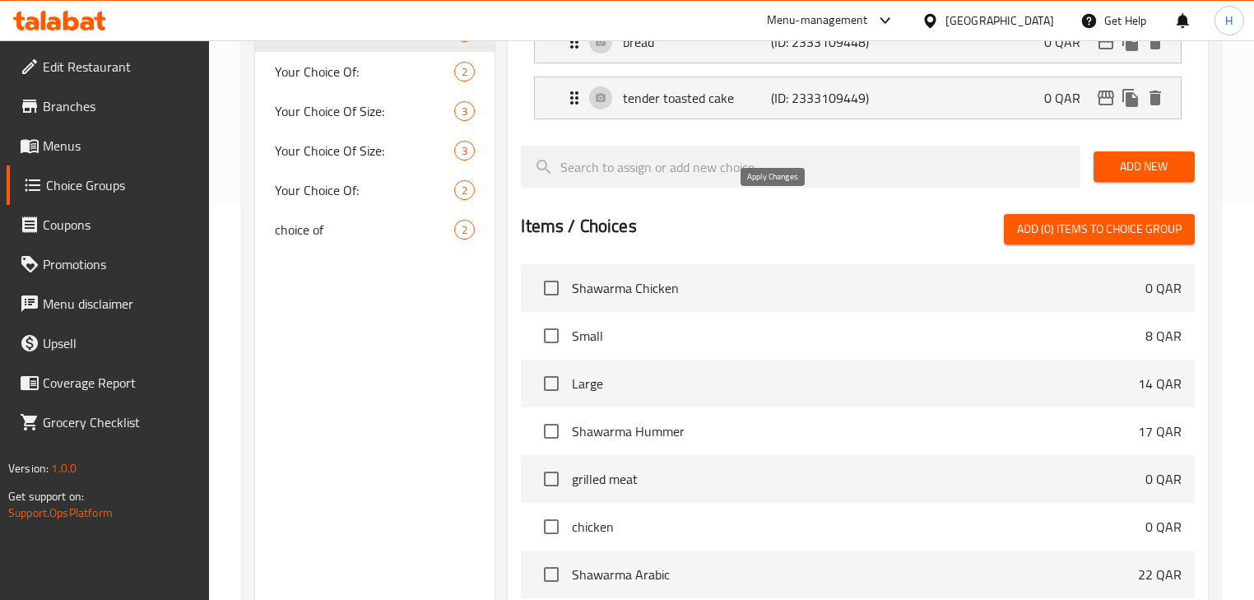
type input "كيك طرية محمصة"
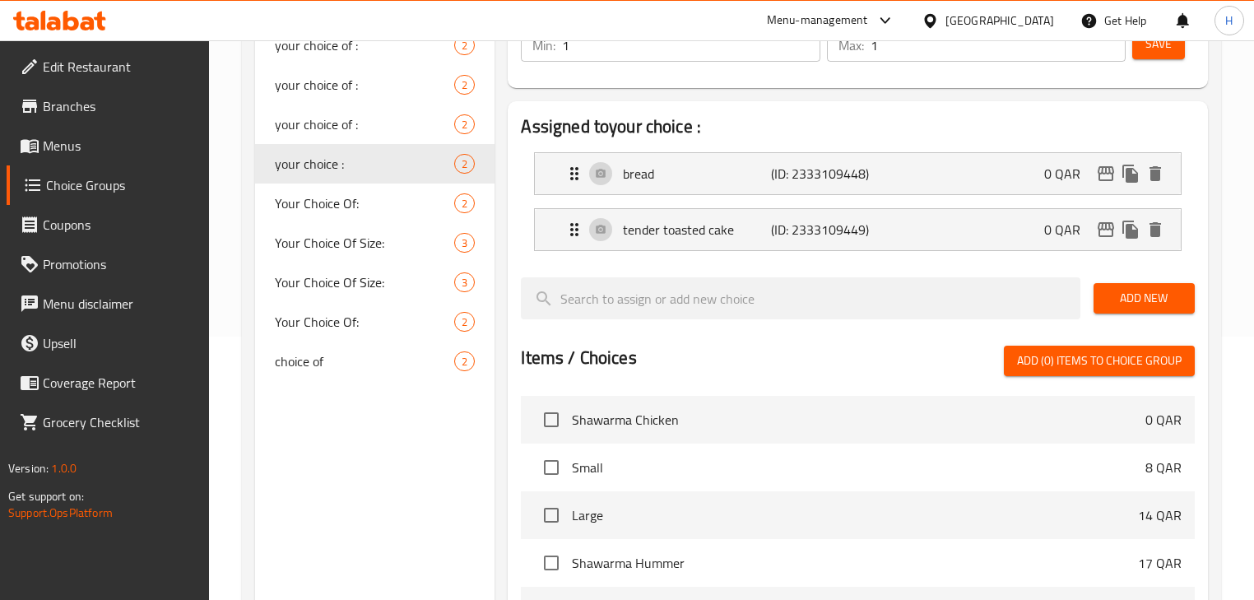
scroll to position [198, 0]
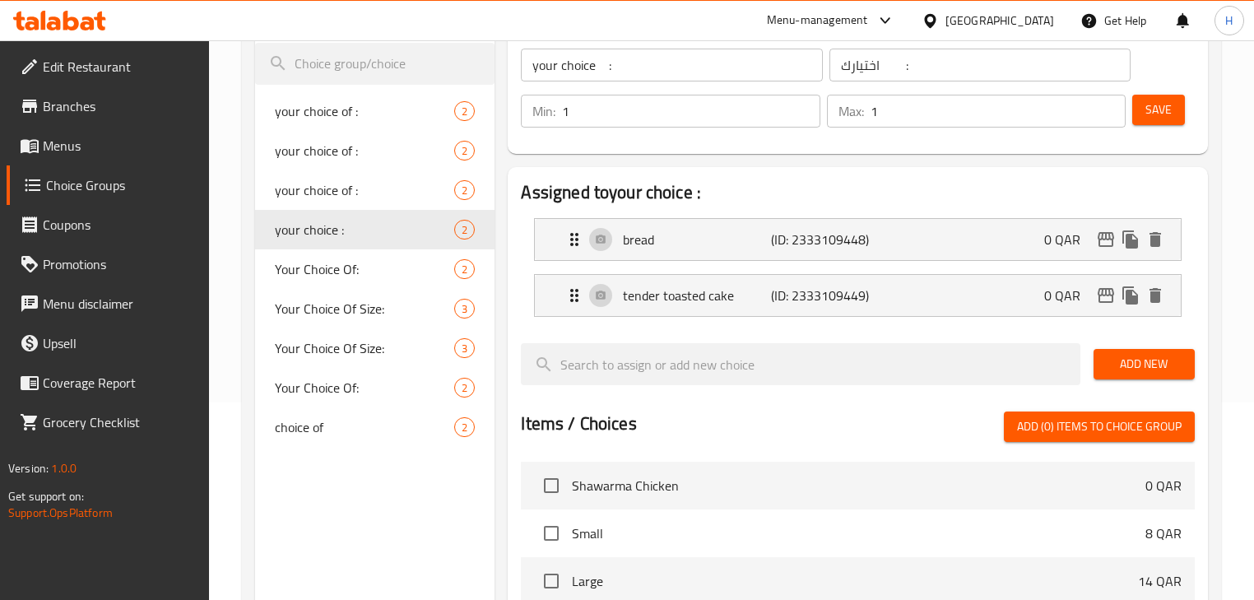
click at [1156, 109] on span "Save" at bounding box center [1159, 110] width 26 height 21
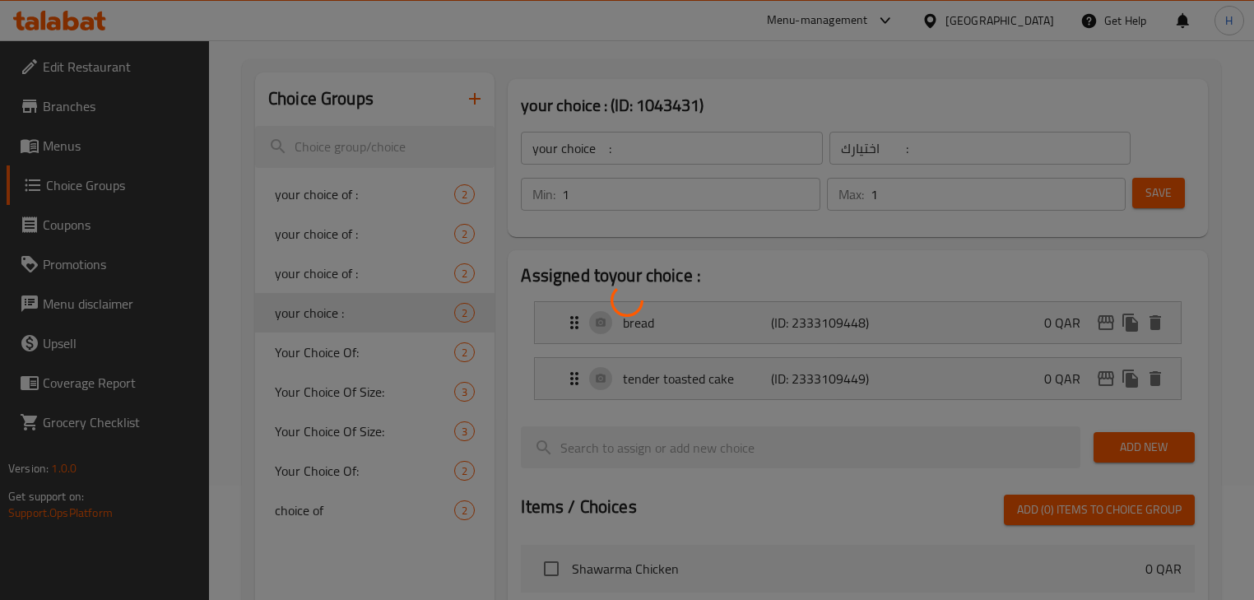
scroll to position [66, 0]
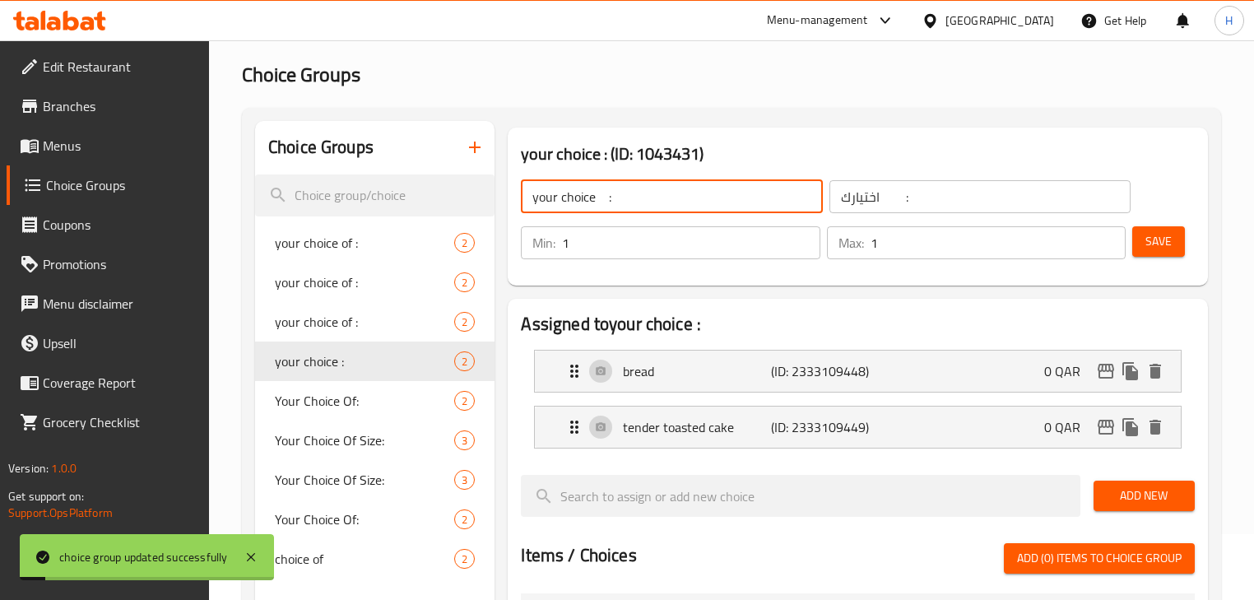
drag, startPoint x: 607, startPoint y: 191, endPoint x: 612, endPoint y: 207, distance: 17.4
click at [607, 197] on input "your choice :" at bounding box center [671, 196] width 301 height 33
type input "your choice:"
click at [874, 195] on input "اختيارك :" at bounding box center [980, 196] width 301 height 33
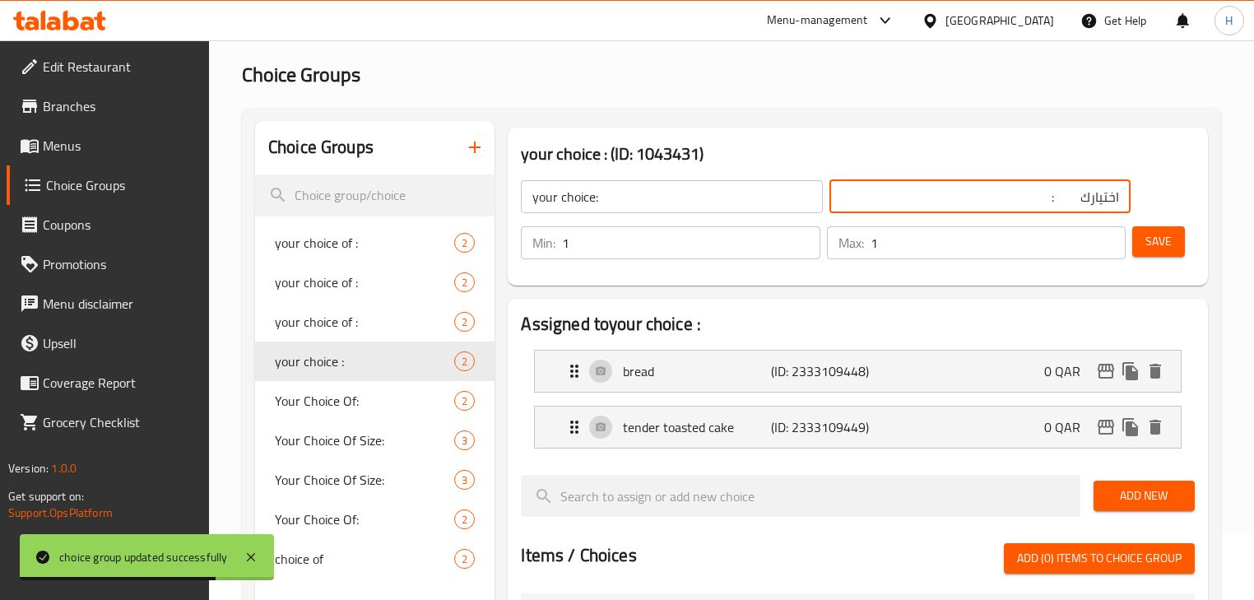
drag, startPoint x: 1081, startPoint y: 198, endPoint x: 1059, endPoint y: 198, distance: 22.2
click at [1059, 198] on input "اختيارك :" at bounding box center [980, 196] width 301 height 33
type input "اختيارك:"
click at [1167, 257] on button "Save" at bounding box center [1159, 241] width 53 height 30
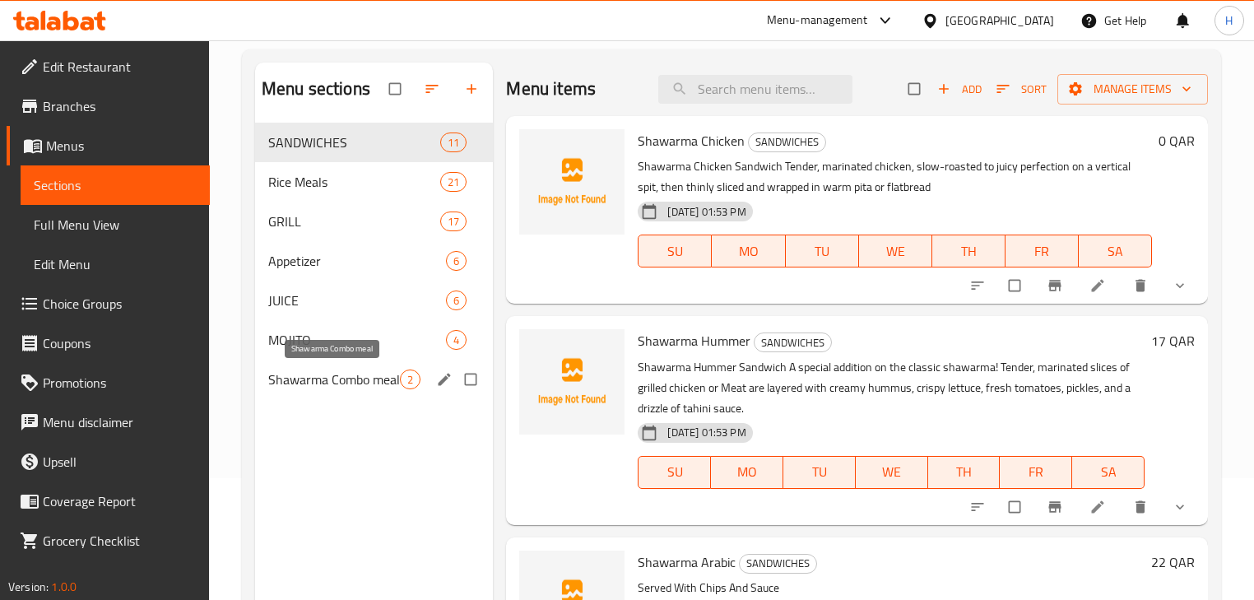
scroll to position [132, 0]
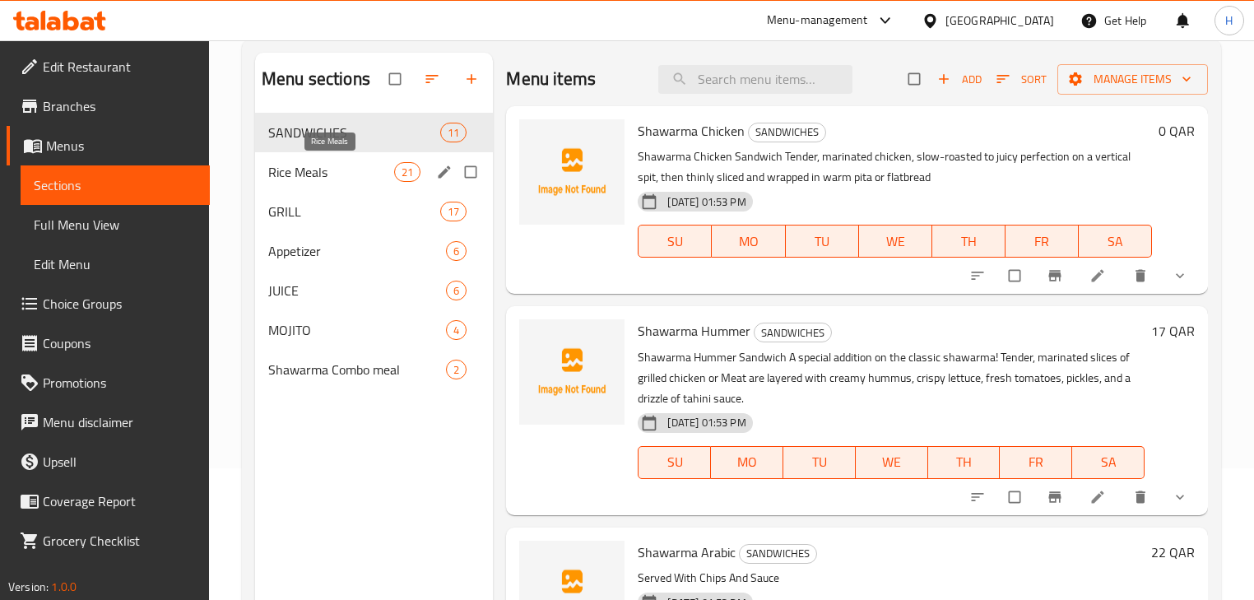
click at [336, 175] on span "Rice Meals" at bounding box center [331, 172] width 126 height 20
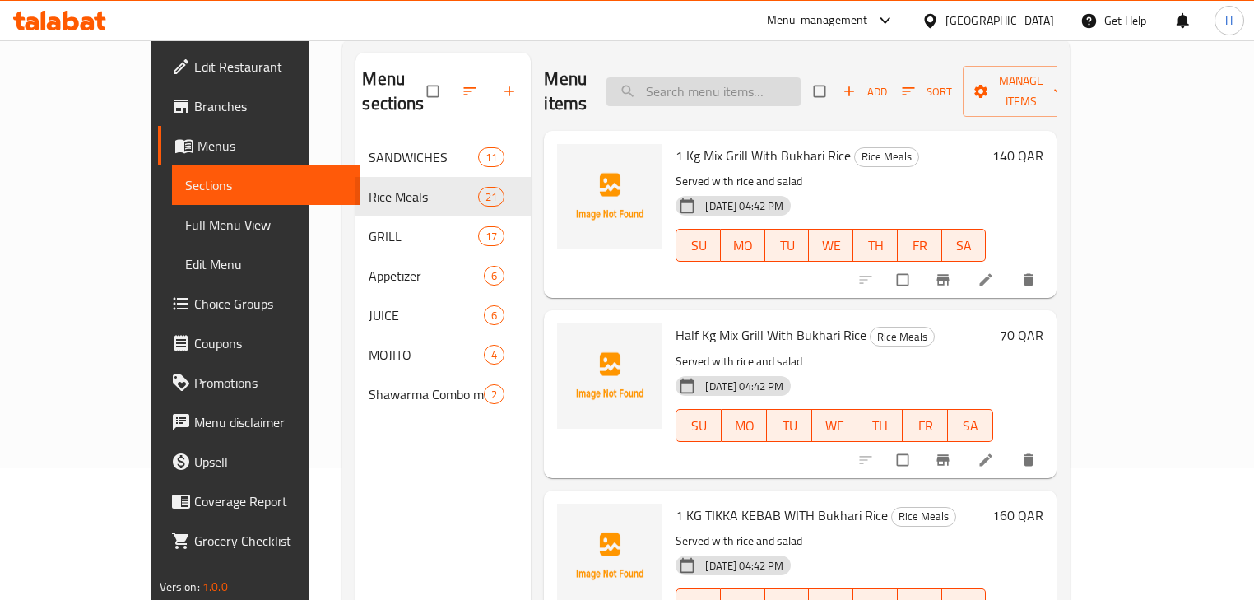
click at [752, 79] on input "search" at bounding box center [704, 91] width 194 height 29
paste input "KOFTE"
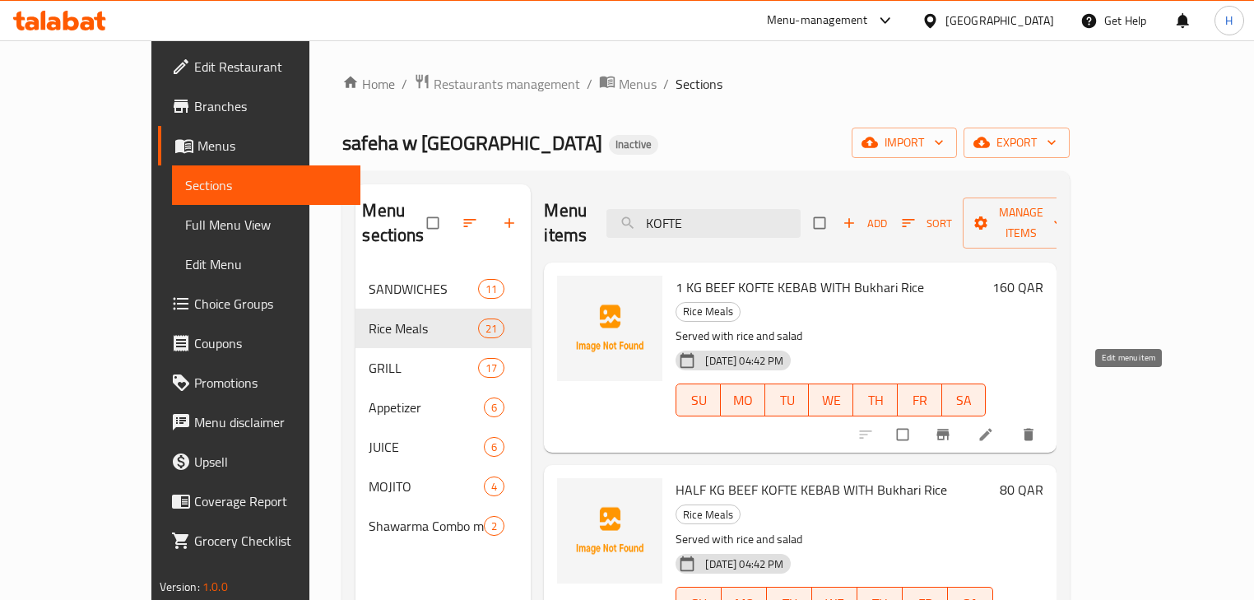
type input "KOFTE"
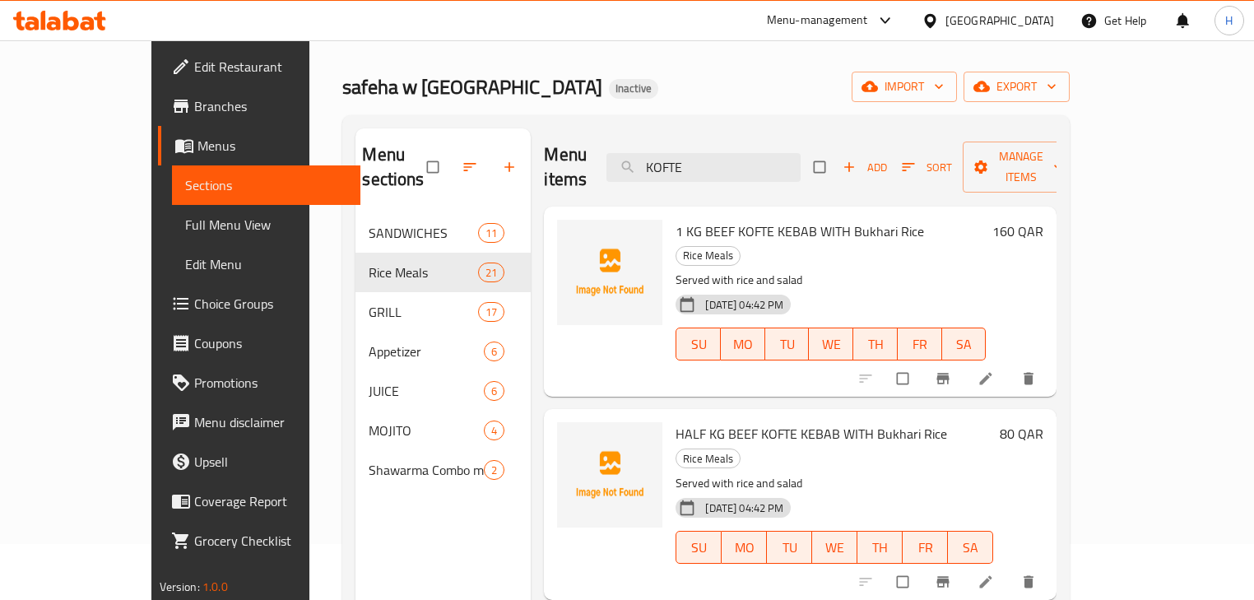
scroll to position [33, 0]
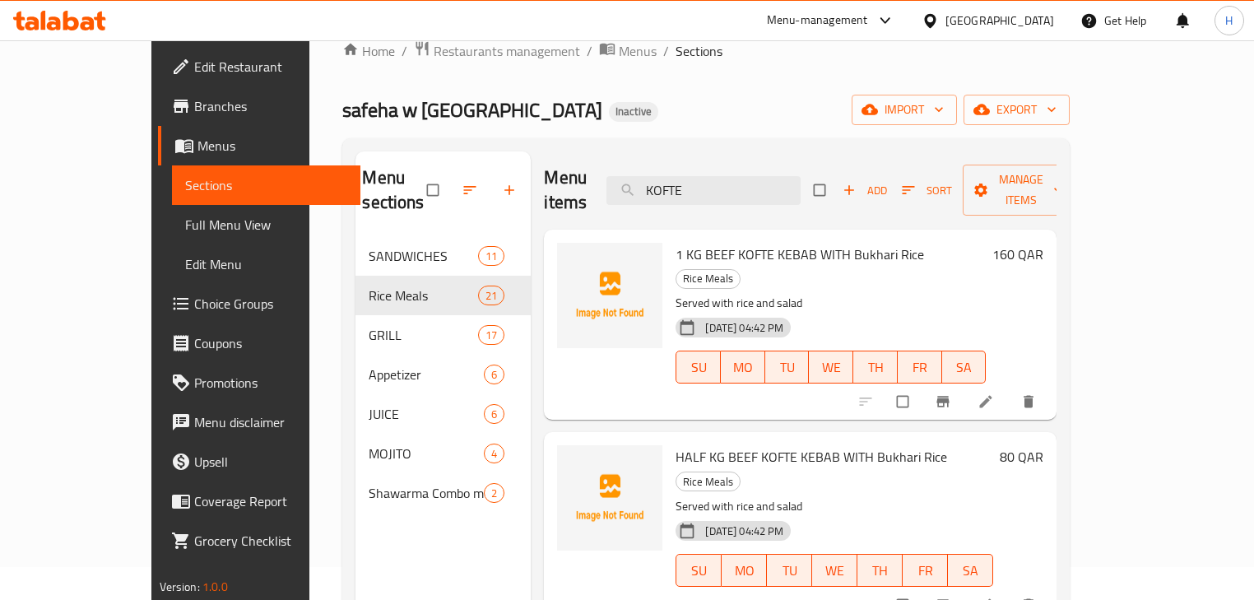
click at [929, 293] on p "Served with rice and salad" at bounding box center [831, 303] width 310 height 21
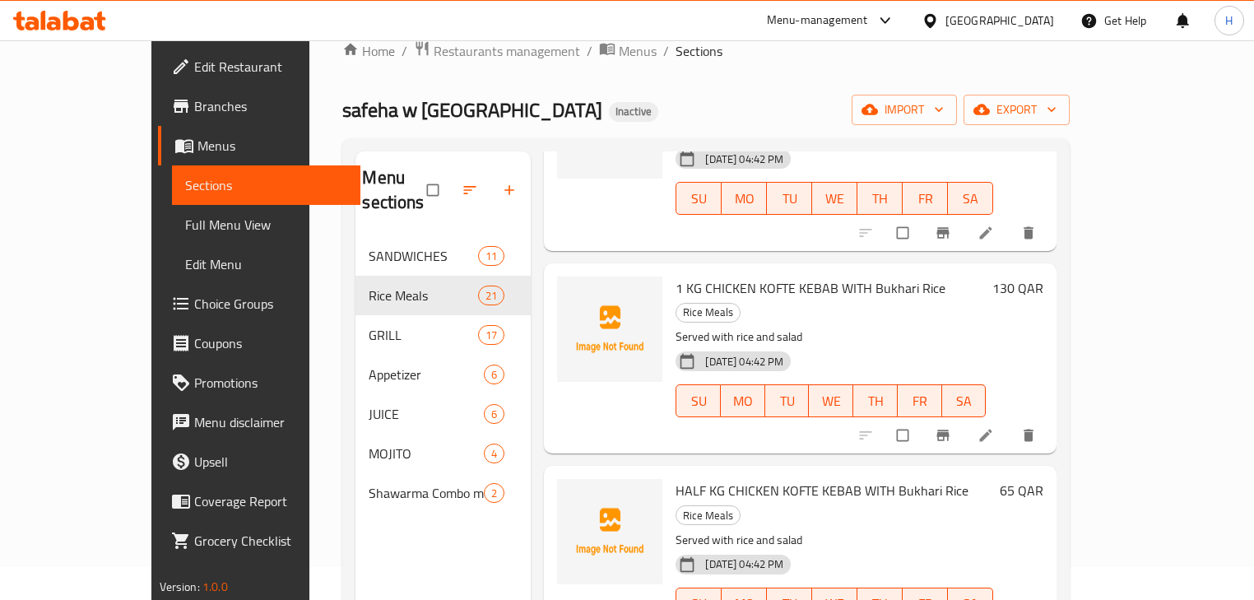
scroll to position [395, 0]
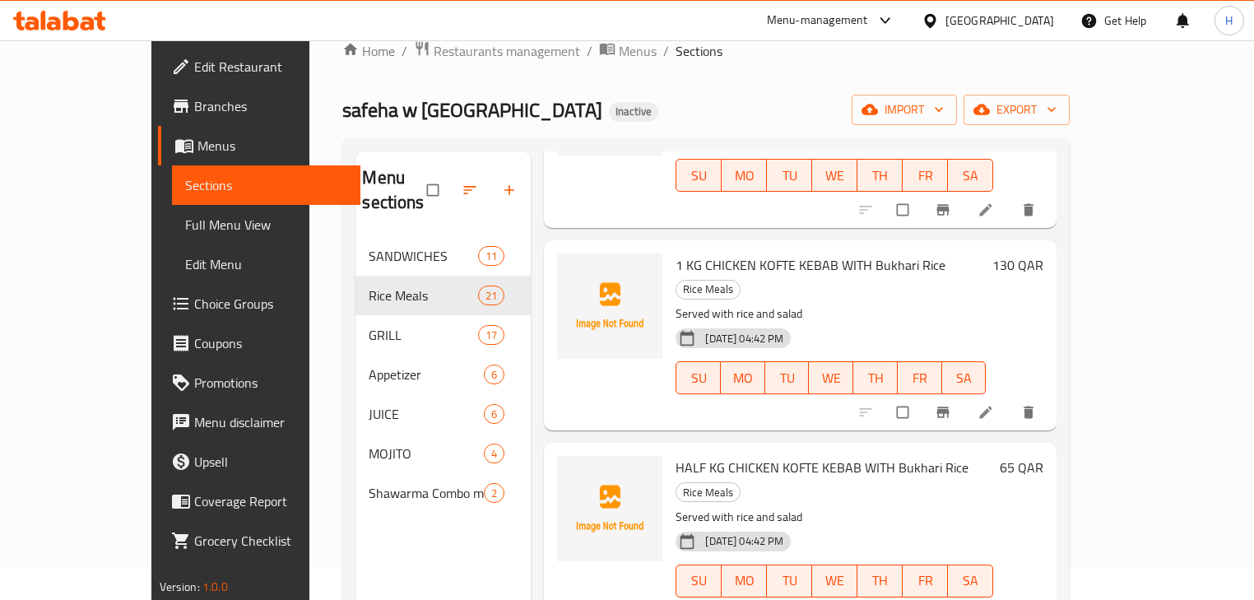
drag, startPoint x: 1120, startPoint y: 328, endPoint x: 1082, endPoint y: 376, distance: 60.9
drag, startPoint x: 1082, startPoint y: 376, endPoint x: 1129, endPoint y: 323, distance: 71.2
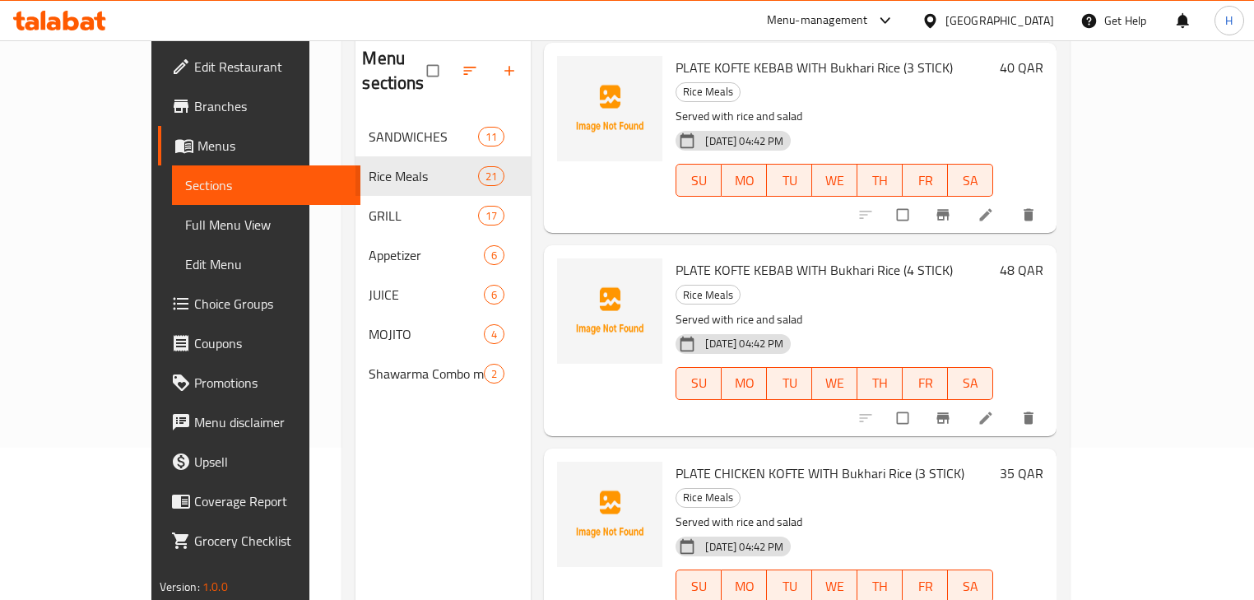
scroll to position [230, 0]
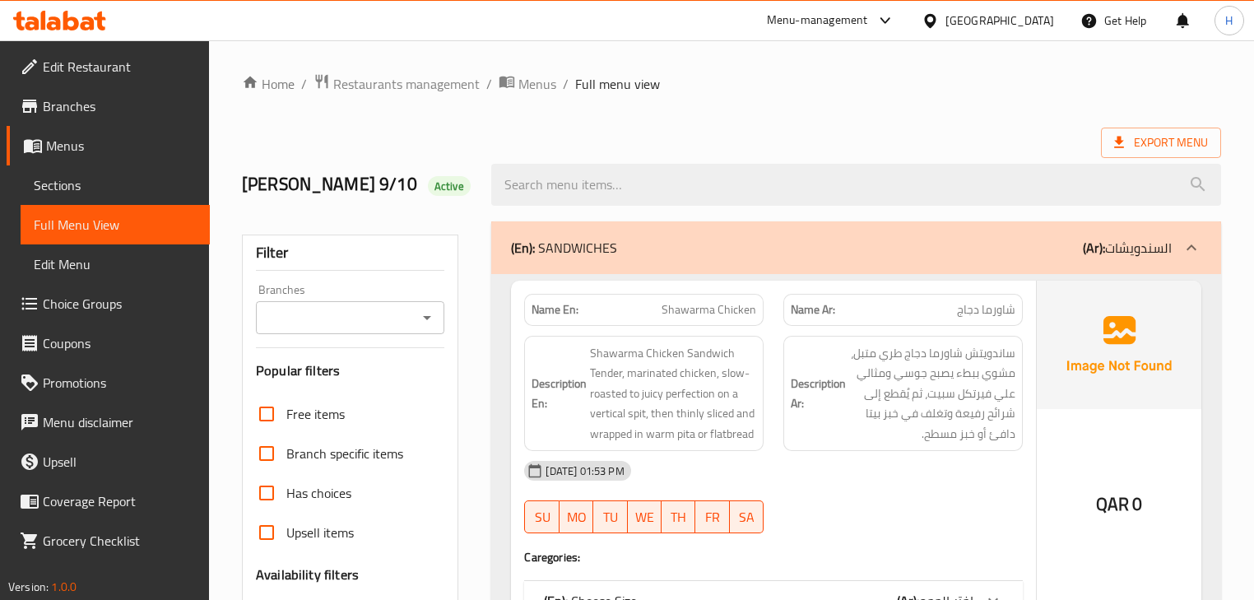
scroll to position [3712, 0]
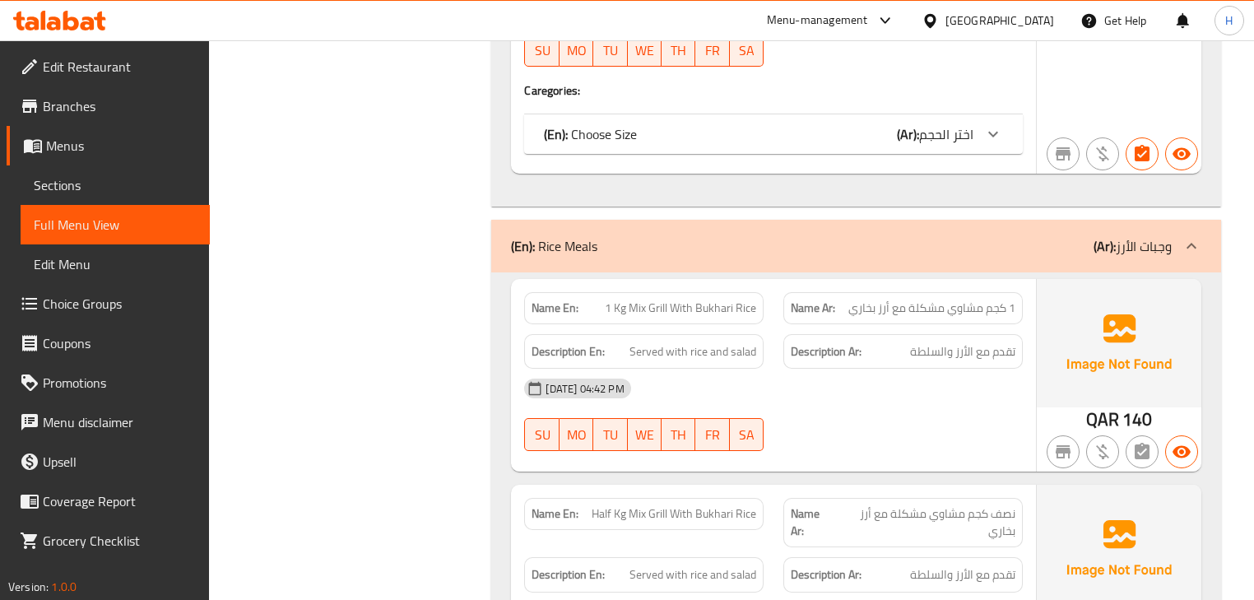
click at [777, 328] on div "Description Ar: تقدم مع الأرز والسلطة" at bounding box center [903, 351] width 259 height 55
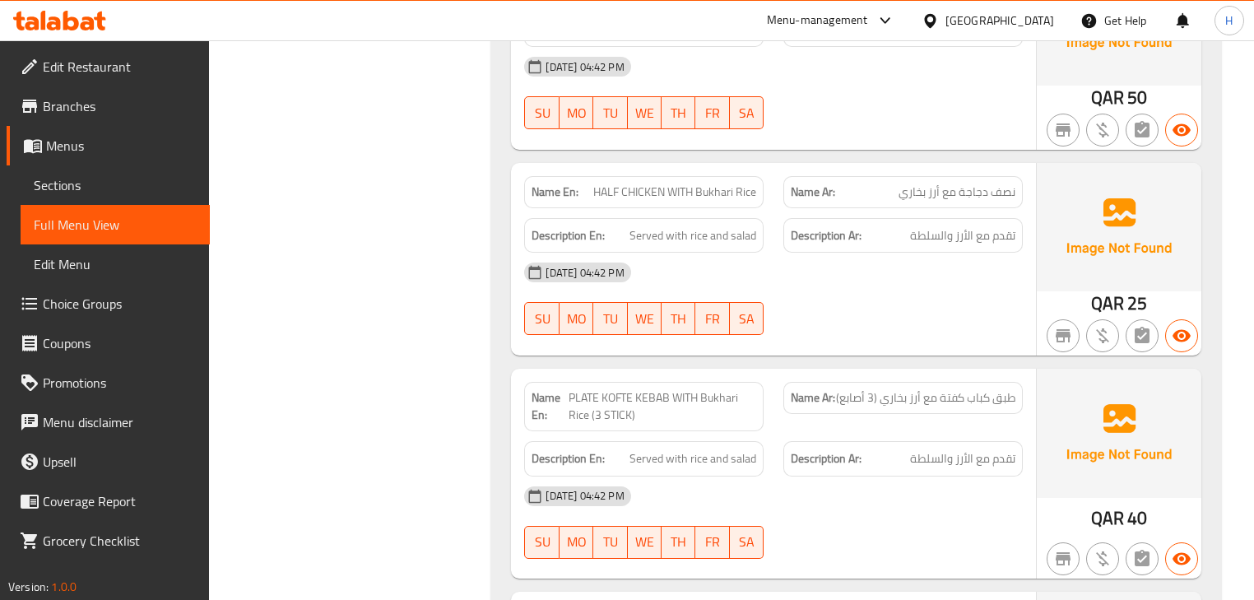
scroll to position [5819, 0]
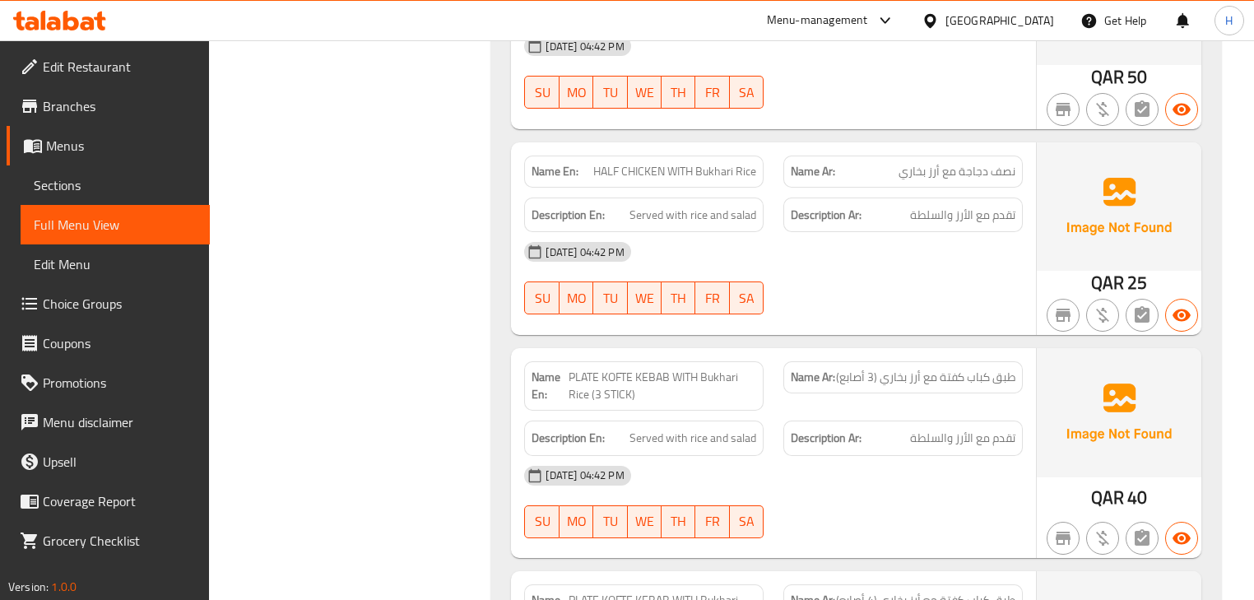
click at [624, 369] on span "PLATE KOFTE KEBAB WITH Bukhari Rice (3 STICK)" at bounding box center [663, 386] width 188 height 35
copy span "KOFTE"
click at [608, 369] on span "PLATE KOFTE KEBAB WITH Bukhari Rice (3 STICK)" at bounding box center [663, 386] width 188 height 35
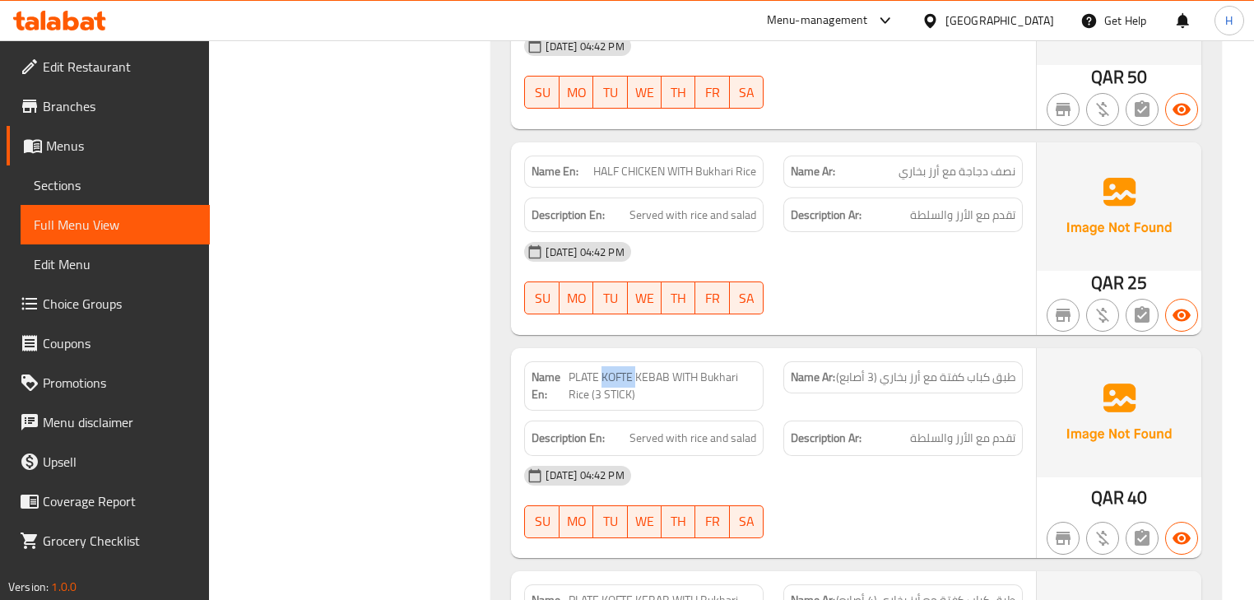
copy span "KOFTE"
drag, startPoint x: 766, startPoint y: 328, endPoint x: 733, endPoint y: 314, distance: 35.8
click at [770, 324] on div "Name En: 1 Kg Mix Grill With Bukhari Rice Name Ar: 1 كجم مشاوي مشكلة مع أرز بخا…" at bounding box center [855, 491] width 729 height 4652
click at [767, 300] on div "SU MO TU WE TH FR SA" at bounding box center [643, 298] width 259 height 53
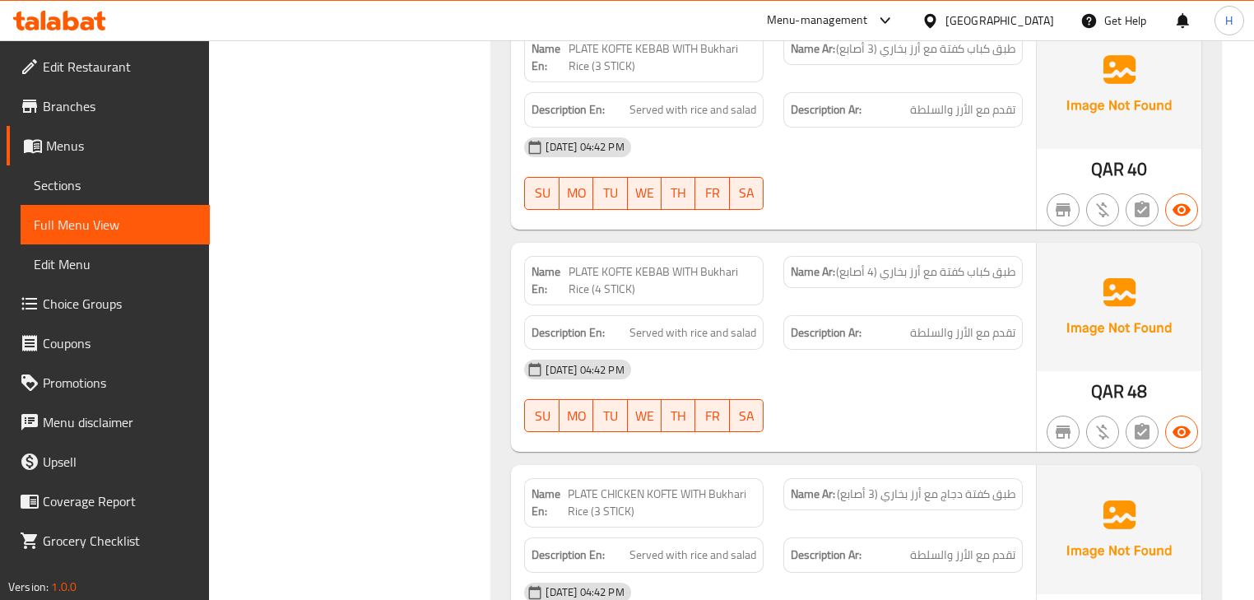
scroll to position [6082, 0]
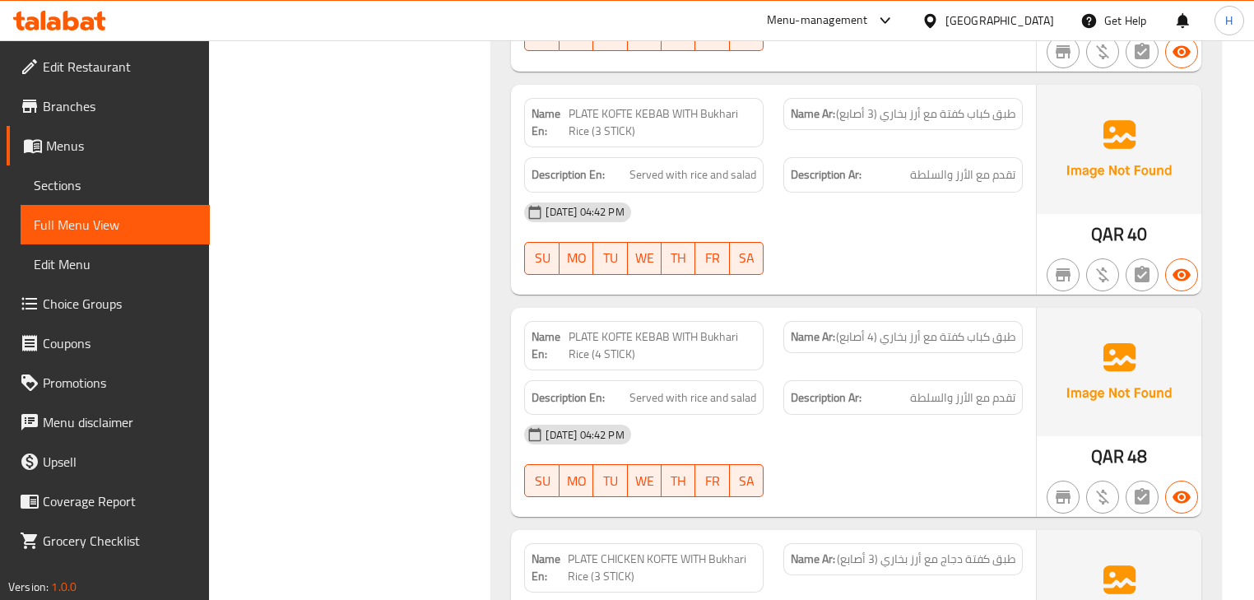
click at [755, 311] on div "Name En: PLATE KOFTE KEBAB WITH Bukhari Rice (4 STICK)" at bounding box center [643, 345] width 259 height 69
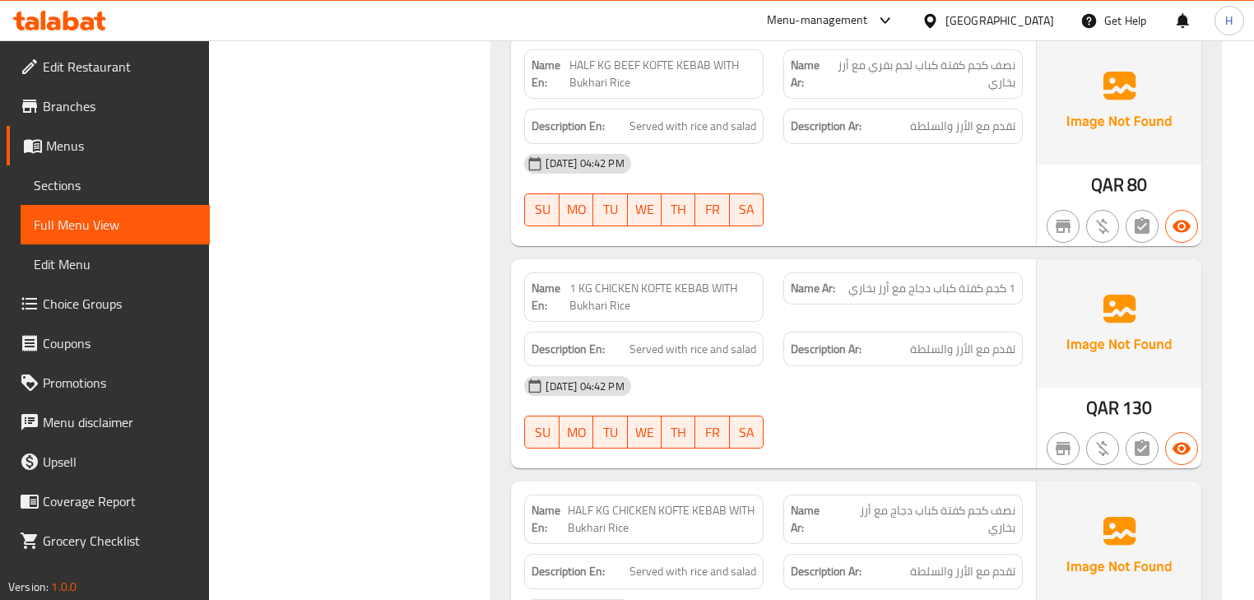
scroll to position [5029, 0]
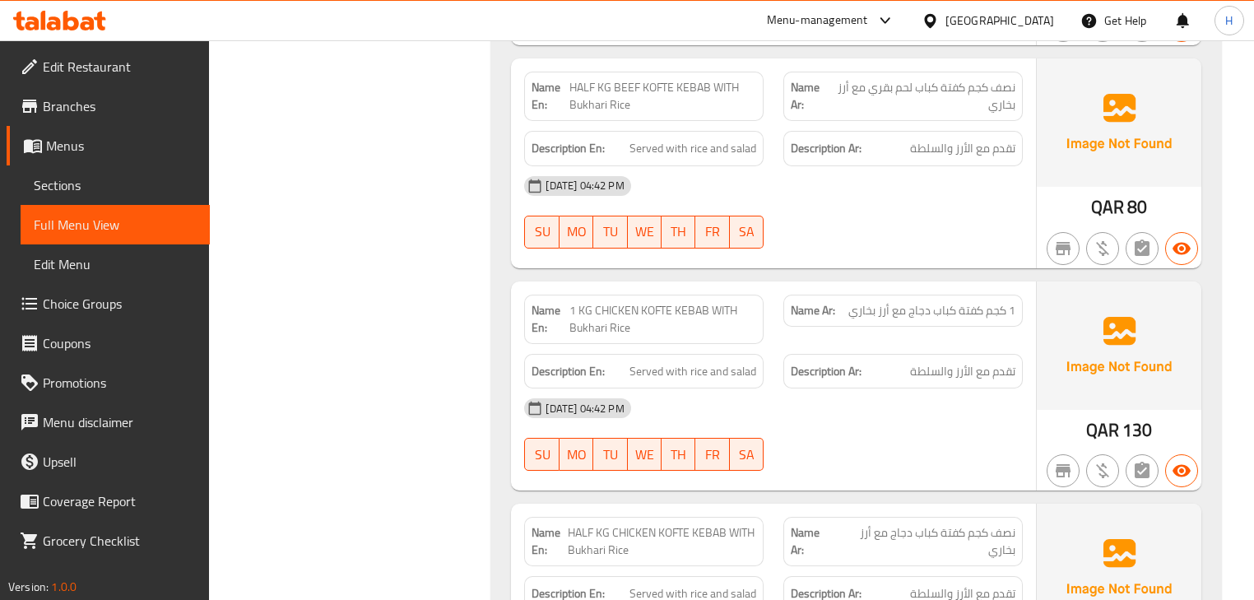
click at [797, 369] on strong "Description Ar:" at bounding box center [826, 371] width 71 height 21
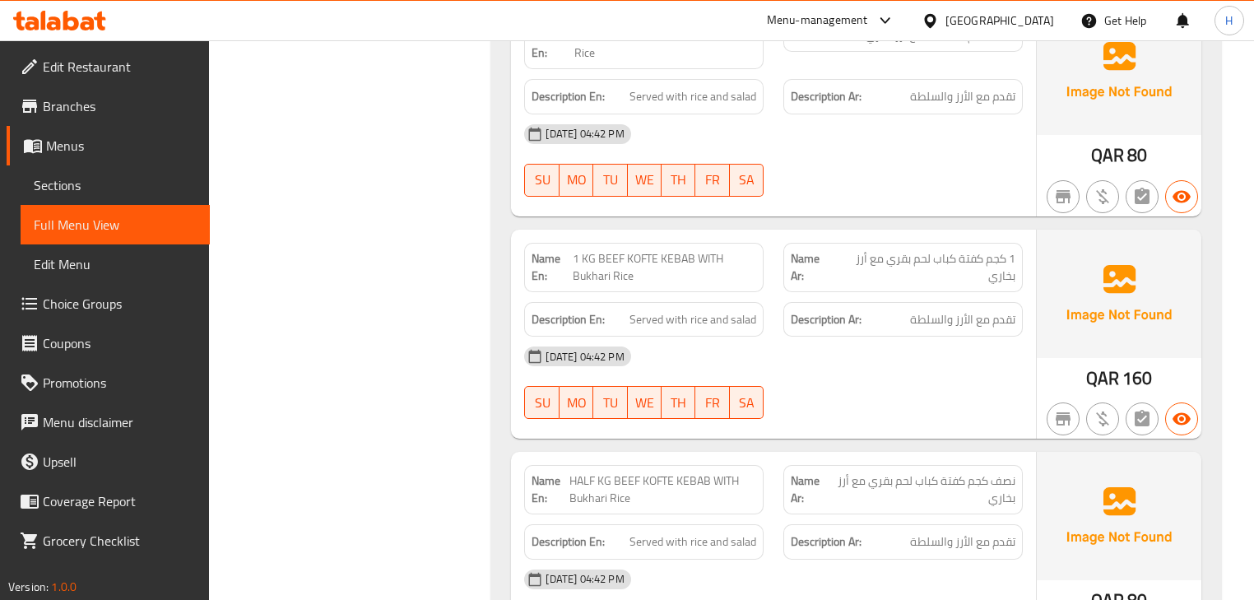
scroll to position [4634, 0]
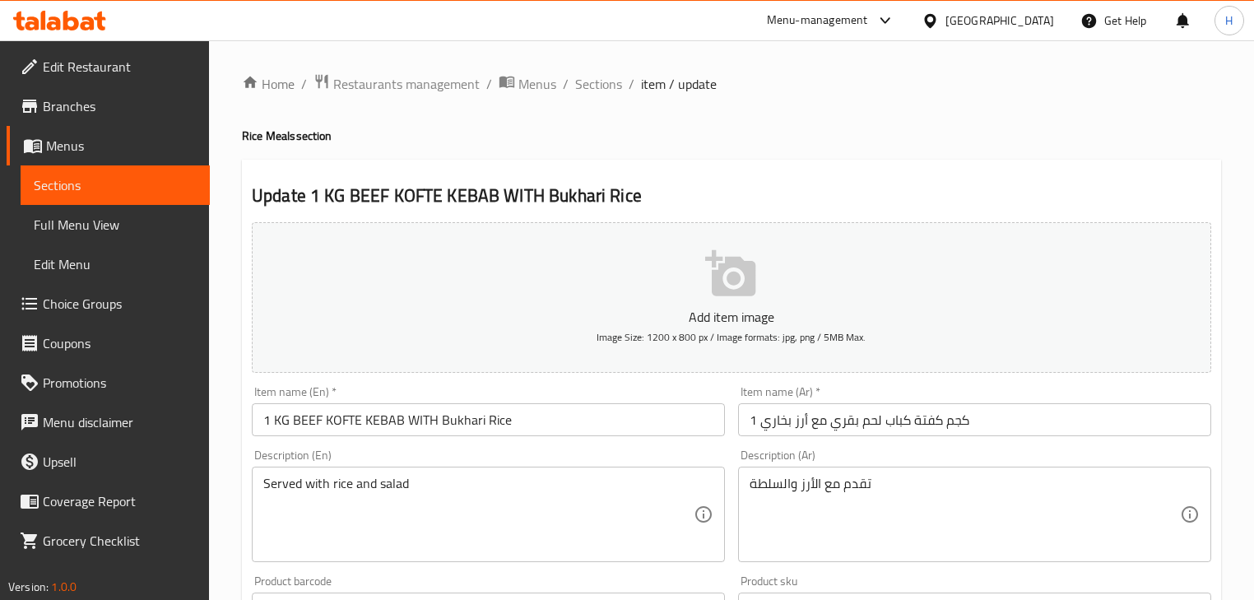
click at [869, 433] on input "1 كجم كفتة كباب لحم بقري مع أرز بخاري" at bounding box center [974, 419] width 473 height 33
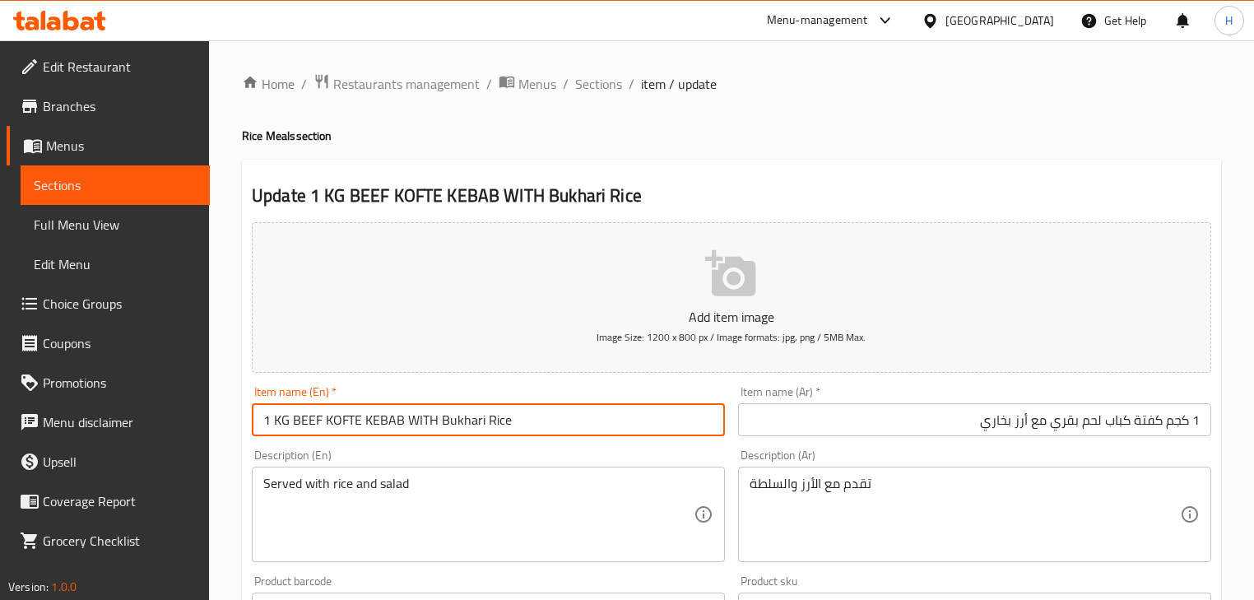
click at [359, 419] on input "1 KG BEEF KOFTE KEBAB WITH Bukhari Rice" at bounding box center [488, 419] width 473 height 33
click at [514, 424] on input "1 KG BEEF KOFTA KEBAB WITH Bukhari Rice" at bounding box center [488, 419] width 473 height 33
type input "1 KG BEEF KOFTA KEBAB WITH Bukhari Rice"
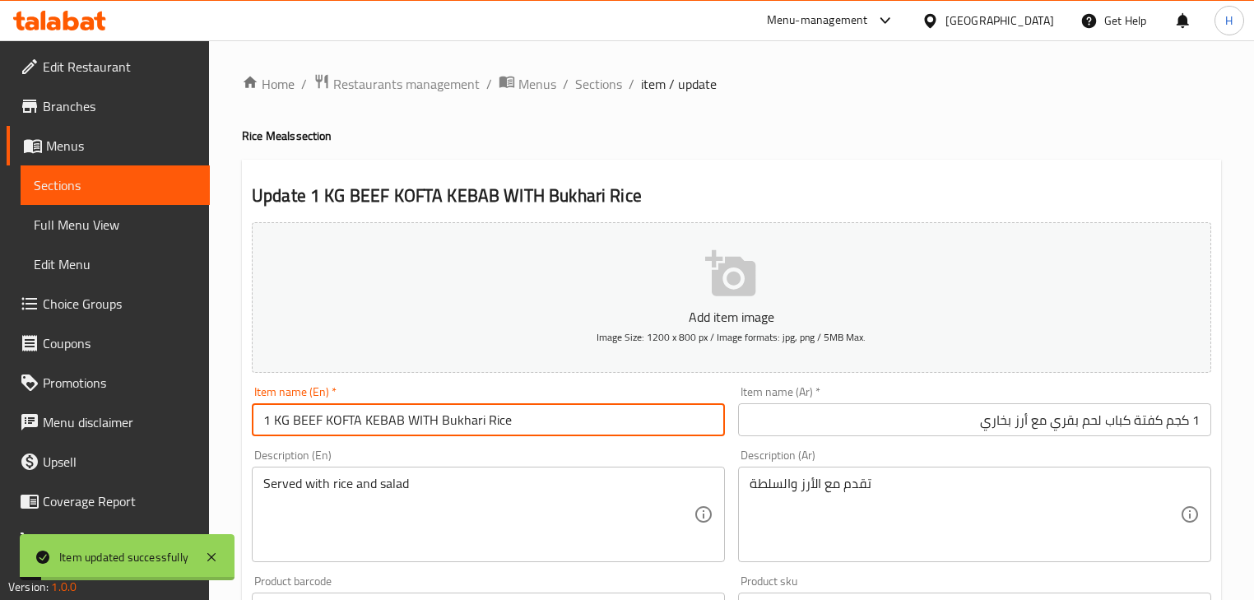
click at [357, 421] on input "1 KG BEEF KOFTA KEBAB WITH Bukhari Rice" at bounding box center [488, 419] width 473 height 33
click at [339, 426] on input "1 KG BEEF KOFTA KEBAB WITH Bukhari Rice" at bounding box center [488, 419] width 473 height 33
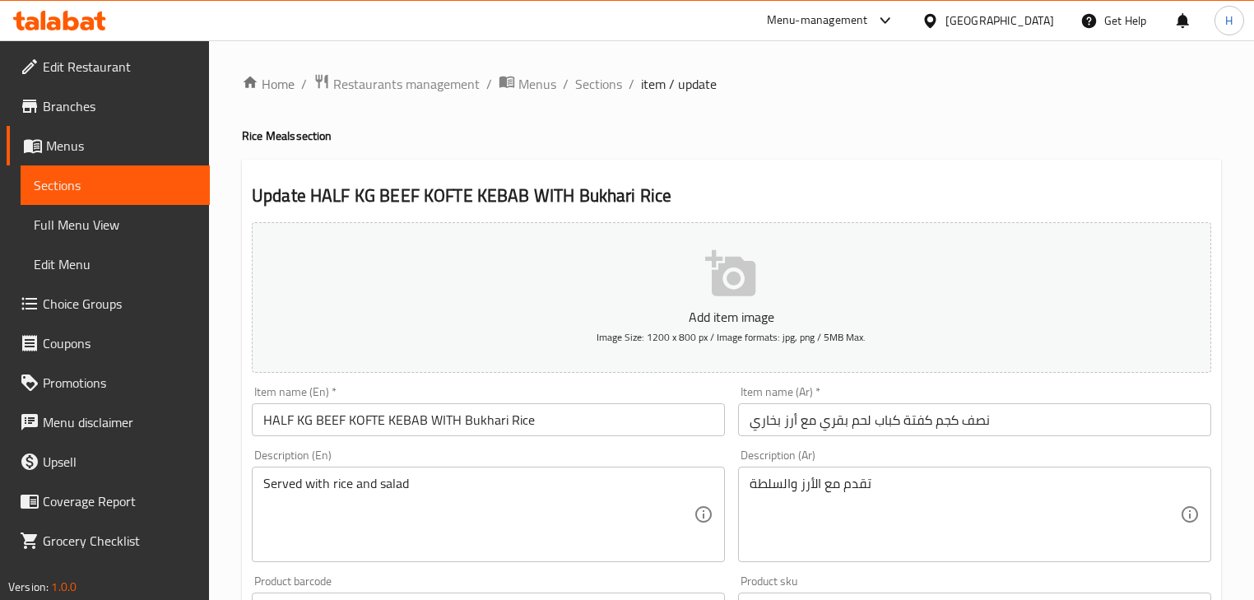
click at [362, 422] on input "HALF KG BEEF KOFTE KEBAB WITH Bukhari Rice" at bounding box center [488, 419] width 473 height 33
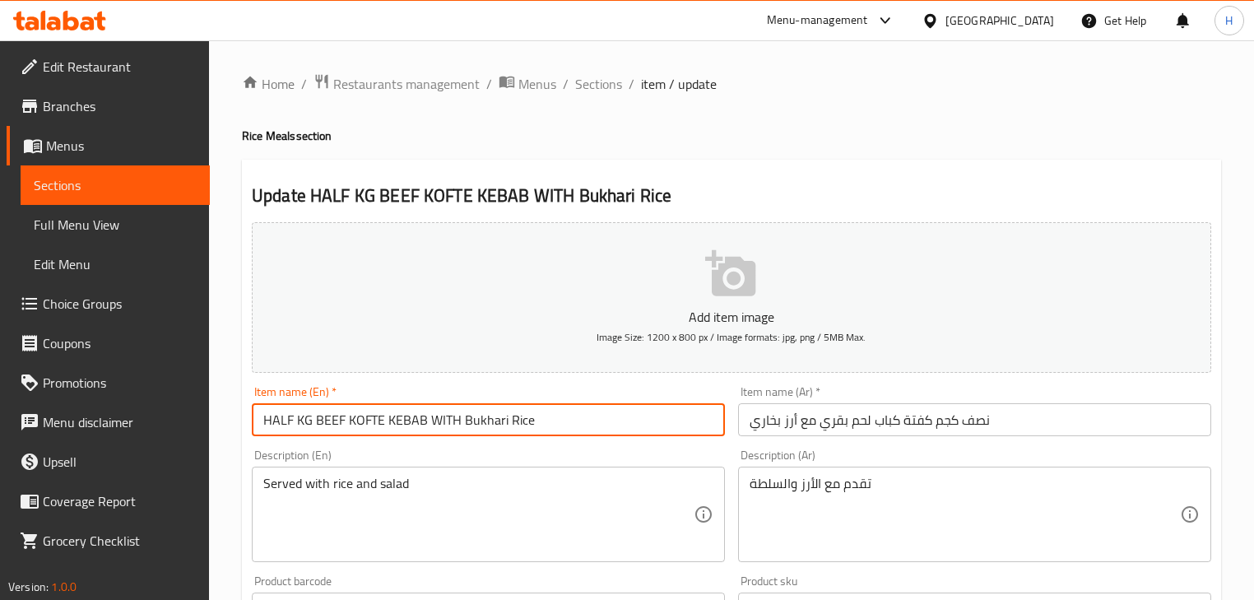
paste input "A"
click at [565, 430] on input "HALF KG BEEF KOFTA KEBAB WITH Bukhari Rice" at bounding box center [488, 419] width 473 height 33
type input "HALF KG BEEF KOFTA KEBAB WITH Bukhari Rice"
click at [364, 421] on input "1 KG CHICKEN KOFTE KEBAB WITH Bukhari Rice" at bounding box center [488, 419] width 473 height 33
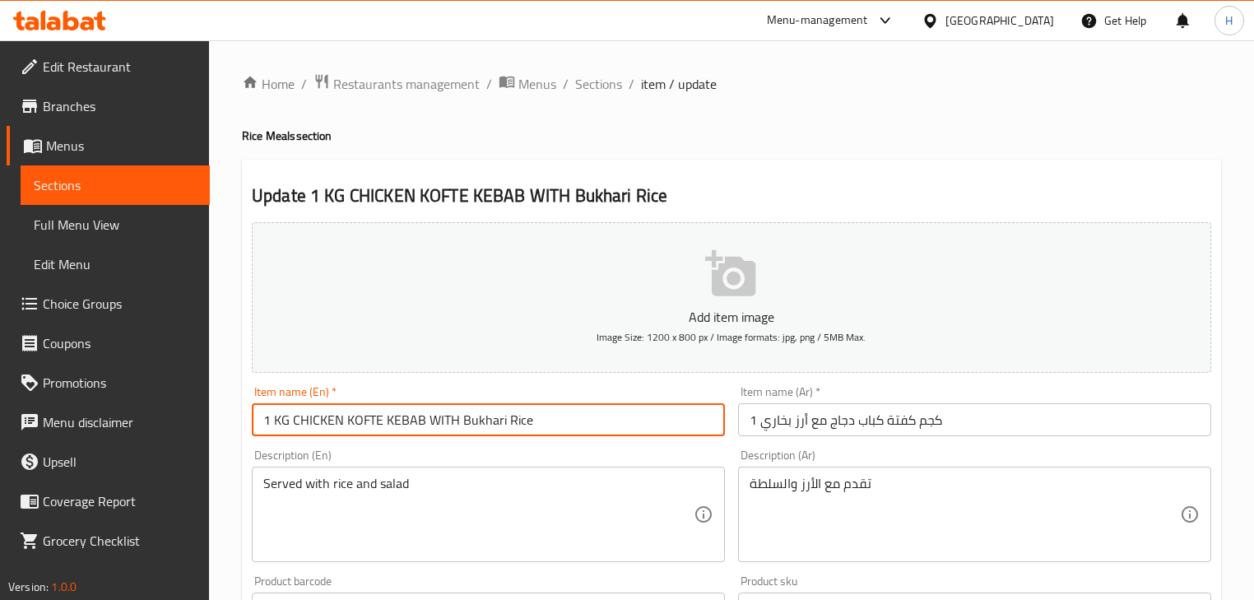
click at [364, 421] on input "1 KG CHICKEN KOFTE KEBAB WITH Bukhari Rice" at bounding box center [488, 419] width 473 height 33
paste input "A"
click at [575, 421] on input "1 KG CHICKEN KOFTA KEBAB WITH Bukhari Rice" at bounding box center [488, 419] width 473 height 33
type input "1 KG CHICKEN KOFTA KEBAB WITH Bukhari Rice"
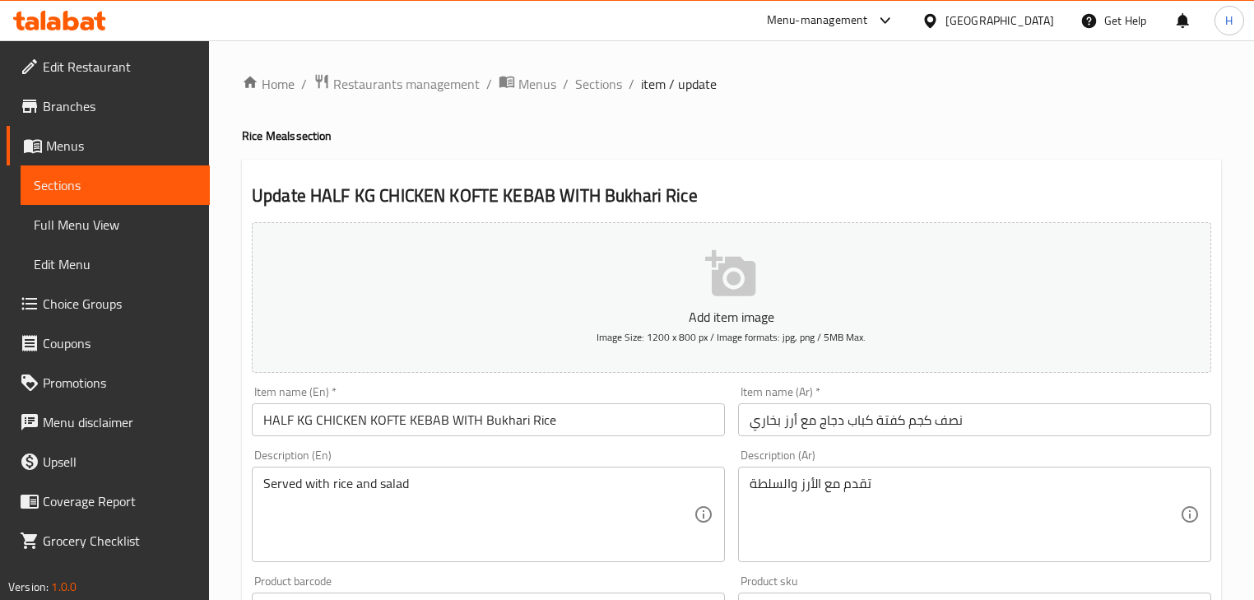
click at [388, 424] on input "HALF KG CHICKEN KOFTE KEBAB WITH Bukhari Rice" at bounding box center [488, 419] width 473 height 33
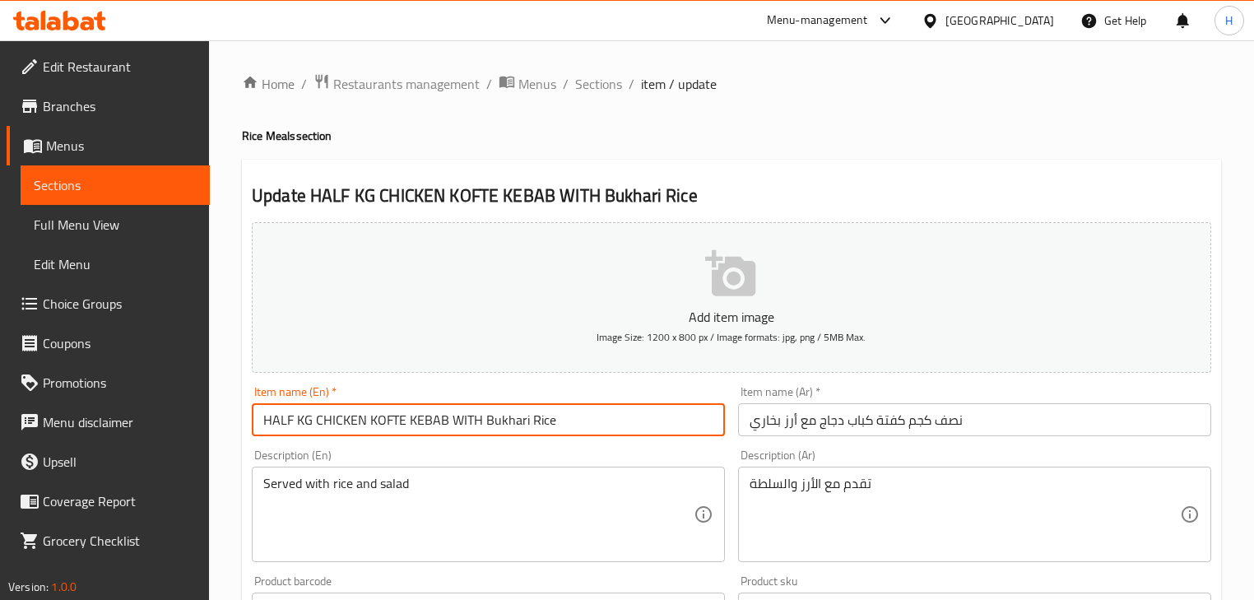
click at [388, 424] on input "HALF KG CHICKEN KOFTE KEBAB WITH Bukhari Rice" at bounding box center [488, 419] width 473 height 33
paste input "A"
click at [566, 420] on input "HALF KG CHICKEN KOFTA KEBAB WITH Bukhari Rice" at bounding box center [488, 419] width 473 height 33
type input "HALF KG CHICKEN KOFTA KEBAB WITH Bukhari Rice"
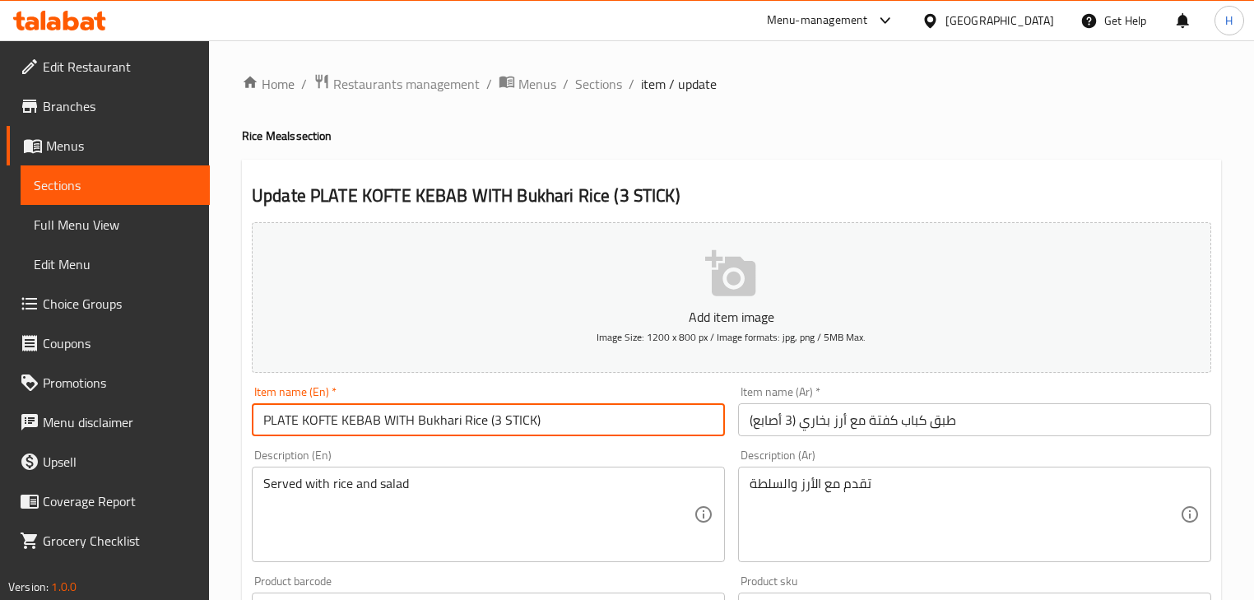
click at [326, 420] on input "PLATE KOFTE KEBAB WITH Bukhari Rice (3 STICK)" at bounding box center [488, 419] width 473 height 33
paste input "A"
type input "PLATE KOFTA KEBAB WITH Bukhari Rice (3 STICK)"
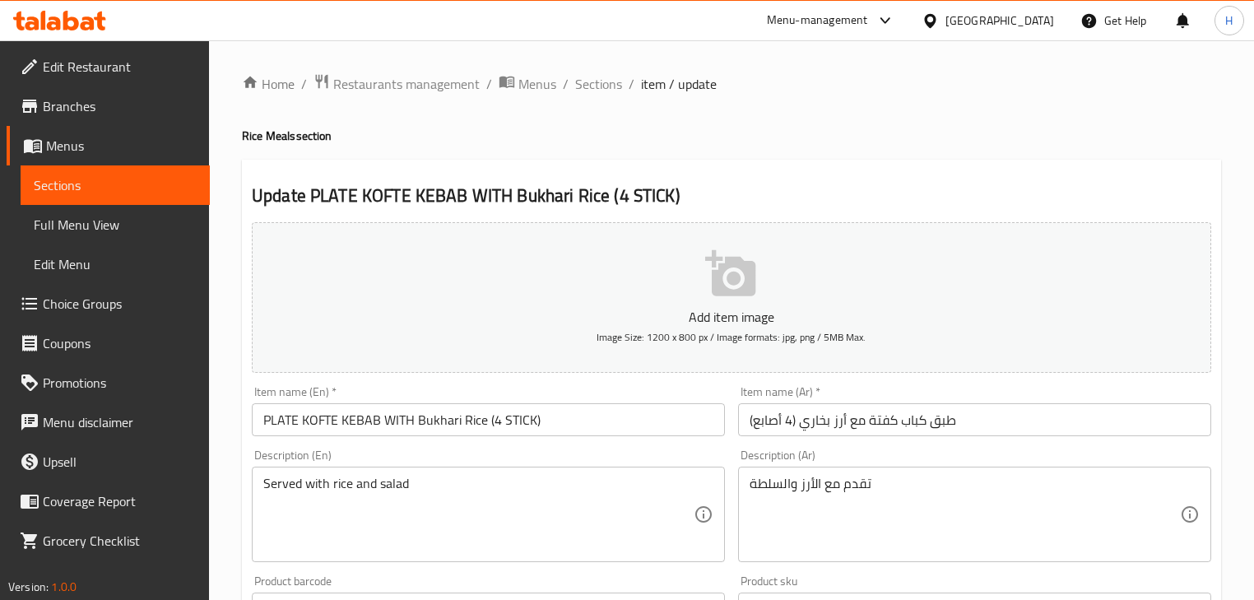
click at [316, 422] on input "PLATE KOFTE KEBAB WITH Bukhari Rice (4 STICK)" at bounding box center [488, 419] width 473 height 33
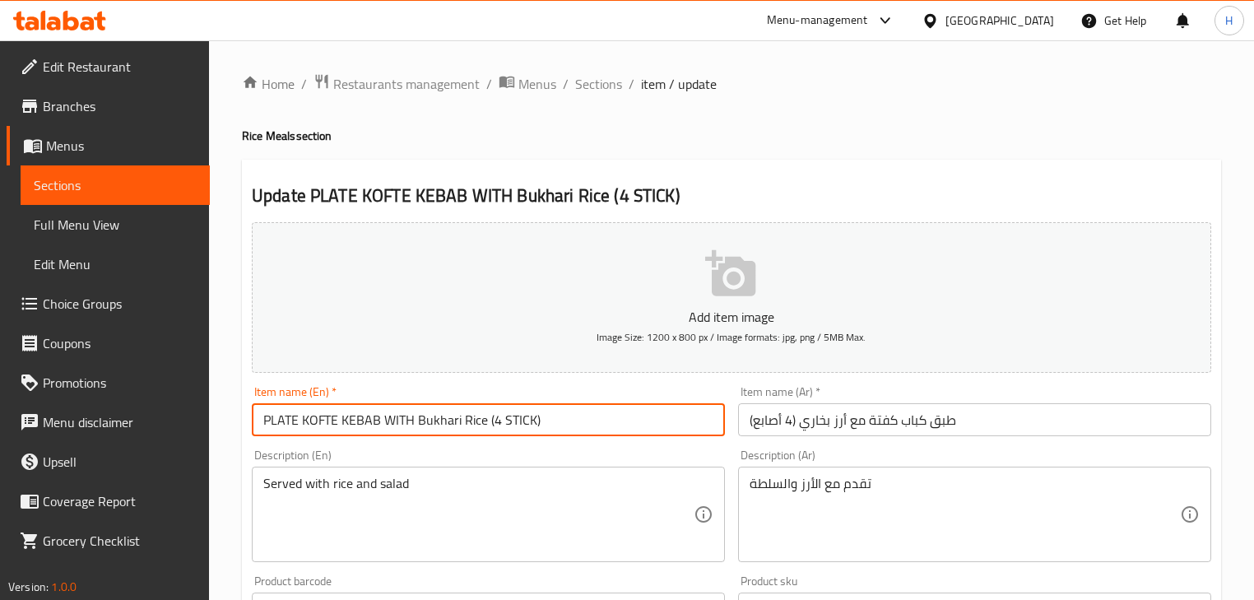
click at [316, 422] on input "PLATE KOFTE KEBAB WITH Bukhari Rice (4 STICK)" at bounding box center [488, 419] width 473 height 33
paste input "A"
type input "PLATE KOFTA KEBAB WITH Bukhari Rice (4 STICK)"
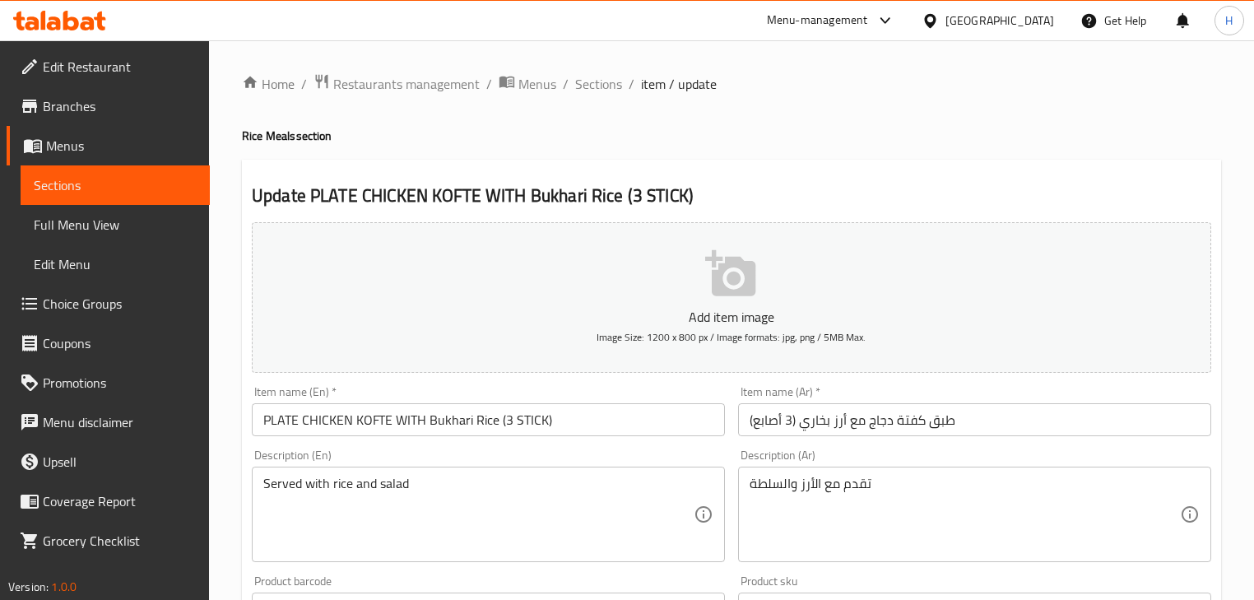
click at [369, 417] on input "PLATE CHICKEN KOFTE WITH Bukhari Rice (3 STICK)" at bounding box center [488, 419] width 473 height 33
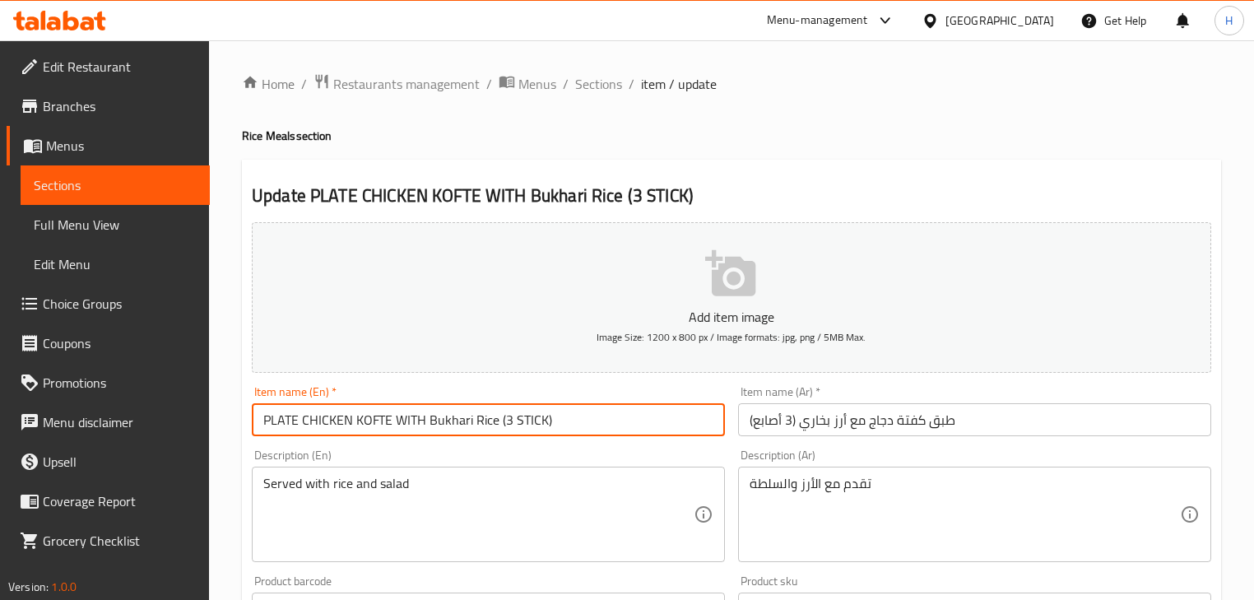
click at [369, 417] on input "PLATE CHICKEN KOFTE WITH Bukhari Rice (3 STICK)" at bounding box center [488, 419] width 473 height 33
paste input "A"
type input "PLATE CHICKEN KOFTA WITH Bukhari Rice (3 STICK)"
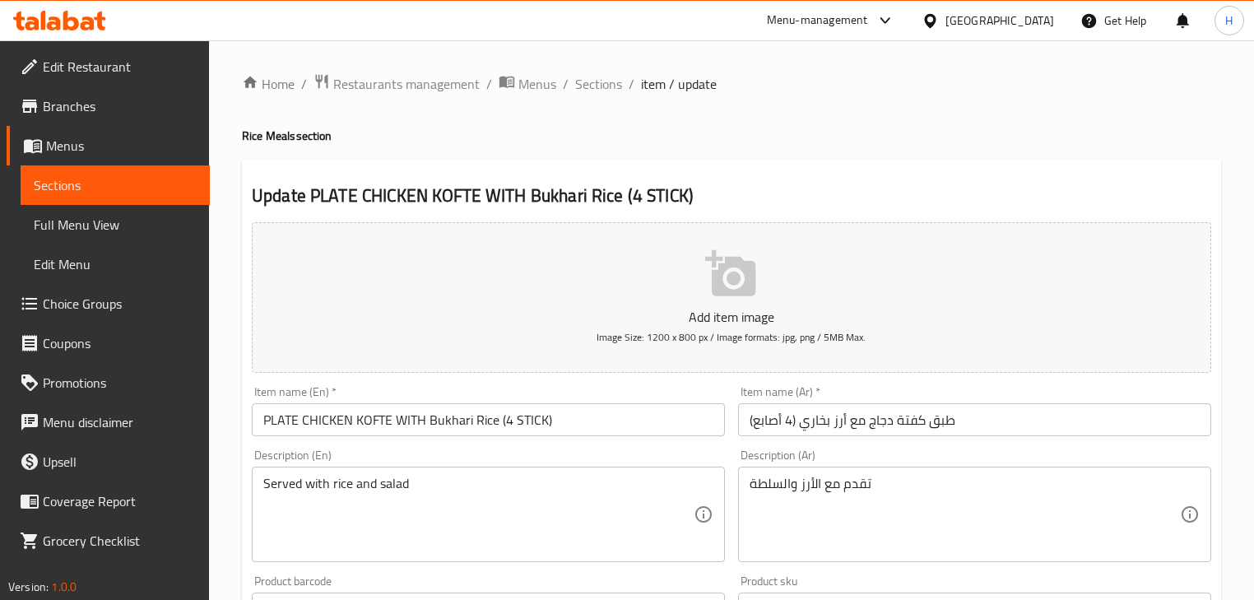
click at [379, 425] on input "PLATE CHICKEN KOFTE WITH Bukhari Rice (4 STICK)" at bounding box center [488, 419] width 473 height 33
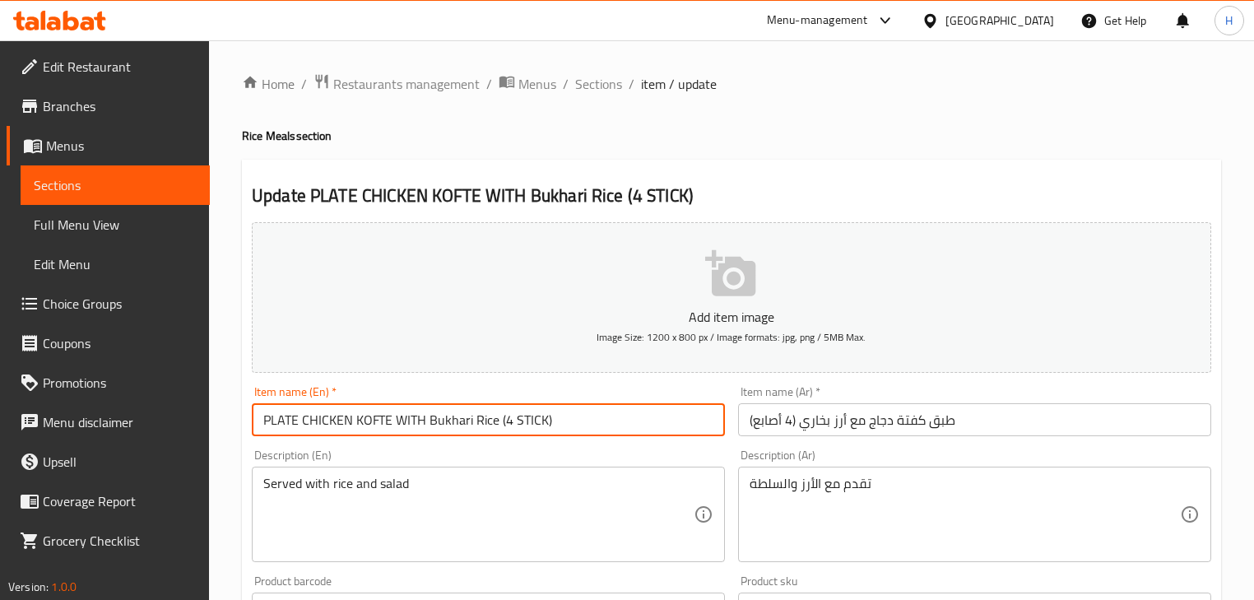
paste input "A"
click at [618, 425] on input "PLATE CHICKEN KOFTA WITH Bukhari Rice (4 STICK)" at bounding box center [488, 419] width 473 height 33
type input "PLATE CHICKEN KOFTA WITH Bukhari Rice (4 STICK)"
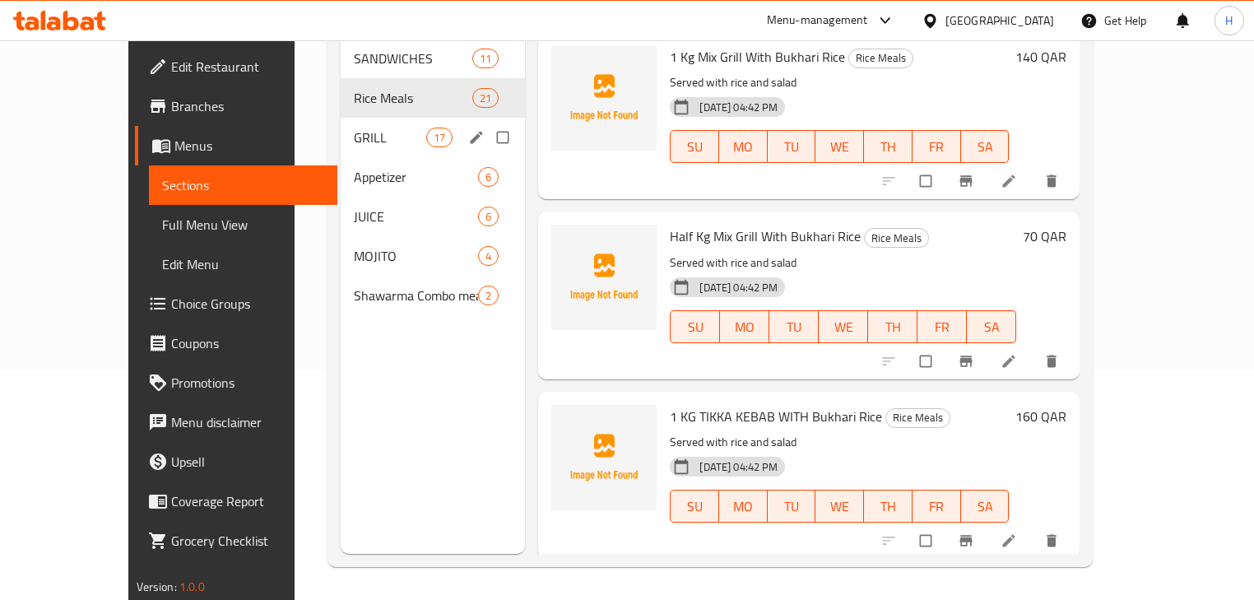
click at [359, 125] on div "GRILL 17" at bounding box center [433, 138] width 185 height 40
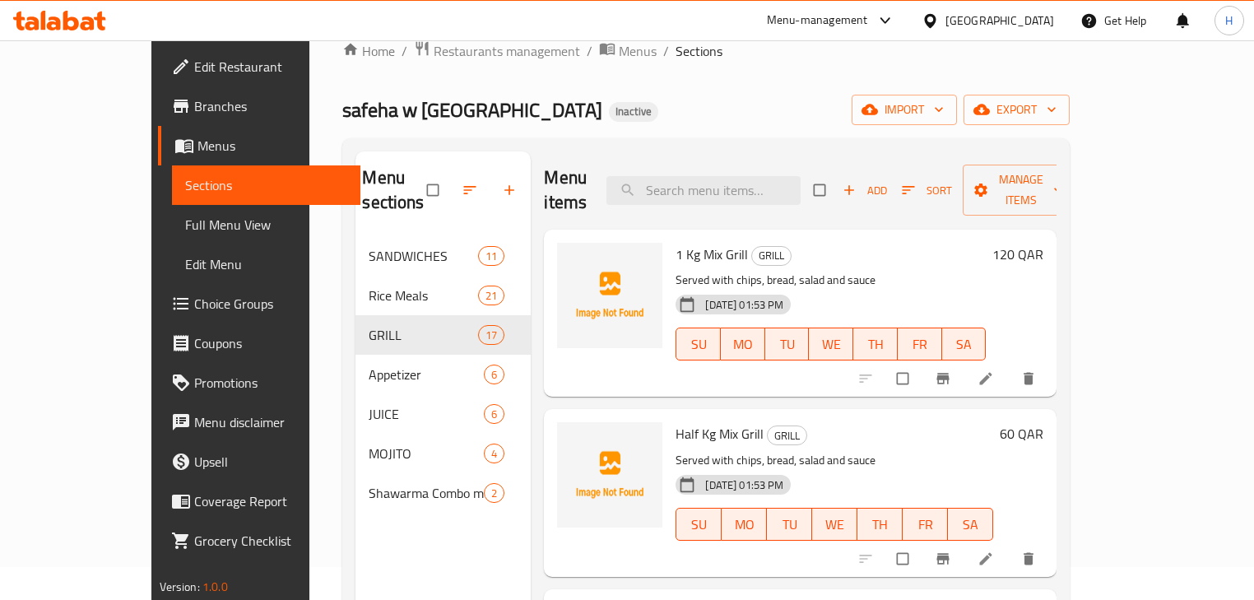
scroll to position [33, 0]
click at [724, 181] on input "search" at bounding box center [704, 190] width 194 height 29
paste input "1 Kg Mix Grill"
type input "1 Kg Mix Grill"
click at [986, 422] on h6 "1 Kg Mix Grill GRILL" at bounding box center [831, 433] width 310 height 23
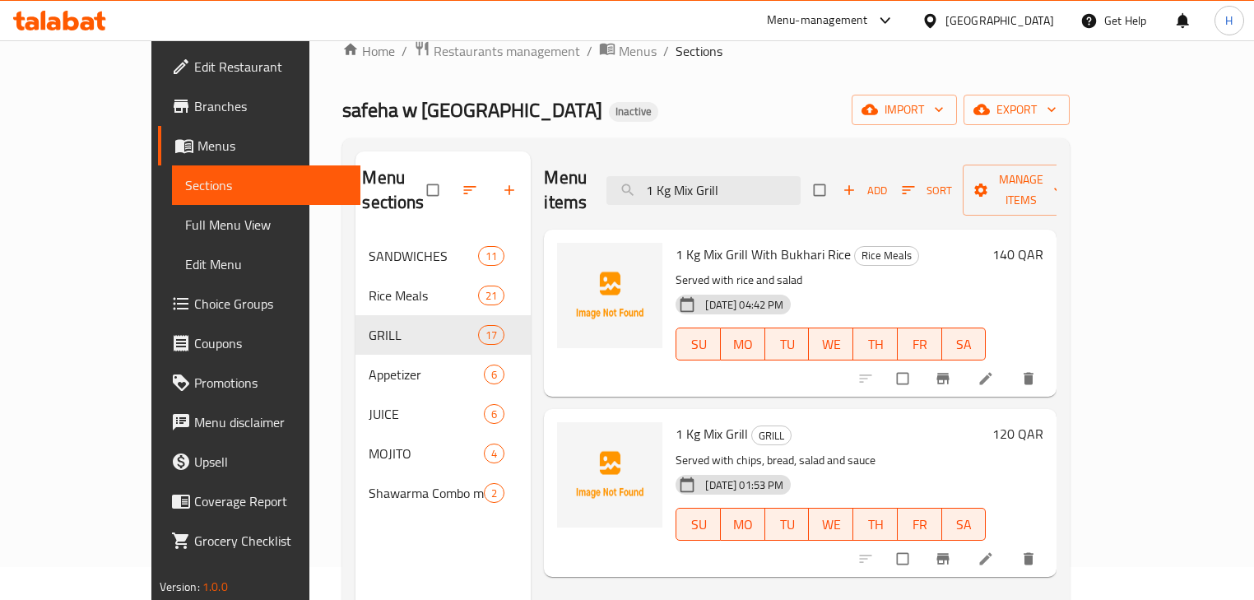
click at [994, 551] on icon at bounding box center [986, 559] width 16 height 16
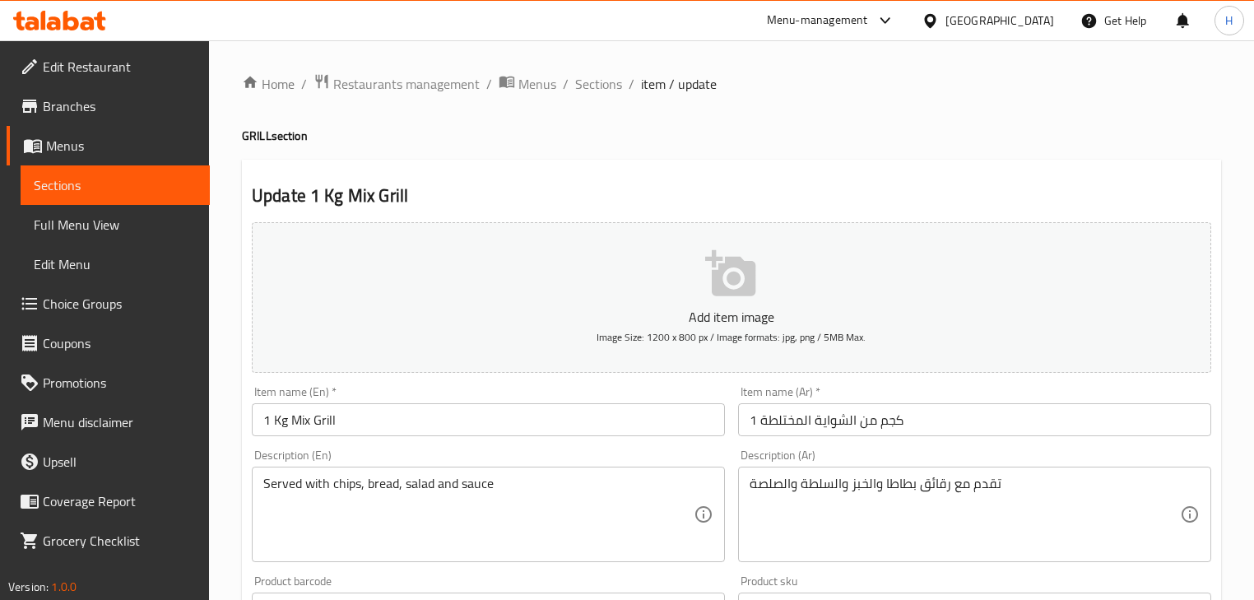
click at [873, 423] on input "1 كجم من الشواية المختلطة" at bounding box center [974, 419] width 473 height 33
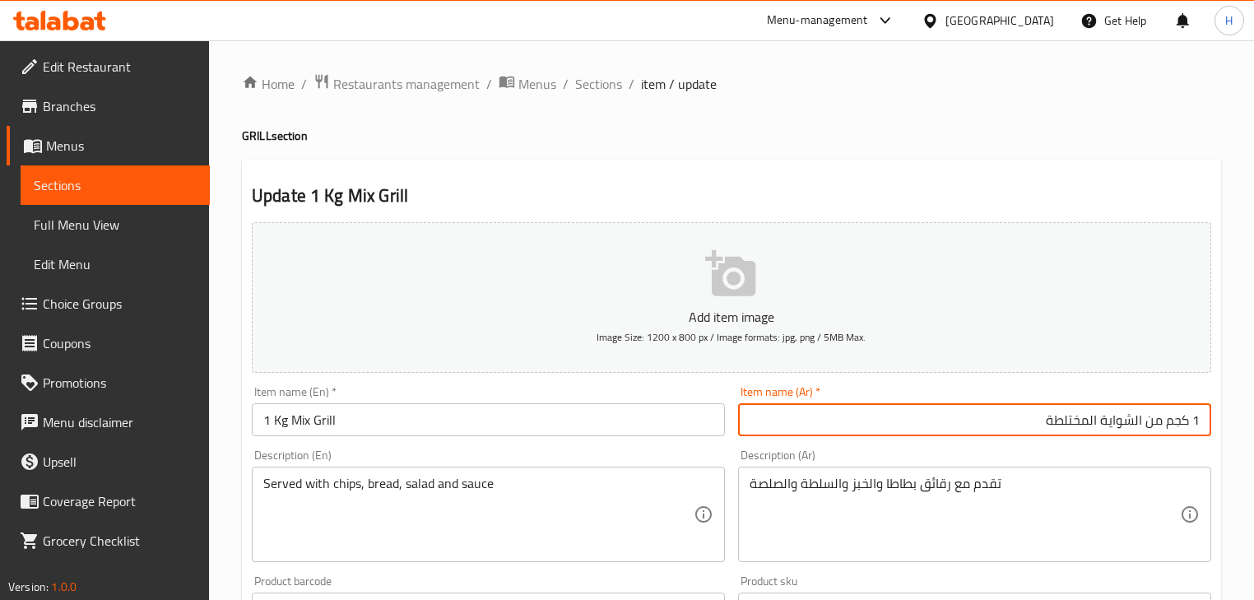
click at [1073, 418] on input "1 كجم من الشواية المختلطة" at bounding box center [974, 419] width 473 height 33
click at [1070, 419] on input "1 كجم من الشواية مشطلة" at bounding box center [974, 419] width 473 height 33
type input "1 كجم من الشواية مشكلة"
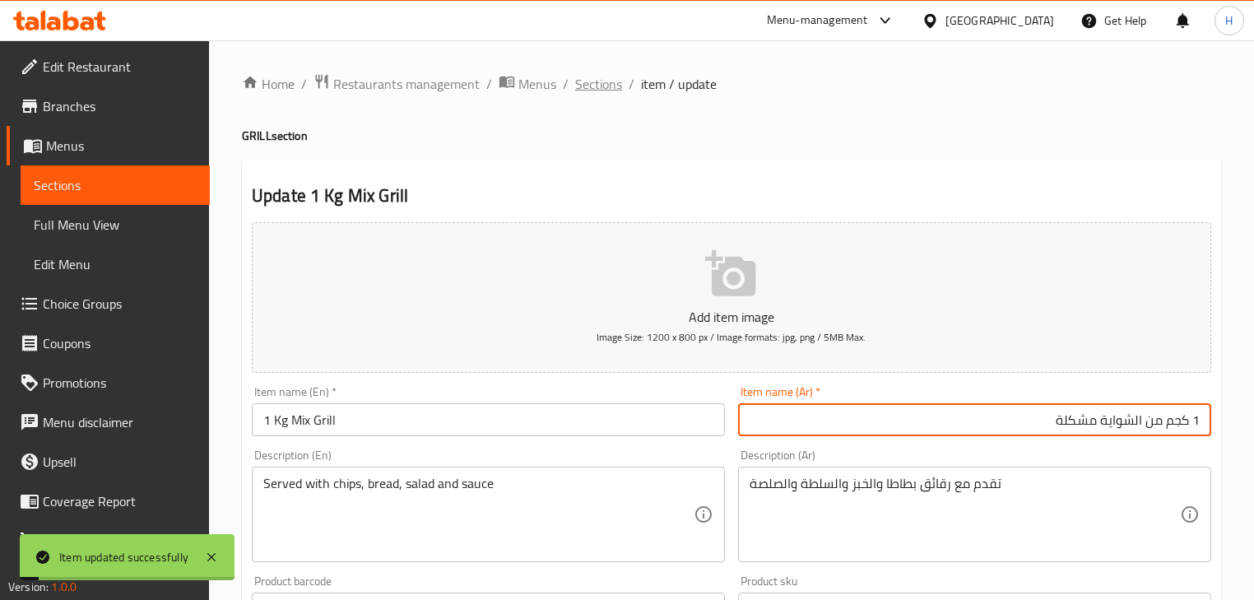
click at [598, 91] on span "Sections" at bounding box center [598, 84] width 47 height 20
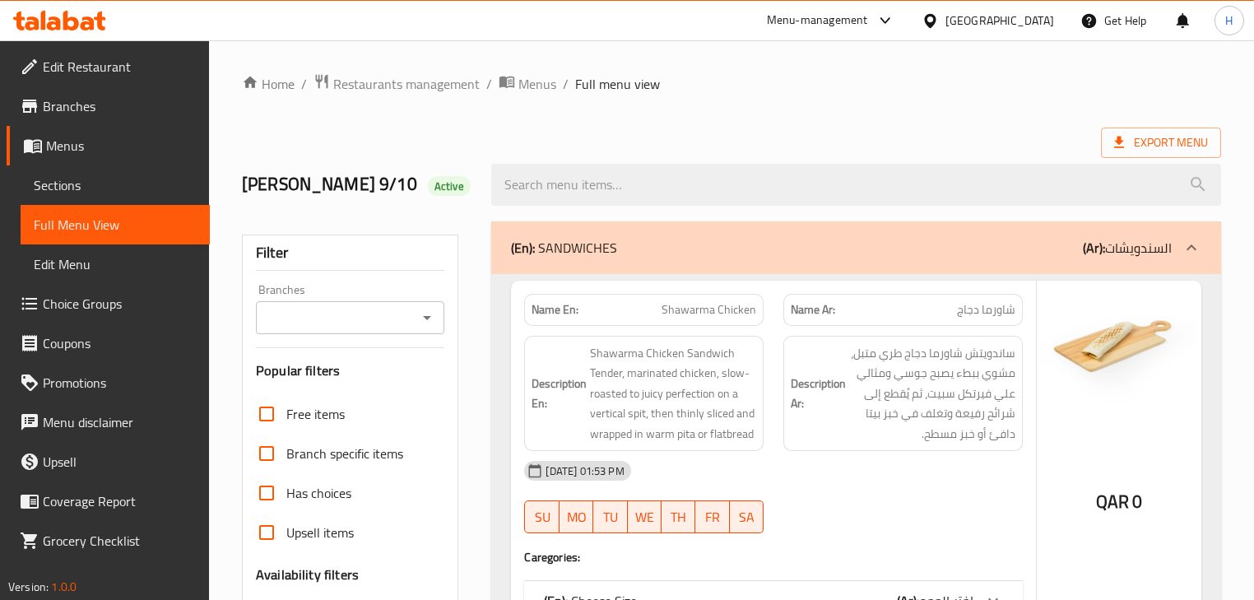
click at [817, 464] on div "[DATE] 01:53 PM" at bounding box center [773, 471] width 518 height 40
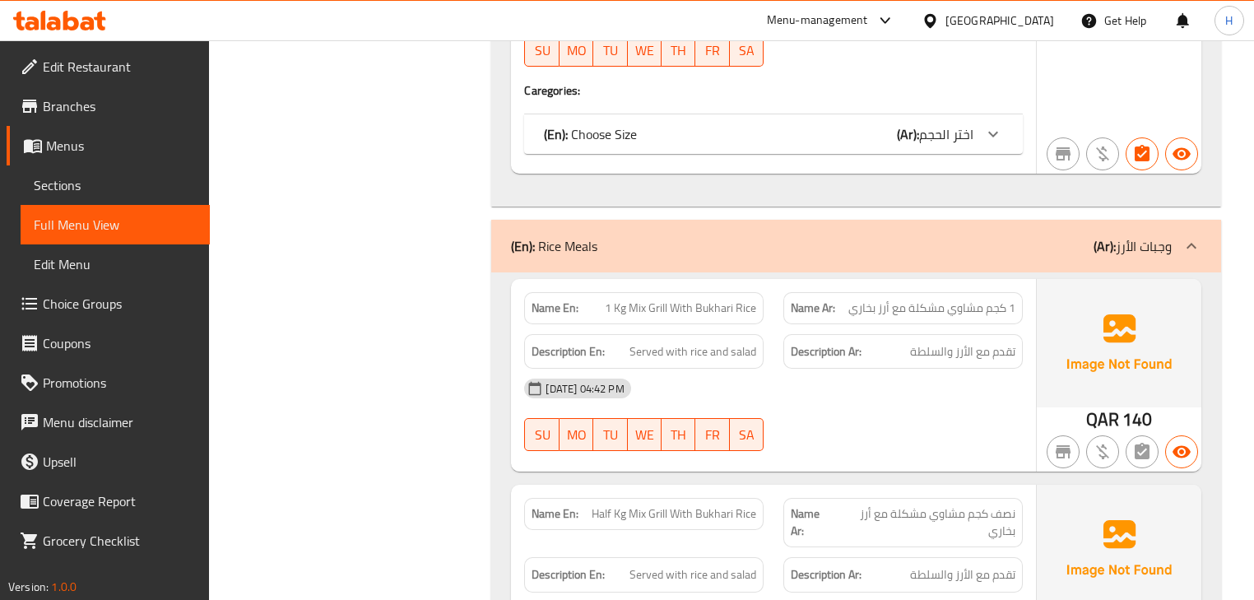
click at [756, 391] on div "[DATE] 04:42 PM" at bounding box center [773, 389] width 518 height 40
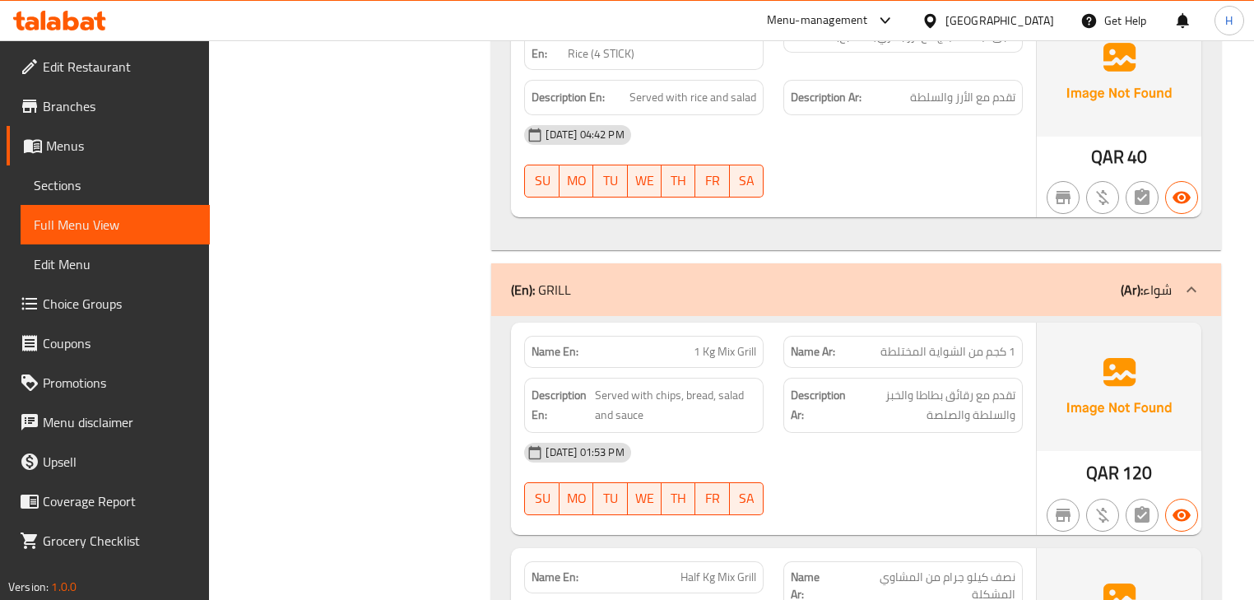
scroll to position [8387, 0]
click at [721, 342] on span "1 Kg Mix Grill" at bounding box center [725, 350] width 63 height 17
copy span "1 Kg Mix Grill"
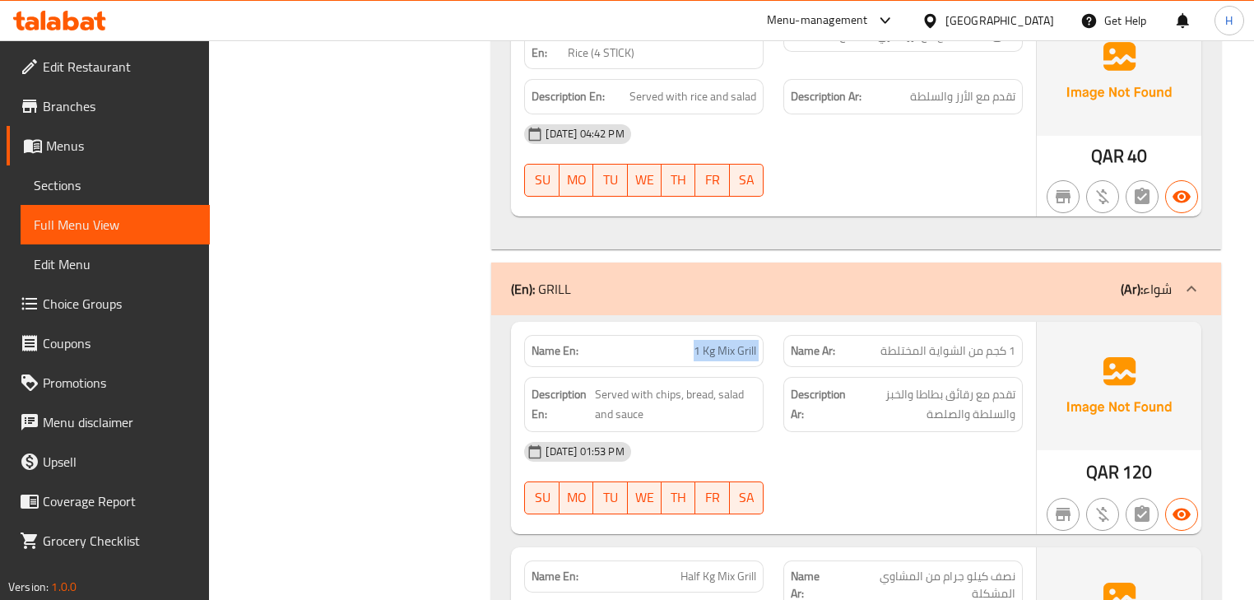
click at [770, 367] on div "Description En: Served with chips, bread, salad and sauce" at bounding box center [643, 404] width 259 height 75
click at [779, 373] on div "Description Ar: تقدم مع رقائق بطاطا والخبز والسلطة والصلصة" at bounding box center [903, 404] width 259 height 75
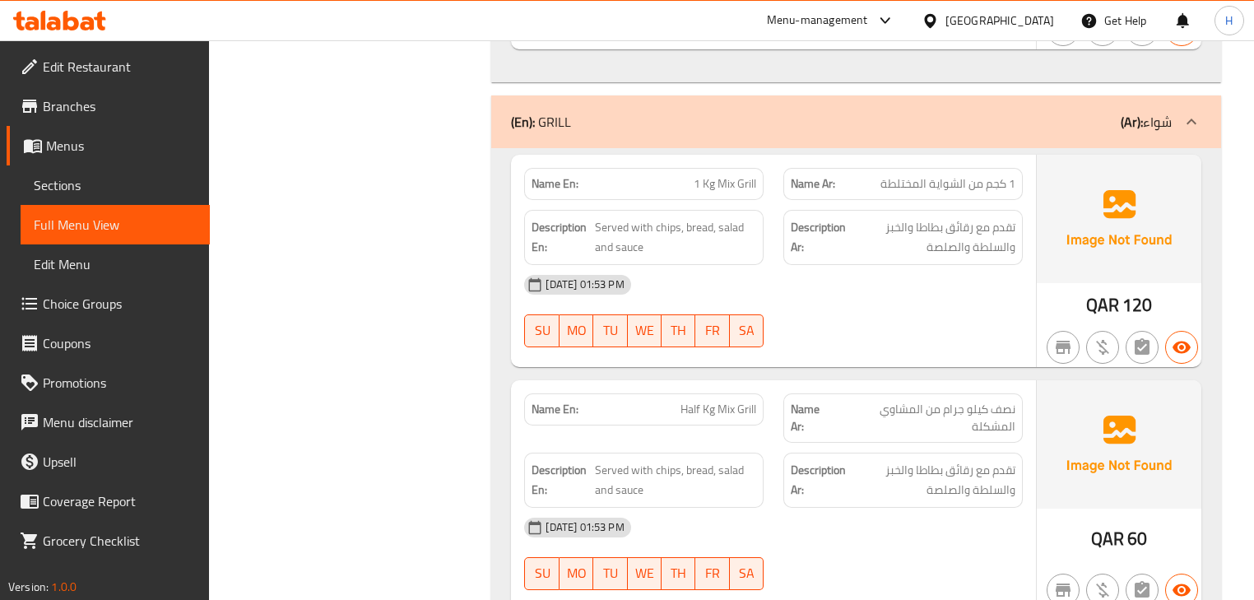
scroll to position [8585, 0]
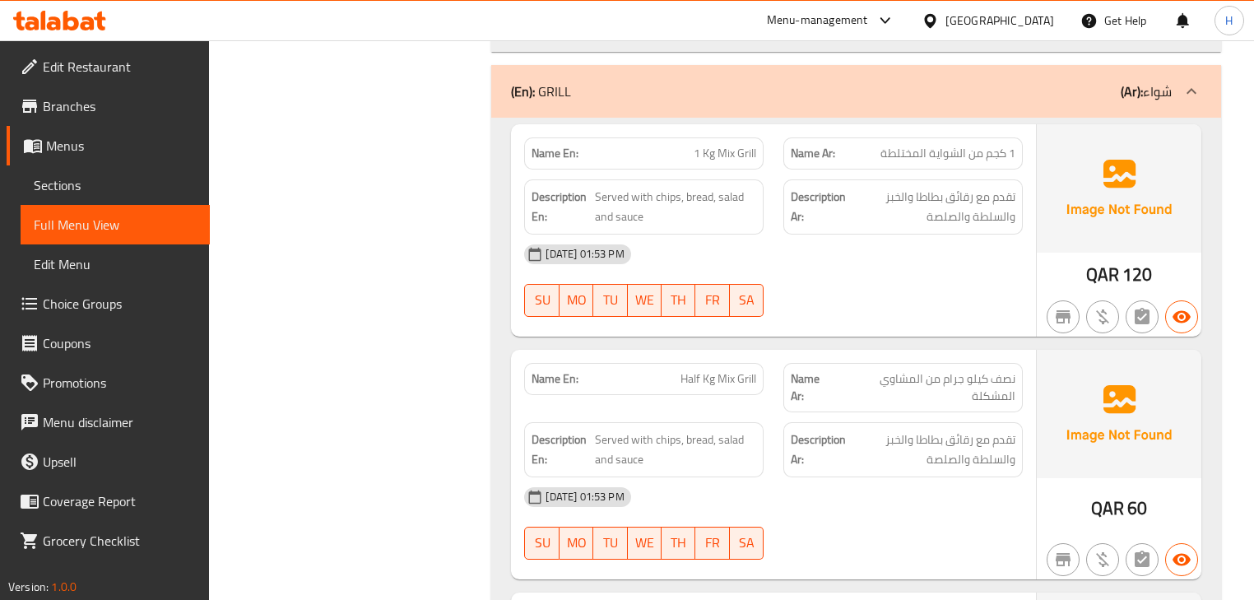
click at [743, 370] on span "Half Kg Mix Grill" at bounding box center [719, 378] width 76 height 17
copy span "Half Kg Mix Grill"
drag, startPoint x: 775, startPoint y: 395, endPoint x: 765, endPoint y: 398, distance: 10.2
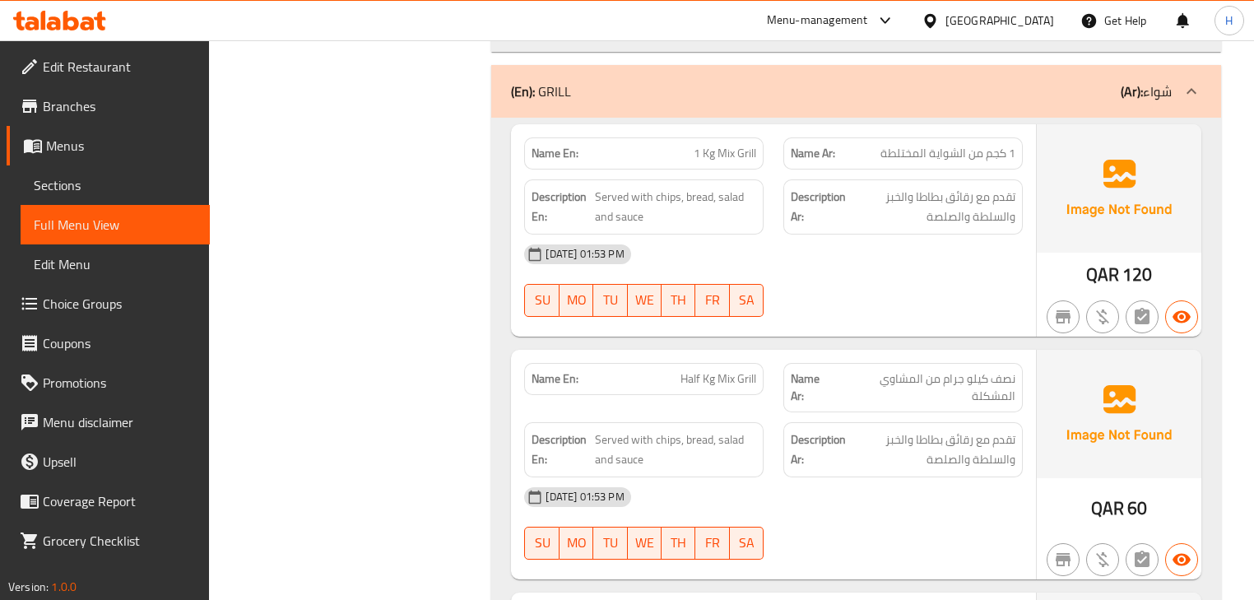
click at [774, 412] on div "Description Ar: تقدم مع رقائق بطاطا والخبز والسلطة والصلصة" at bounding box center [903, 449] width 259 height 75
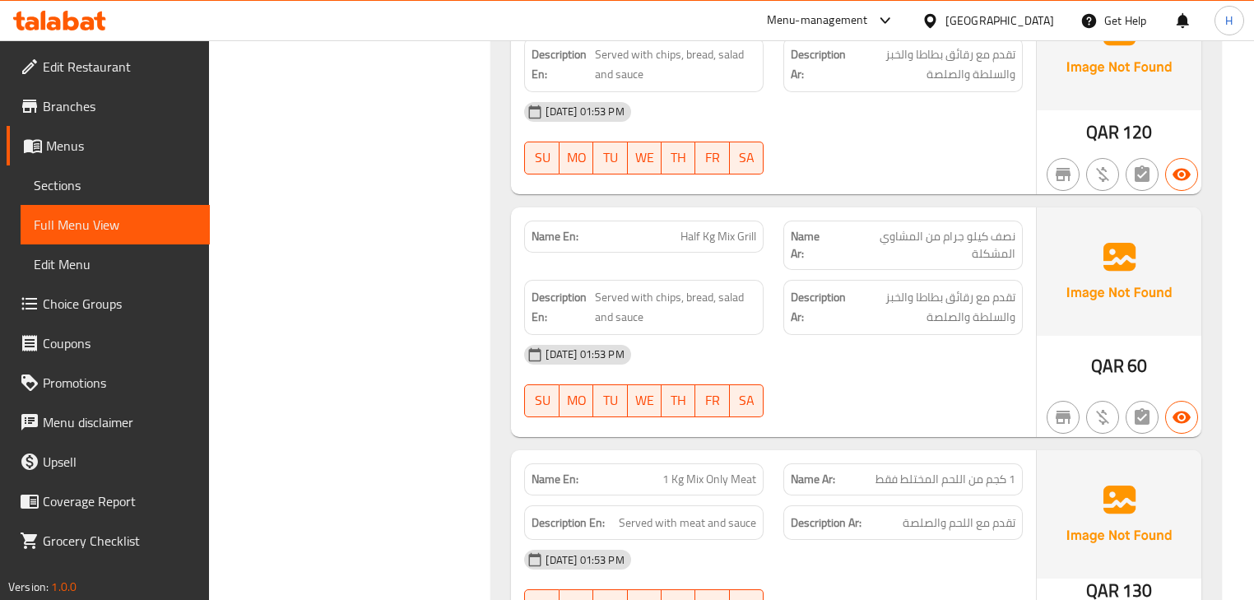
scroll to position [8782, 0]
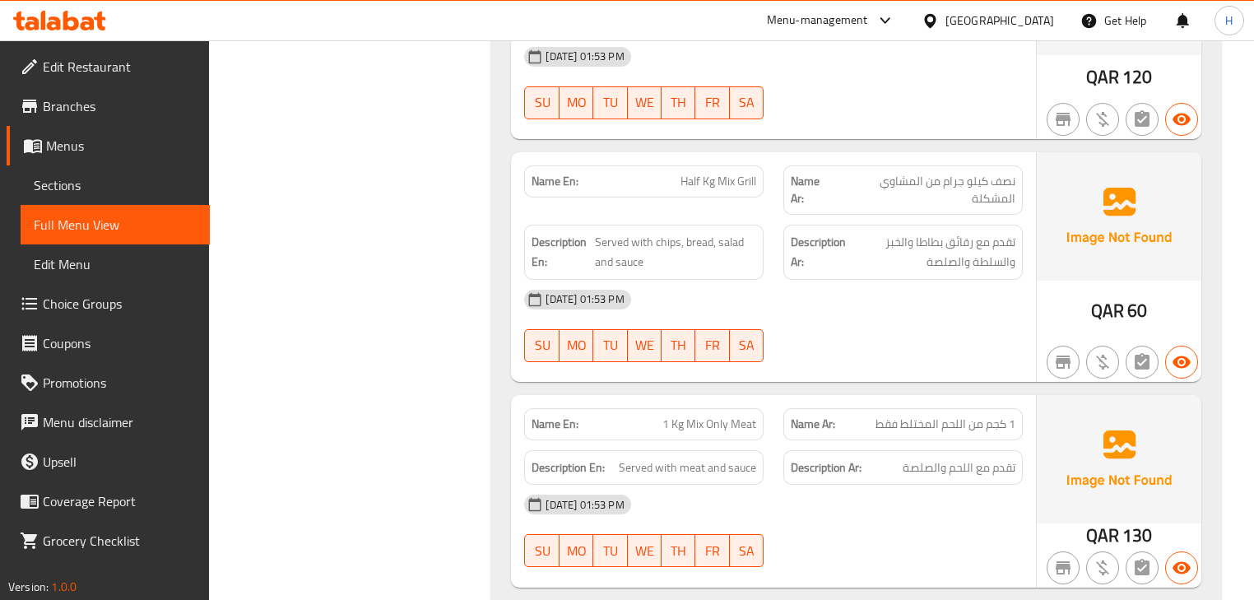
click at [705, 416] on span "1 Kg Mix Only Meat" at bounding box center [710, 424] width 94 height 17
copy span "1 Kg Mix Only Meat"
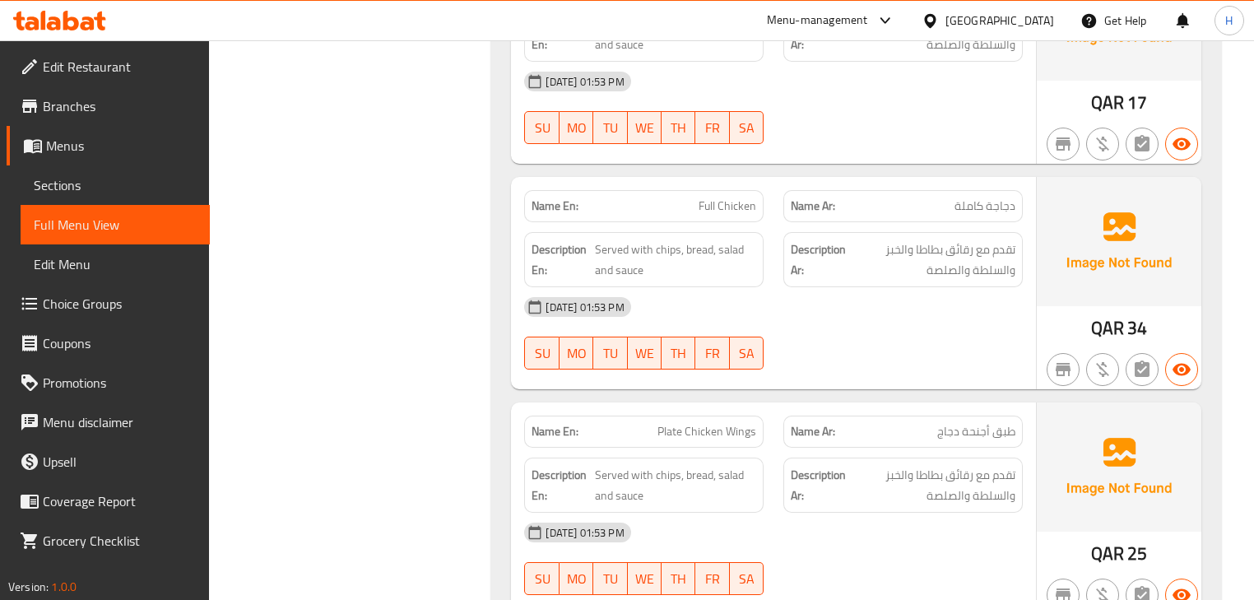
scroll to position [9704, 0]
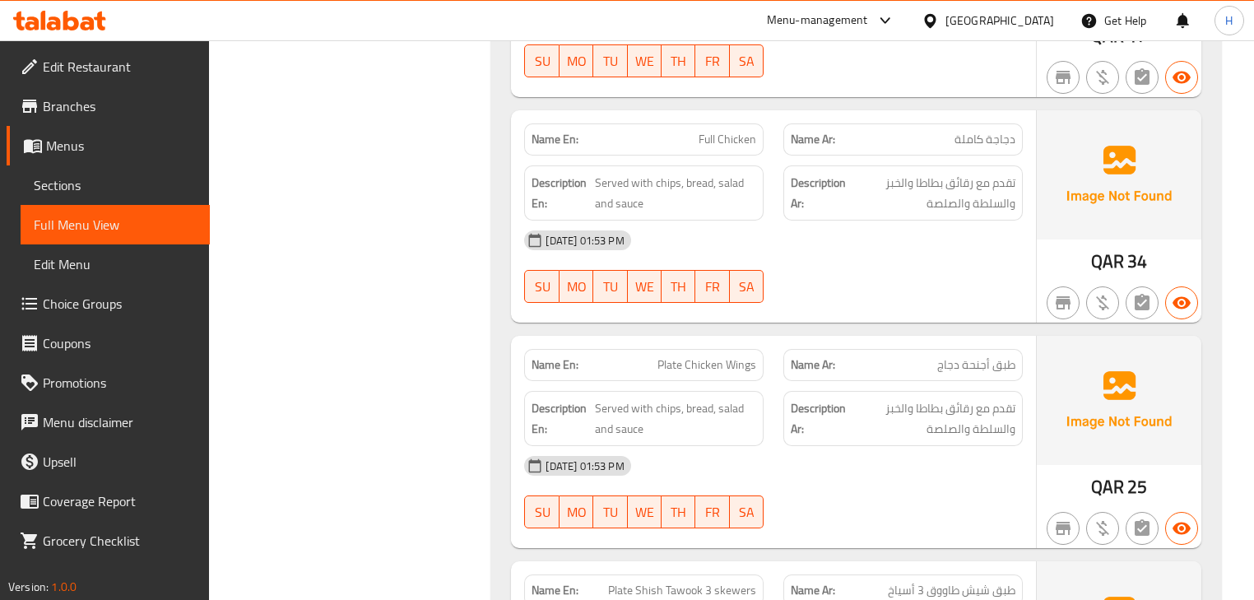
click at [705, 356] on span "Plate Chicken Wings" at bounding box center [707, 364] width 99 height 17
copy span "Plate Chicken Wings"
drag, startPoint x: 731, startPoint y: 368, endPoint x: 760, endPoint y: 382, distance: 32.0
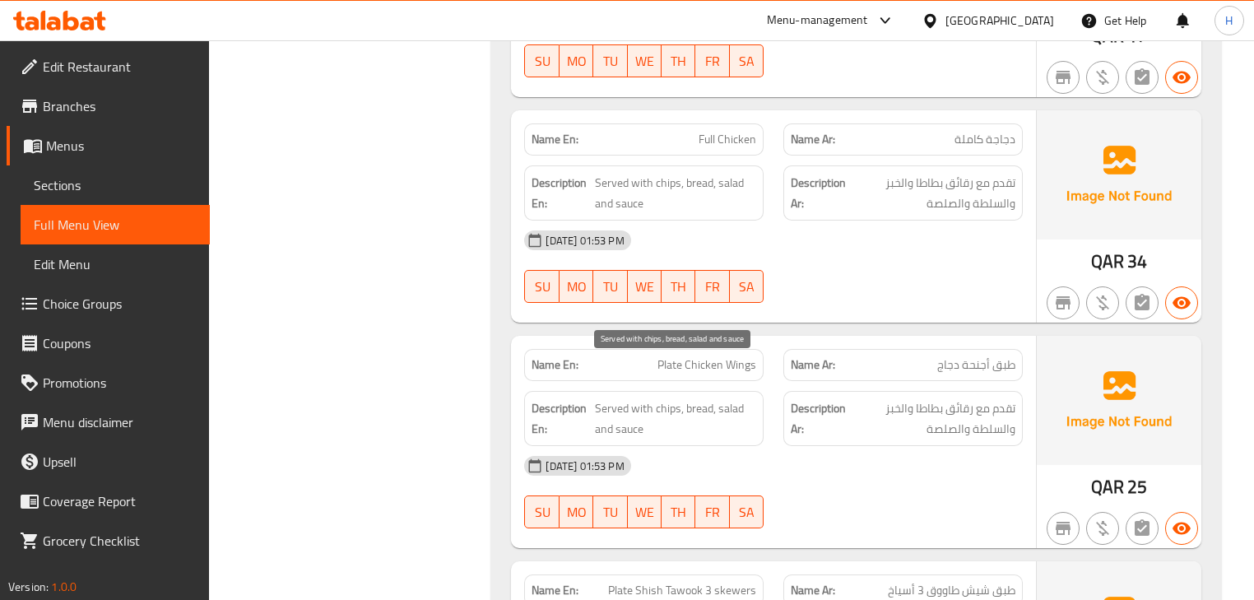
click at [731, 398] on span "Served with chips, bread, salad and sauce" at bounding box center [676, 418] width 162 height 40
click at [768, 384] on div "Description En: Served with chips, bread, salad and sauce" at bounding box center [643, 418] width 259 height 75
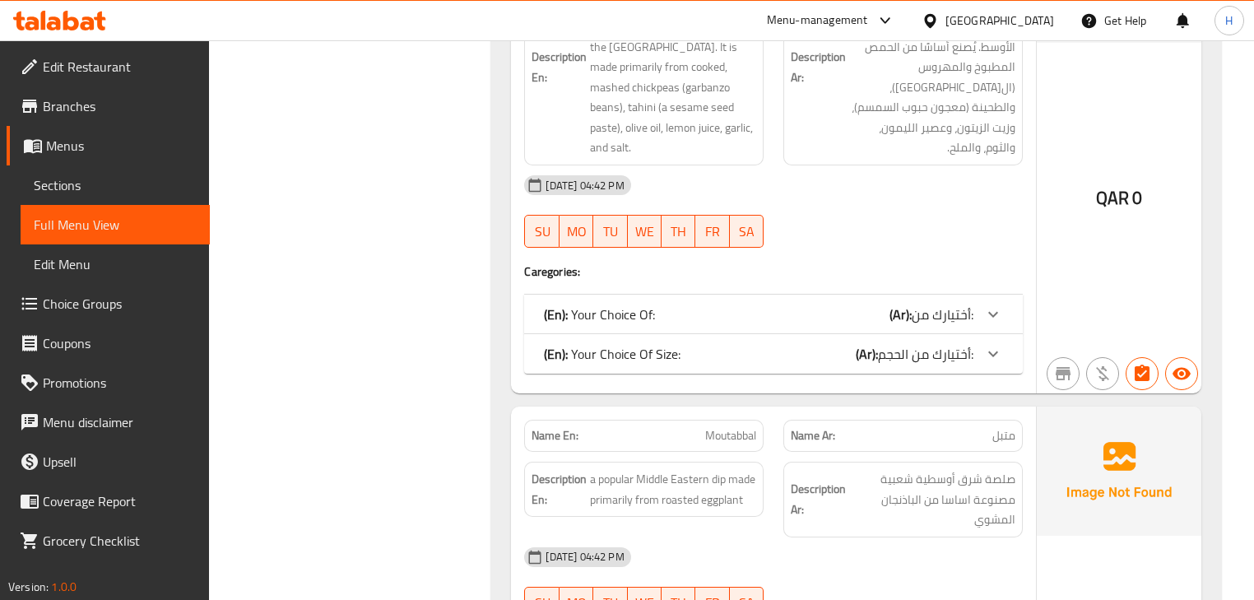
scroll to position [12470, 0]
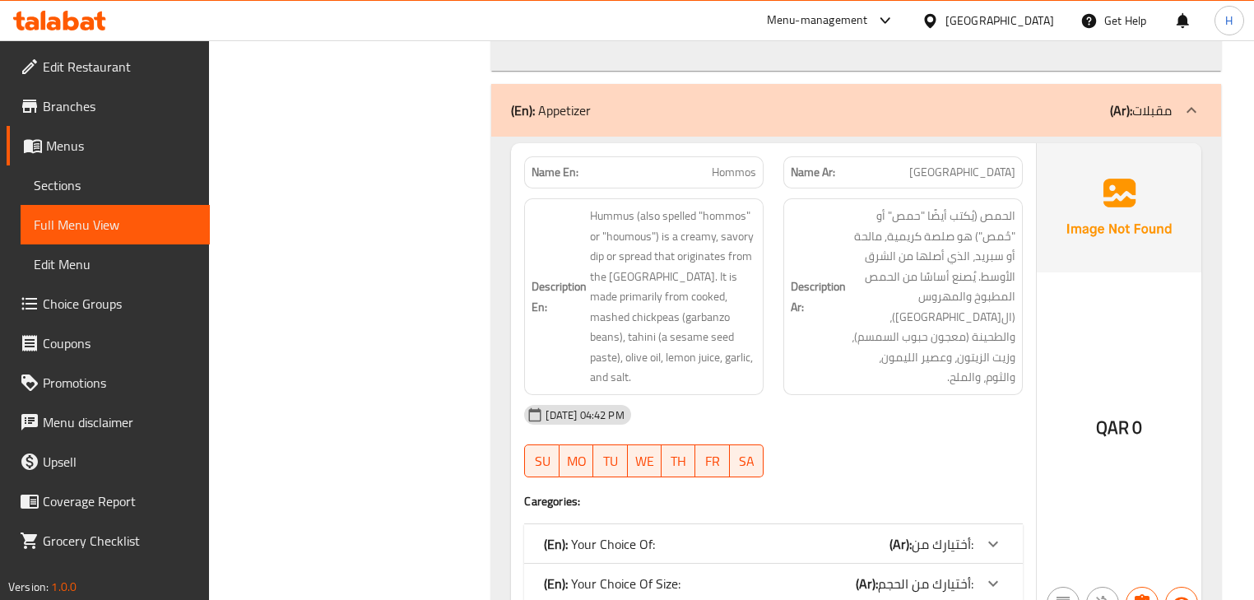
click at [724, 164] on span "Hommos" at bounding box center [734, 172] width 44 height 17
copy span "Hommos"
click at [774, 206] on div "Description Ar: الحمص (يُكتب أيضًا "حمص" أو "حُمص") هو صلصة كريمية, مالحة أو سب…" at bounding box center [903, 297] width 259 height 216
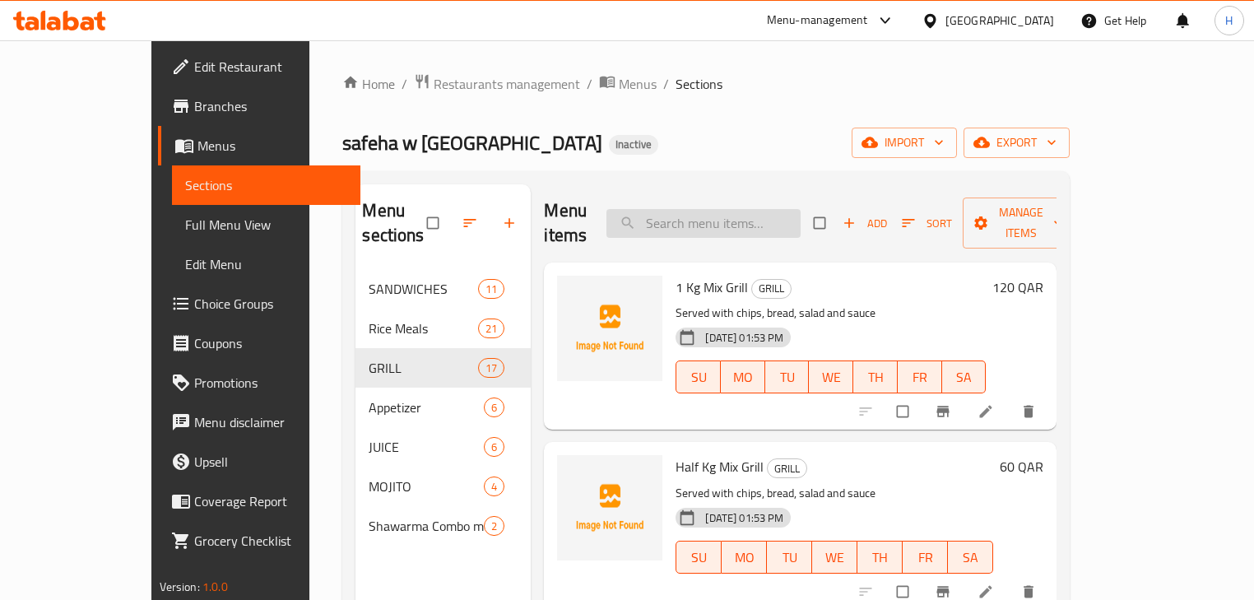
click at [752, 214] on input "search" at bounding box center [704, 223] width 194 height 29
paste input "Half Kg Mix Grill"
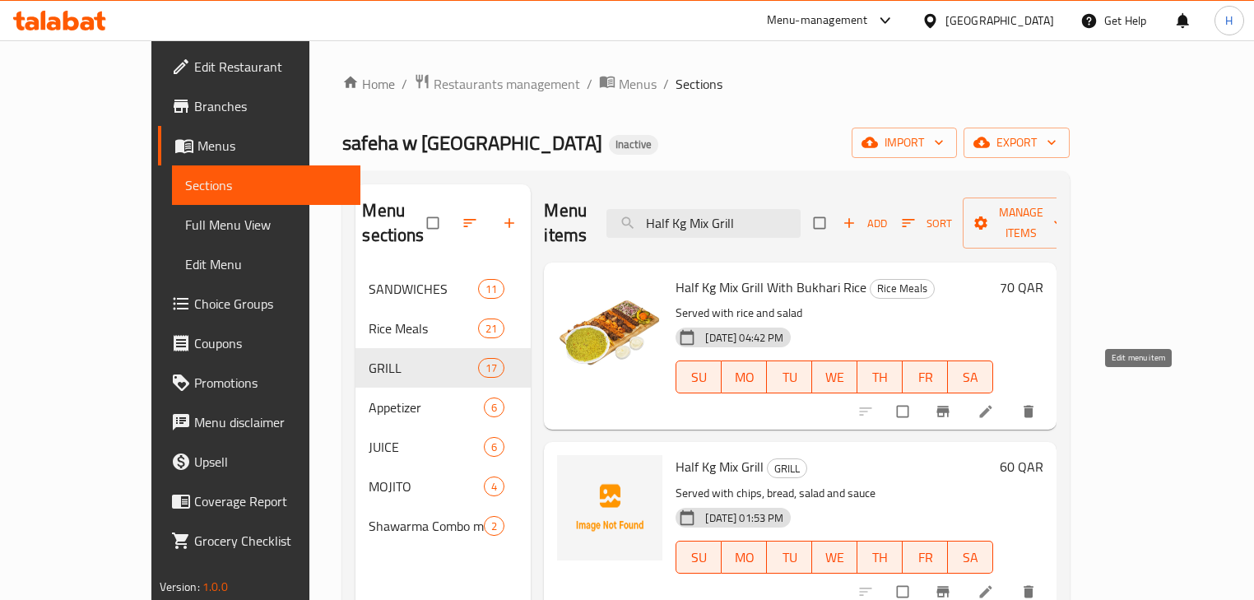
type input "Half Kg Mix Grill"
click at [994, 584] on icon at bounding box center [986, 592] width 16 height 16
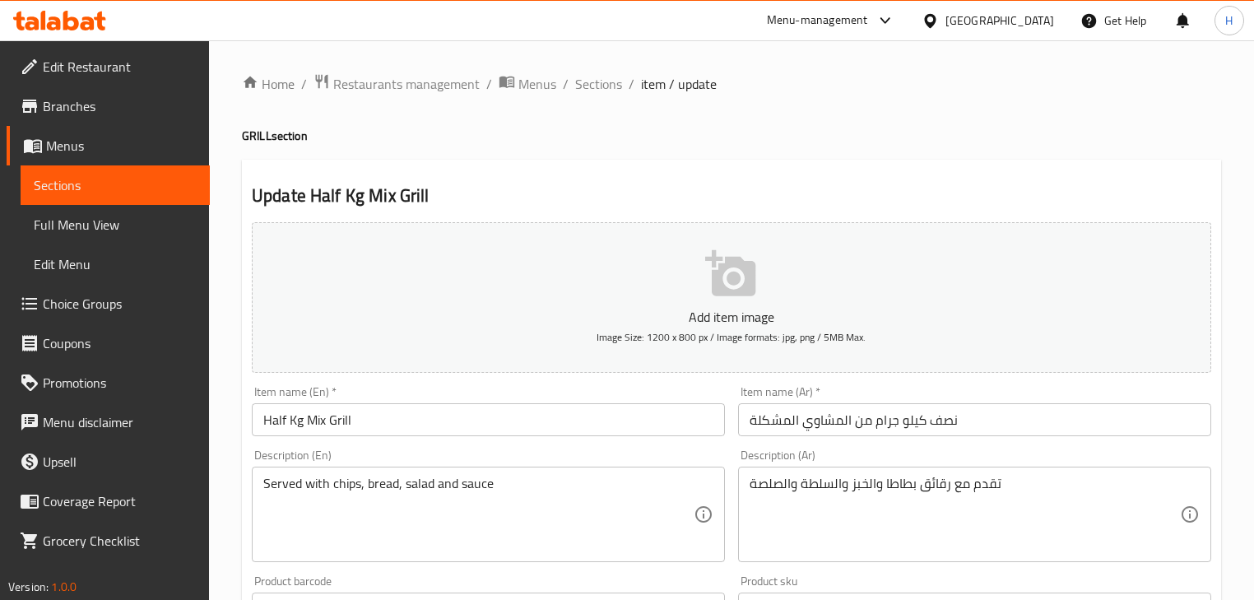
click at [905, 426] on input "نصف كيلو جرام من المشاوي المشكلة" at bounding box center [974, 419] width 473 height 33
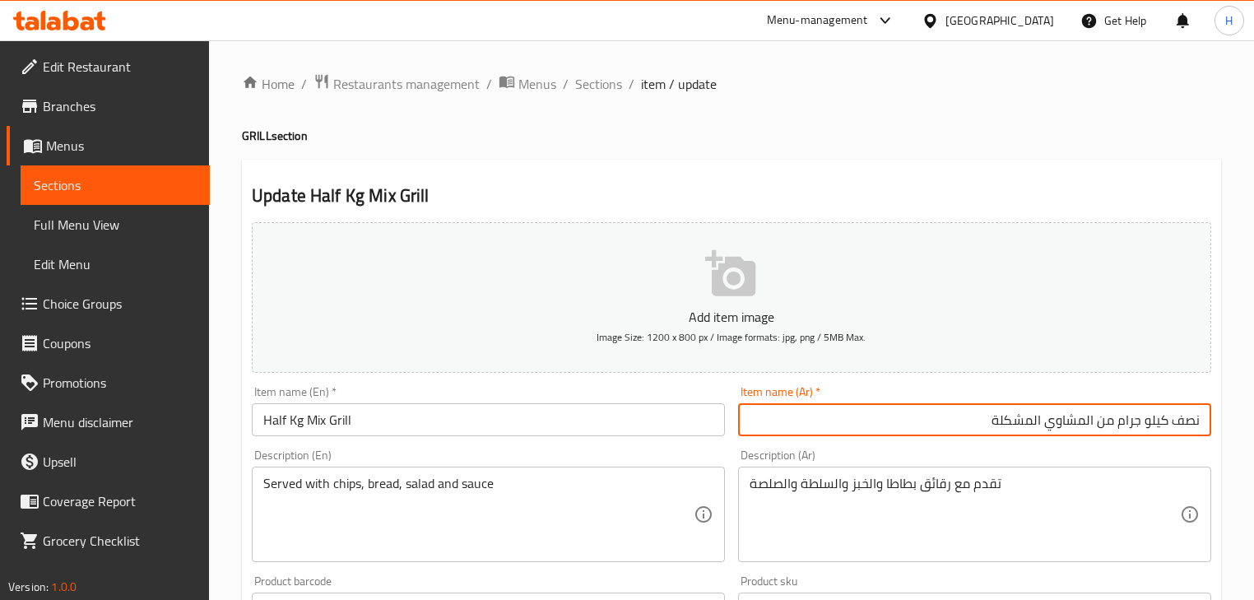
drag, startPoint x: 1119, startPoint y: 422, endPoint x: 1166, endPoint y: 427, distance: 46.4
click at [1166, 427] on input "نصف كيلو جرام من المشاوي المشكلة" at bounding box center [974, 419] width 473 height 33
type input "نصف كجم من المشاوي المشكلة"
click at [412, 421] on input "Half Kg Mix Grill" at bounding box center [488, 419] width 473 height 33
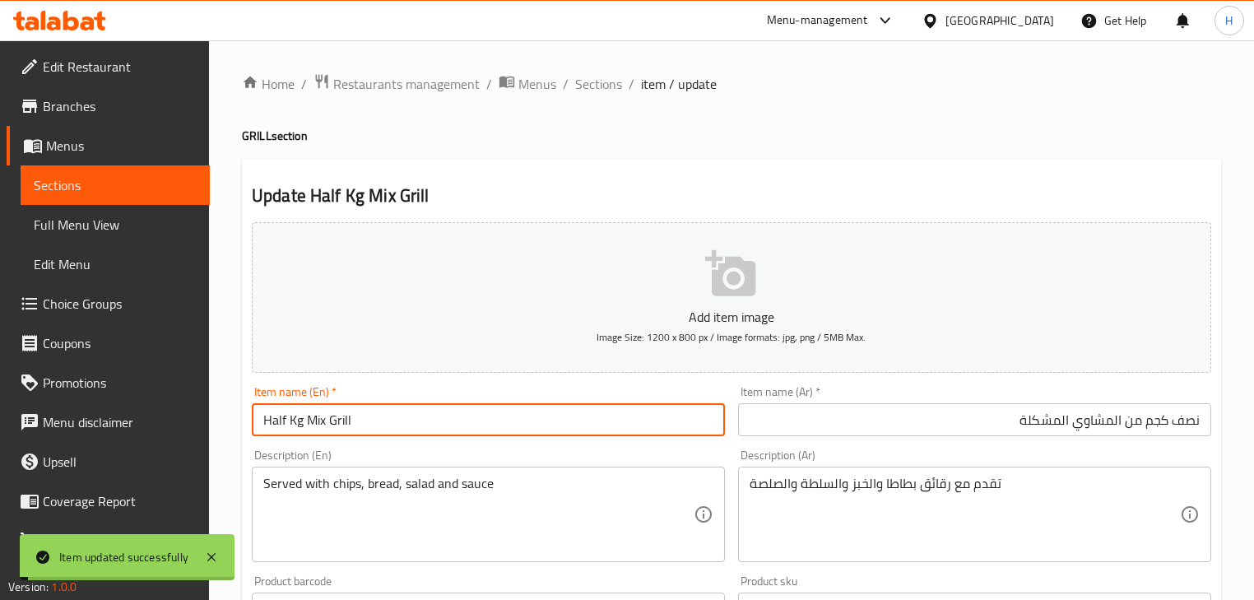
drag, startPoint x: 601, startPoint y: 89, endPoint x: 400, endPoint y: 7, distance: 217.1
click at [601, 89] on span "Sections" at bounding box center [598, 84] width 47 height 20
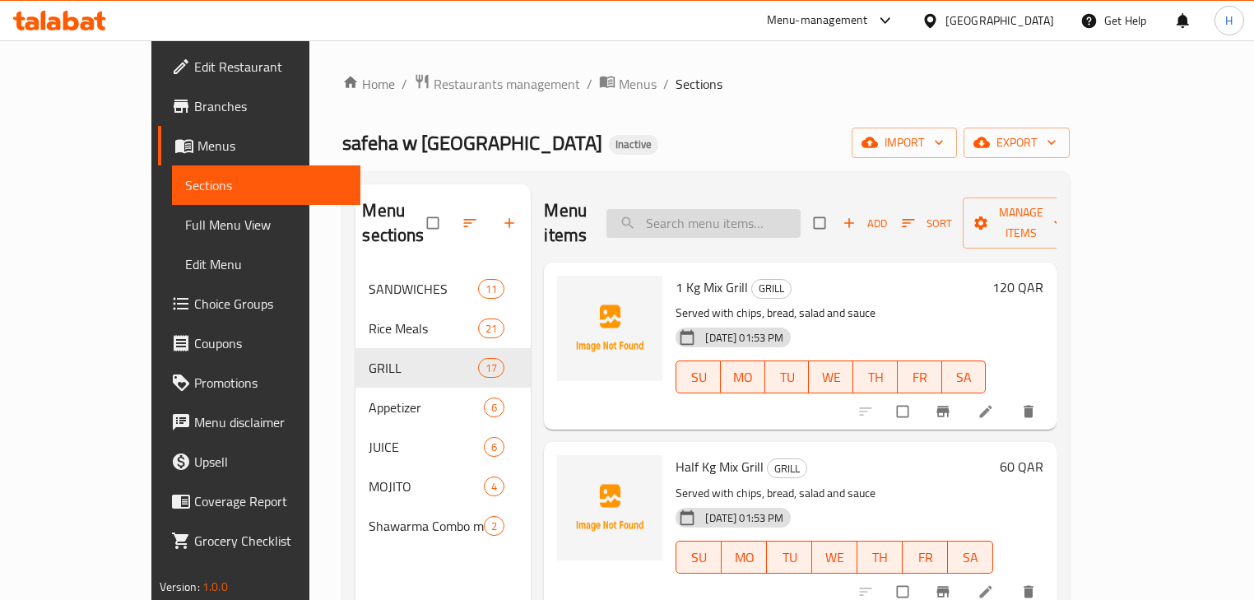
click at [759, 209] on input "search" at bounding box center [704, 223] width 194 height 29
paste input "1 Kg Mix Only Meat"
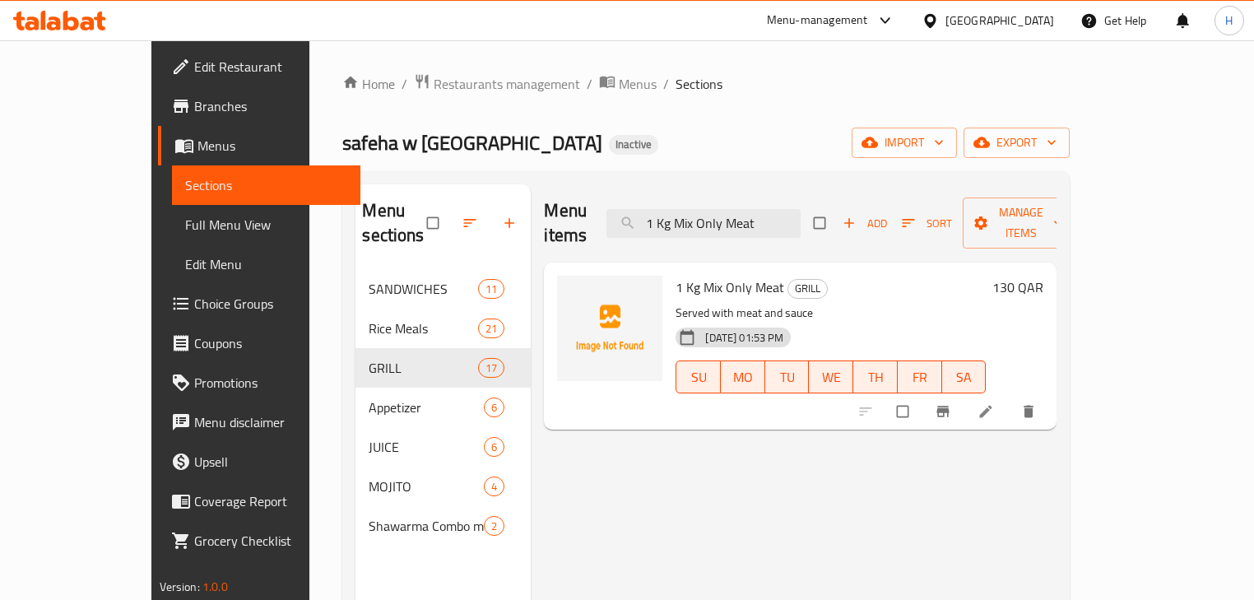
type input "1 Kg Mix Only Meat"
click at [1011, 398] on li at bounding box center [988, 411] width 46 height 26
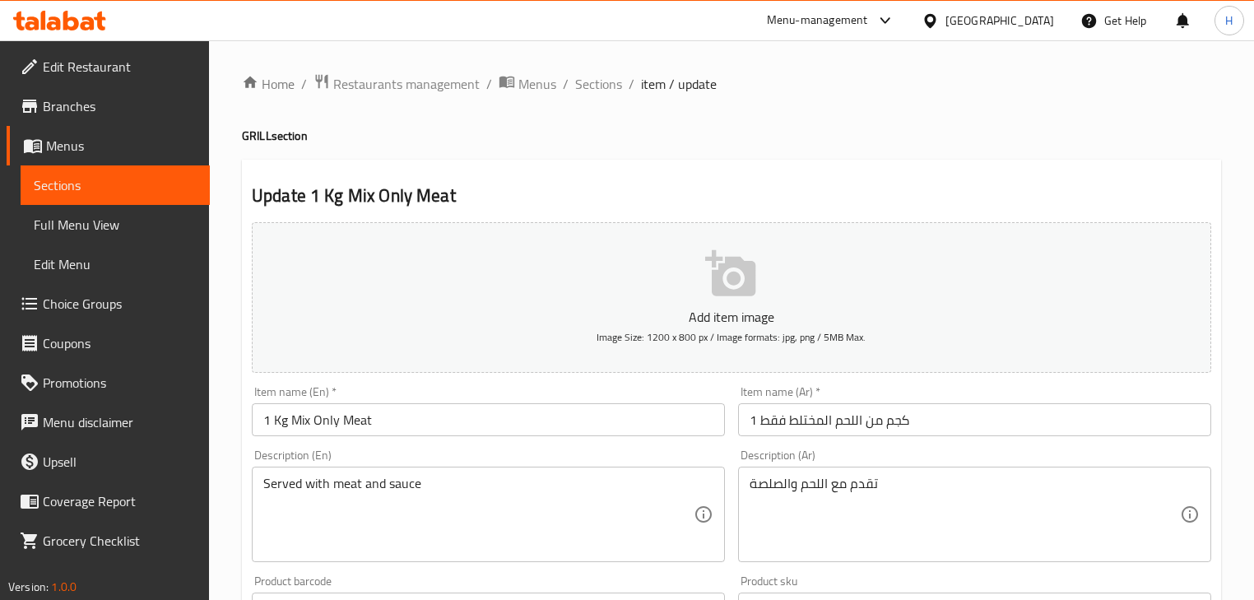
click at [815, 425] on input "1 كجم من اللحم المختلط فقط" at bounding box center [974, 419] width 473 height 33
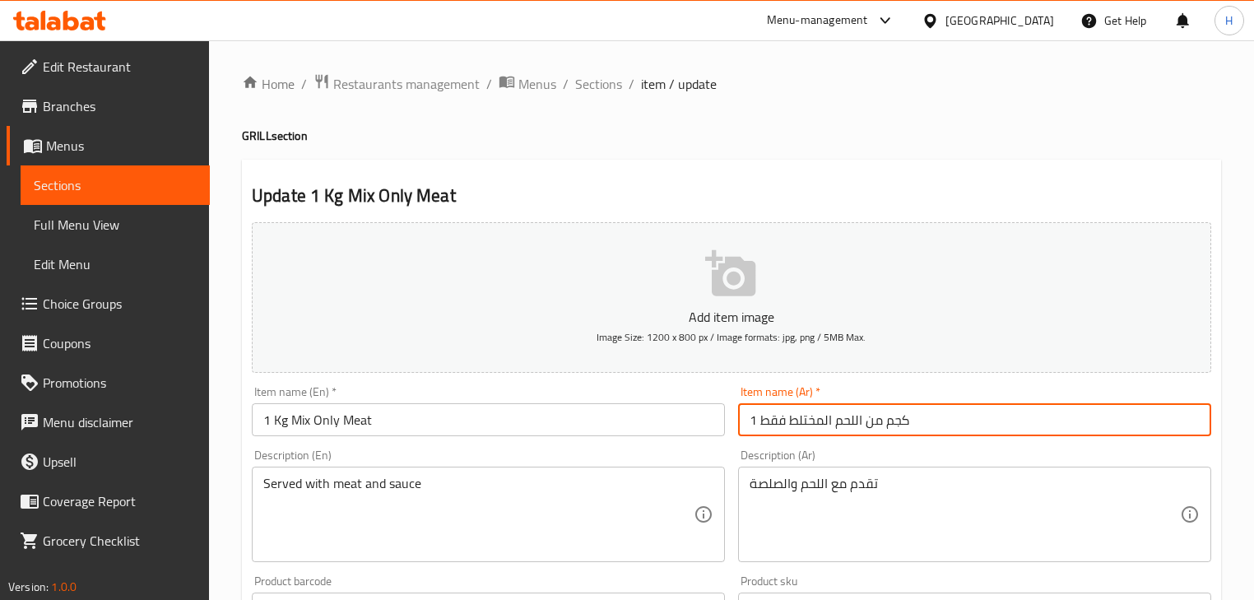
click at [815, 425] on input "1 كجم من اللحم المختلط فقط" at bounding box center [974, 419] width 473 height 33
type input "1 كجم من اللحم مشكل فقط"
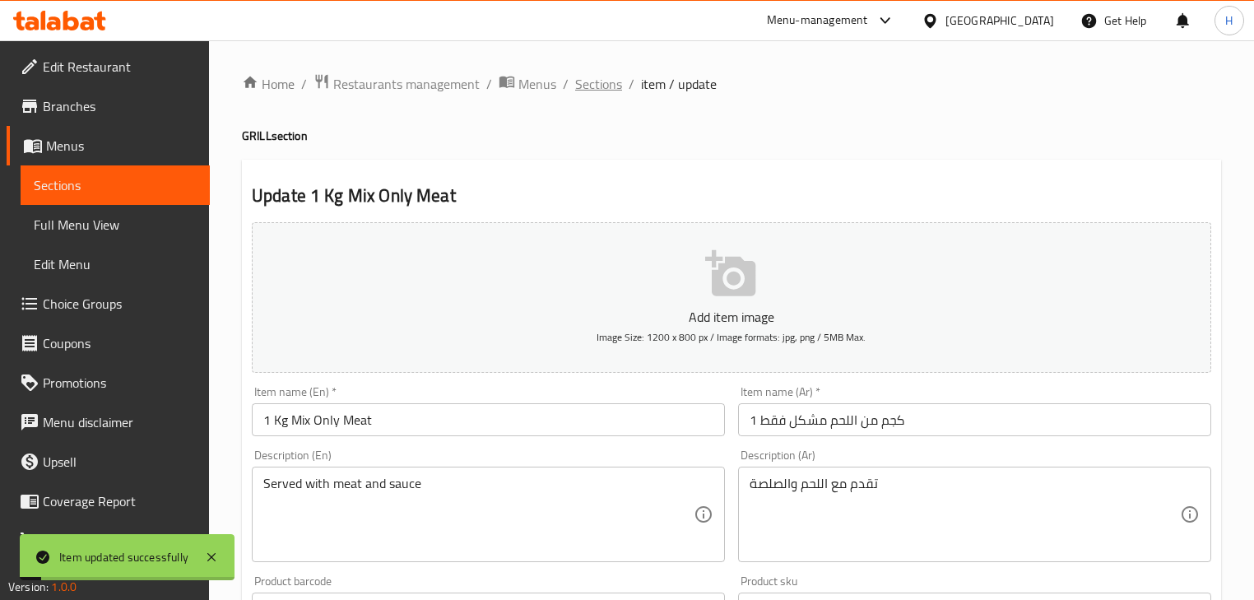
click at [594, 81] on span "Sections" at bounding box center [598, 84] width 47 height 20
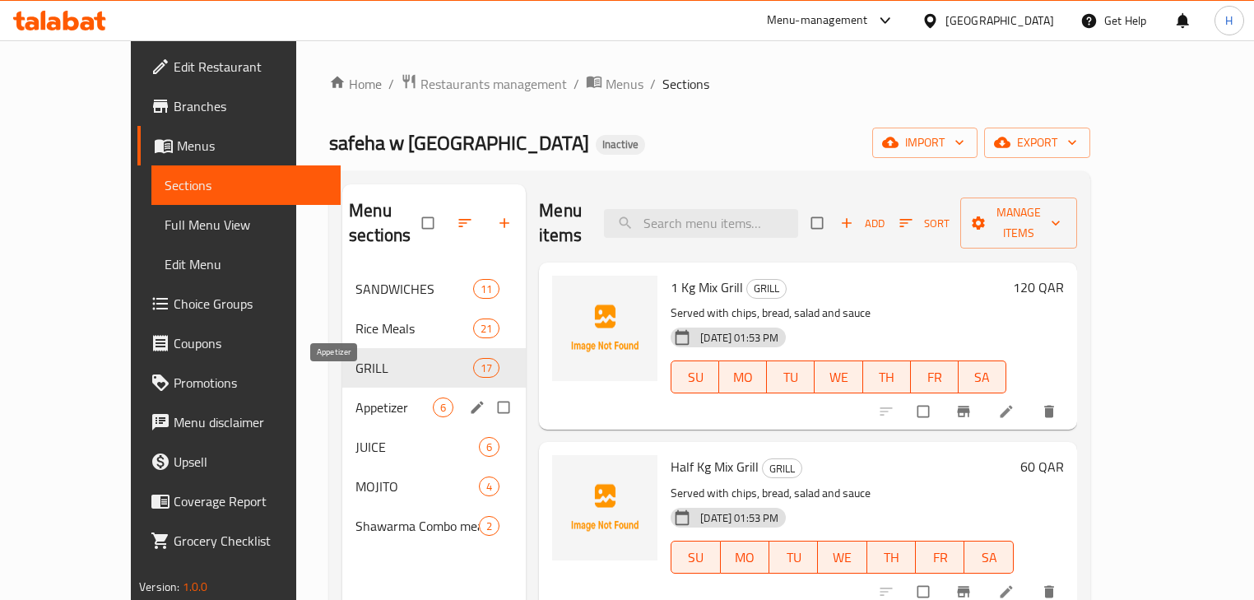
click at [356, 398] on span "Appetizer" at bounding box center [394, 408] width 77 height 20
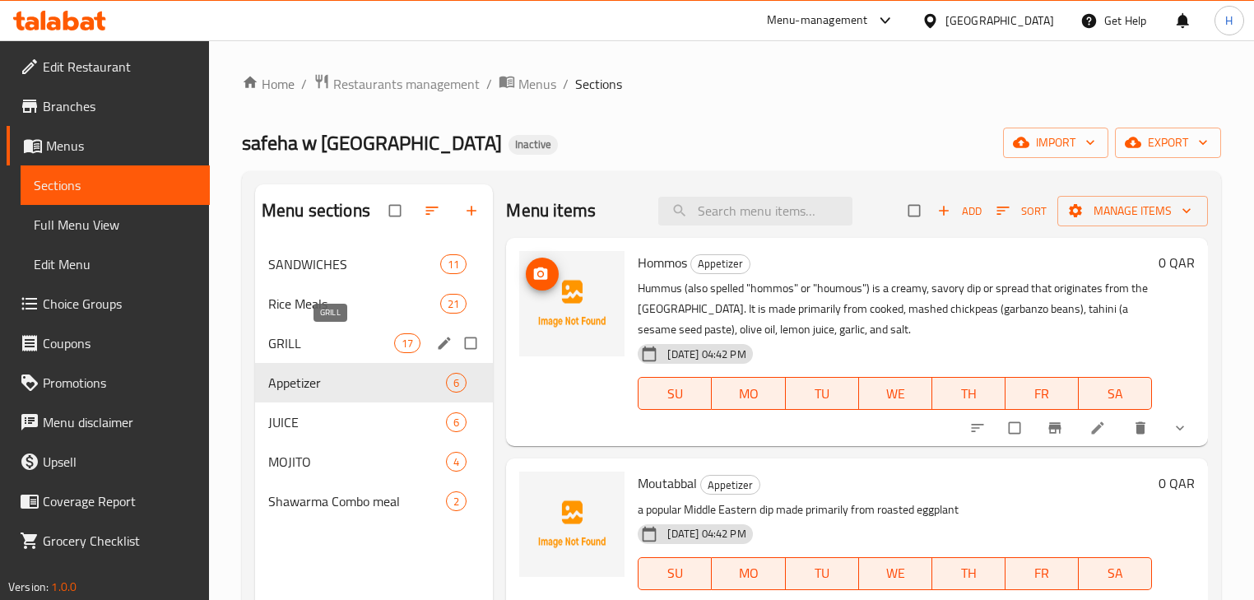
click at [296, 352] on span "GRILL" at bounding box center [331, 343] width 126 height 20
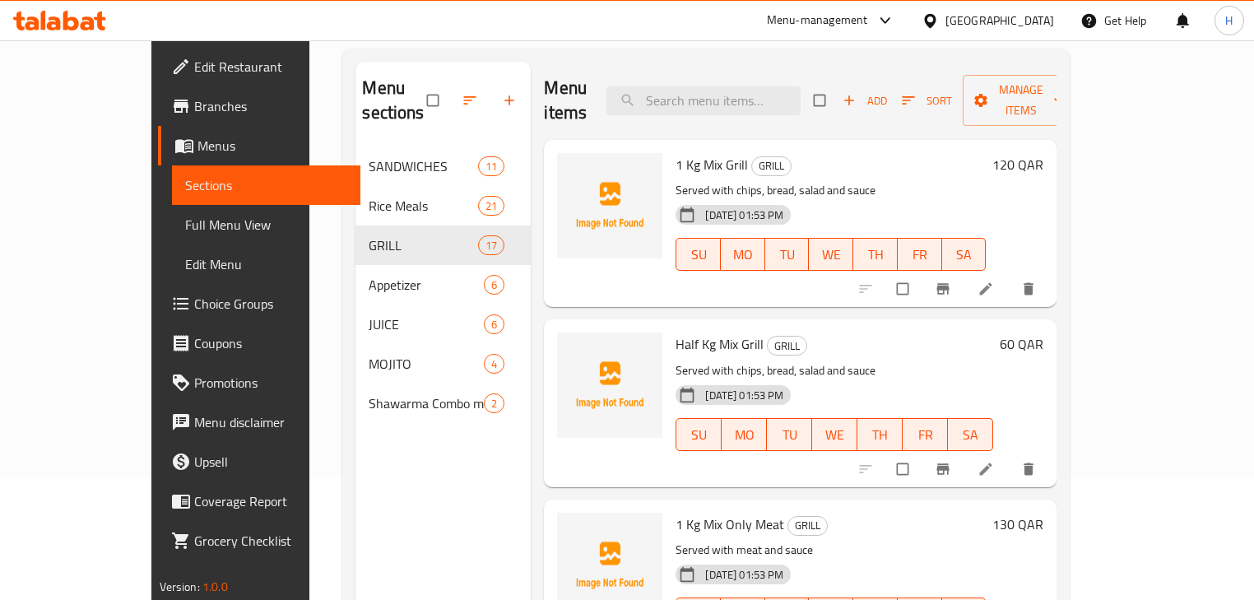
scroll to position [132, 0]
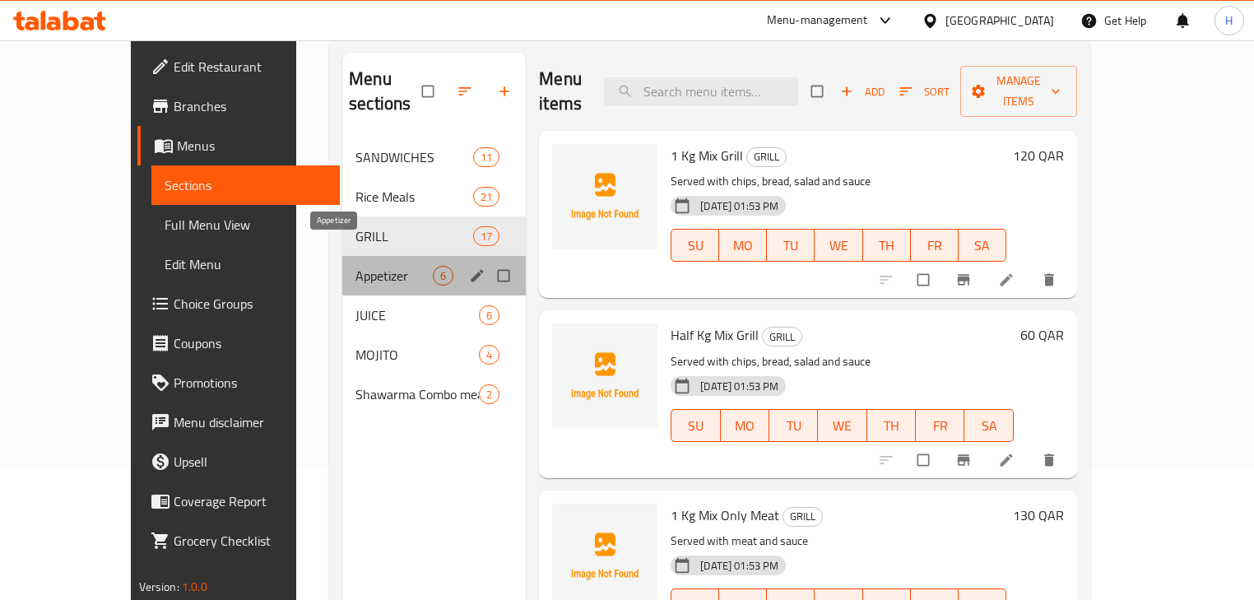
click at [356, 266] on span "Appetizer" at bounding box center [394, 276] width 77 height 20
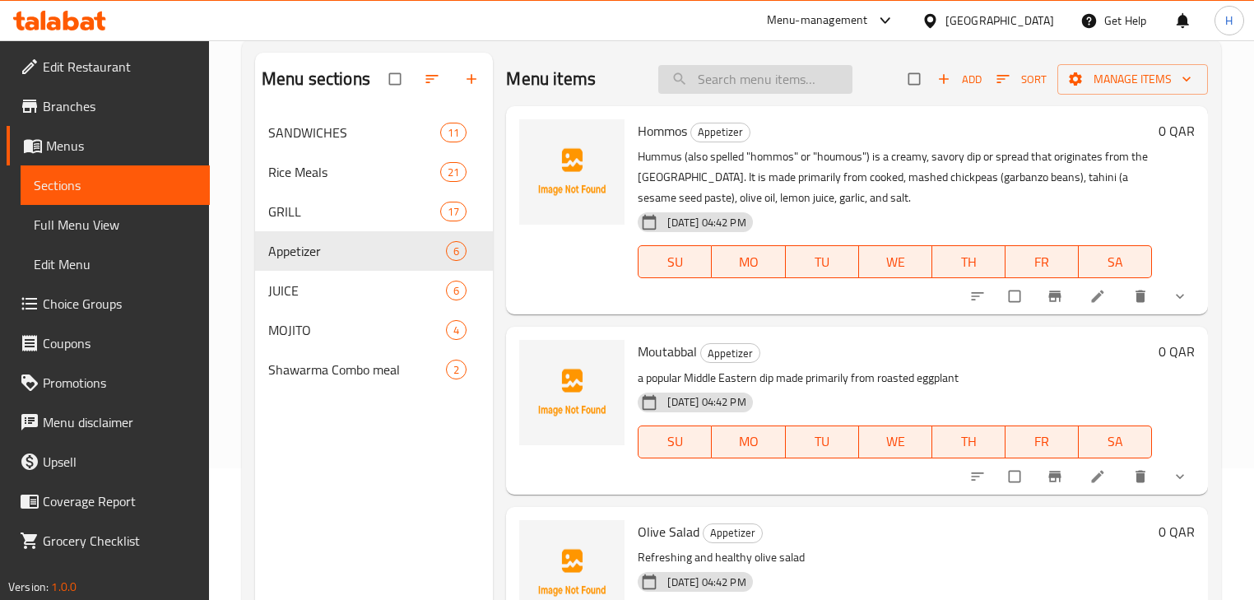
drag, startPoint x: 731, startPoint y: 65, endPoint x: 741, endPoint y: 72, distance: 12.3
click at [732, 65] on input "search" at bounding box center [756, 79] width 194 height 29
paste input "Hommos"
type input "Hommos"
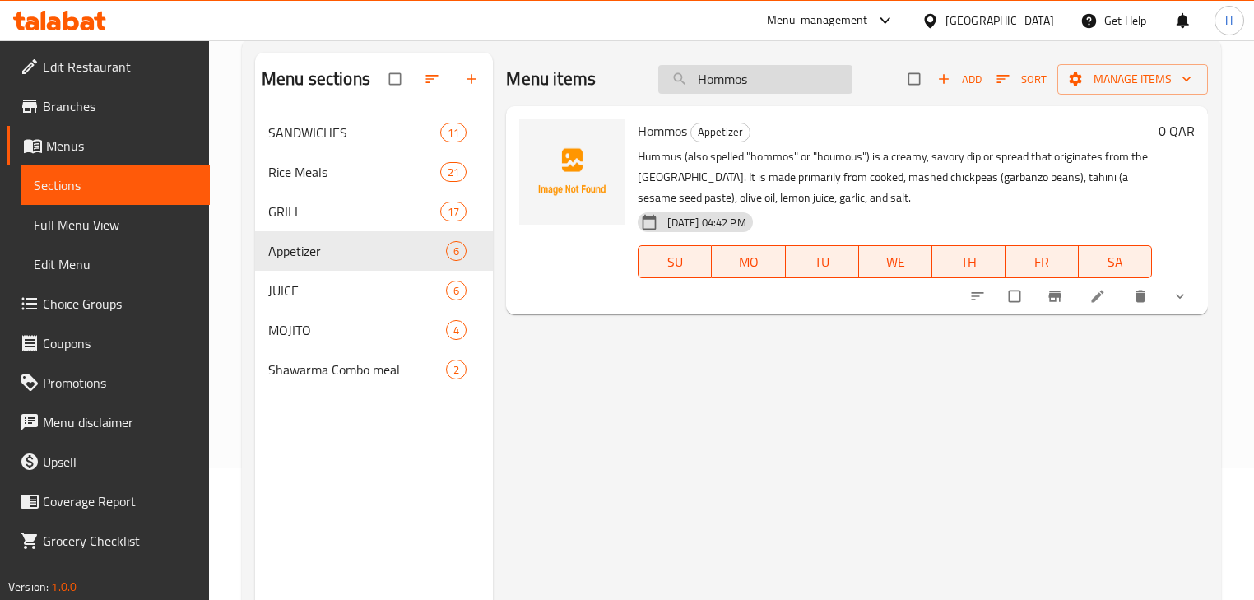
click at [774, 86] on input "Hommos" at bounding box center [756, 79] width 194 height 29
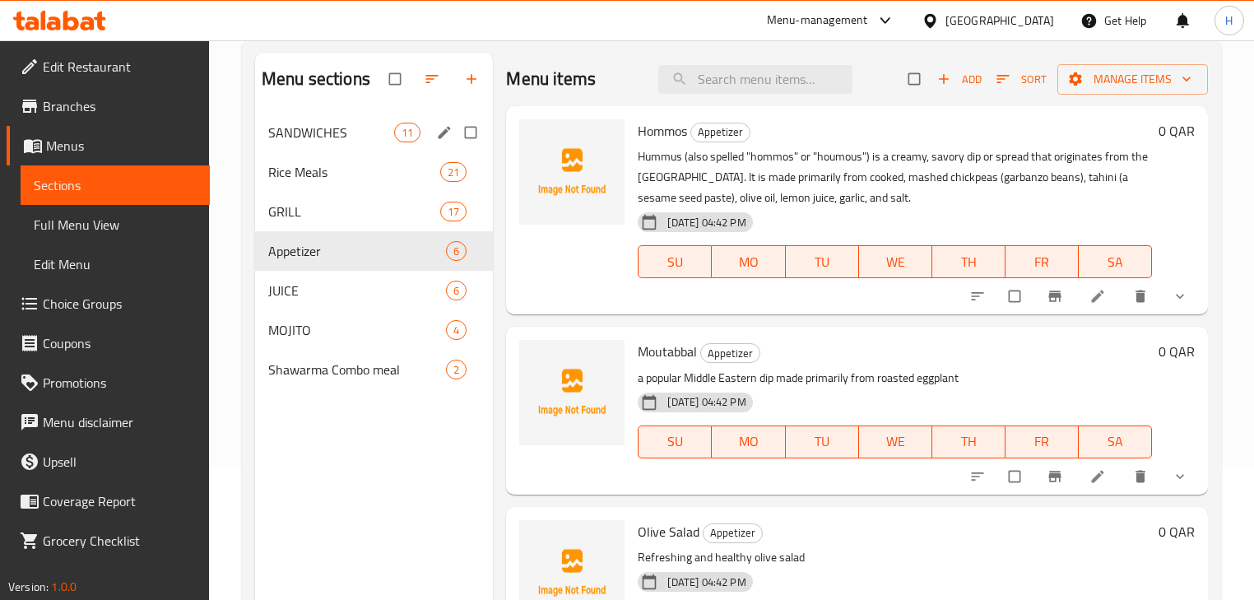
drag, startPoint x: 335, startPoint y: 148, endPoint x: 230, endPoint y: 25, distance: 161.8
click at [331, 145] on div "SANDWICHES 11" at bounding box center [374, 133] width 238 height 40
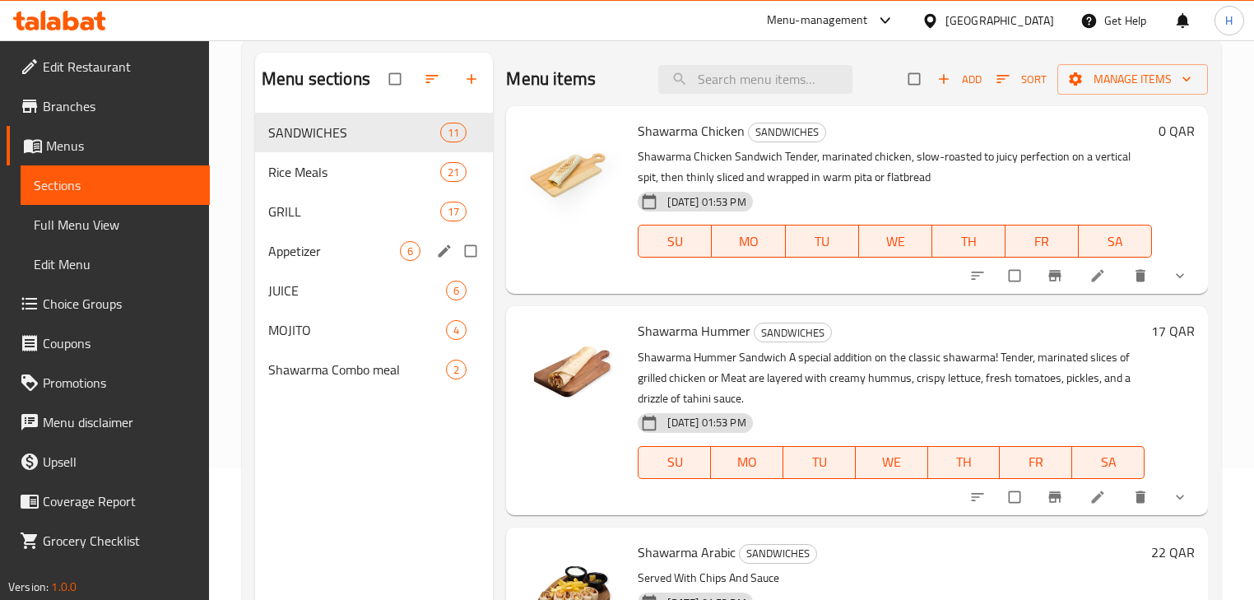
click at [292, 249] on span "Appetizer" at bounding box center [334, 251] width 132 height 20
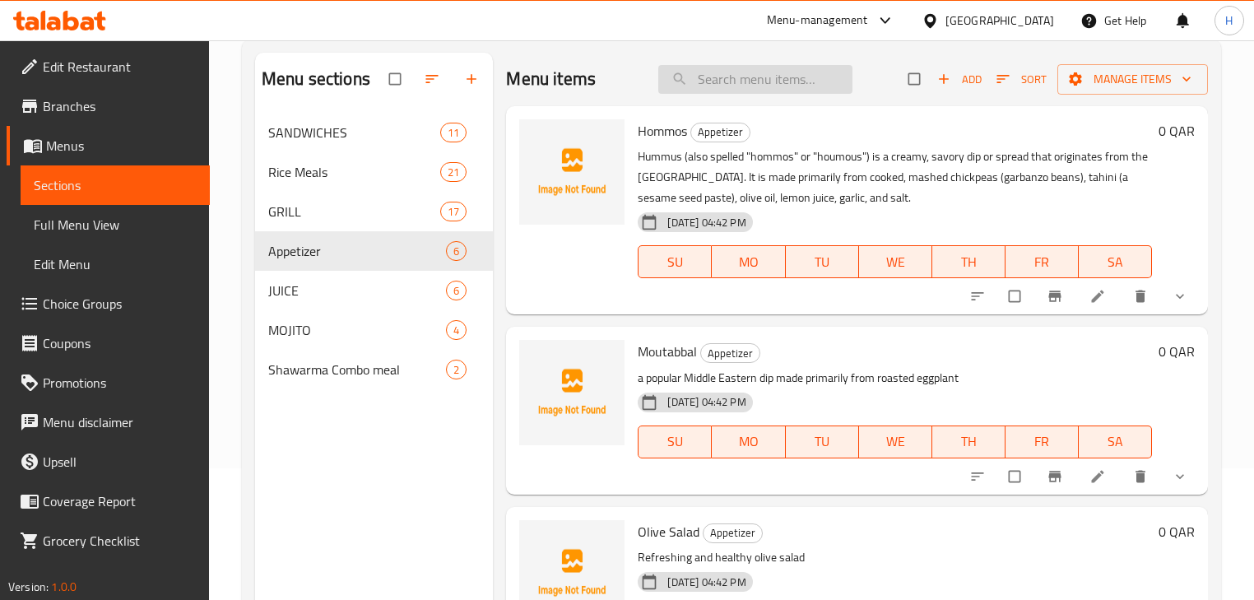
click at [705, 71] on input "search" at bounding box center [756, 79] width 194 height 29
paste input "Hommos"
type input "Hommos"
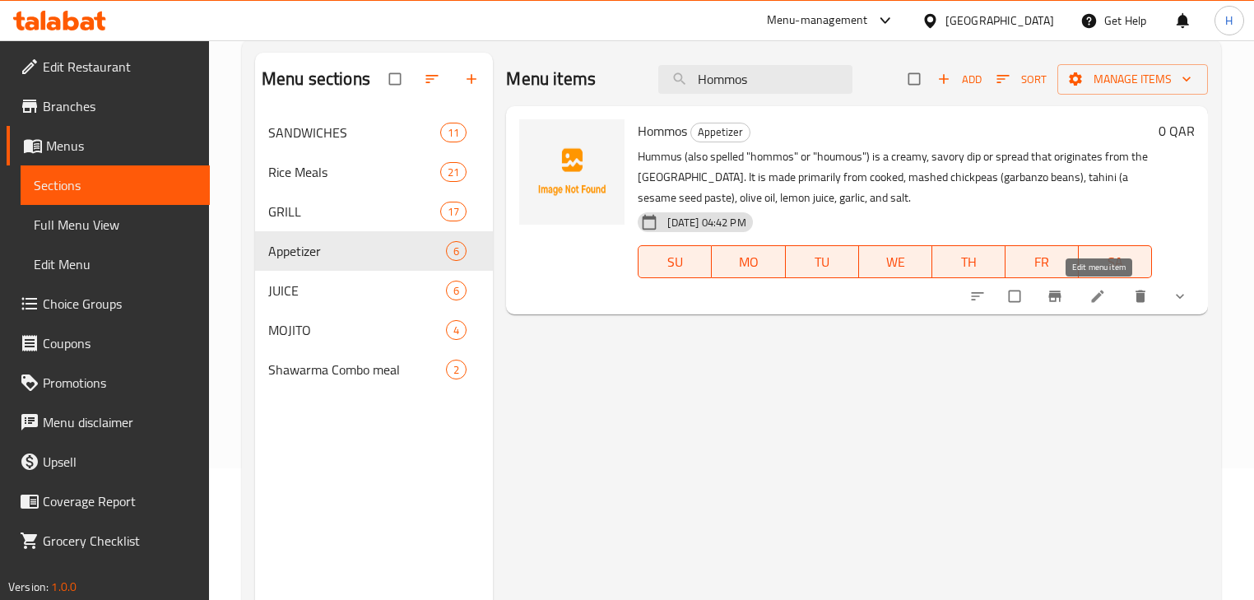
click at [1109, 296] on link at bounding box center [1100, 296] width 20 height 16
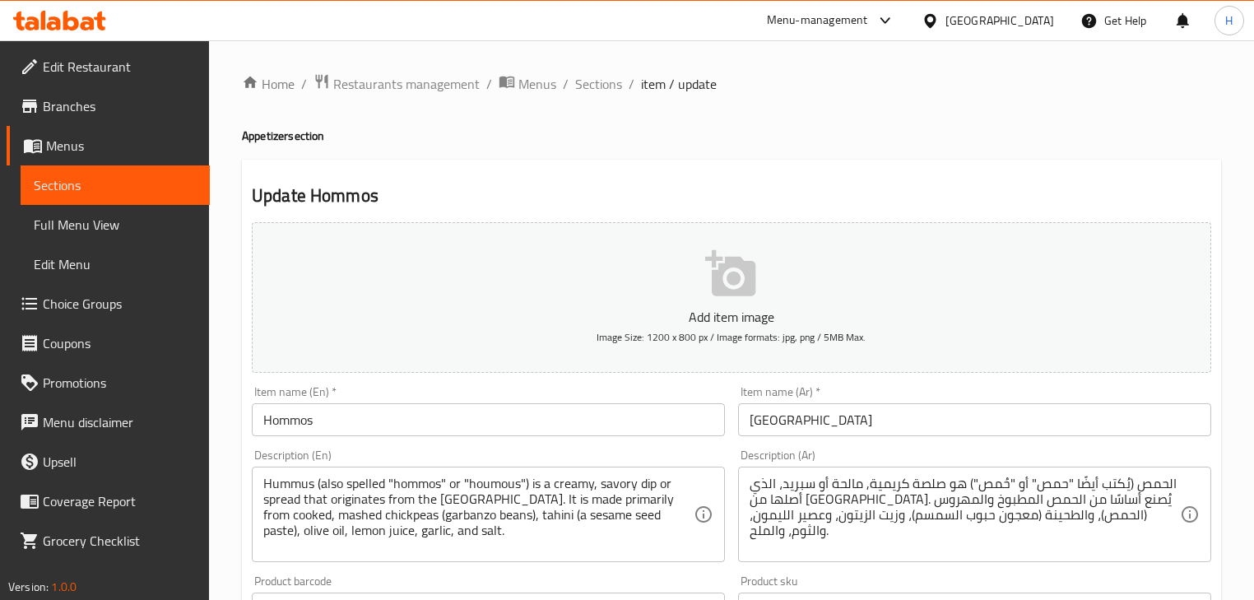
click at [340, 414] on input "Hommos" at bounding box center [488, 419] width 473 height 33
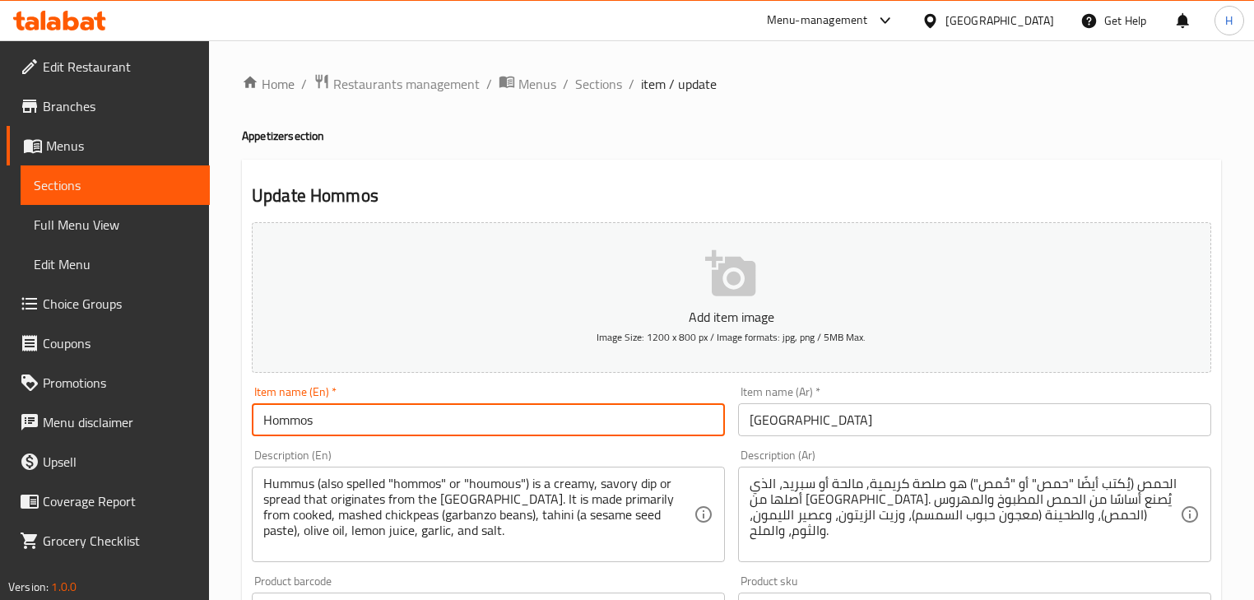
click at [340, 415] on input "Hommos" at bounding box center [488, 419] width 473 height 33
click at [731, 454] on div "Description (En) Hummus (also spelled "hommos" or "houmous") is a creamy, savor…" at bounding box center [488, 506] width 486 height 126
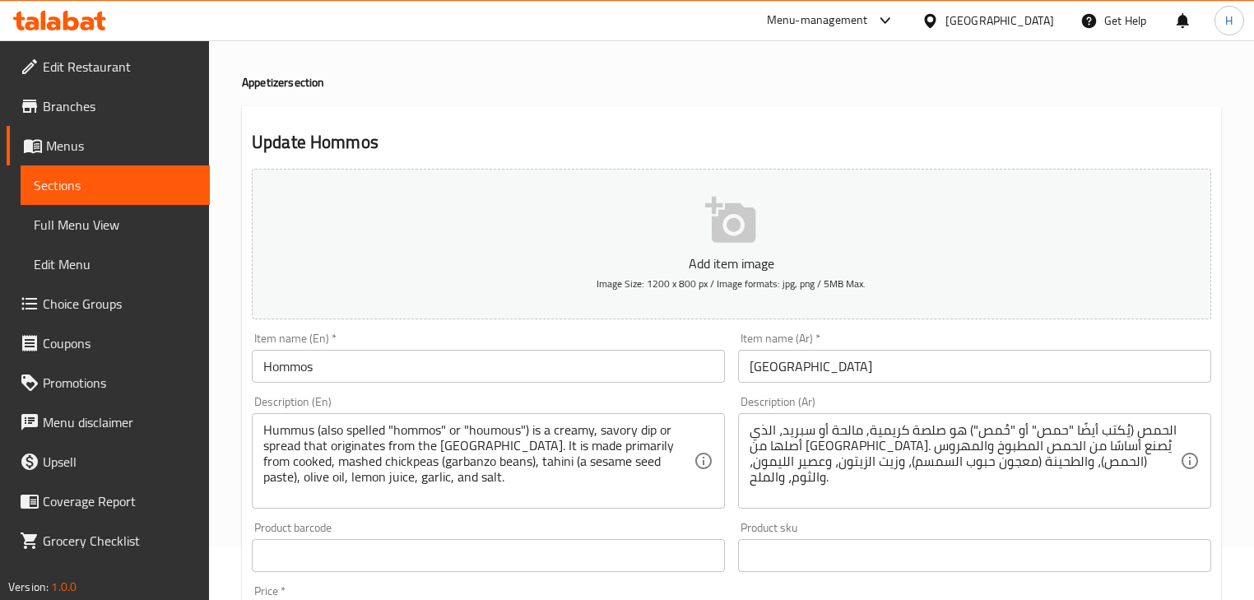
scroll to position [132, 0]
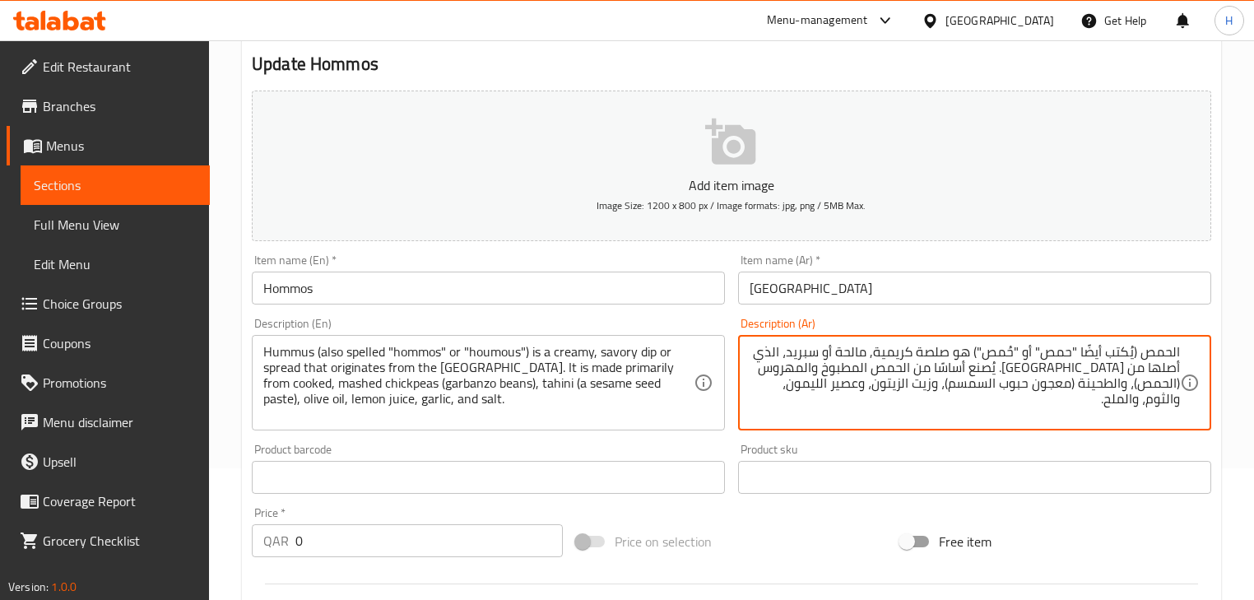
drag, startPoint x: 1140, startPoint y: 351, endPoint x: 975, endPoint y: 344, distance: 164.8
click at [975, 344] on textarea "الحمص (يُكتب أيضًا "حمص" أو "حُمص") هو صلصة كريمية, مالحة أو سبريد، الذي أصلها …" at bounding box center [965, 383] width 431 height 78
type textarea "الحمص هو صلصة كريمية, مالحة أو سبريد، الذي أصلها من الشرق الأوسط. يُصنع أساسًا …"
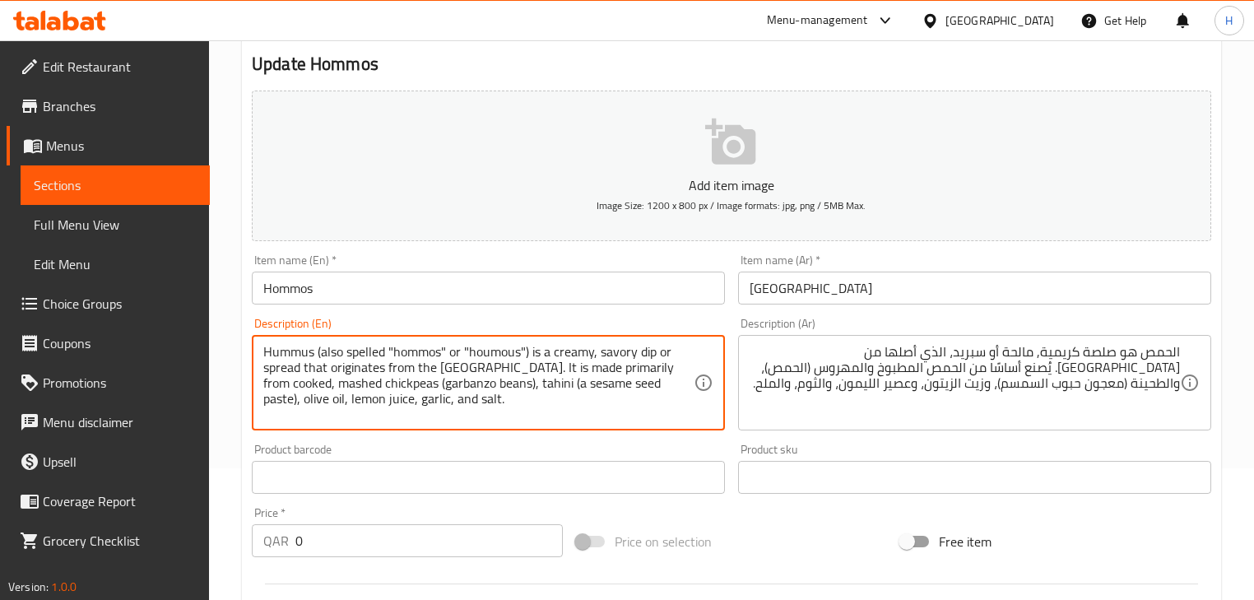
drag, startPoint x: 317, startPoint y: 349, endPoint x: 531, endPoint y: 324, distance: 215.4
type textarea "Hummus is a creamy, savory dip or spread that originates from the Middle East. …"
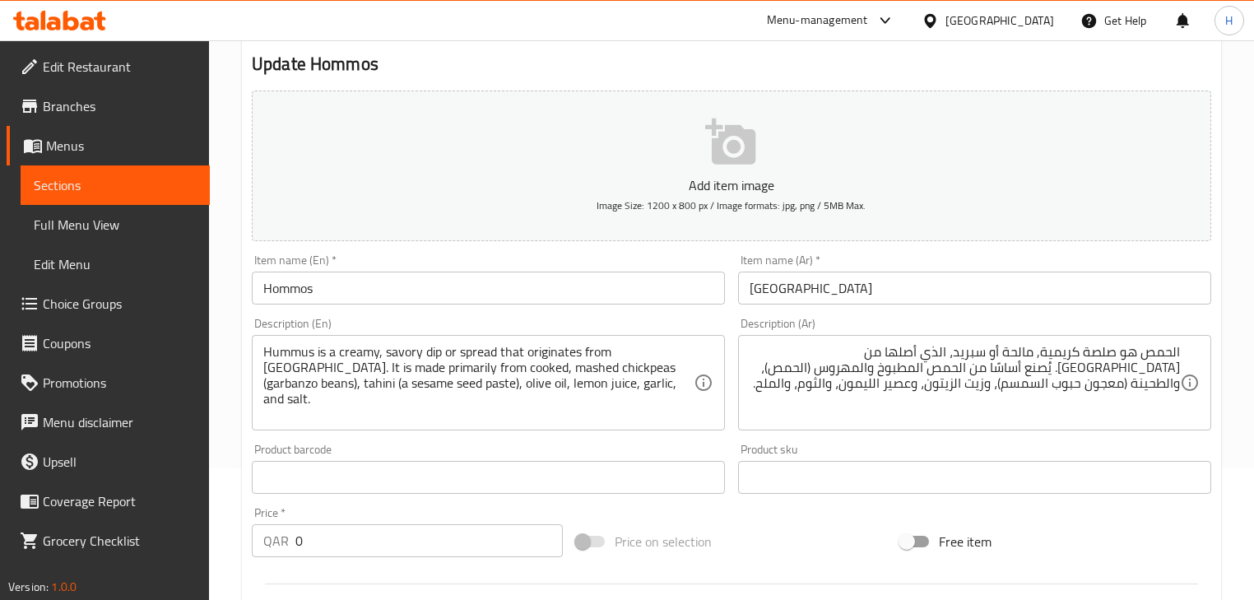
click at [477, 318] on div "Description (En) Hummus is a creamy, savory dip or spread that originates from …" at bounding box center [488, 374] width 473 height 113
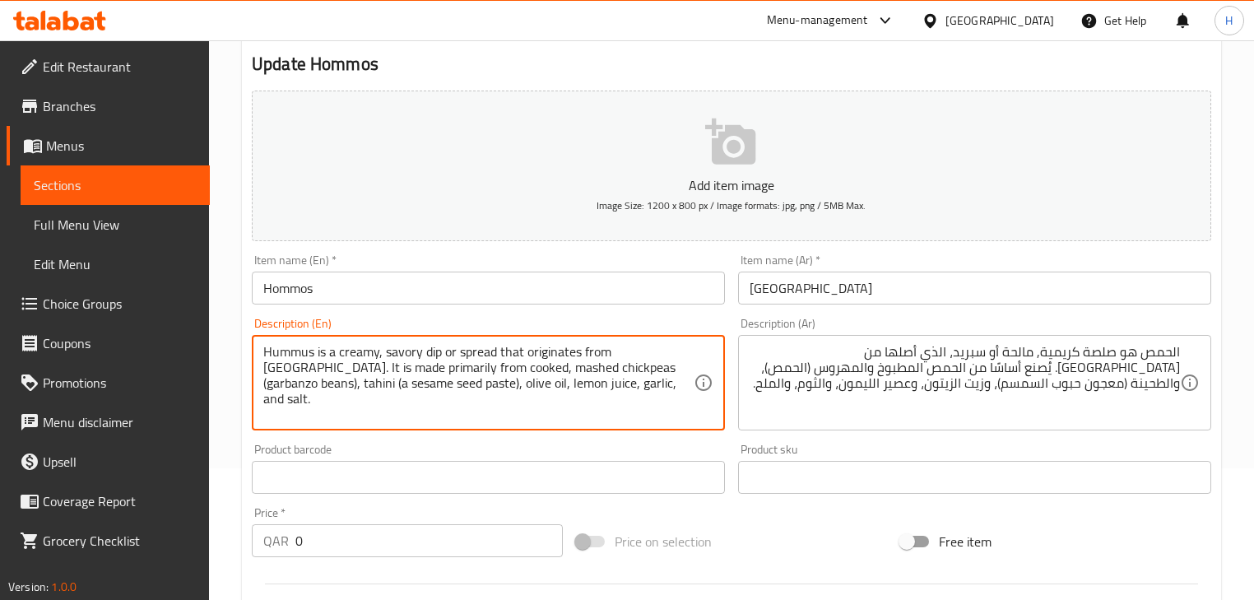
click at [615, 323] on div "Description (En) Hummus is a creamy, savory dip or spread that originates from …" at bounding box center [488, 374] width 473 height 113
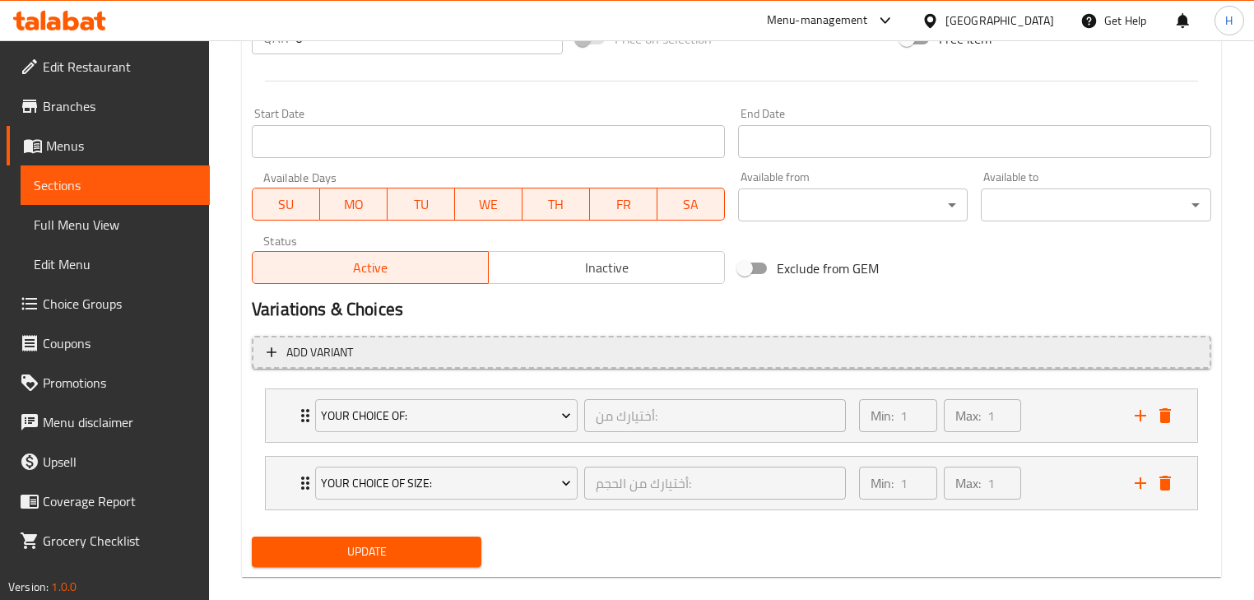
scroll to position [657, 0]
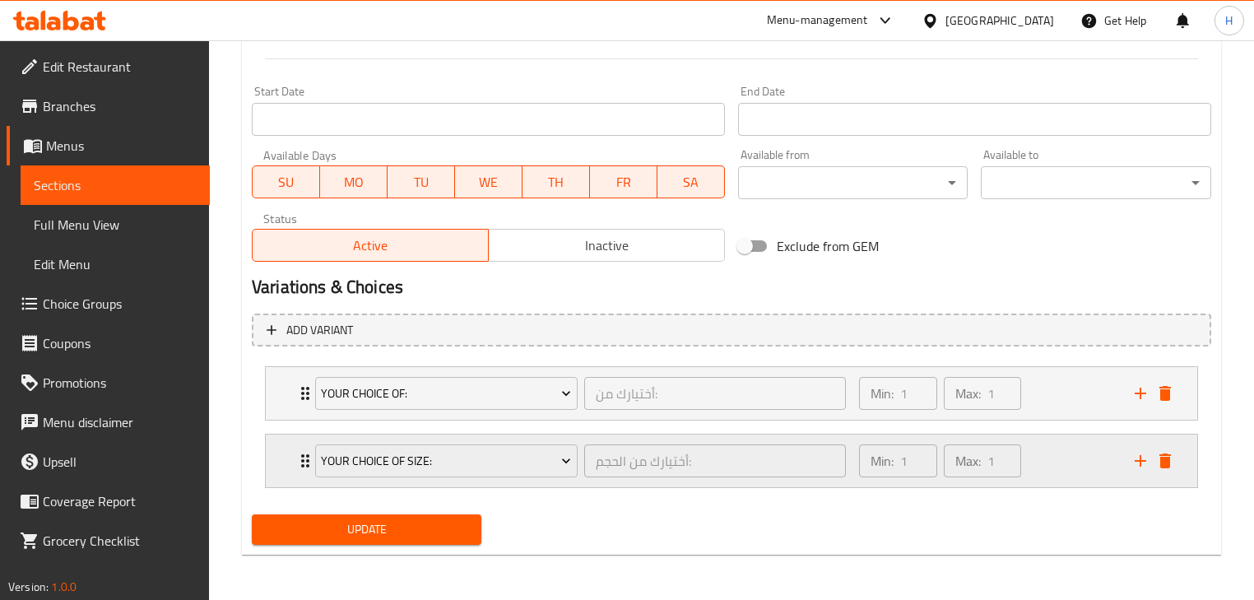
click at [1050, 460] on div "Min: 1 ​ Max: 1 ​" at bounding box center [987, 461] width 276 height 53
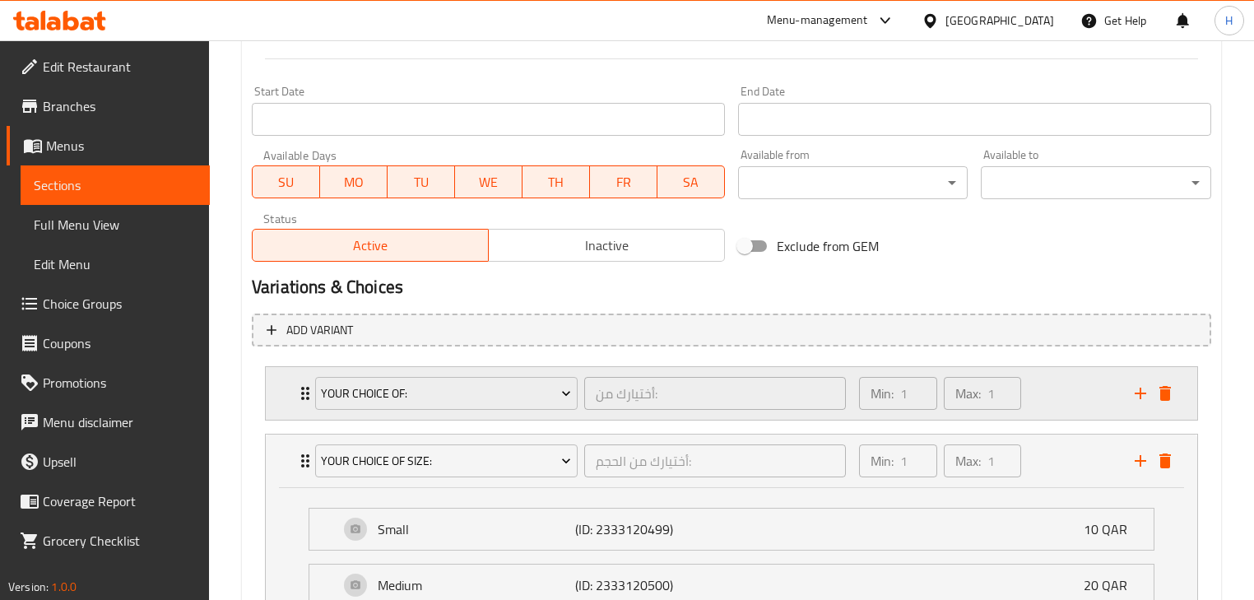
click at [1047, 392] on div "Min: 1 ​ Max: 1 ​" at bounding box center [987, 393] width 276 height 53
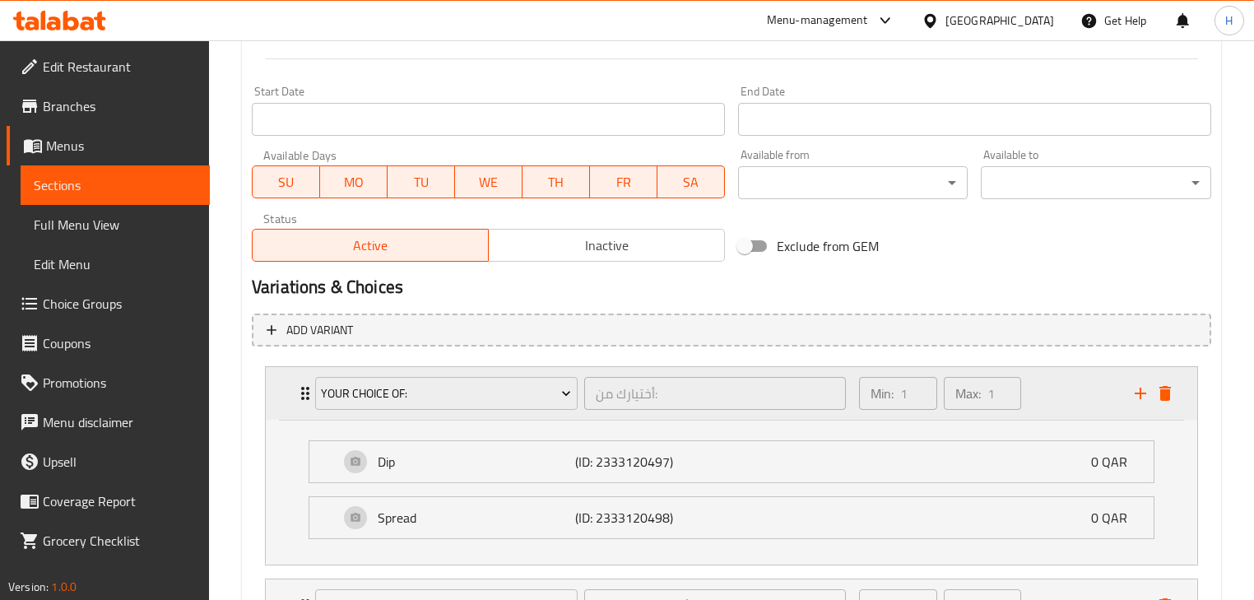
scroll to position [986, 0]
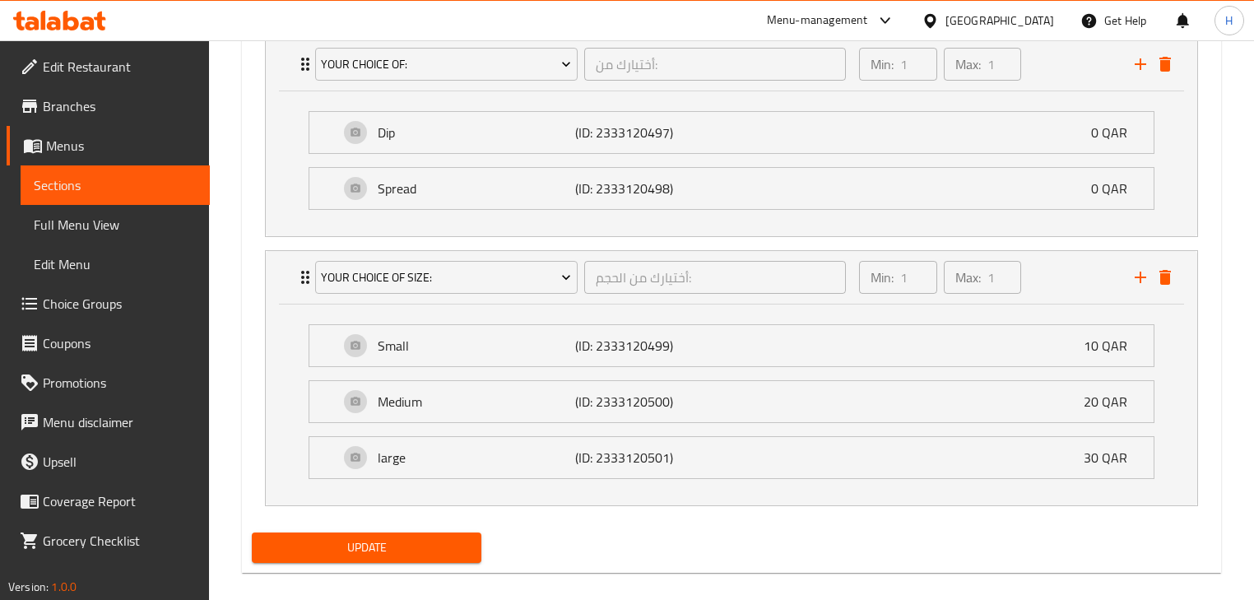
click at [991, 198] on div "Your Choice Of: أختيارك من: ​ Min: 1 ​ Max: 1 ​ Dip (ID: 2333120497) 0 QAR Name…" at bounding box center [732, 271] width 960 height 482
click at [798, 113] on div "Your Choice Of: أختيارك من: ​ Min: 1 ​ Max: 1 ​ Dip (ID: 2333120497) 0 QAR Name…" at bounding box center [732, 271] width 960 height 482
click at [747, 138] on div "Dip (ID: 2333120497) 0 QAR" at bounding box center [736, 132] width 795 height 41
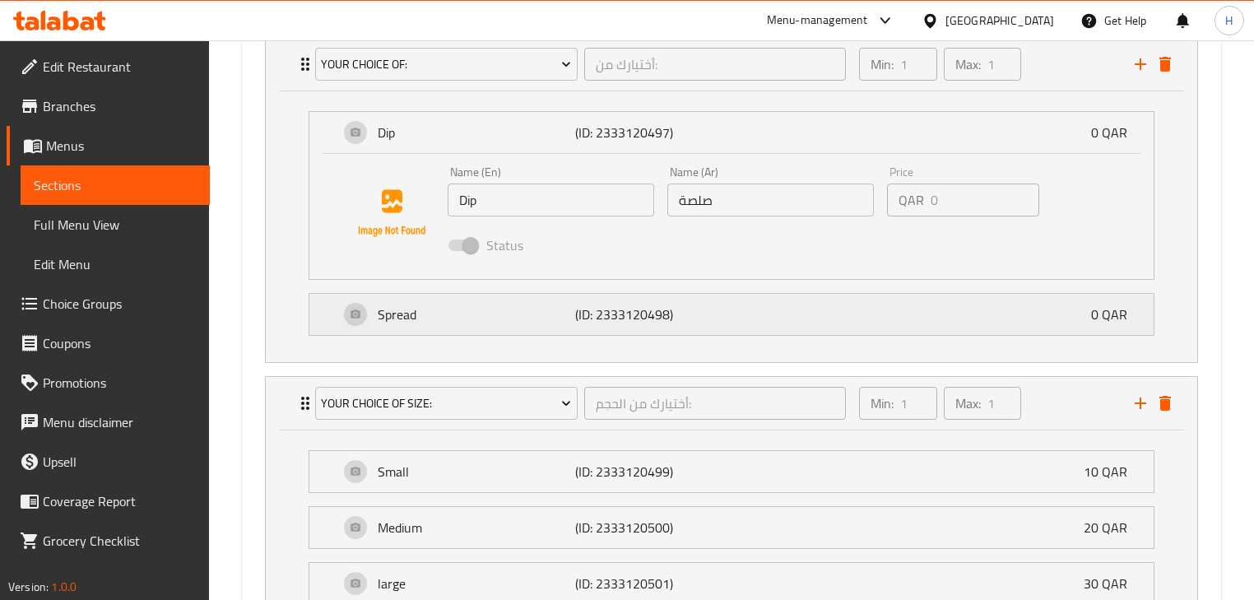
click at [653, 313] on p "(ID: 2333120498)" at bounding box center [641, 315] width 132 height 20
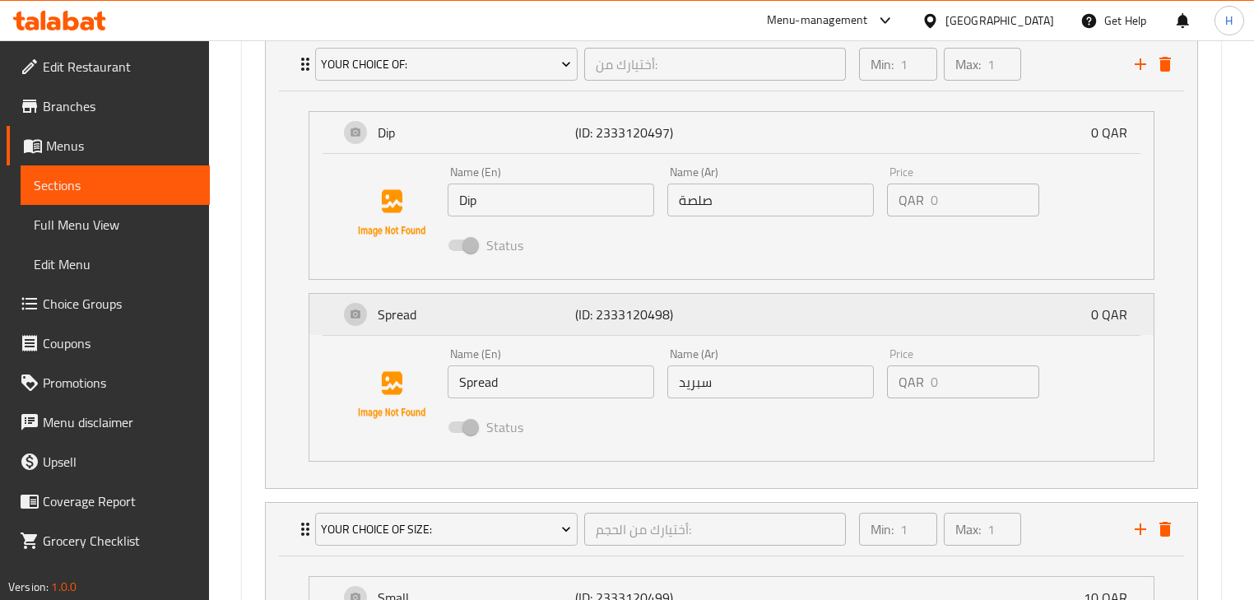
click at [724, 312] on div "Spread (ID: 2333120498) 0 QAR" at bounding box center [736, 314] width 795 height 41
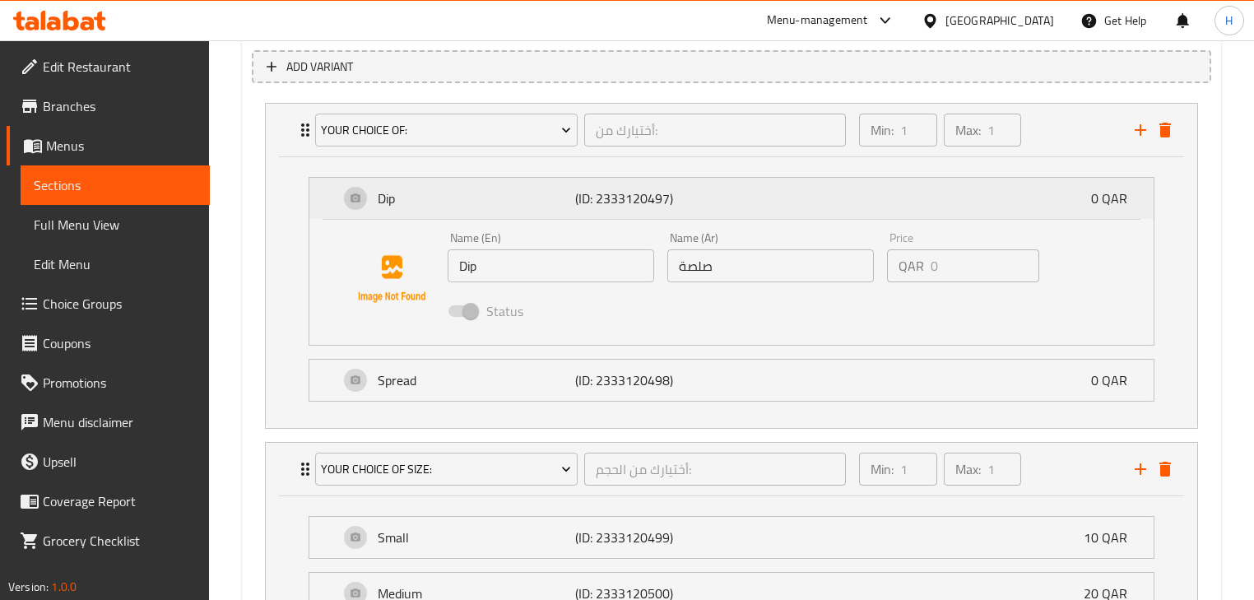
click at [668, 204] on p "(ID: 2333120497)" at bounding box center [641, 199] width 132 height 20
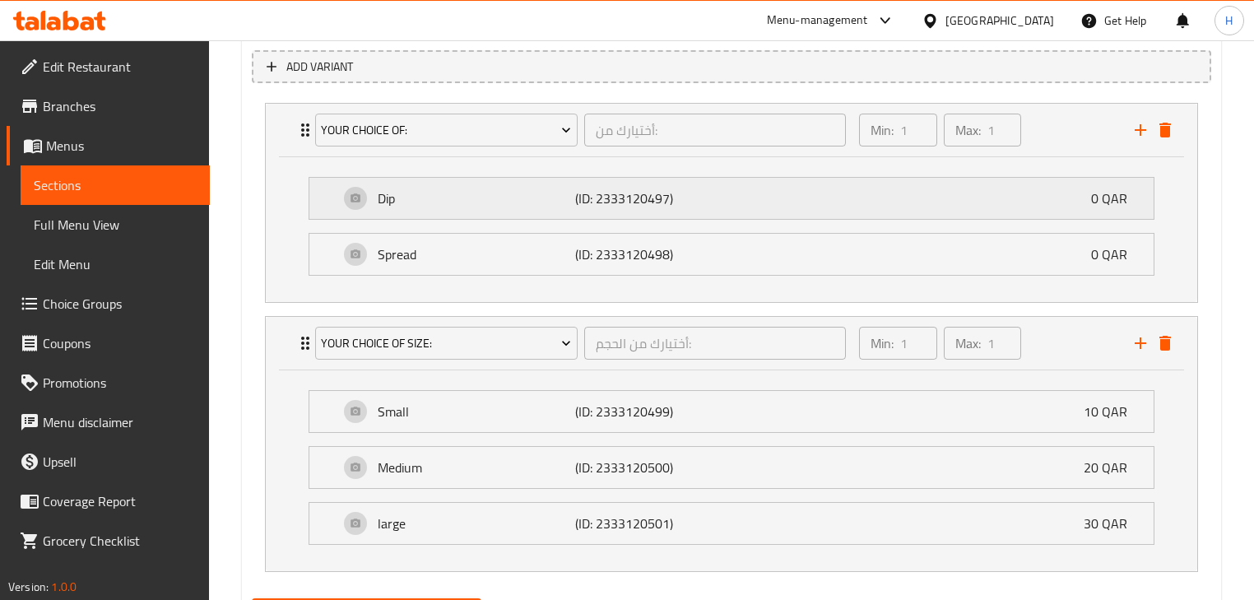
scroll to position [657, 0]
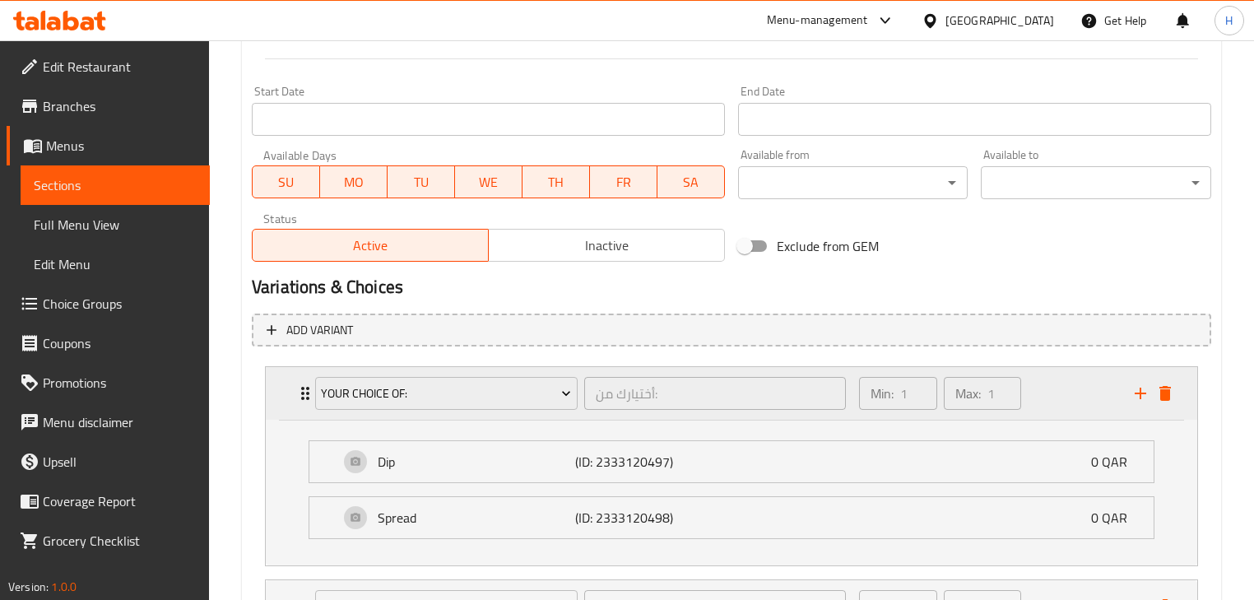
click at [1064, 407] on div "Min: 1 ​ Max: 1 ​" at bounding box center [987, 393] width 276 height 53
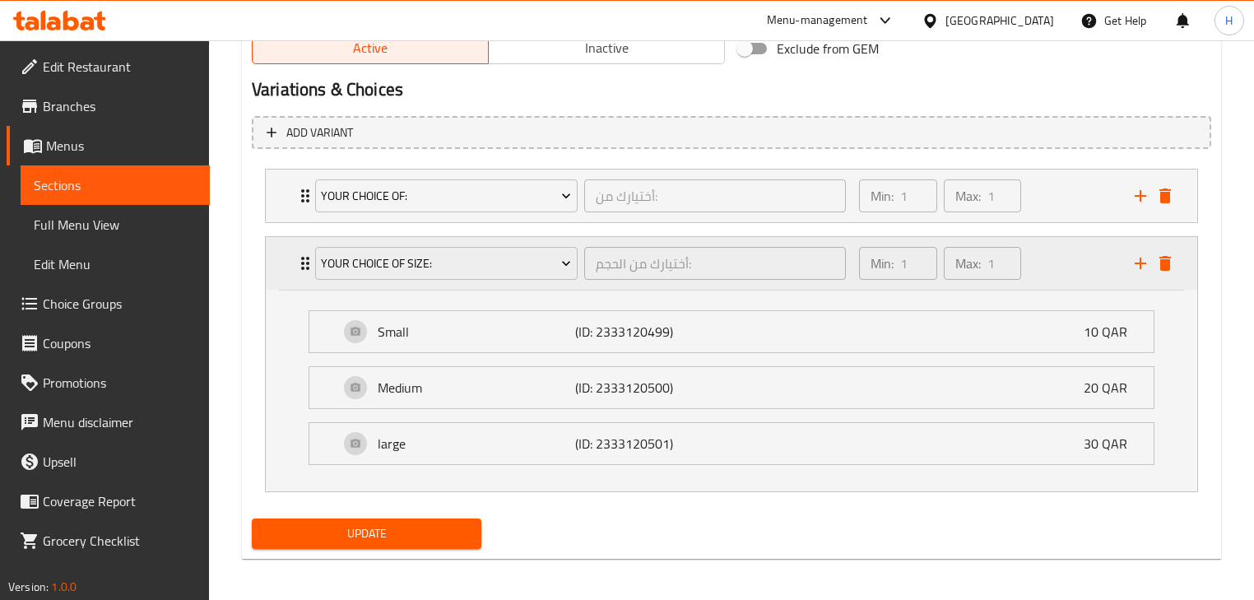
click at [1057, 257] on div "Min: 1 ​ Max: 1 ​" at bounding box center [987, 263] width 276 height 53
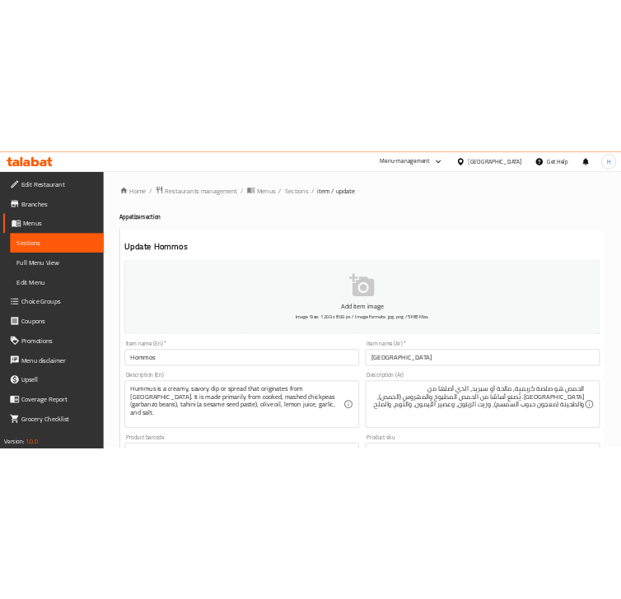
scroll to position [0, 0]
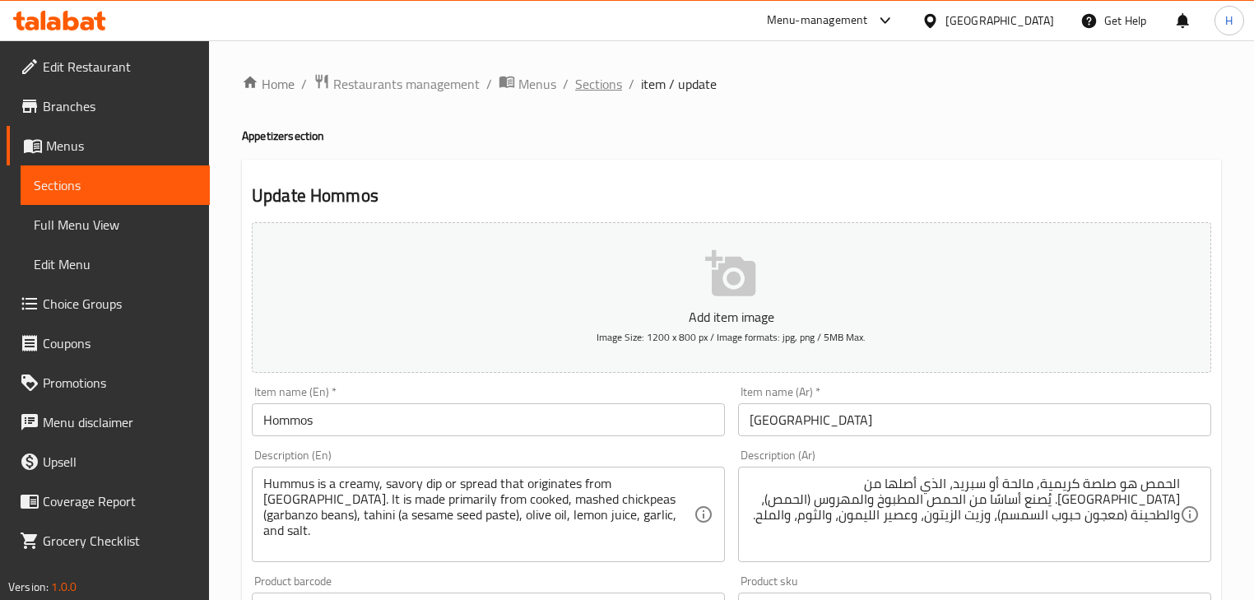
click at [596, 81] on span "Sections" at bounding box center [598, 84] width 47 height 20
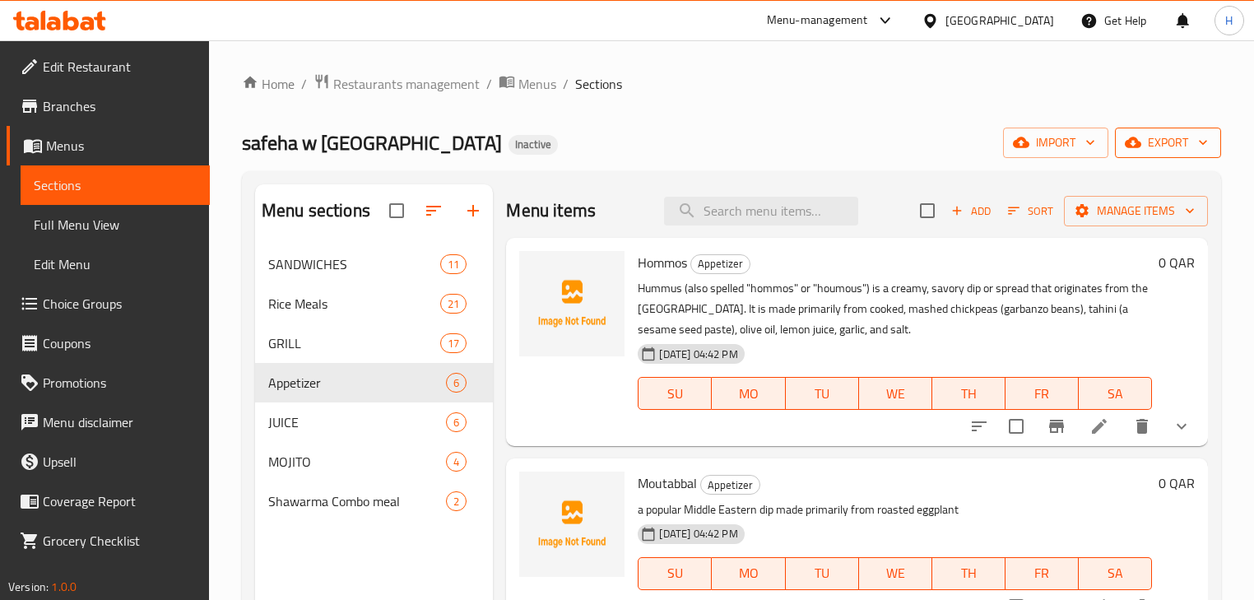
click at [1157, 137] on span "export" at bounding box center [1169, 143] width 80 height 21
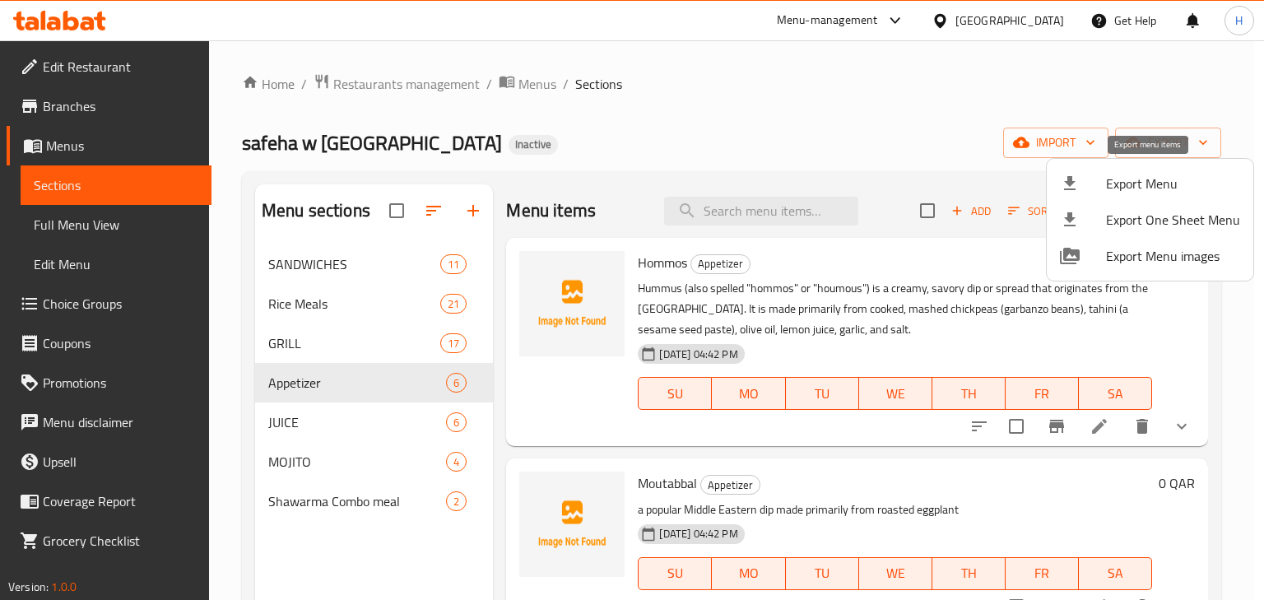
click at [1086, 181] on div at bounding box center [1083, 184] width 46 height 20
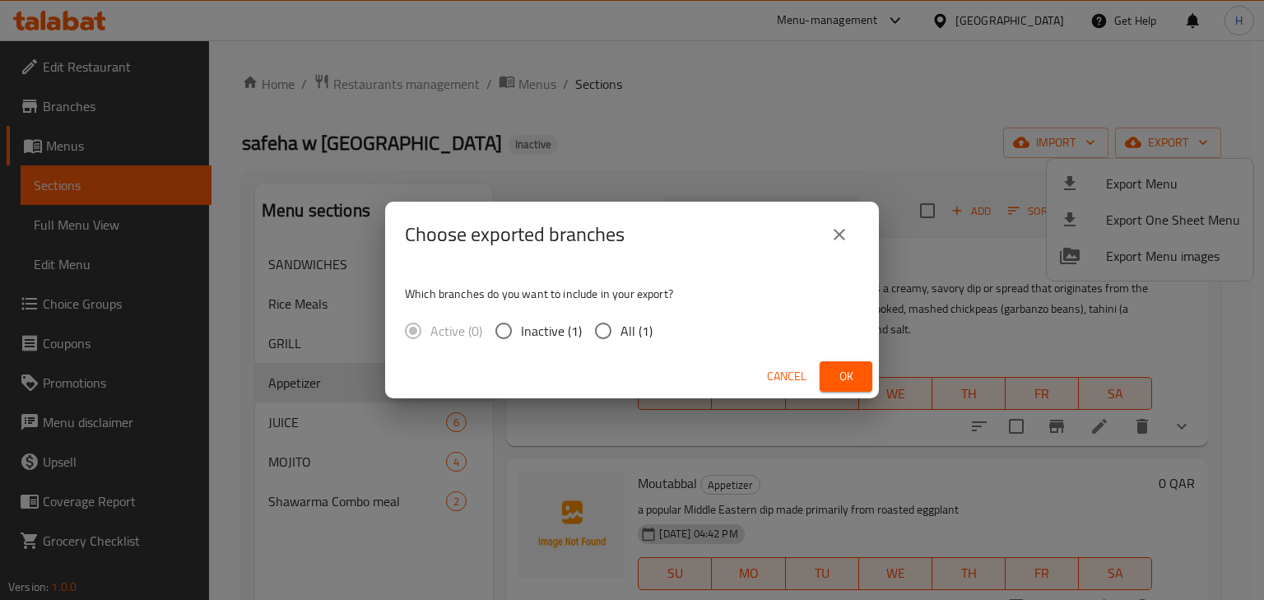
click at [612, 336] on input "All (1)" at bounding box center [603, 331] width 35 height 35
radio input "true"
click at [860, 370] on button "Ok" at bounding box center [846, 376] width 53 height 30
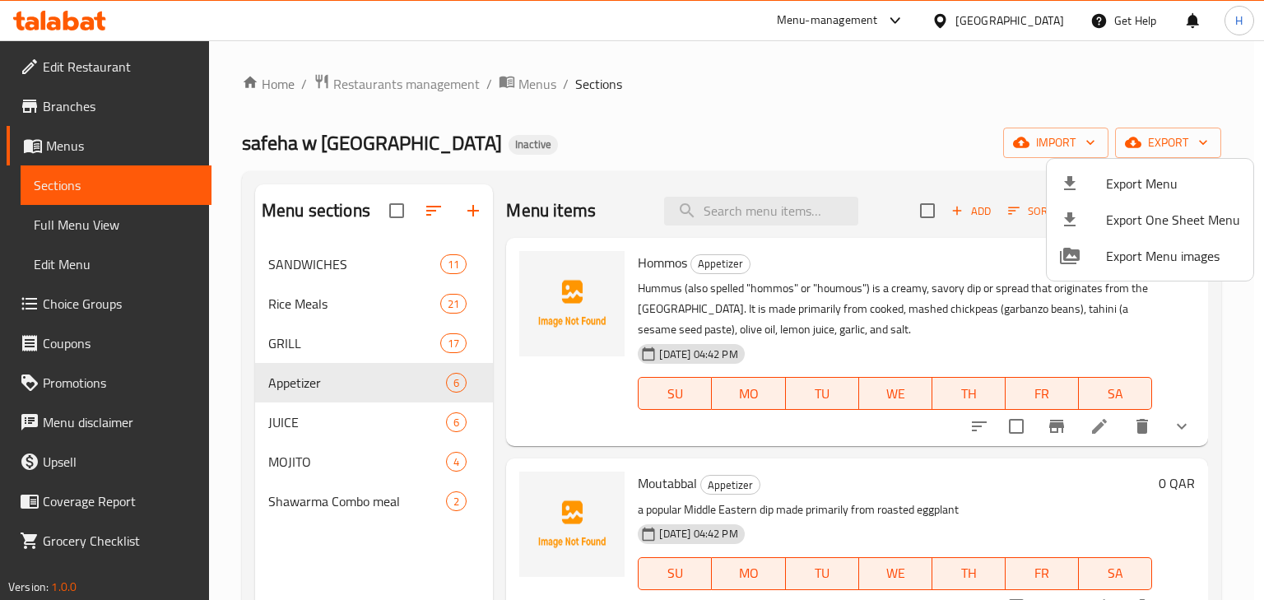
click at [329, 263] on div at bounding box center [632, 300] width 1264 height 600
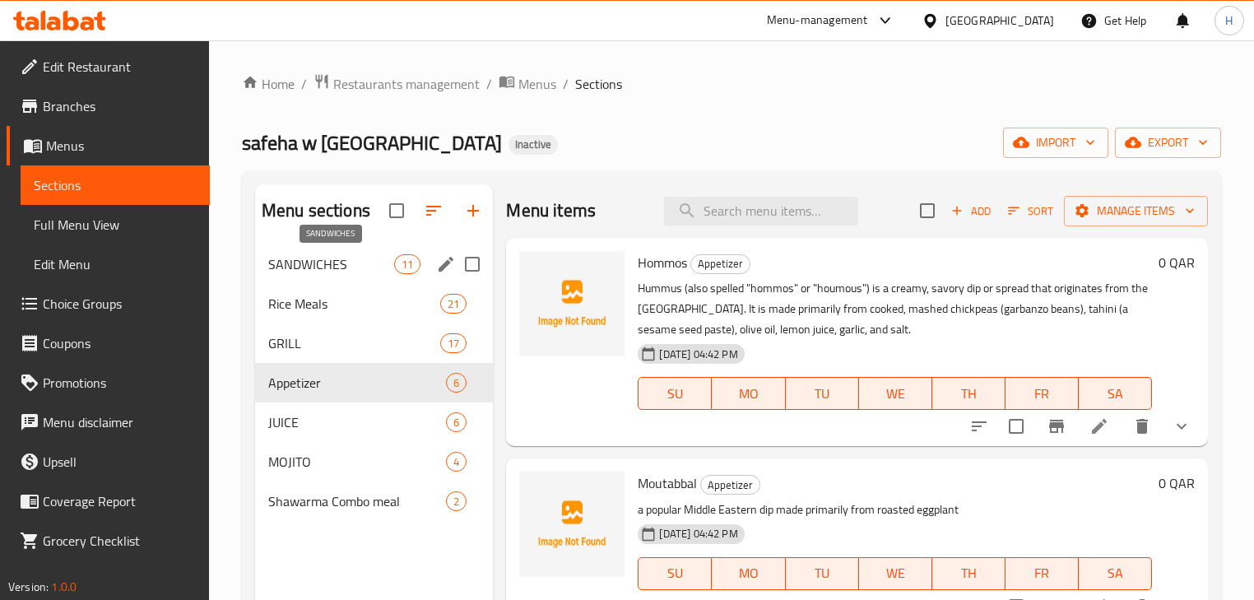
click at [327, 258] on span "SANDWICHES" at bounding box center [331, 264] width 126 height 20
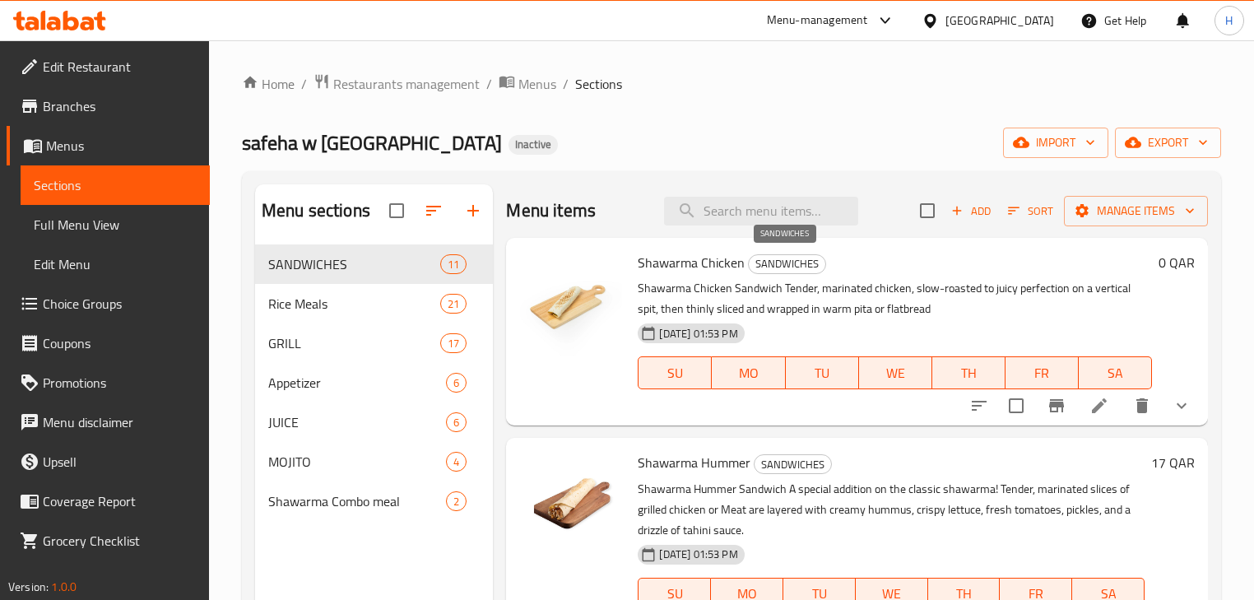
click at [794, 266] on span "SANDWICHES" at bounding box center [787, 263] width 77 height 19
copy span "SANDWICHES"
click at [321, 299] on span "Rice Meals" at bounding box center [331, 304] width 126 height 20
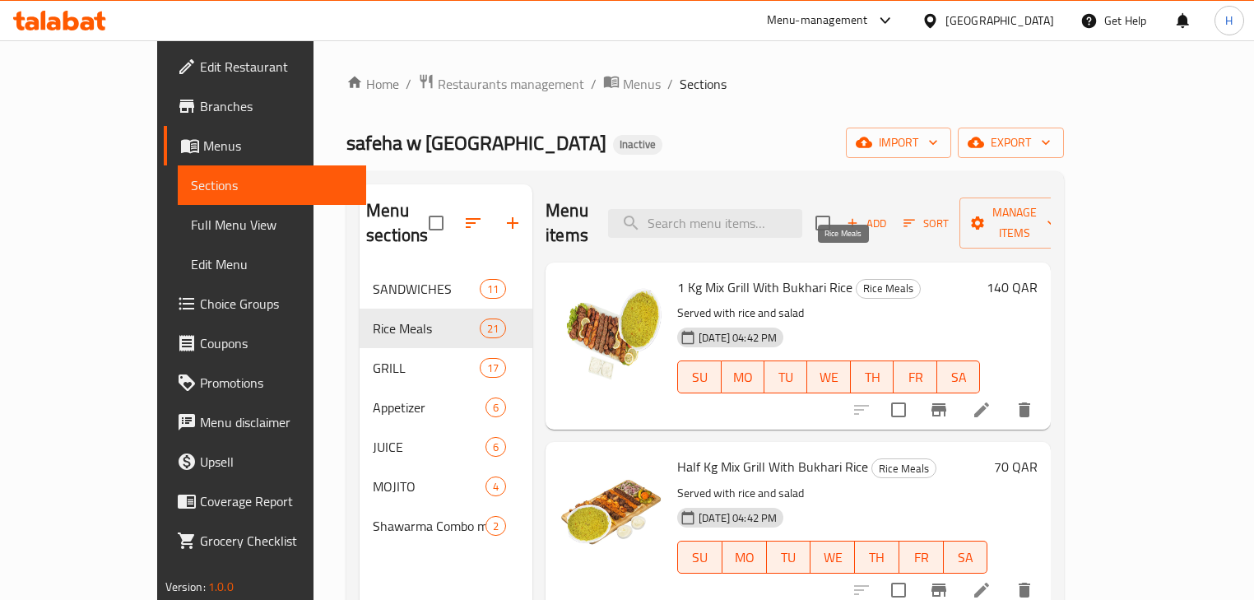
click at [857, 279] on span "Rice Meals" at bounding box center [888, 288] width 63 height 19
copy span "Meals"
click at [857, 279] on span "Rice Meals" at bounding box center [888, 288] width 63 height 19
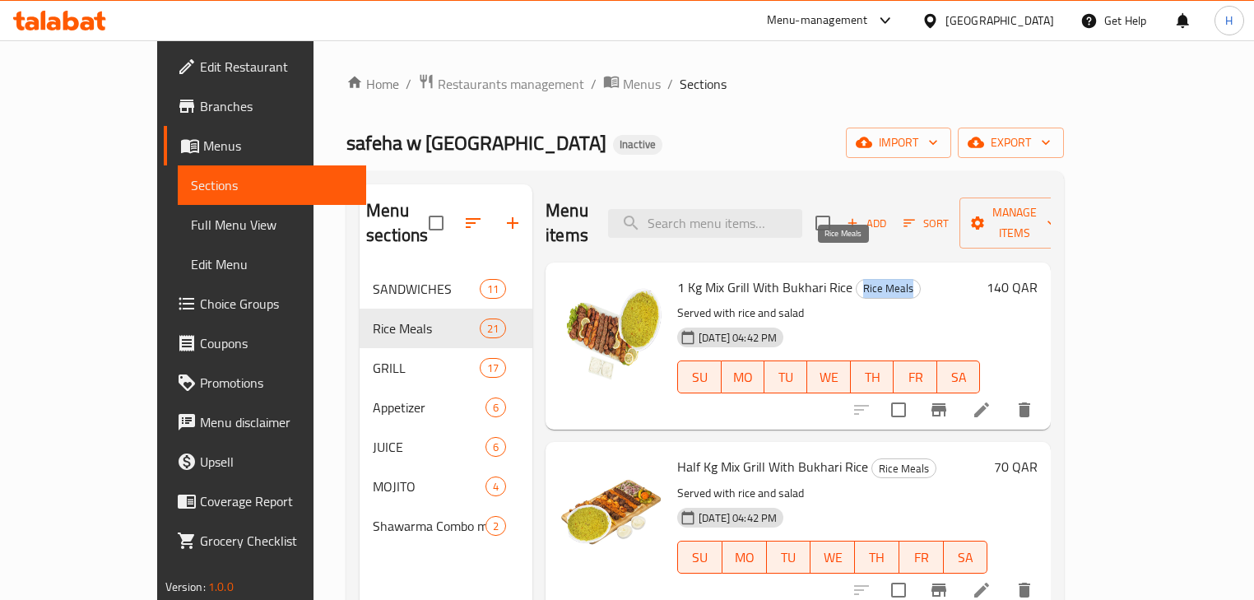
click at [857, 279] on span "Rice Meals" at bounding box center [888, 288] width 63 height 19
copy span "Rice Meals"
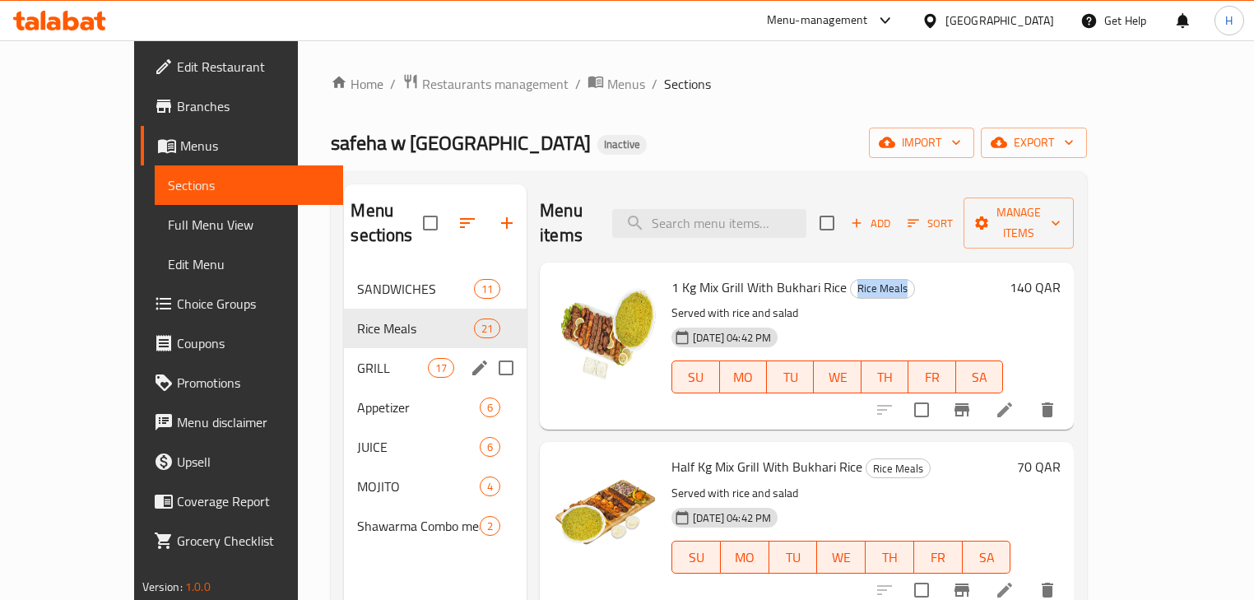
click at [357, 358] on span "GRILL" at bounding box center [392, 368] width 70 height 20
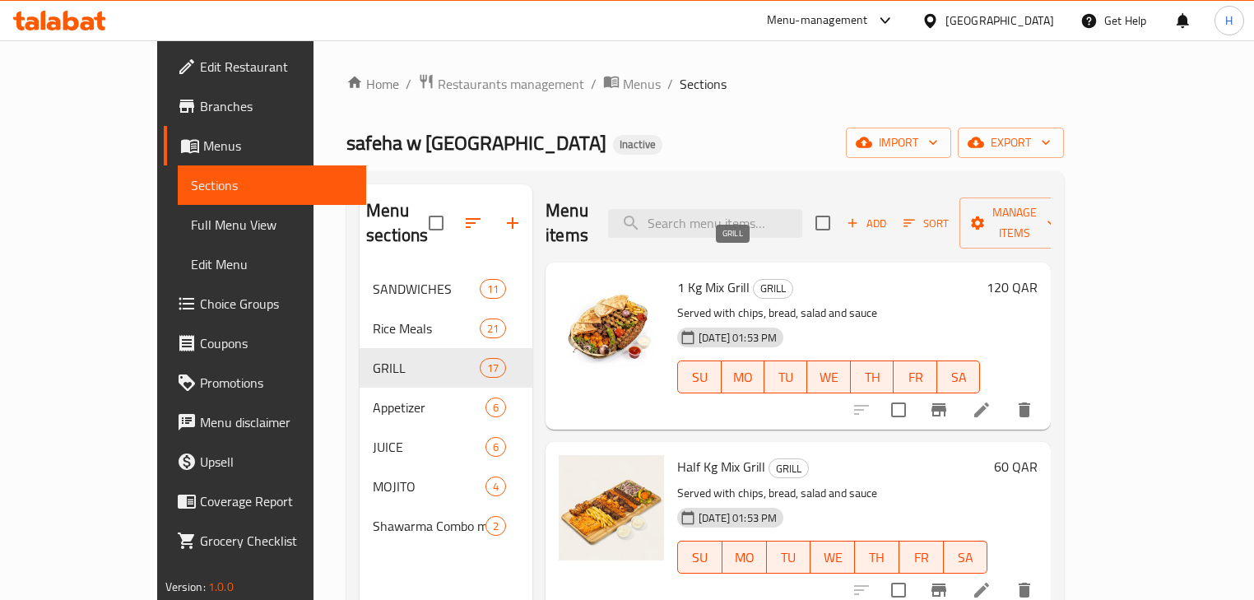
click at [754, 279] on span "GRILL" at bounding box center [773, 288] width 39 height 19
copy span "GRILL"
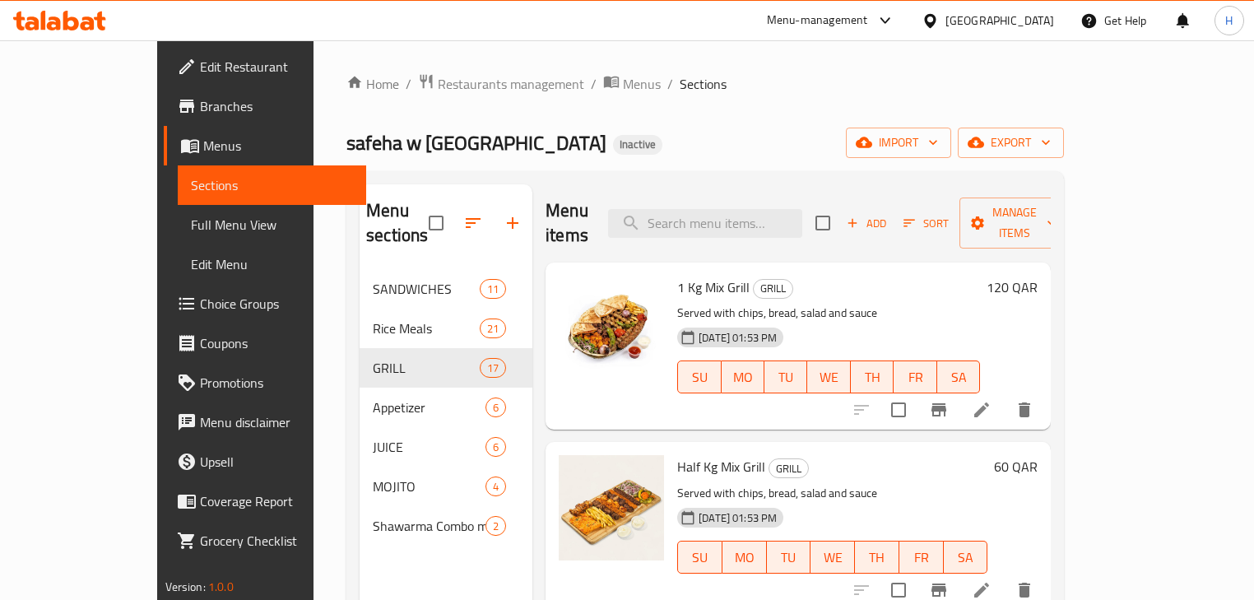
click at [656, 155] on div "safeha w faterah Inactive import export" at bounding box center [706, 143] width 718 height 30
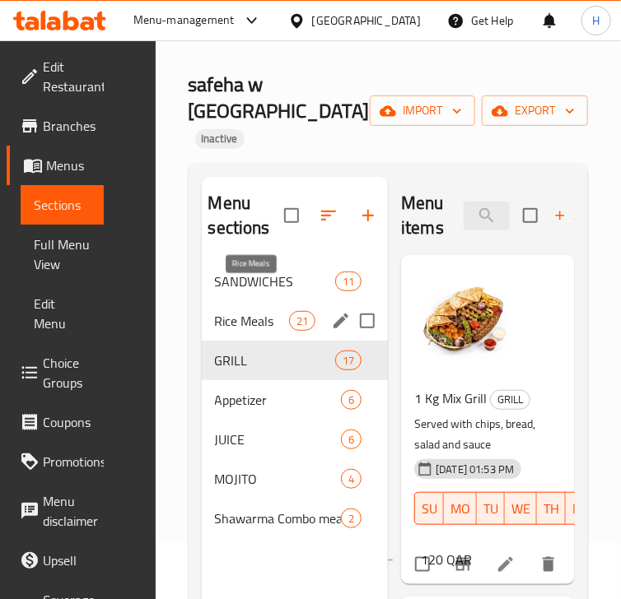
scroll to position [132, 0]
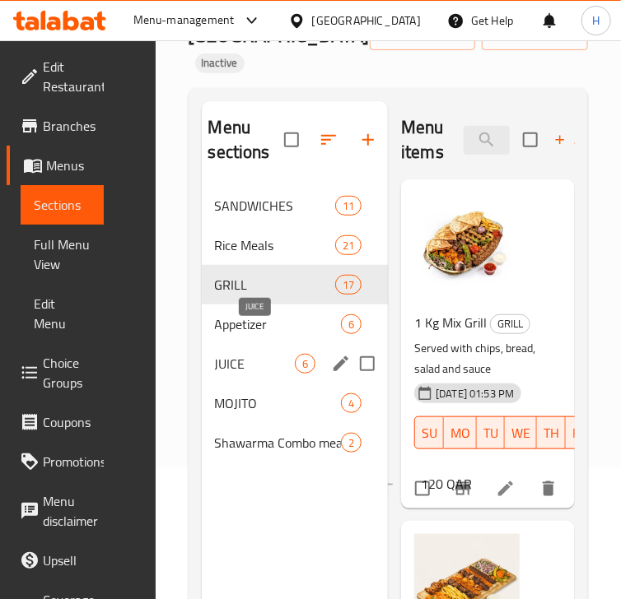
click at [263, 354] on span "JUICE" at bounding box center [255, 364] width 81 height 20
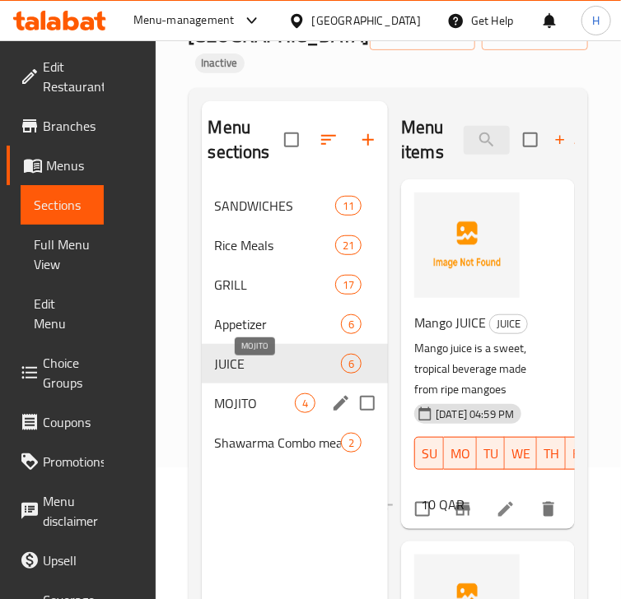
click at [221, 393] on span "MOJITO" at bounding box center [255, 403] width 81 height 20
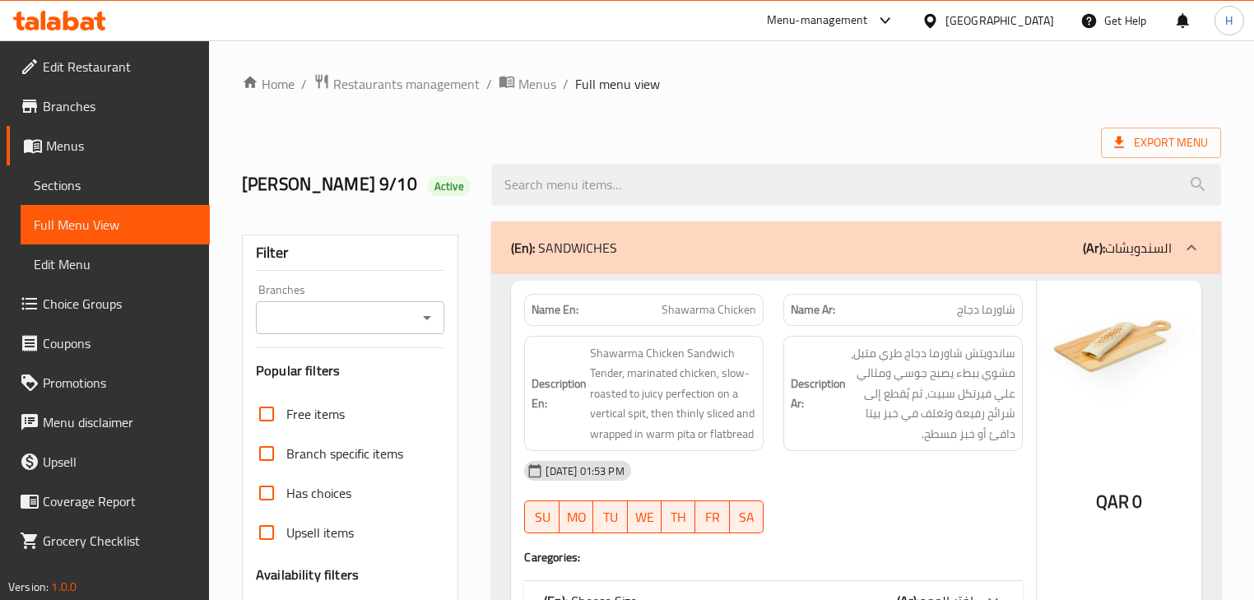
scroll to position [12289, 0]
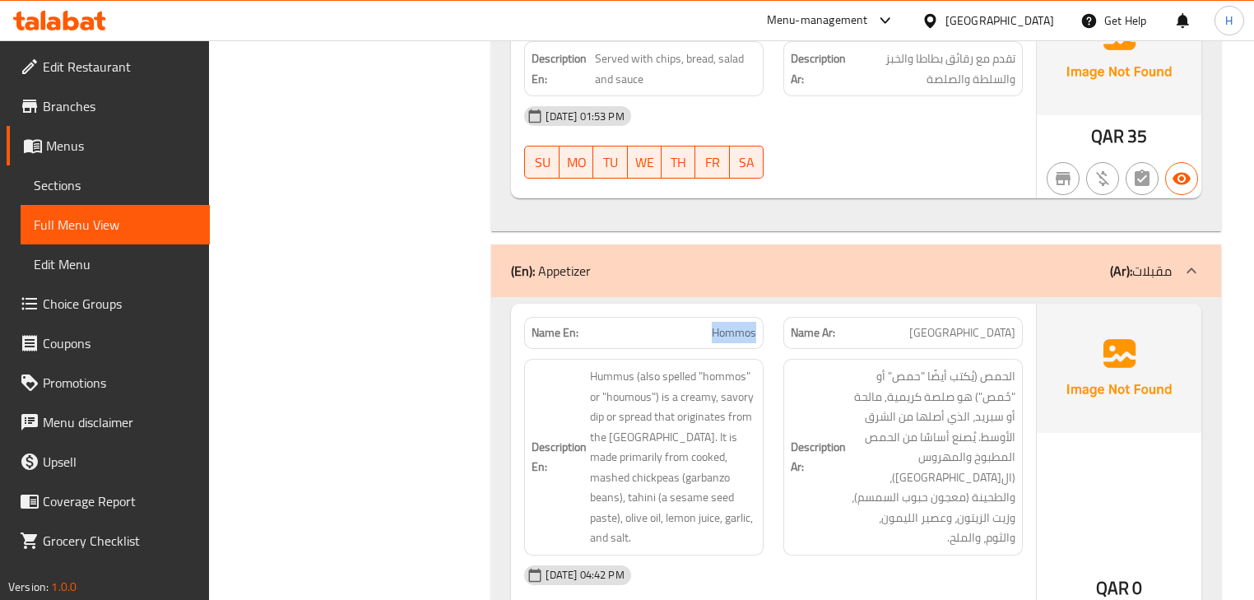
click at [791, 366] on h6 "Description Ar: الحمص (يُكتب أيضًا "حمص" أو "حُمص") هو صلصة كريمية, مالحة أو سب…" at bounding box center [903, 457] width 225 height 182
click at [734, 324] on span "Hommos" at bounding box center [734, 332] width 44 height 17
copy span "Hommos"
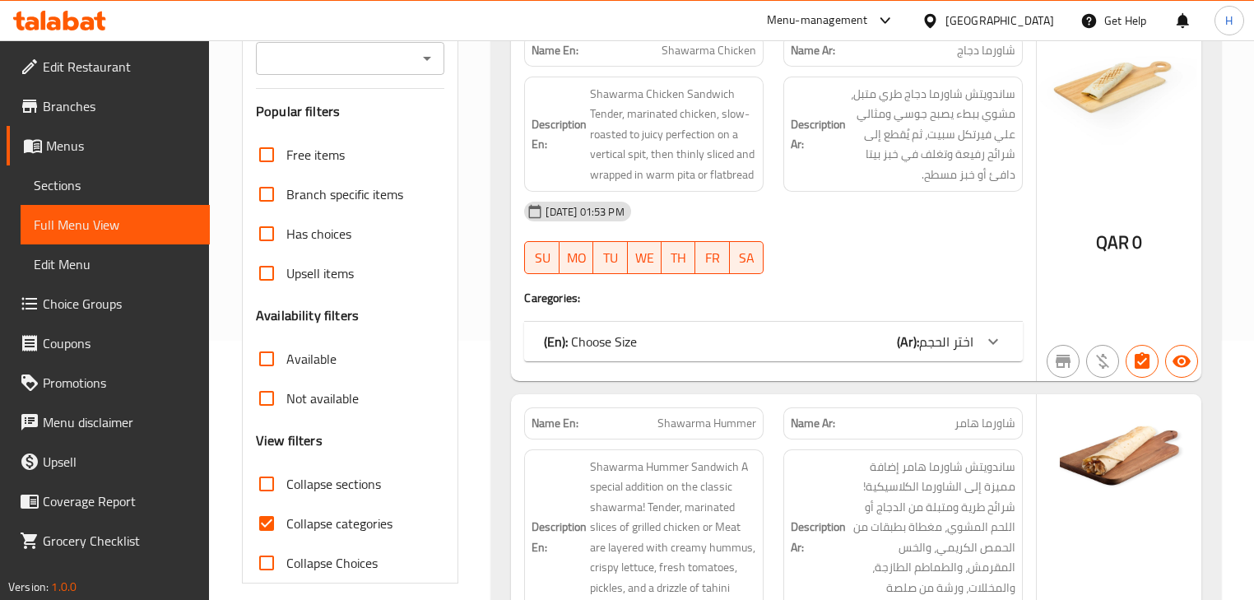
scroll to position [263, 0]
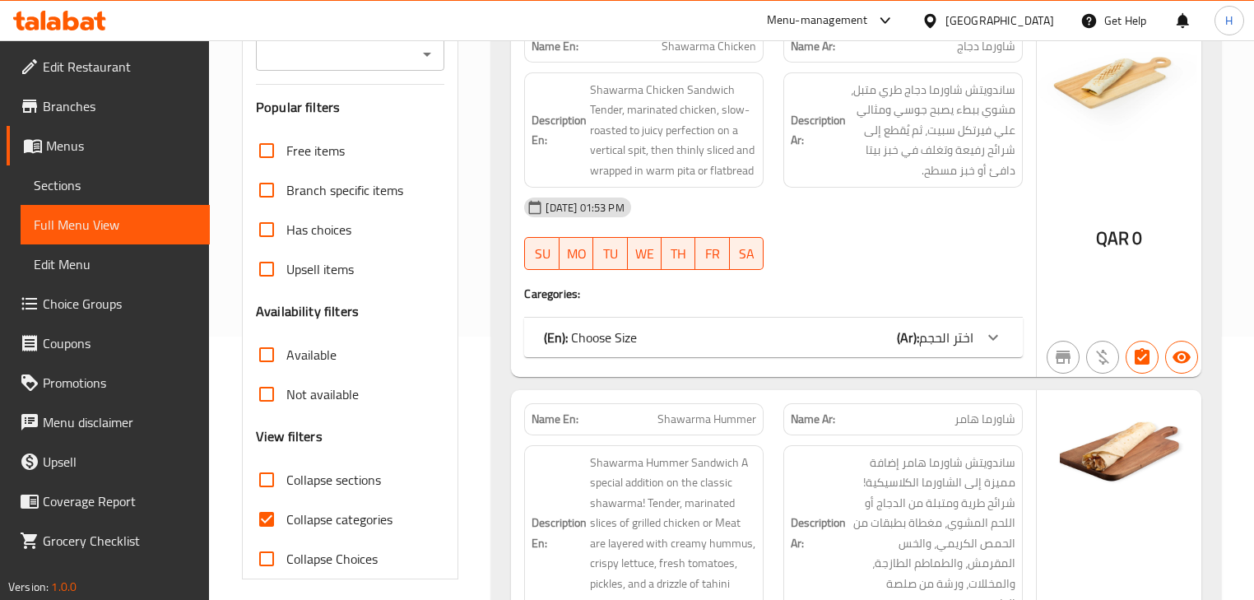
click at [275, 518] on input "Collapse categories" at bounding box center [267, 520] width 40 height 40
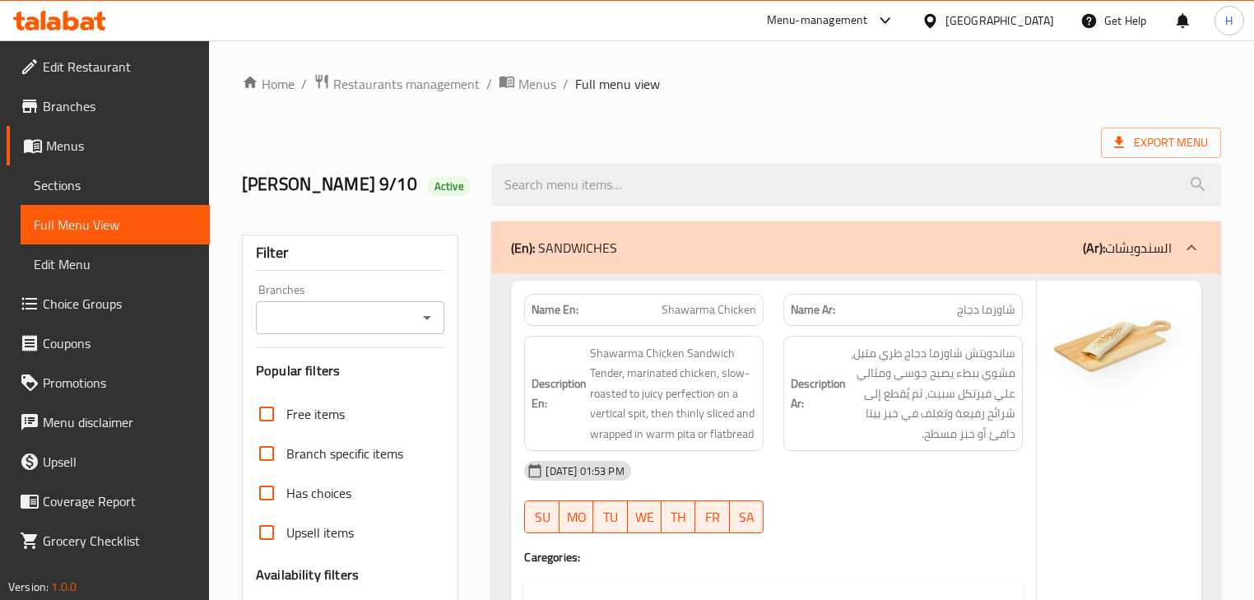
scroll to position [329, 0]
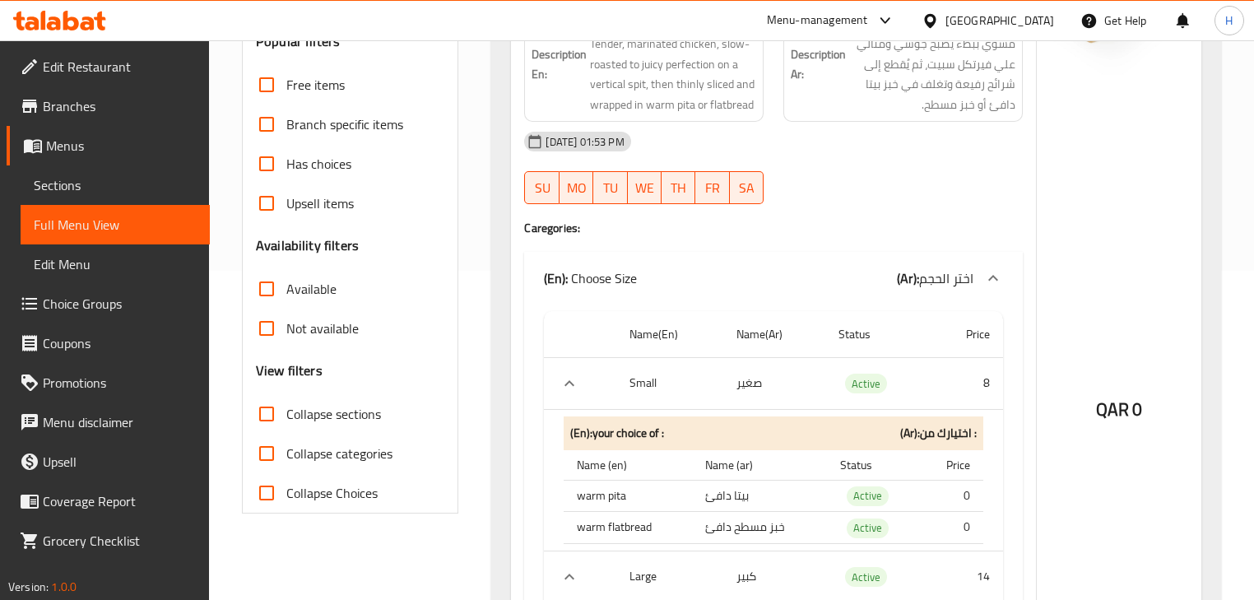
click at [273, 445] on input "Collapse categories" at bounding box center [267, 454] width 40 height 40
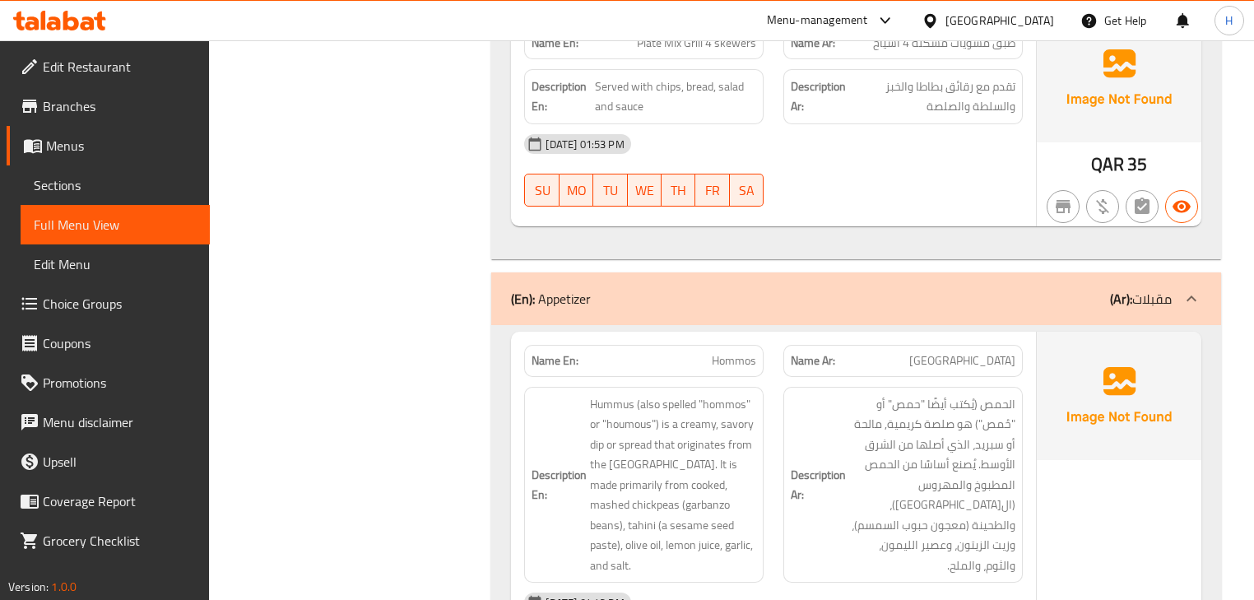
scroll to position [12392, 0]
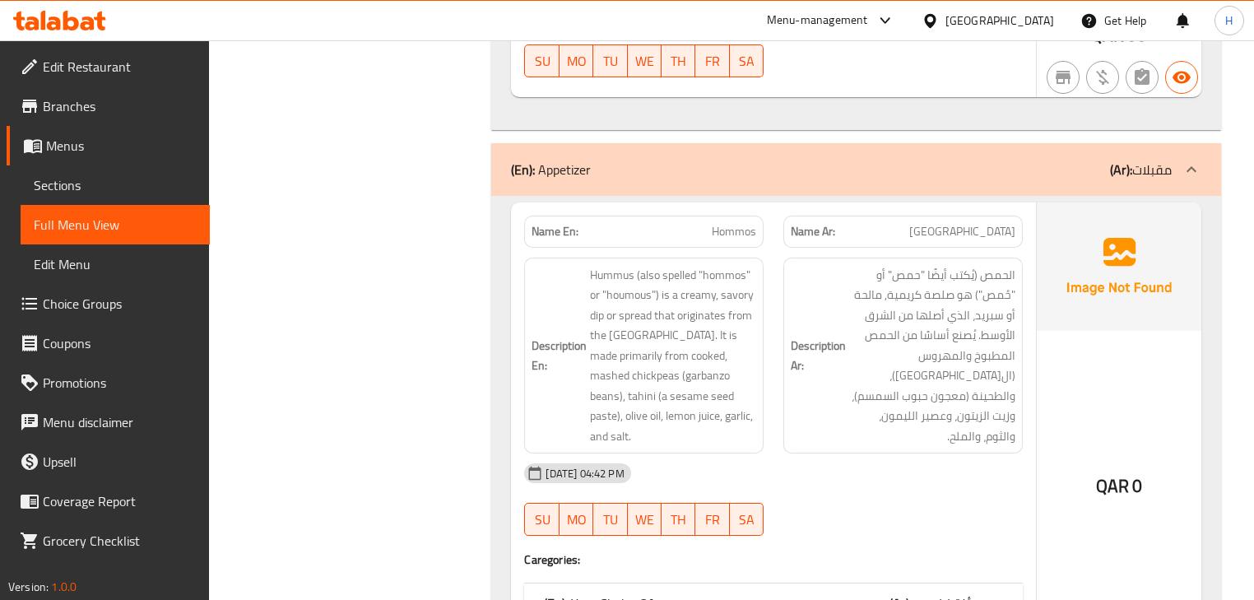
click at [730, 223] on span "Hommos" at bounding box center [734, 231] width 44 height 17
copy span "Hommos"
click at [762, 283] on div "Description En: Hummus (also spelled "hommos" or "houmous") is a creamy, savory…" at bounding box center [644, 356] width 240 height 197
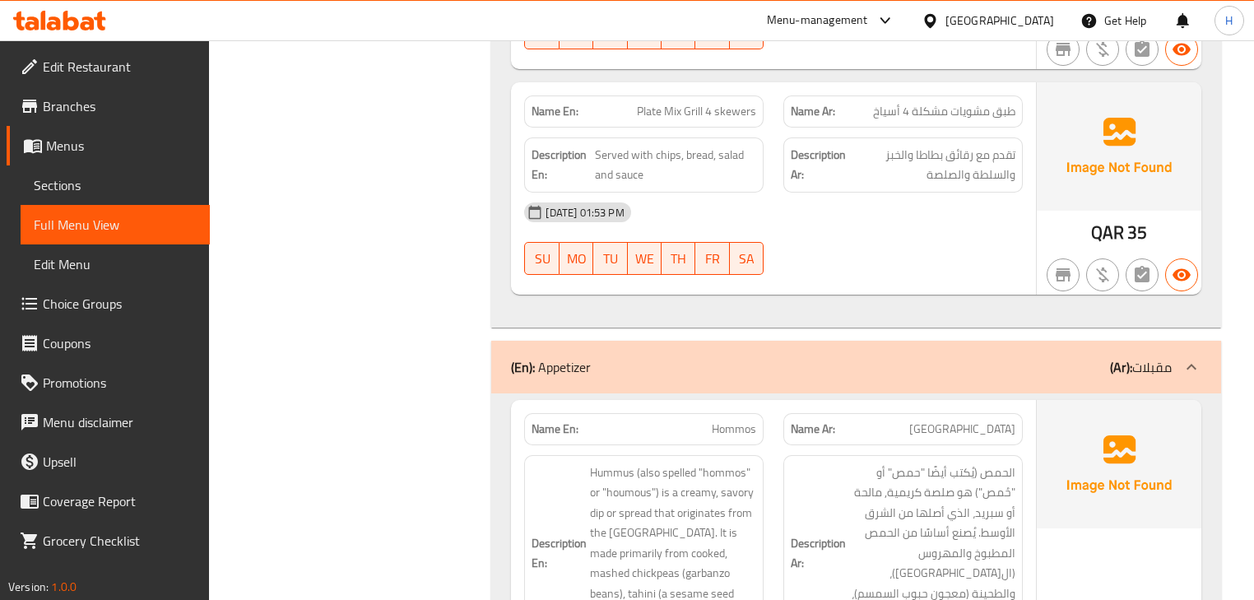
click at [798, 357] on div "(En): Appetizer (Ar): مقبلات" at bounding box center [841, 367] width 660 height 20
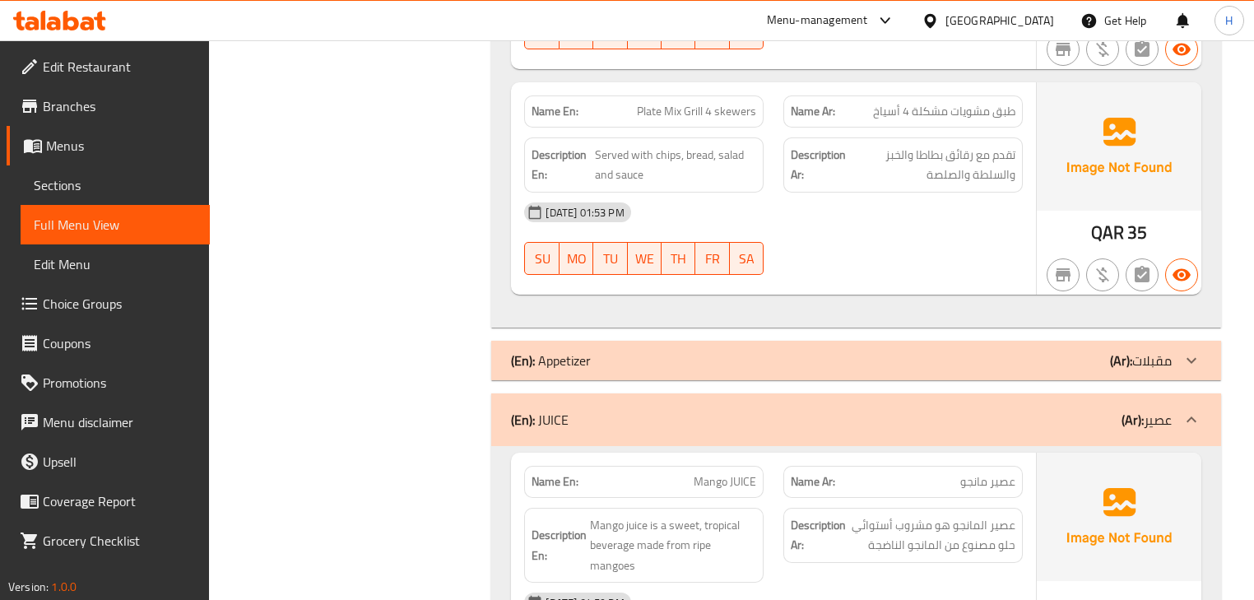
click at [779, 410] on div "(En): JUICE (Ar): عصير" at bounding box center [841, 420] width 660 height 20
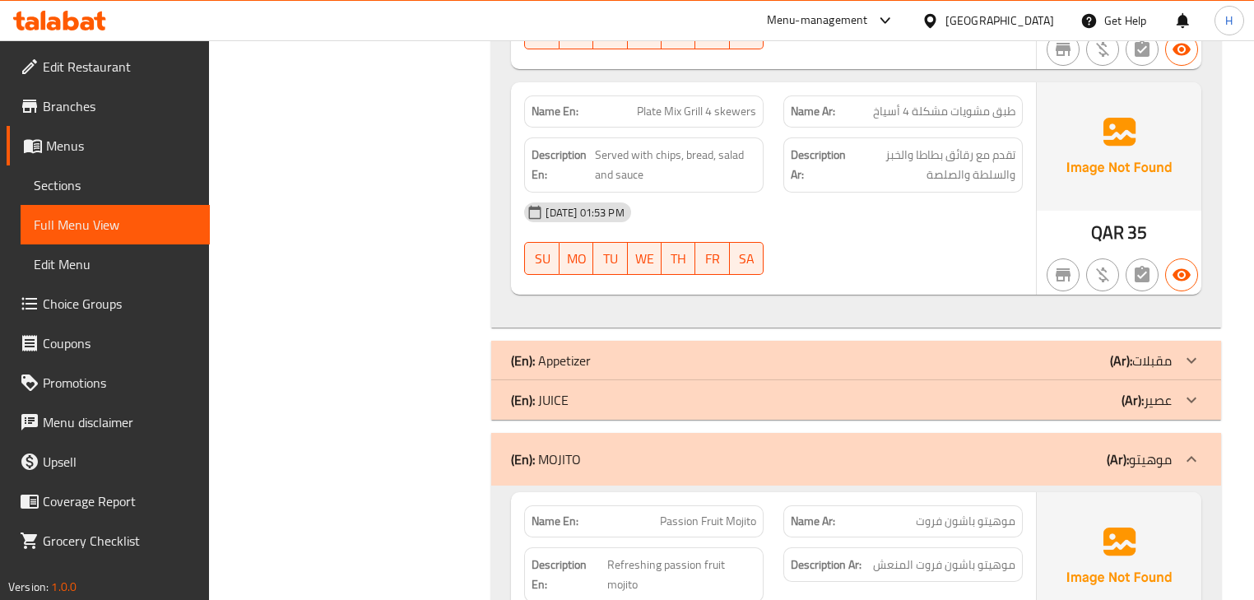
scroll to position [12326, 0]
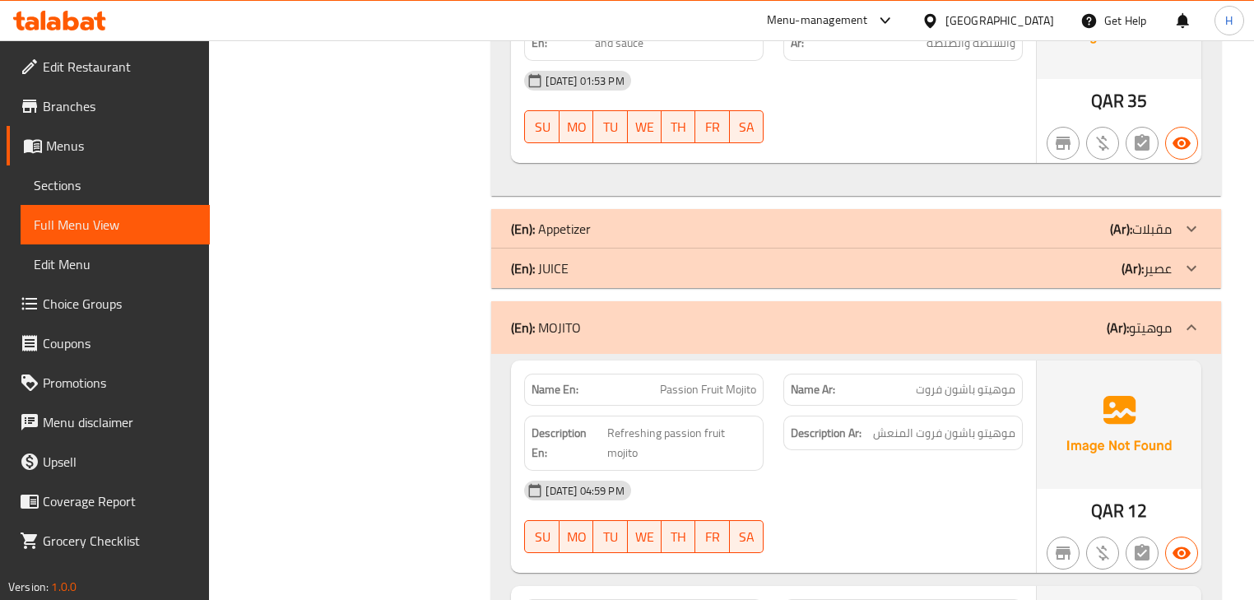
click at [775, 318] on div "(En): MOJITO (Ar): موهيتو" at bounding box center [841, 328] width 660 height 20
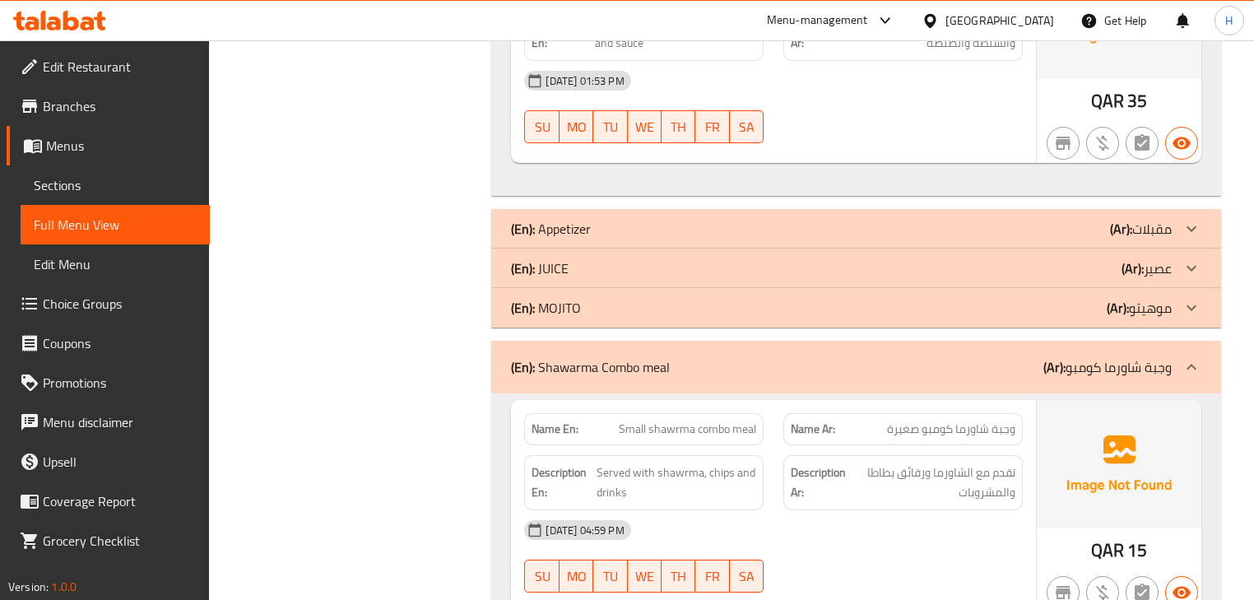
click at [788, 357] on div "(En): Shawarma Combo meal (Ar): وجبة شاورما كومبو" at bounding box center [841, 367] width 660 height 20
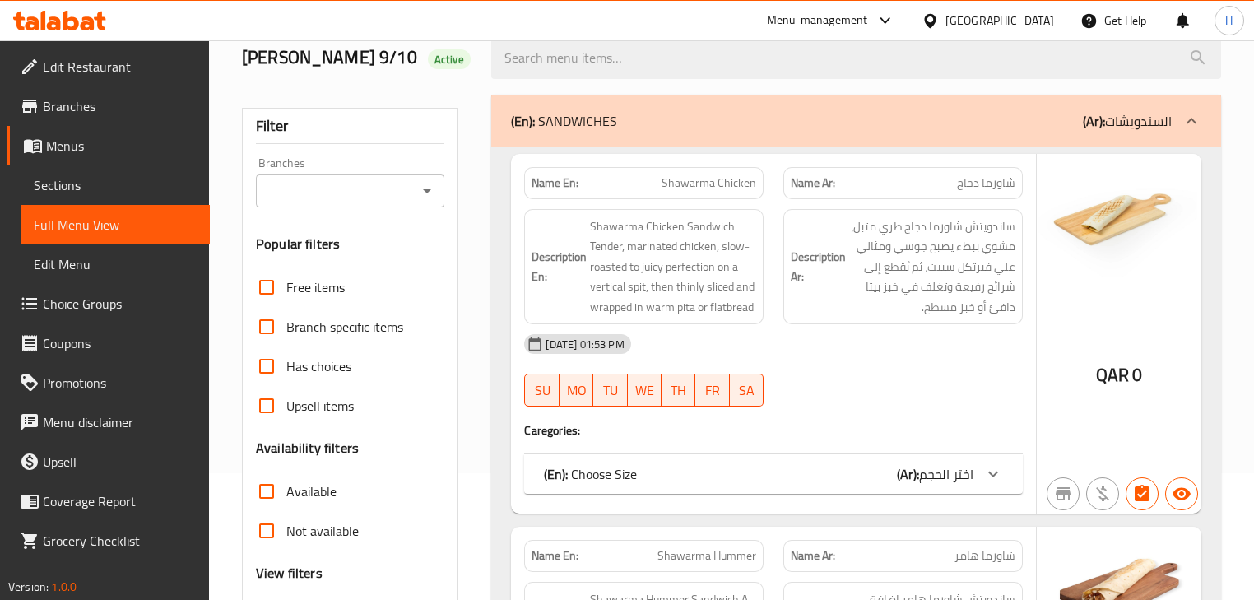
scroll to position [198, 0]
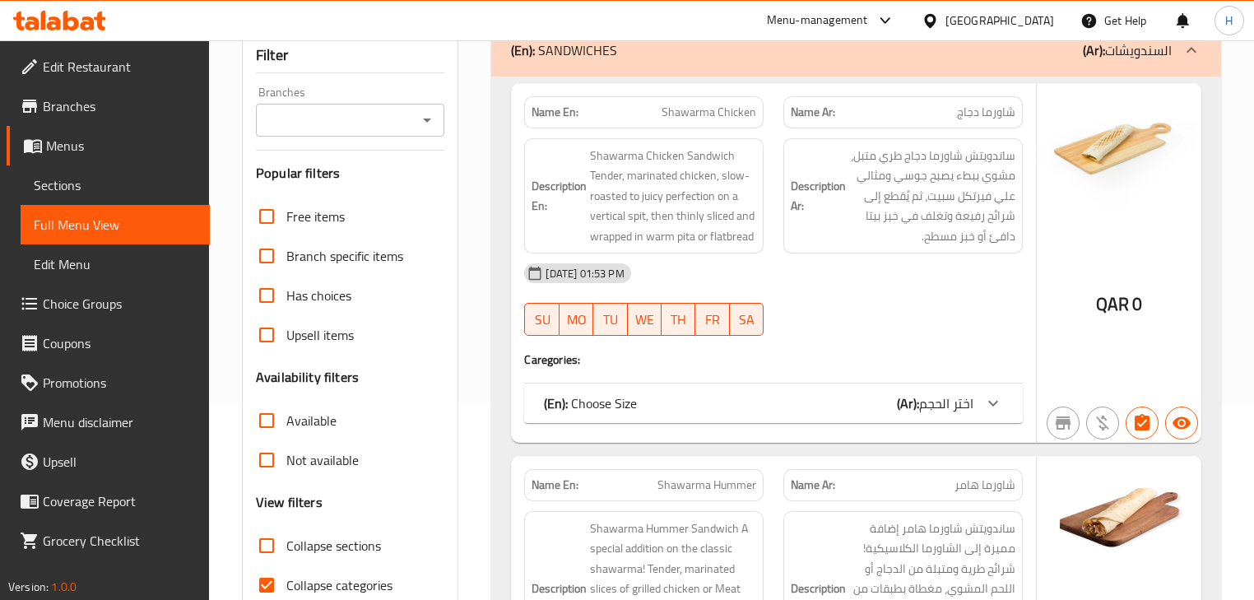
click at [264, 588] on input "Collapse categories" at bounding box center [267, 586] width 40 height 40
checkbox input "false"
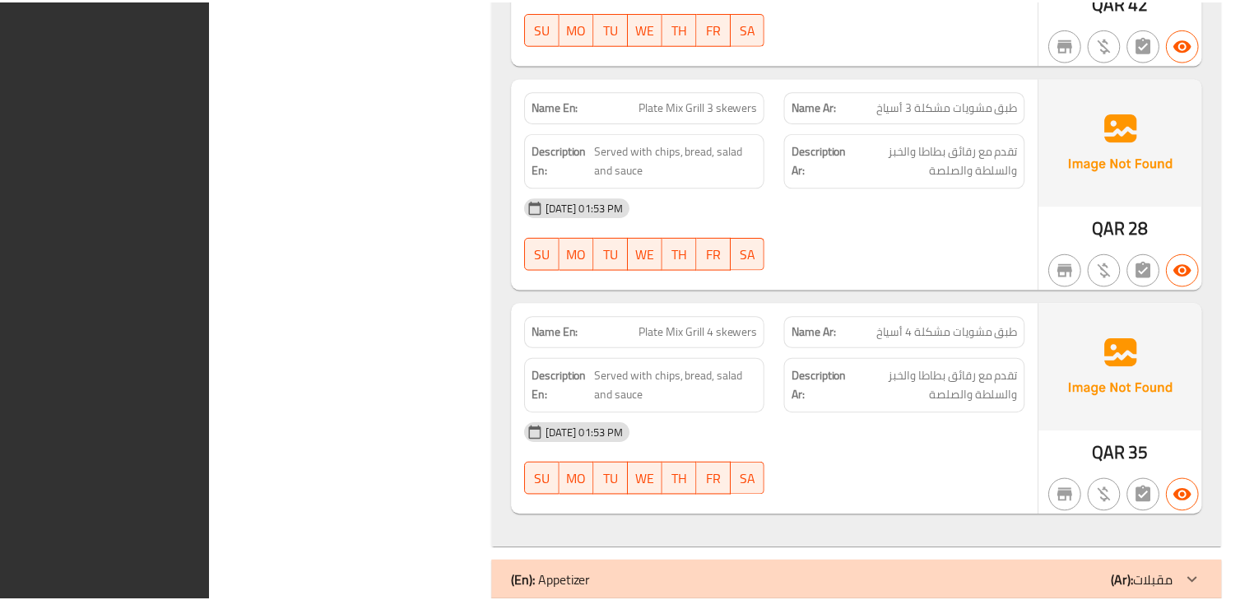
scroll to position [14418, 0]
